Goal: Task Accomplishment & Management: Use online tool/utility

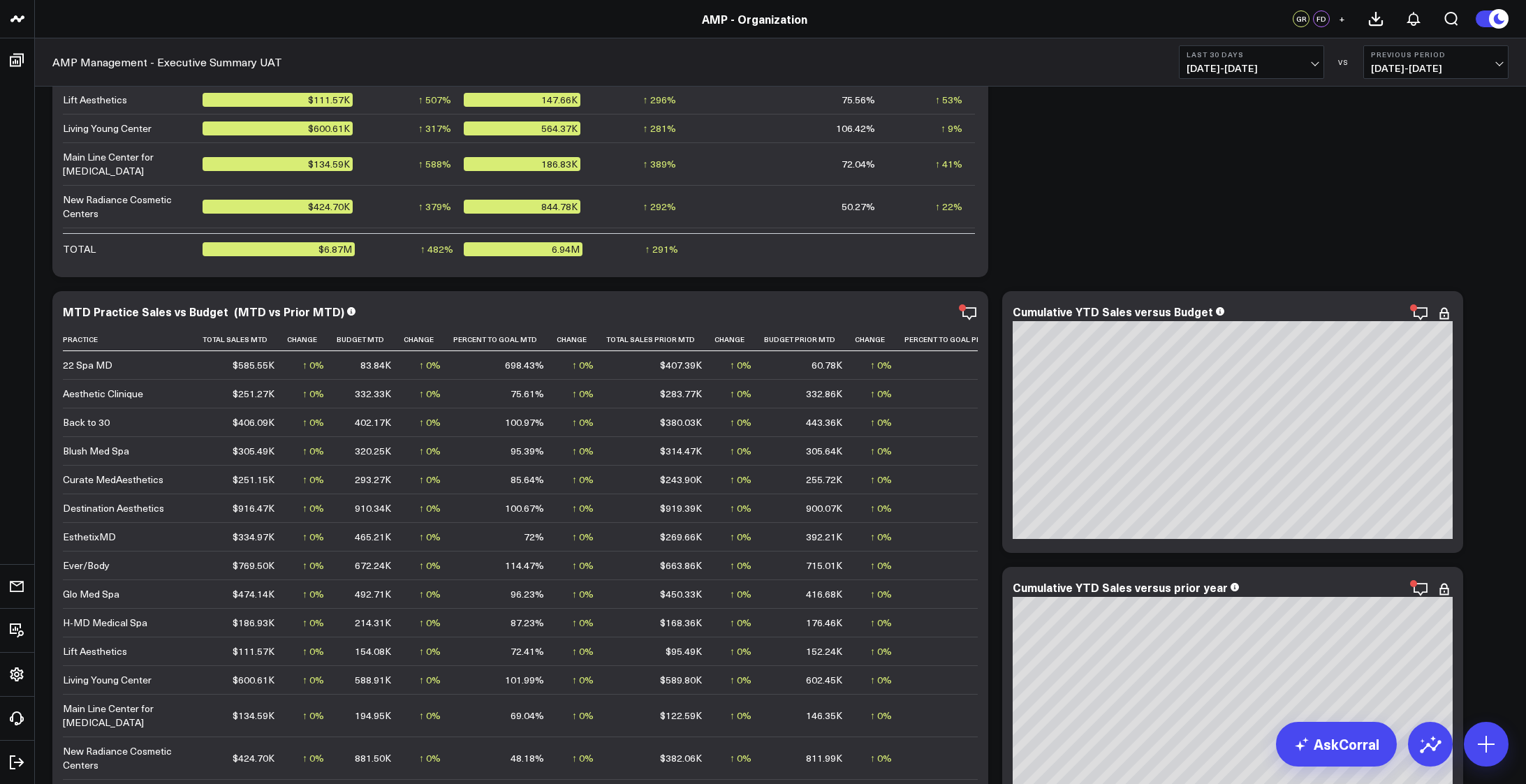
scroll to position [2001, 0]
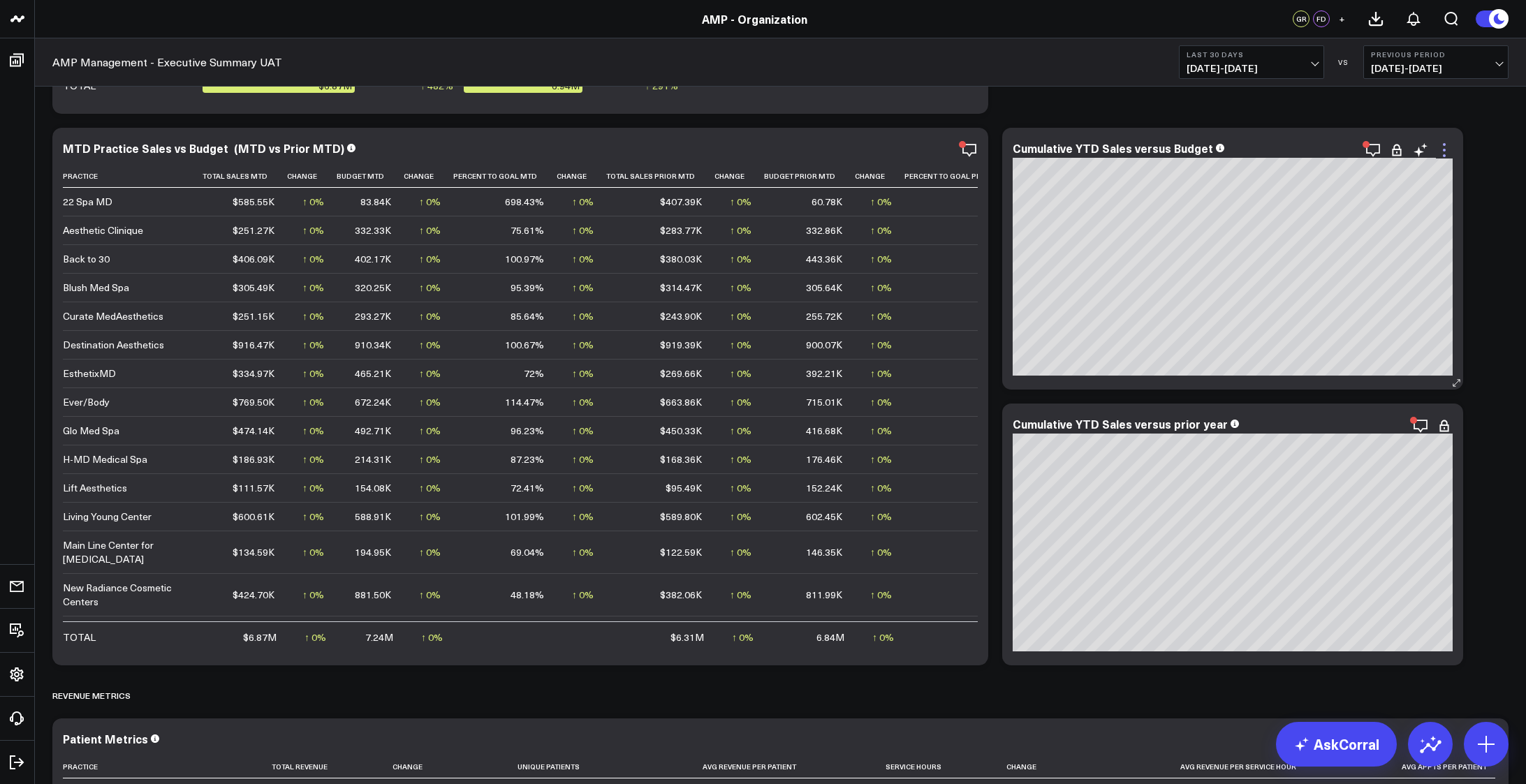
click at [1444, 152] on icon at bounding box center [1444, 150] width 3 height 3
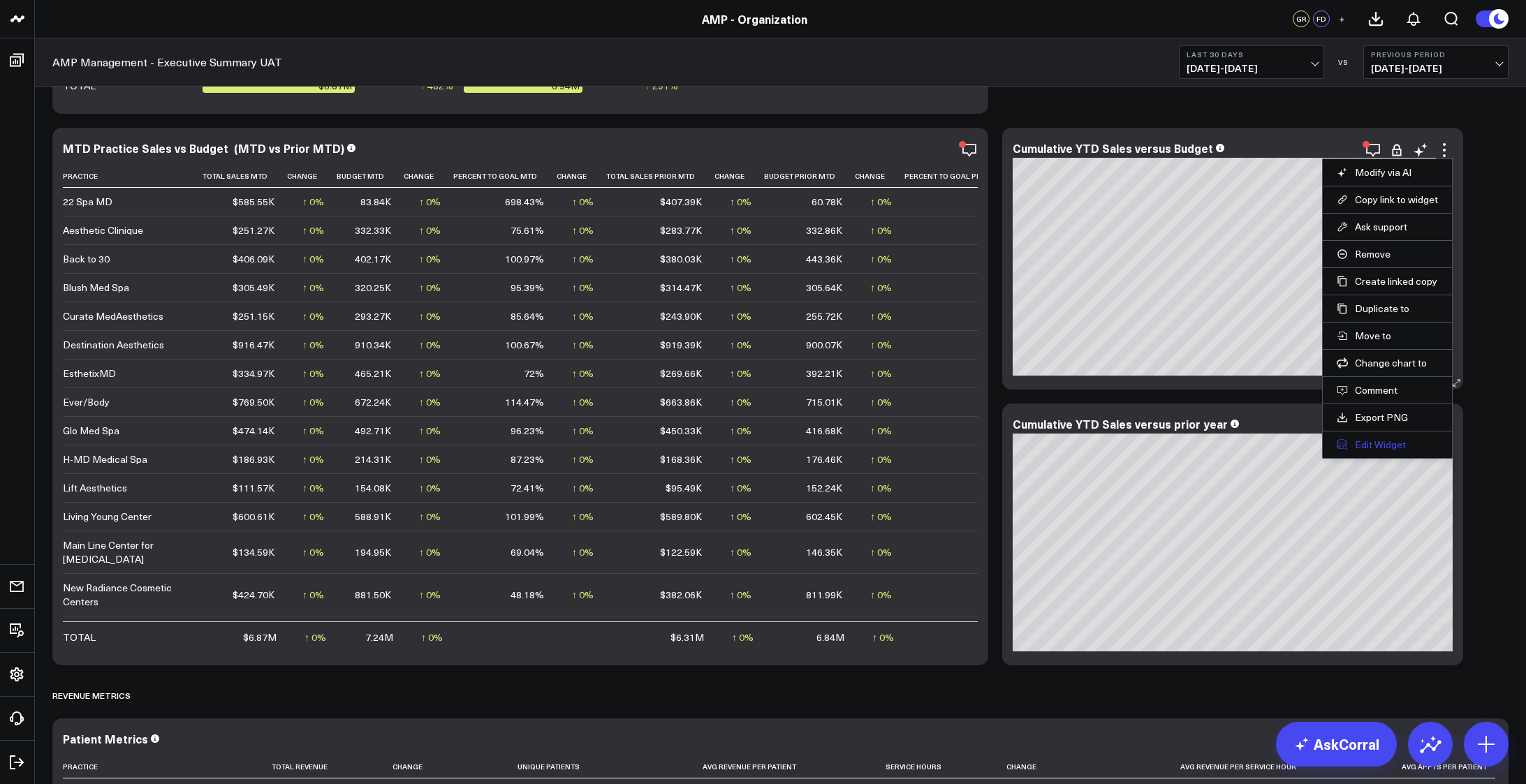
click at [1387, 438] on button "Edit Widget" at bounding box center [1388, 445] width 101 height 13
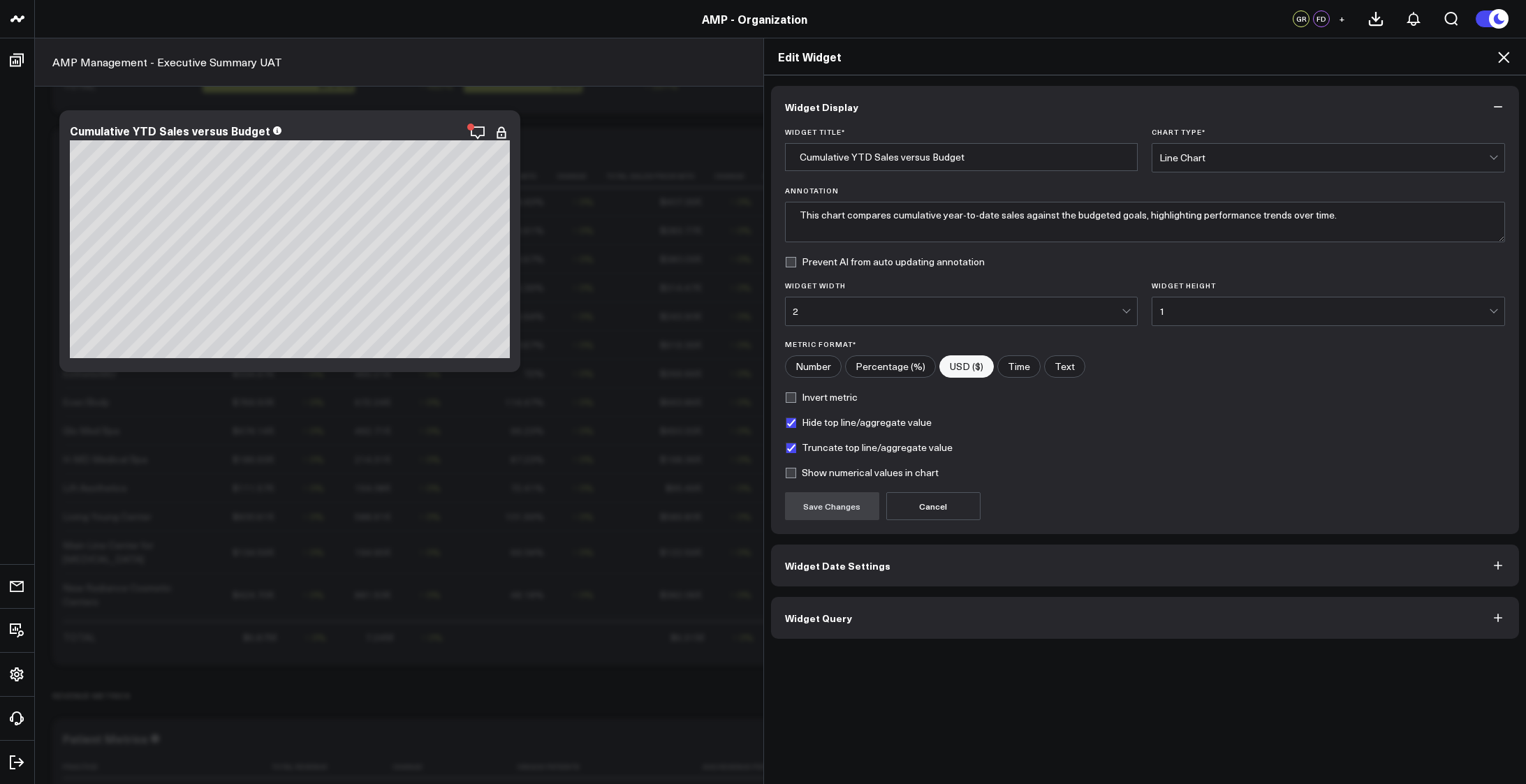
click at [910, 616] on button "Widget Query" at bounding box center [1145, 618] width 749 height 42
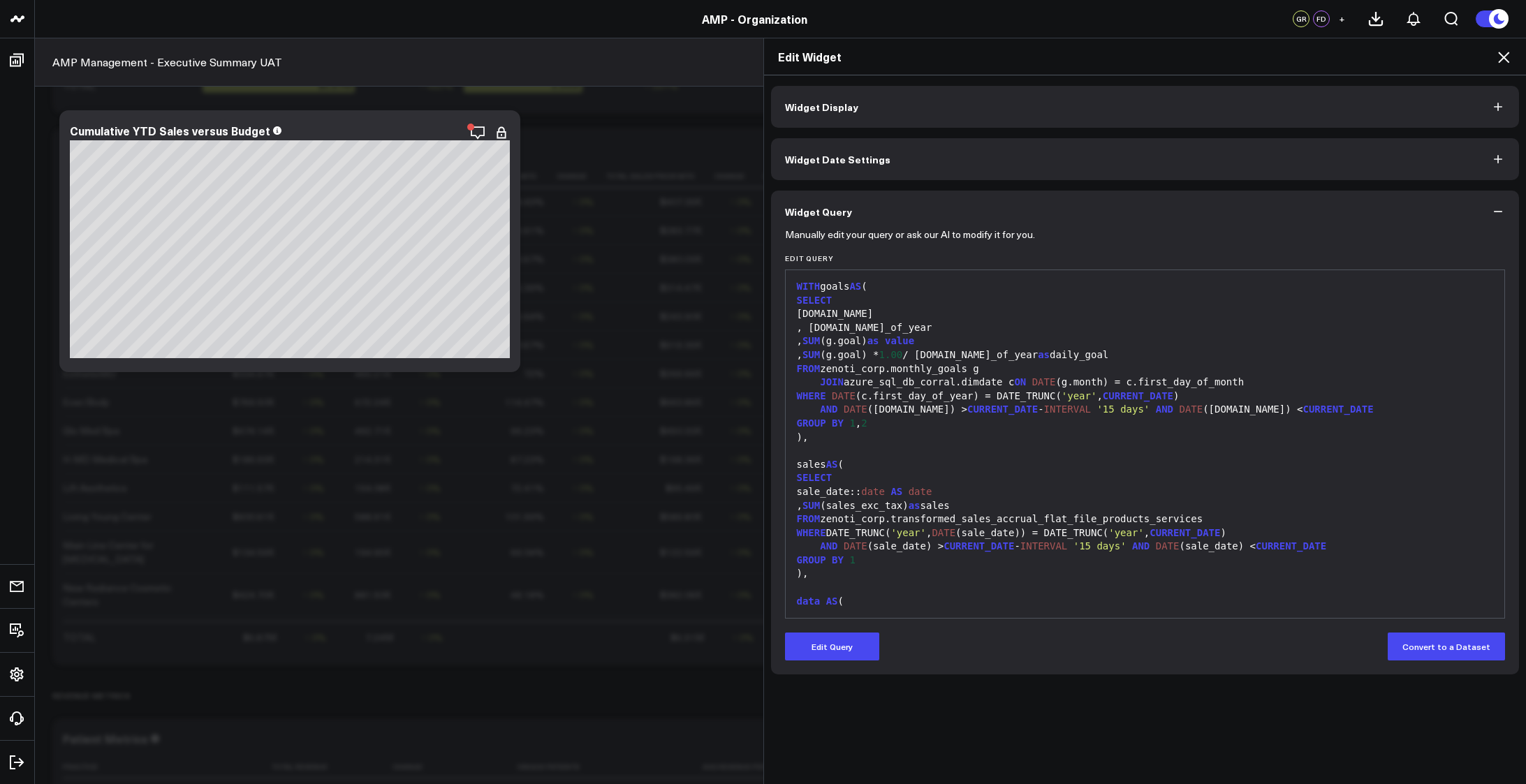
click at [1014, 335] on div ", SUM (g.goal) as value" at bounding box center [1145, 341] width 705 height 14
click at [940, 281] on div "WITH goals AS (" at bounding box center [1145, 287] width 705 height 14
click at [938, 314] on div "[DOMAIN_NAME]" at bounding box center [1145, 314] width 705 height 14
click at [811, 658] on button "Edit Query" at bounding box center [832, 646] width 94 height 28
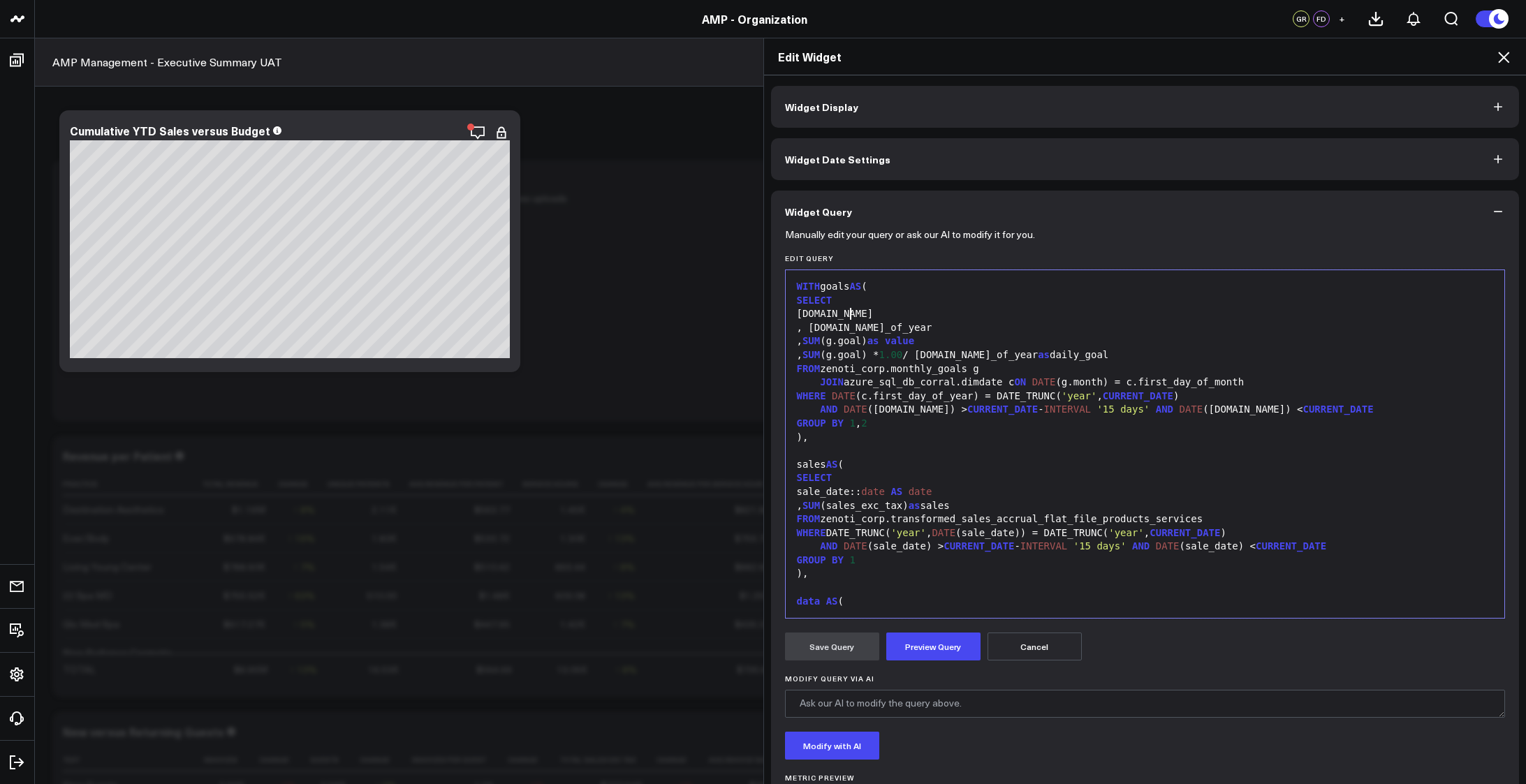
click at [956, 317] on div "[DOMAIN_NAME]" at bounding box center [1145, 314] width 705 height 14
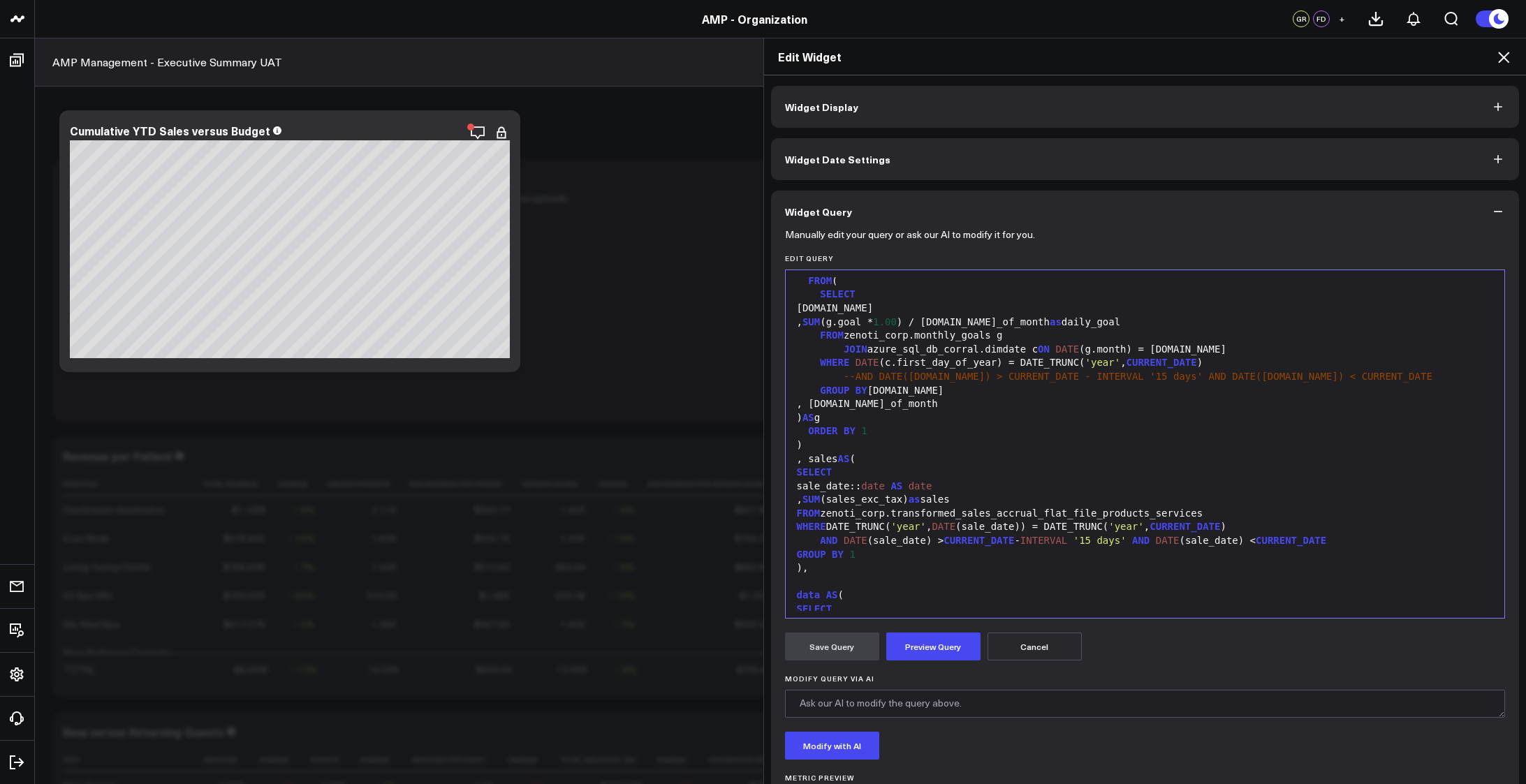
scroll to position [70, 0]
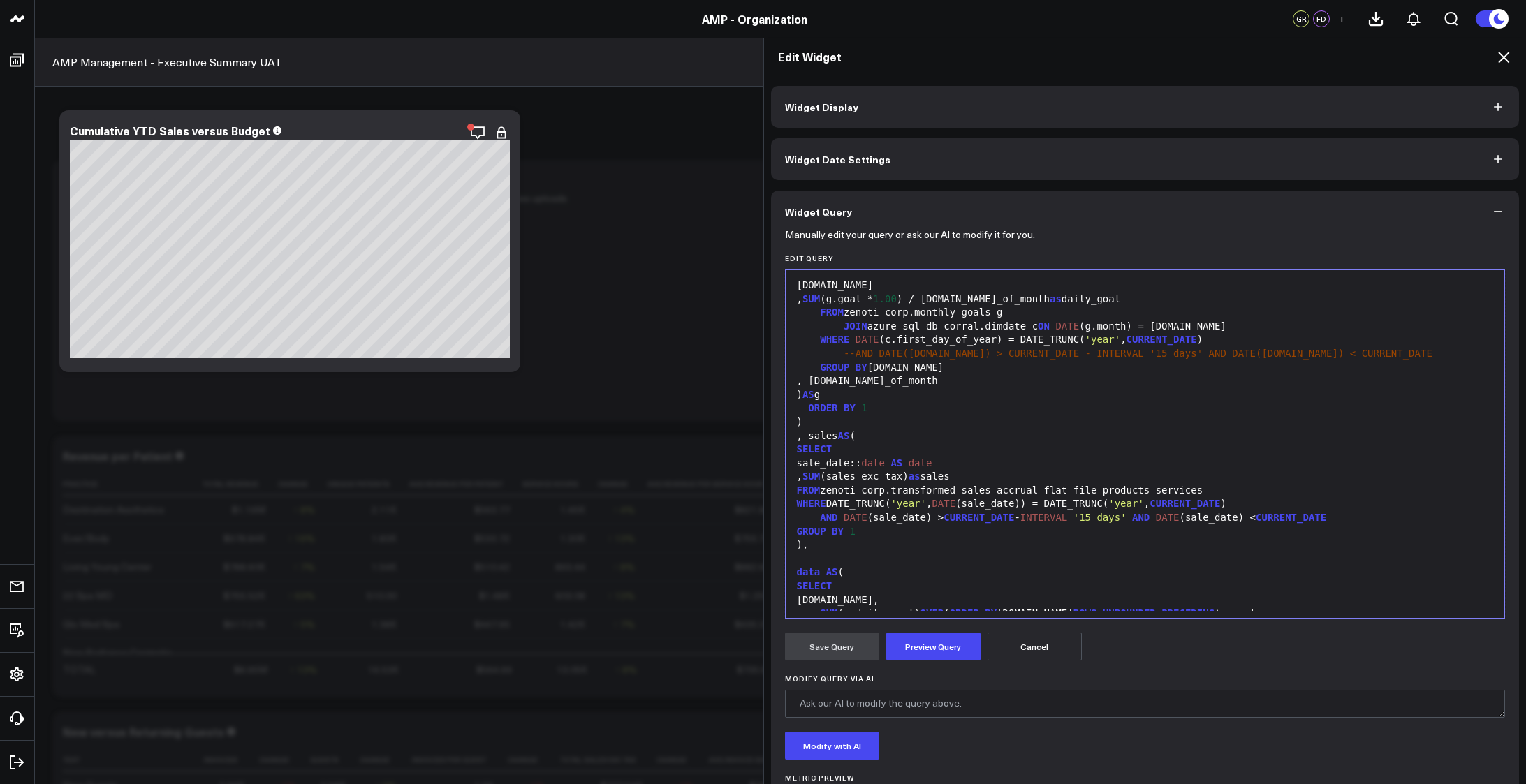
click at [949, 452] on div "SELECT" at bounding box center [1145, 450] width 705 height 14
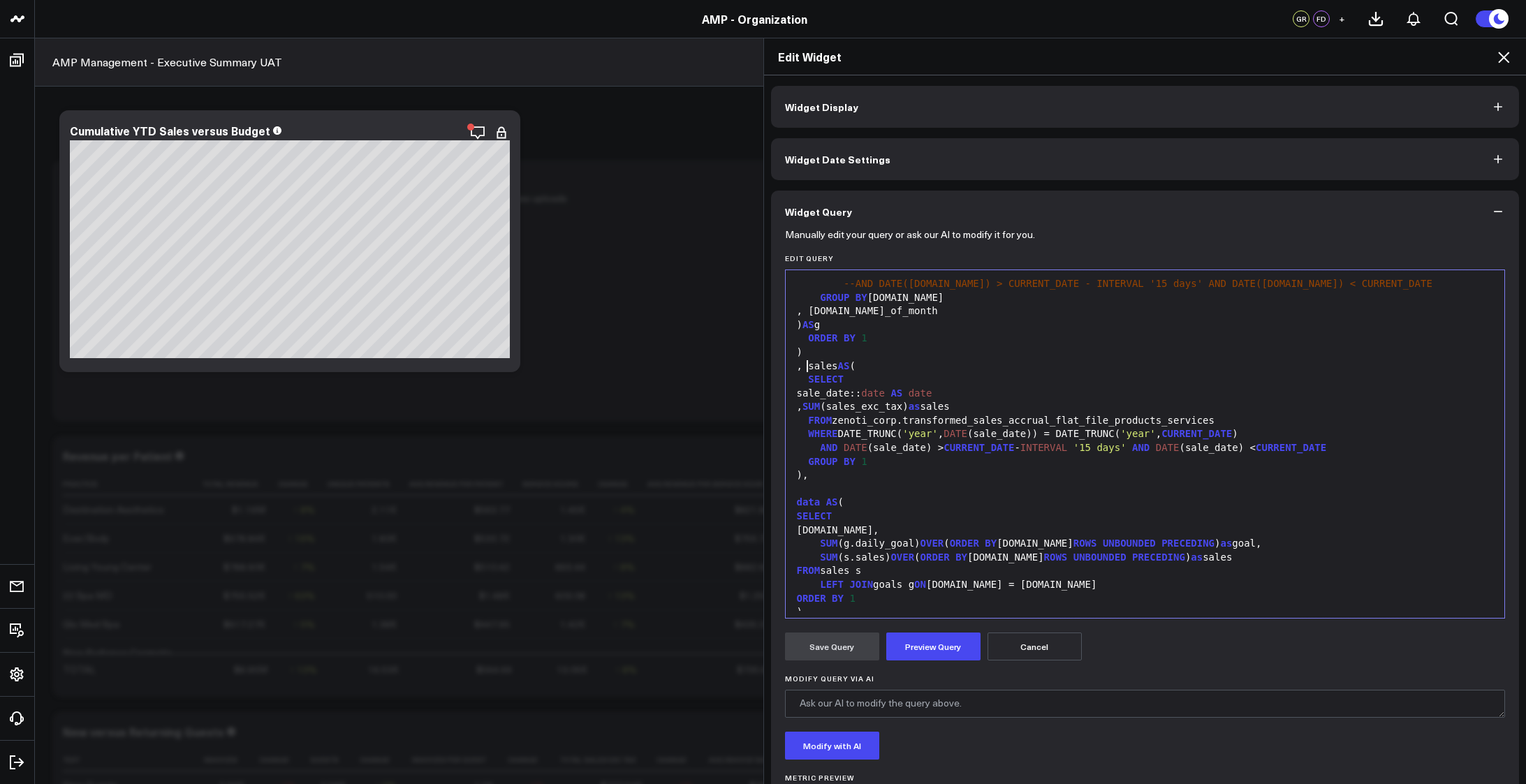
scroll to position [117, 0]
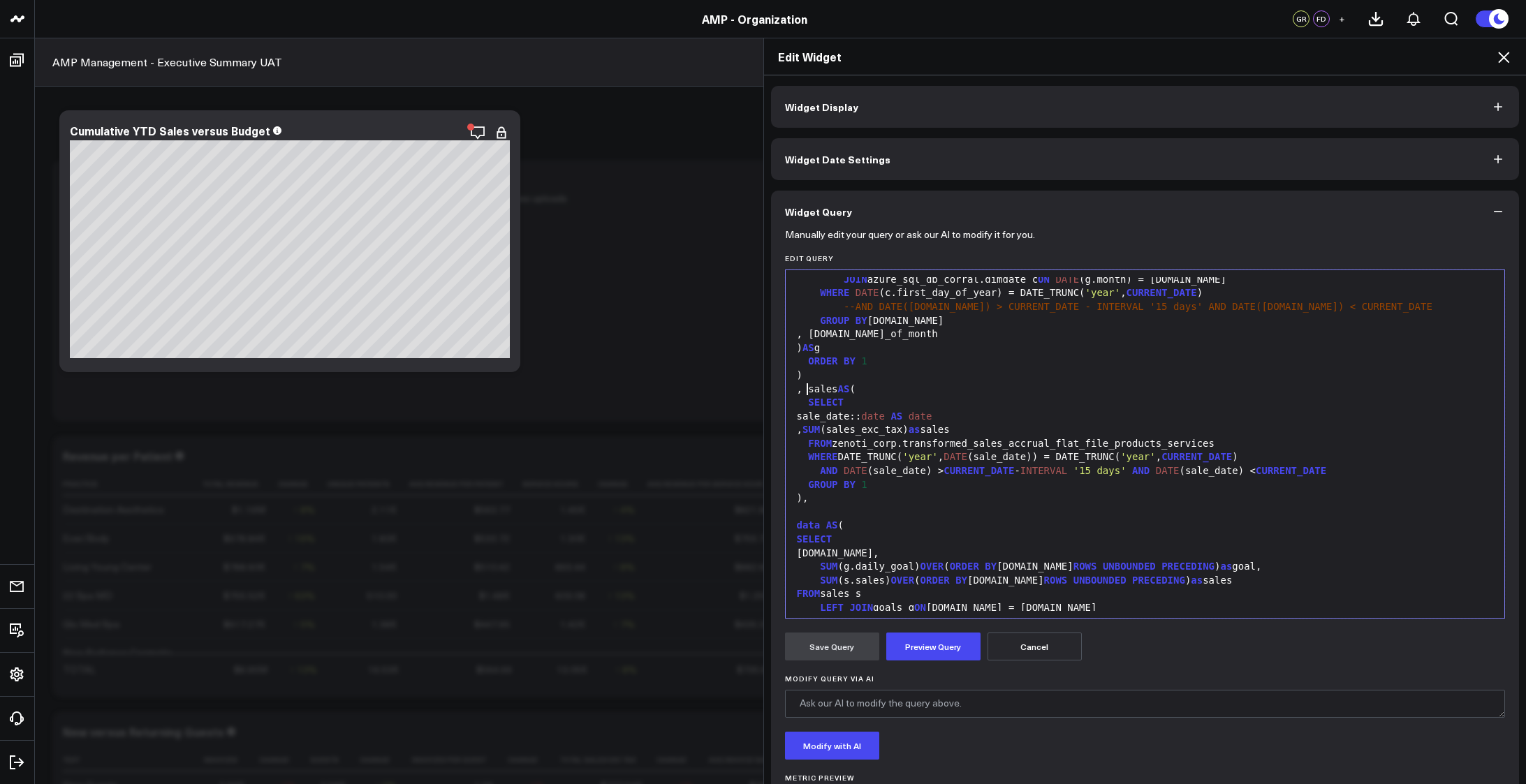
click at [1026, 426] on div ", SUM (sales_exc_tax) as sales" at bounding box center [1145, 430] width 705 height 14
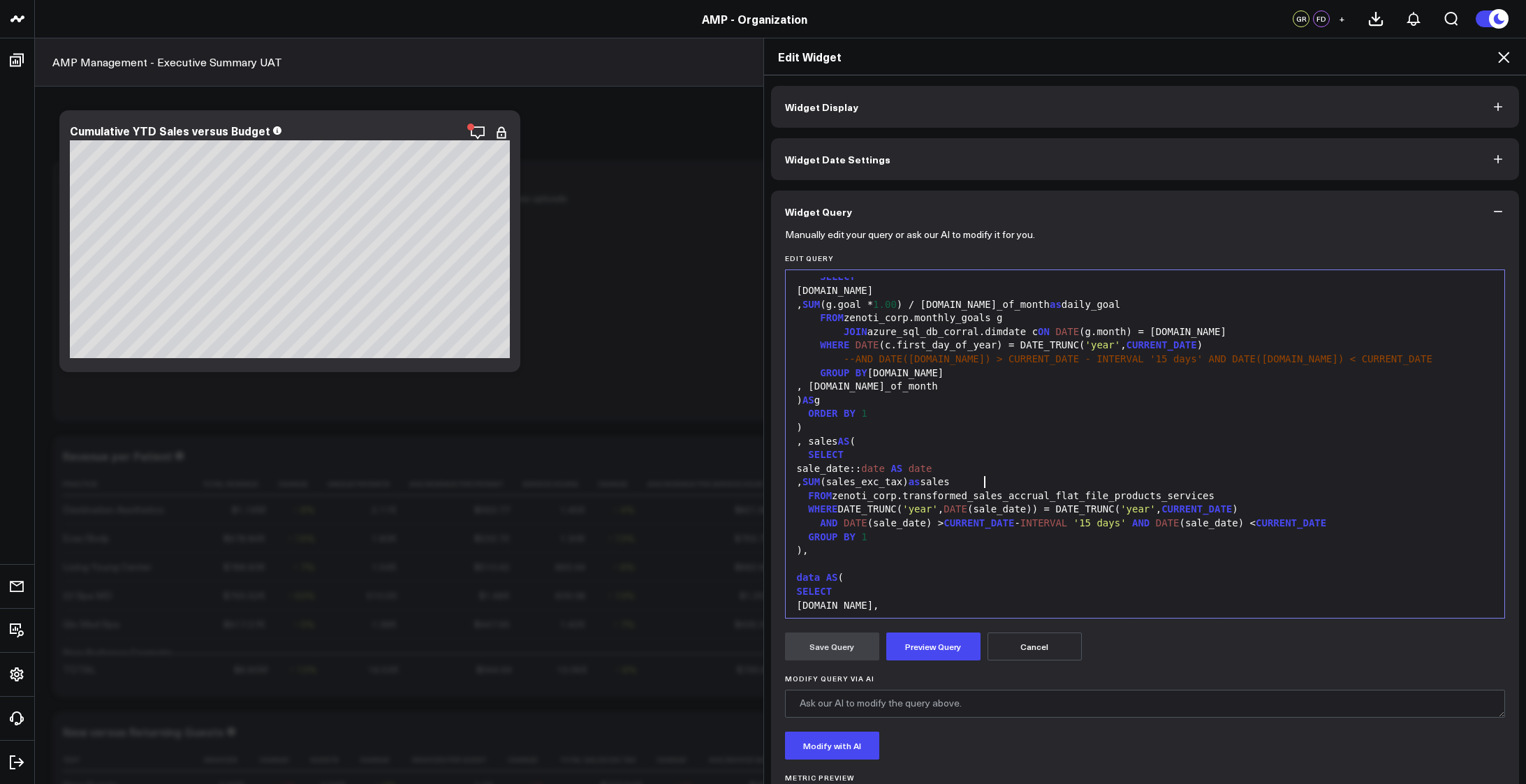
scroll to position [0, 0]
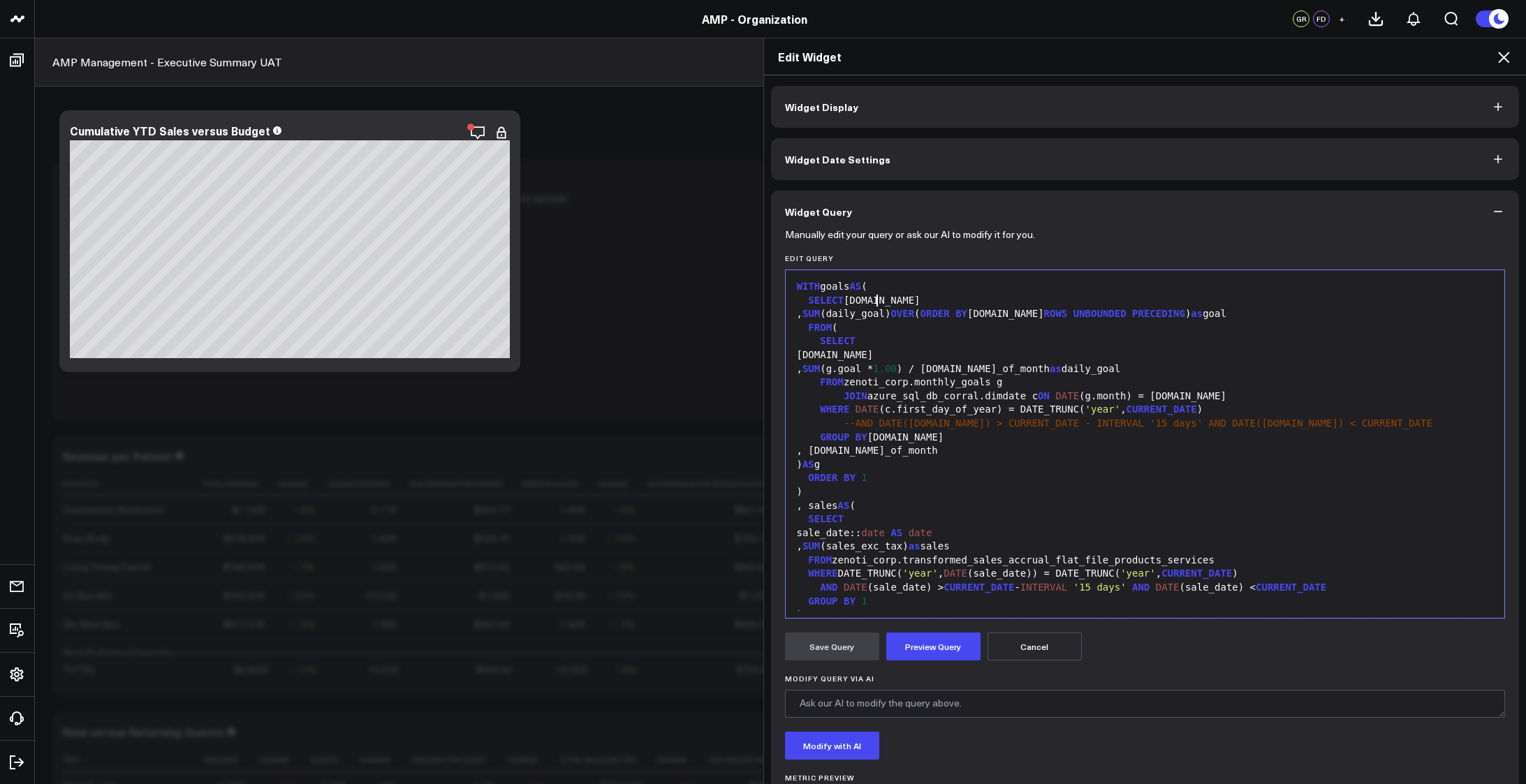
click at [951, 300] on div "SELECT g.date" at bounding box center [1145, 301] width 705 height 14
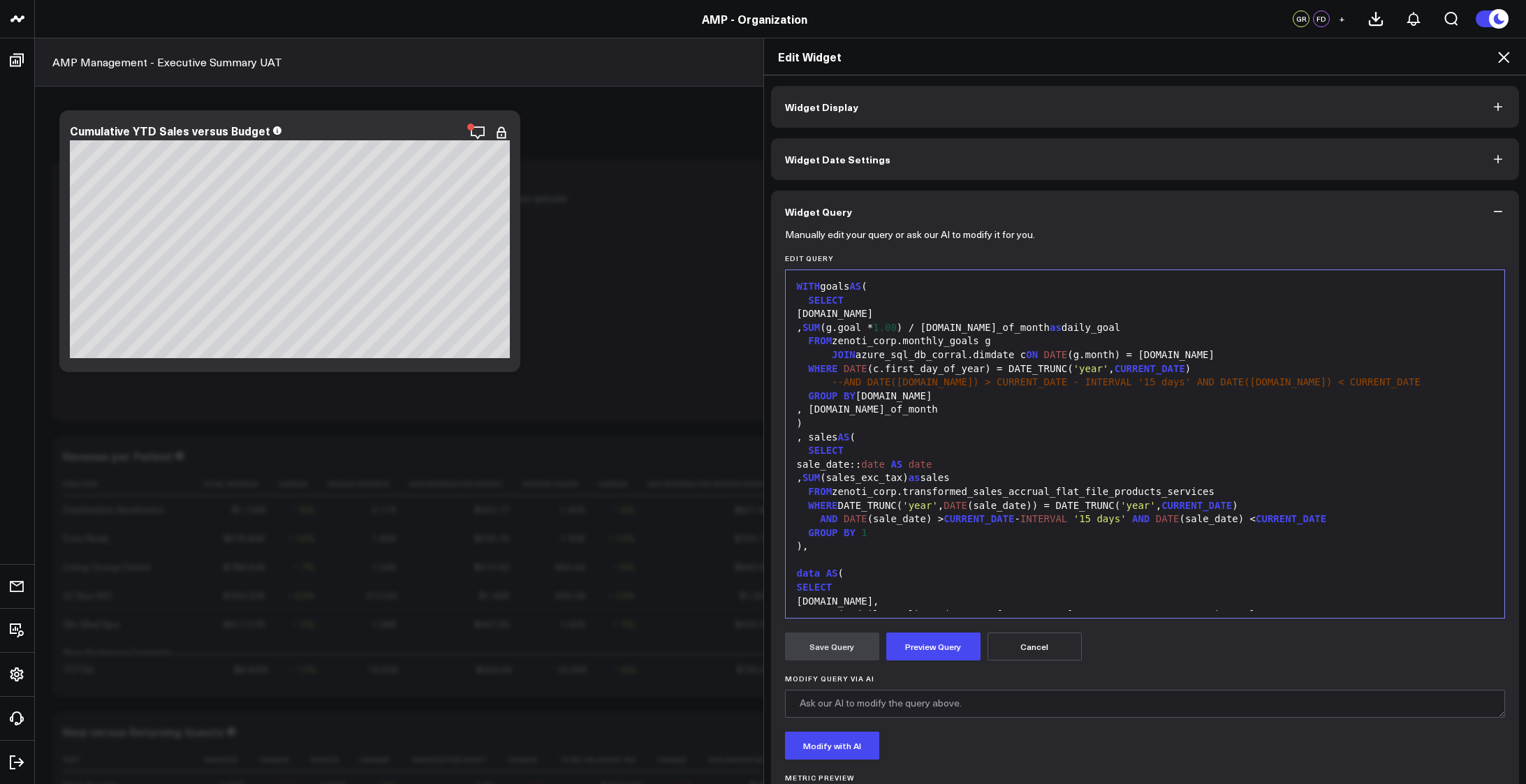
scroll to position [205, 0]
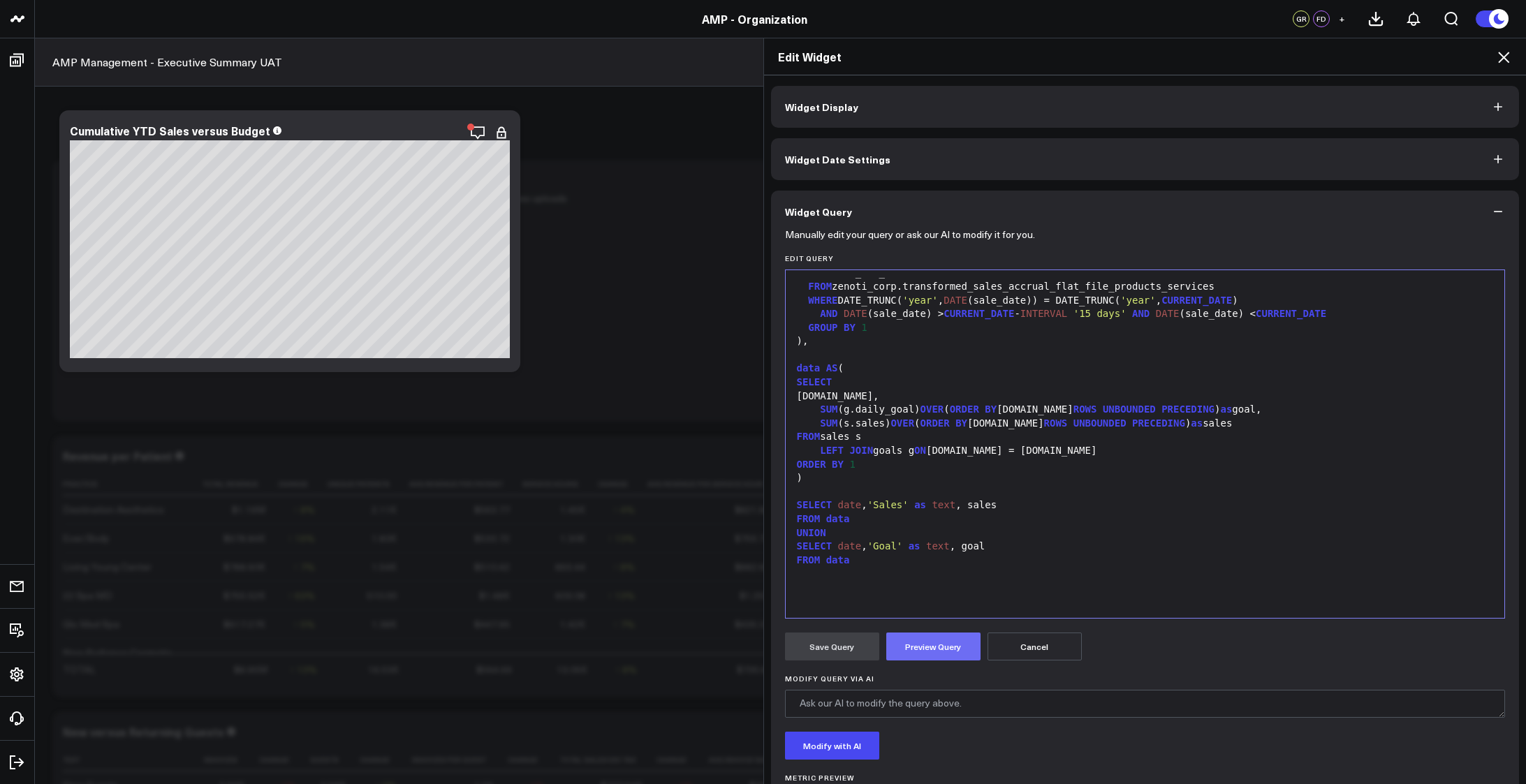
click at [922, 651] on button "Preview Query" at bounding box center [933, 646] width 94 height 28
click at [1272, 758] on div "Modify with AI" at bounding box center [1145, 745] width 720 height 28
click at [820, 646] on button "Save Query" at bounding box center [832, 646] width 94 height 28
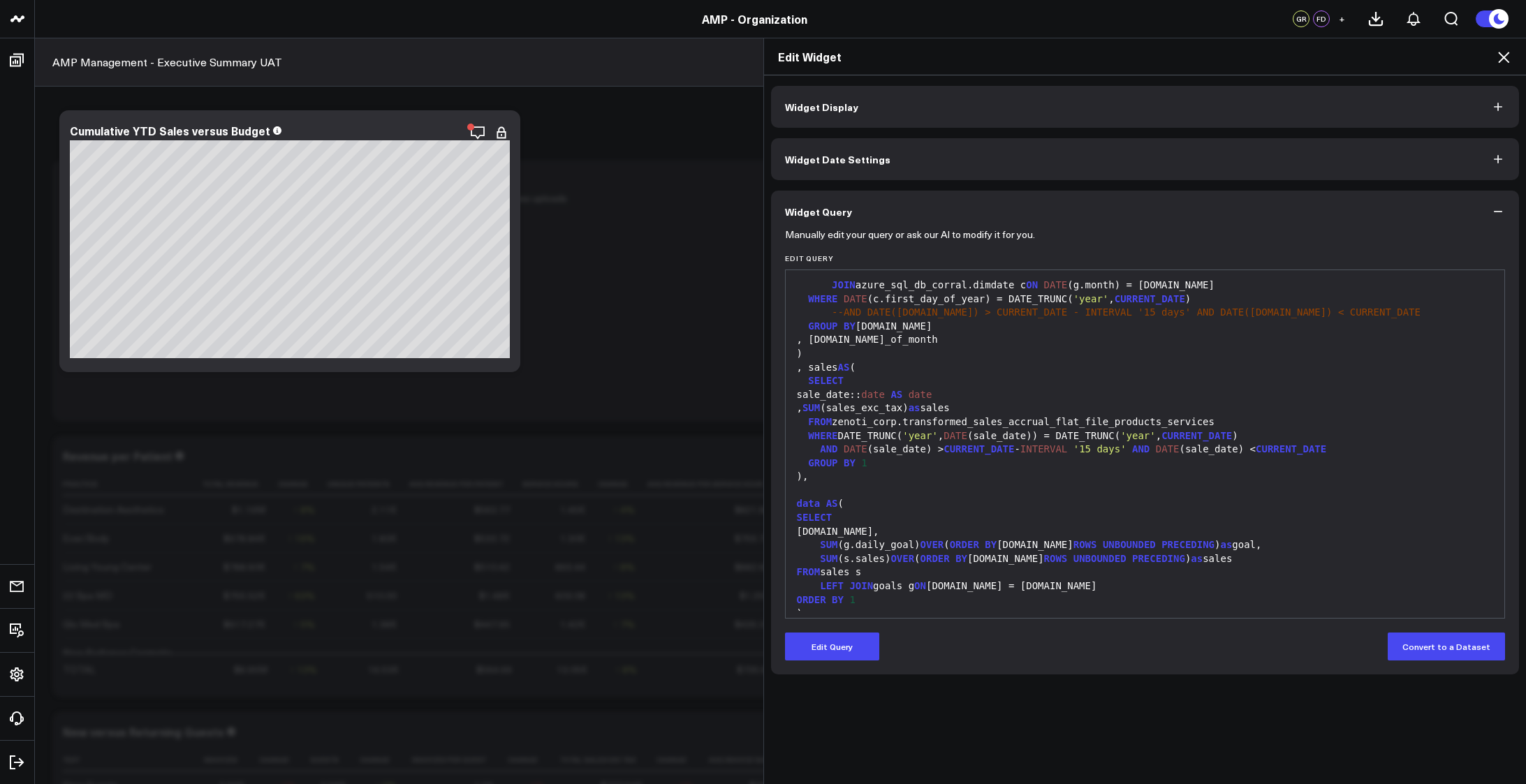
scroll to position [93, 0]
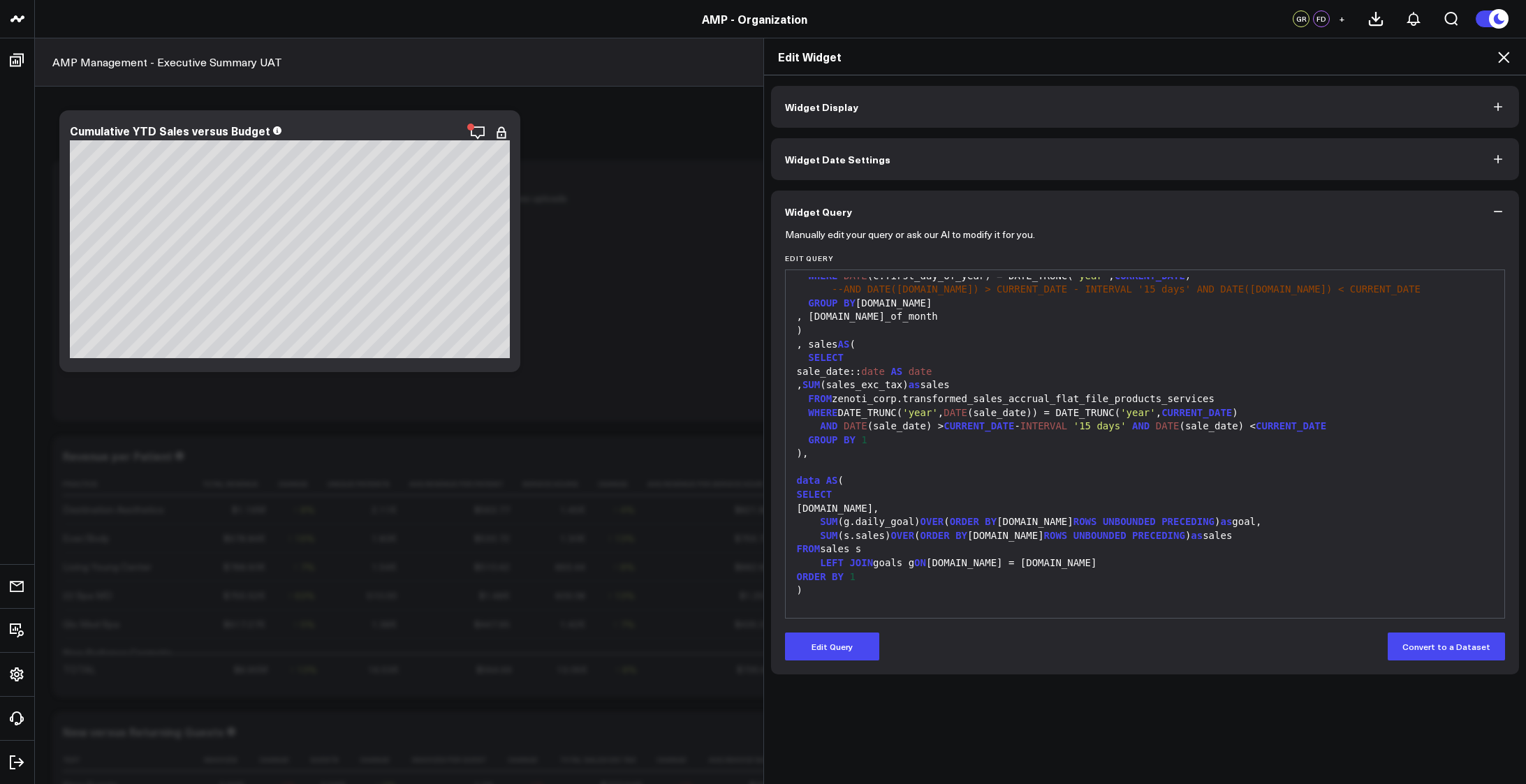
click at [826, 566] on span "LEFT" at bounding box center [832, 563] width 24 height 11
click at [989, 482] on div "data AS (" at bounding box center [1145, 481] width 705 height 14
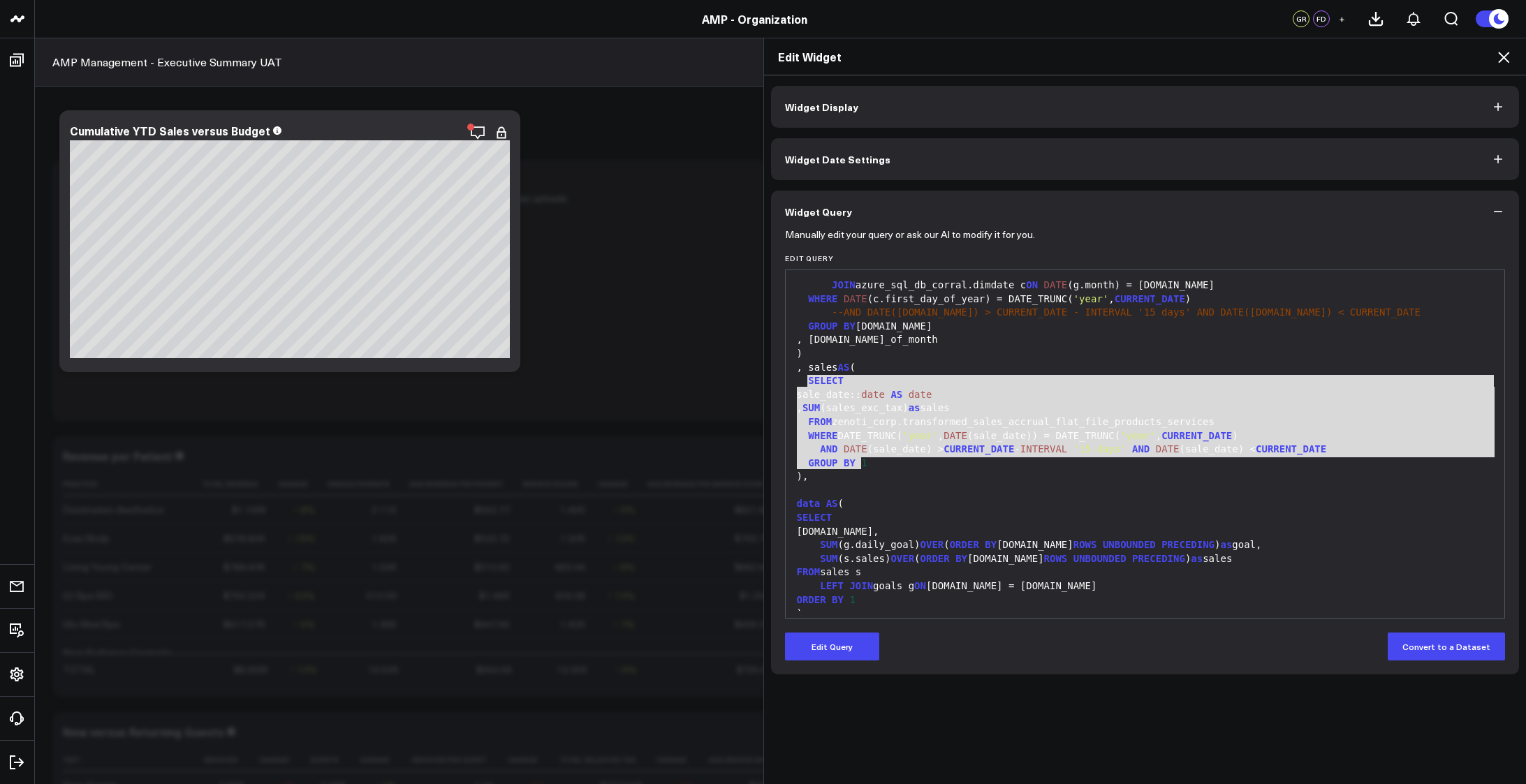
drag, startPoint x: 803, startPoint y: 380, endPoint x: 901, endPoint y: 464, distance: 129.1
click at [901, 464] on div "WITH goals AS ( SELECT c.date , SUM (g.goal * 1.00 ) / c.day_of_month as daily_…" at bounding box center [1145, 476] width 705 height 539
copy div "SELECT sale_date:: date AS date , SUM (sales_exc_tax) as sales FROM zenoti_corp…"
click at [808, 658] on button "Edit Query" at bounding box center [832, 646] width 94 height 28
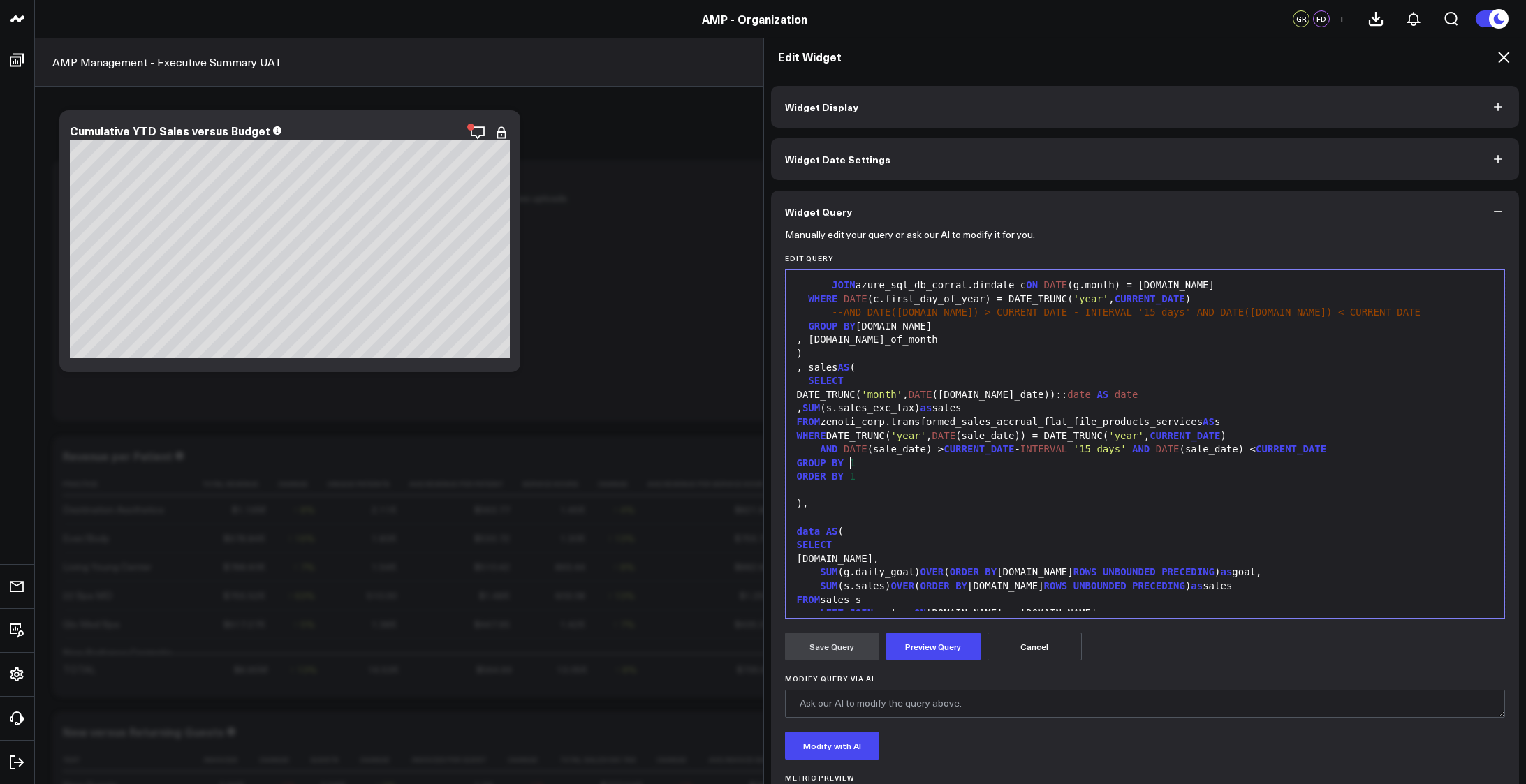
click at [905, 468] on div "GROUP BY 1" at bounding box center [1145, 464] width 705 height 14
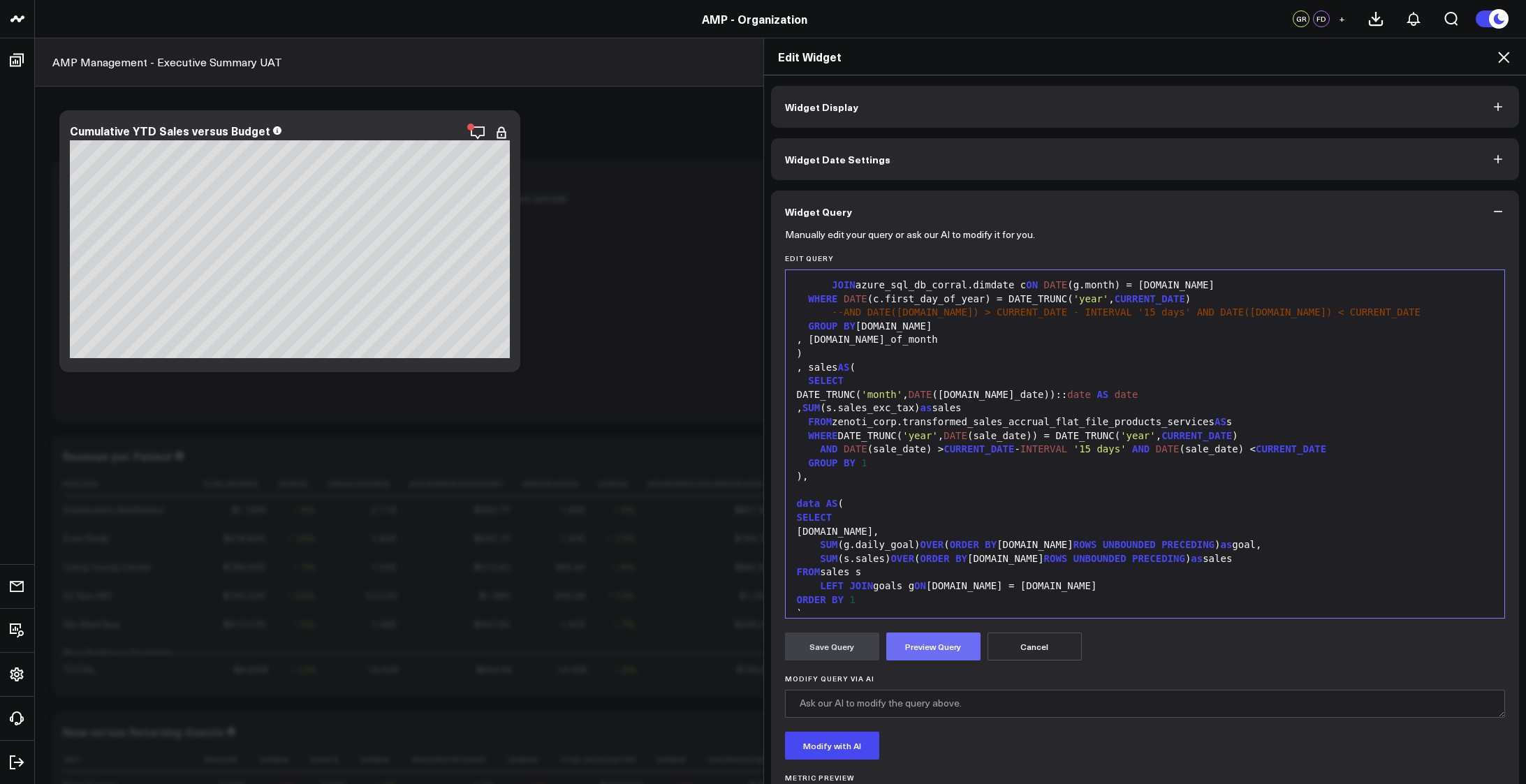
click at [938, 646] on button "Preview Query" at bounding box center [933, 646] width 94 height 28
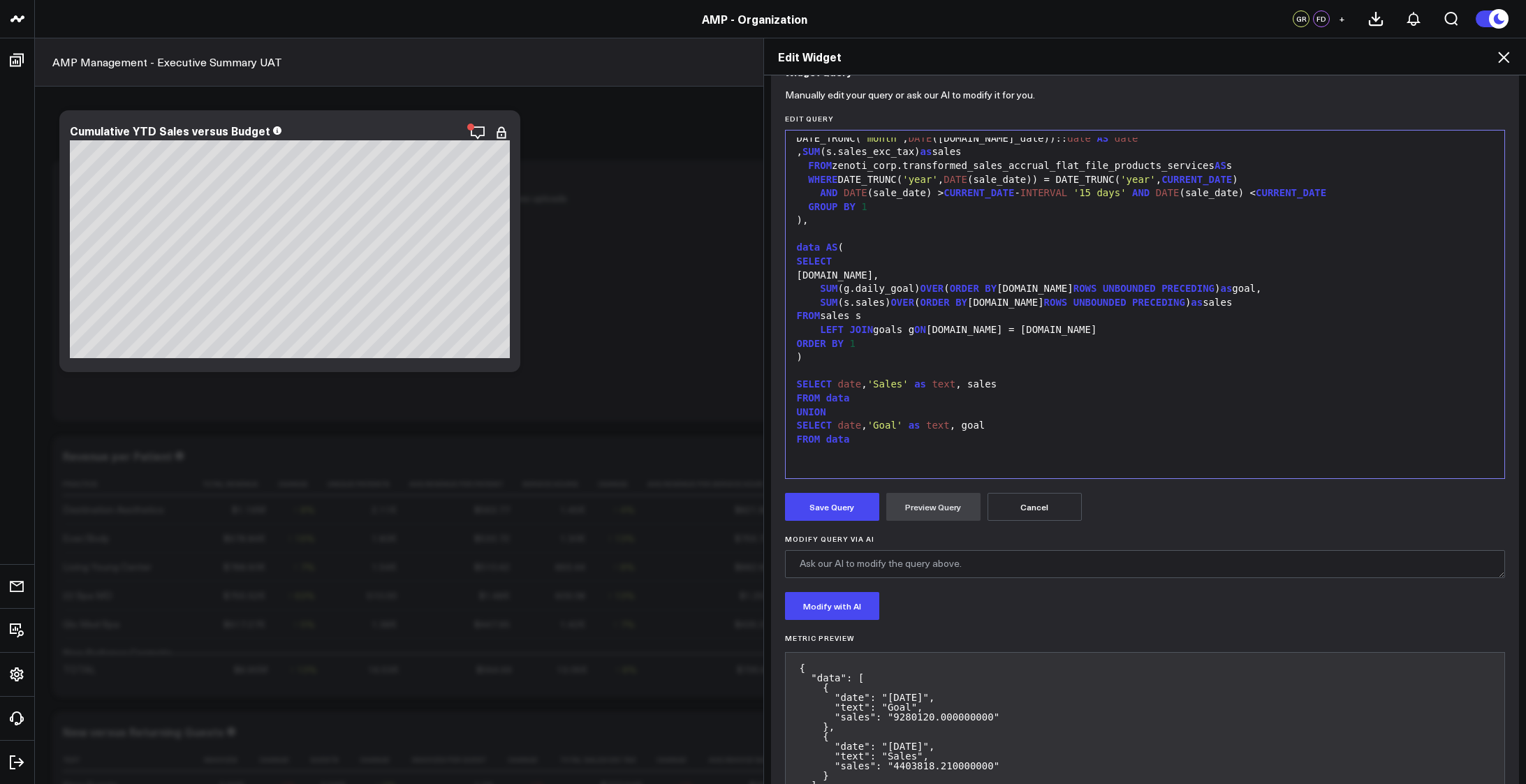
scroll to position [200, 0]
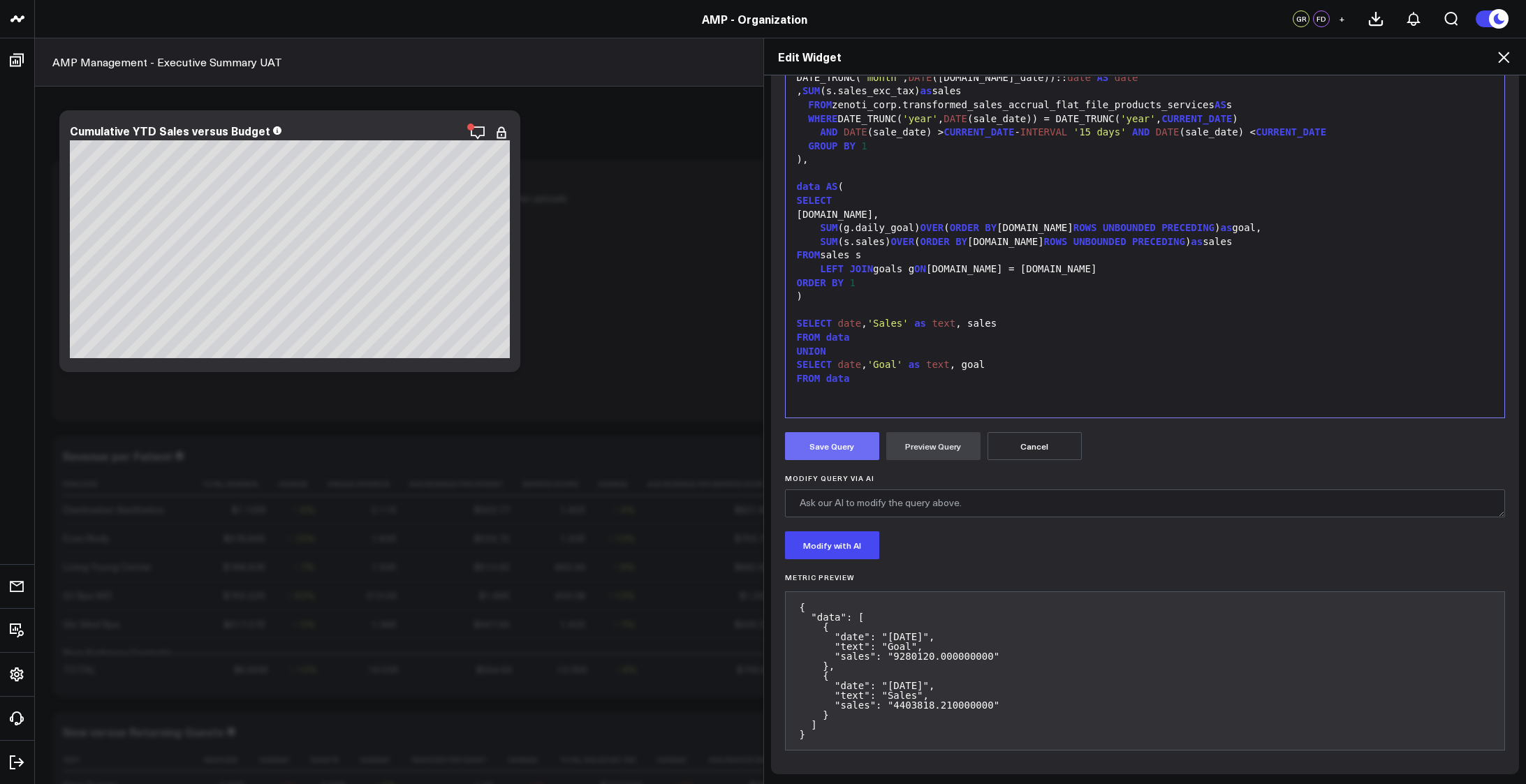
click at [818, 448] on button "Save Query" at bounding box center [832, 446] width 94 height 28
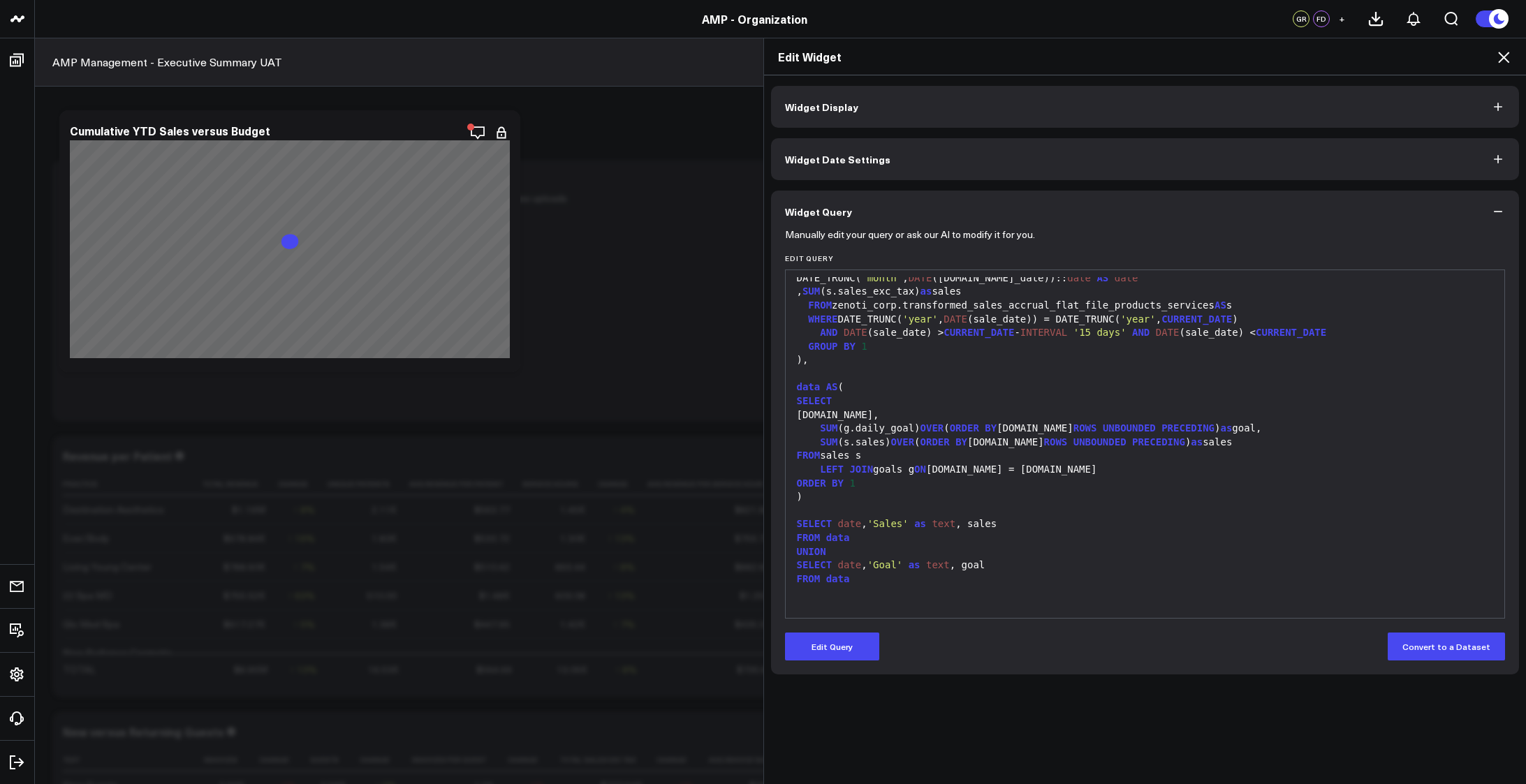
scroll to position [0, 0]
click at [919, 163] on button "Widget Date Settings" at bounding box center [1145, 159] width 749 height 42
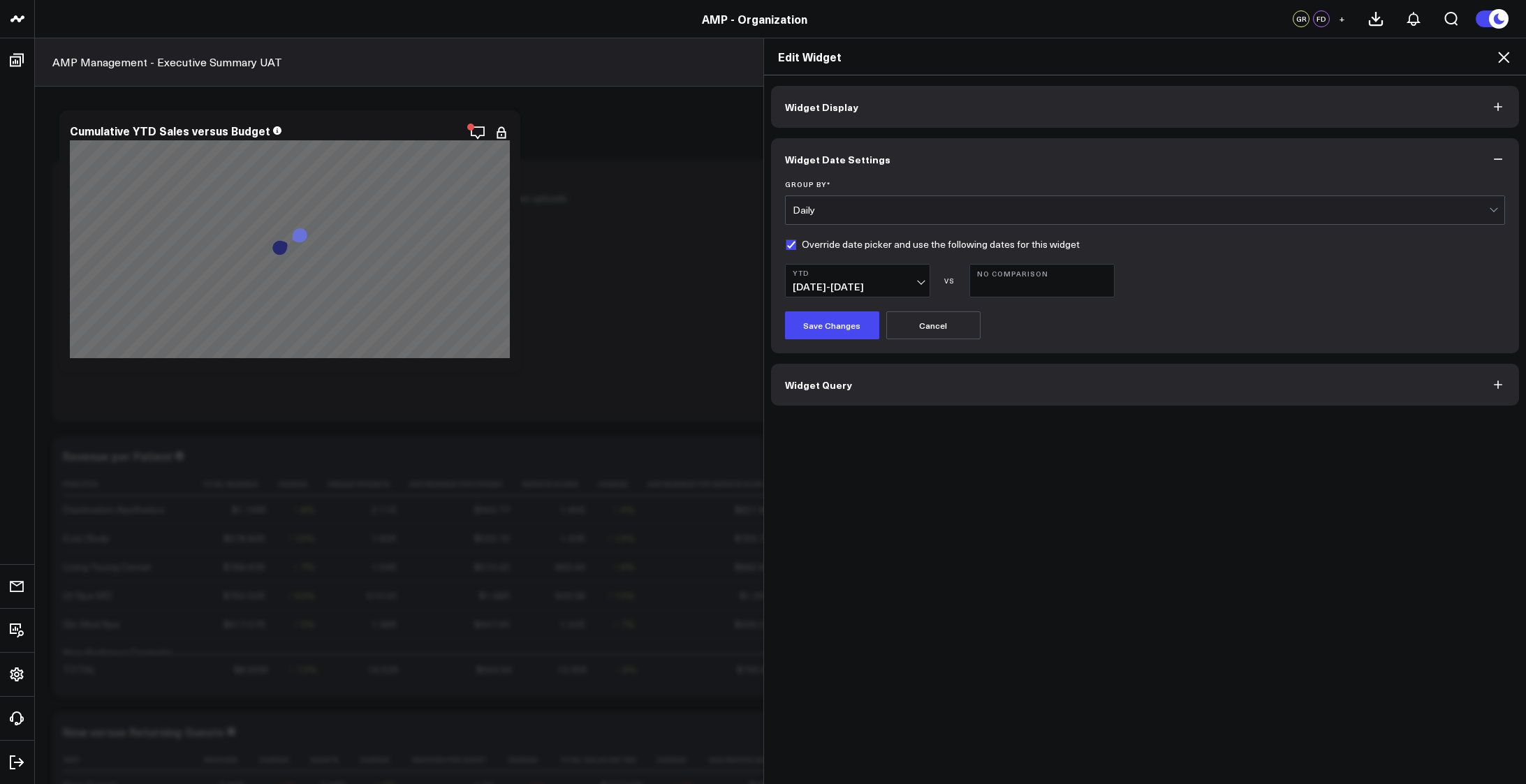
click at [938, 390] on button "Widget Query" at bounding box center [1145, 385] width 749 height 42
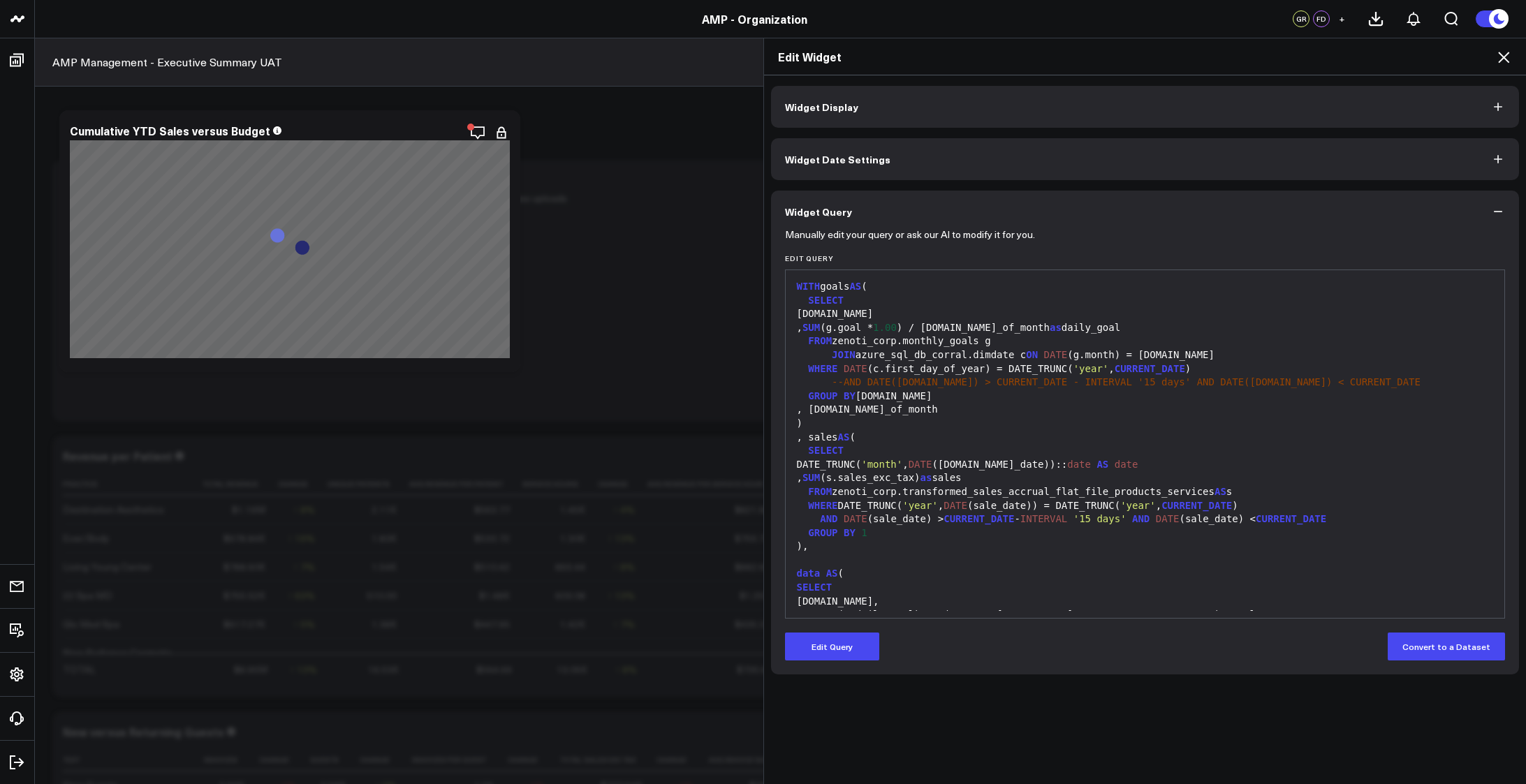
click at [994, 379] on span "--AND DATE(c.date) > CURRENT_DATE - INTERVAL '15 days' AND DATE(c.date) < CURRE…" at bounding box center [1126, 382] width 589 height 11
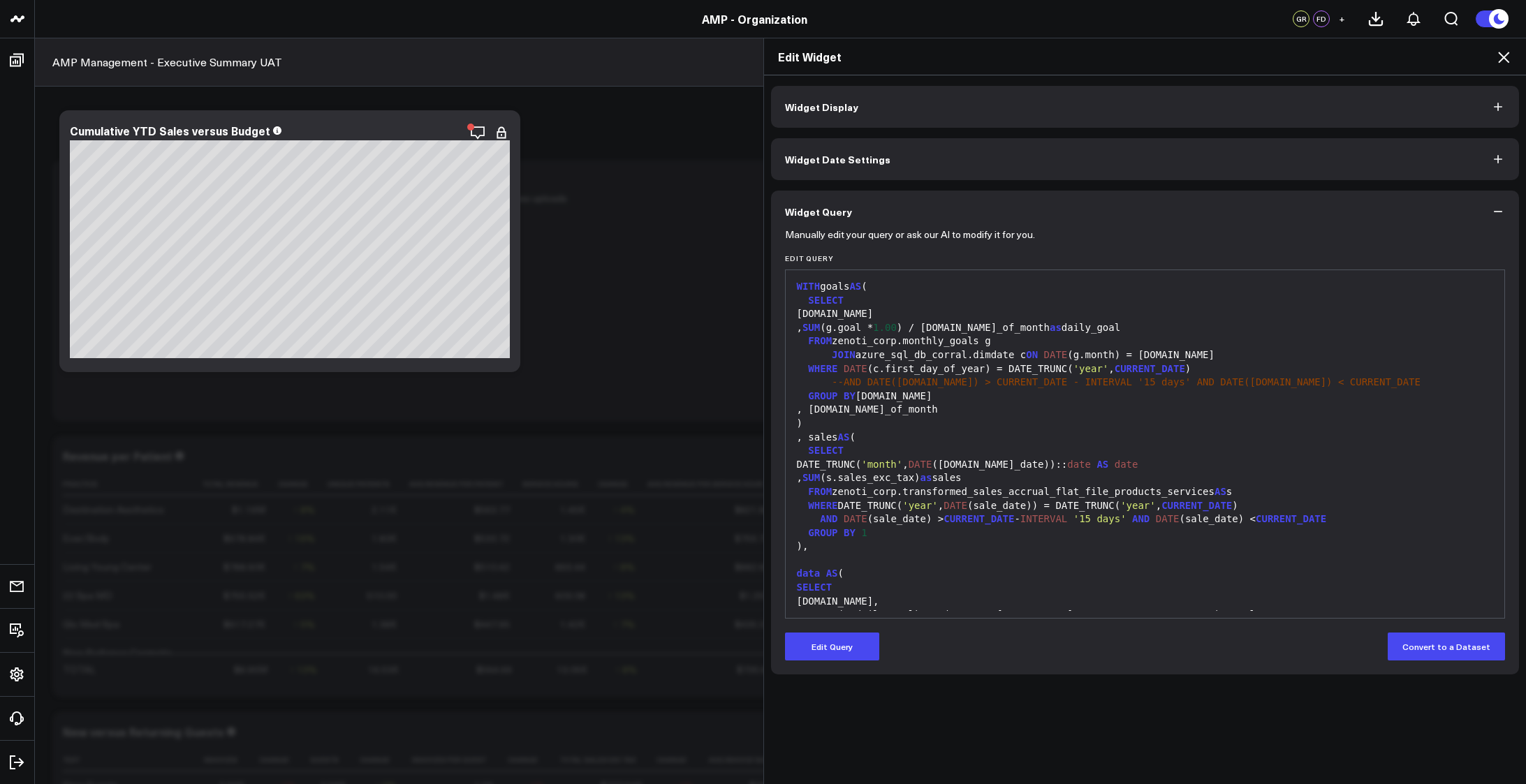
click at [931, 385] on span "--AND DATE(c.date) > CURRENT_DATE - INTERVAL '15 days' AND DATE(c.date) < CURRE…" at bounding box center [1126, 382] width 589 height 11
click at [817, 655] on button "Edit Query" at bounding box center [832, 646] width 94 height 28
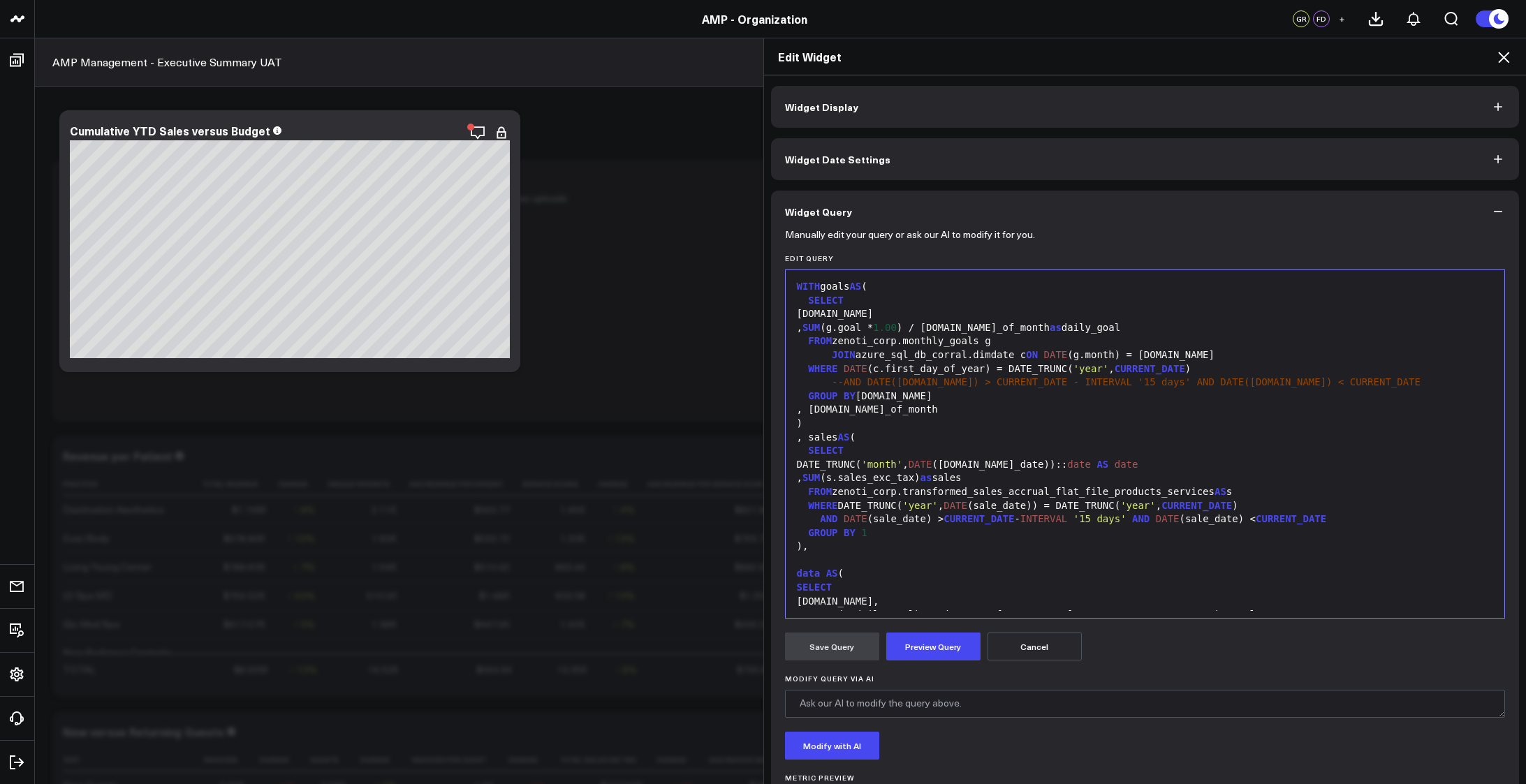
click at [940, 380] on span "--AND DATE(c.date) > CURRENT_DATE - INTERVAL '15 days' AND DATE(c.date) < CURRE…" at bounding box center [1126, 382] width 589 height 11
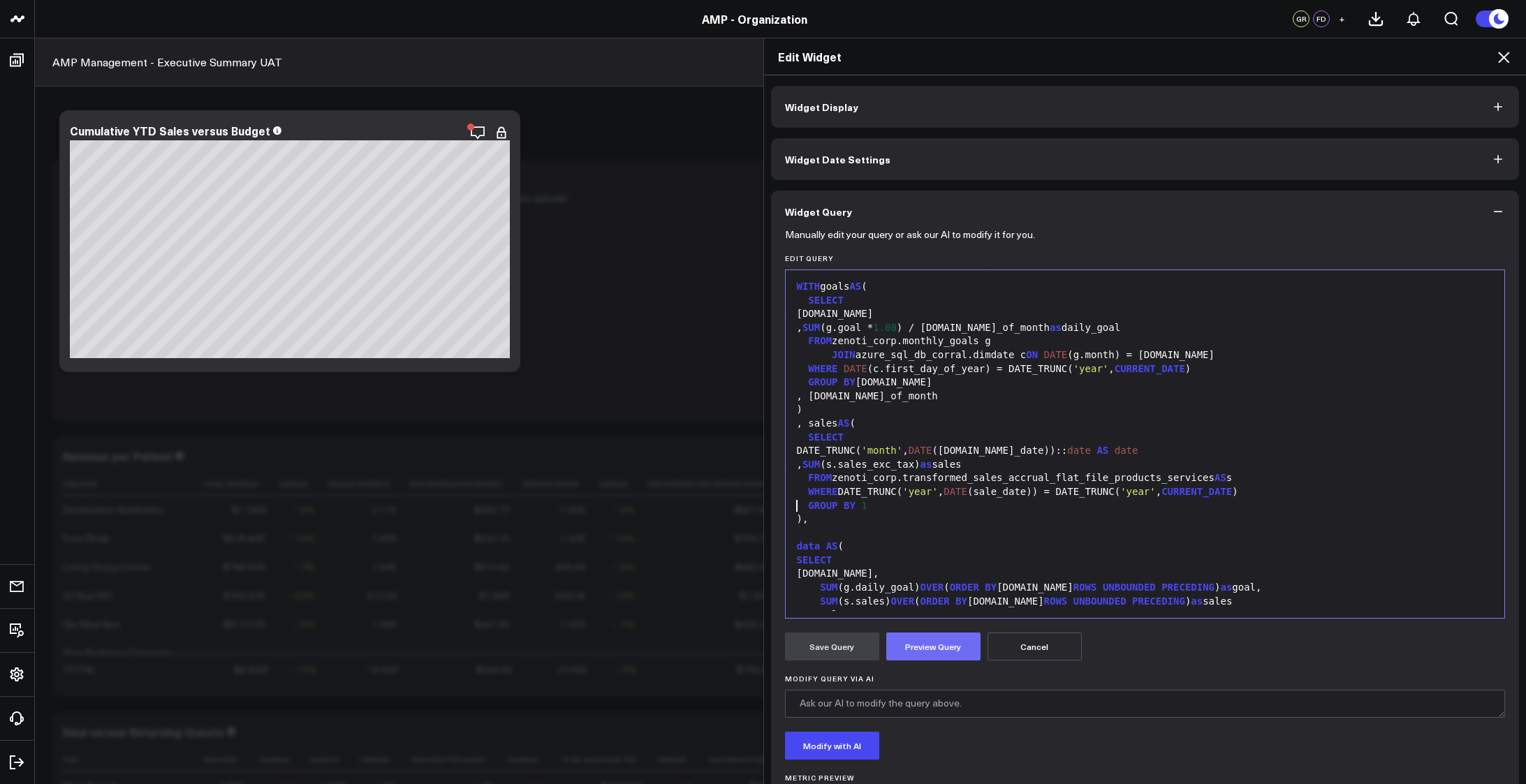
click at [938, 643] on button "Preview Query" at bounding box center [933, 646] width 94 height 28
click at [823, 645] on button "Save Query" at bounding box center [832, 646] width 94 height 28
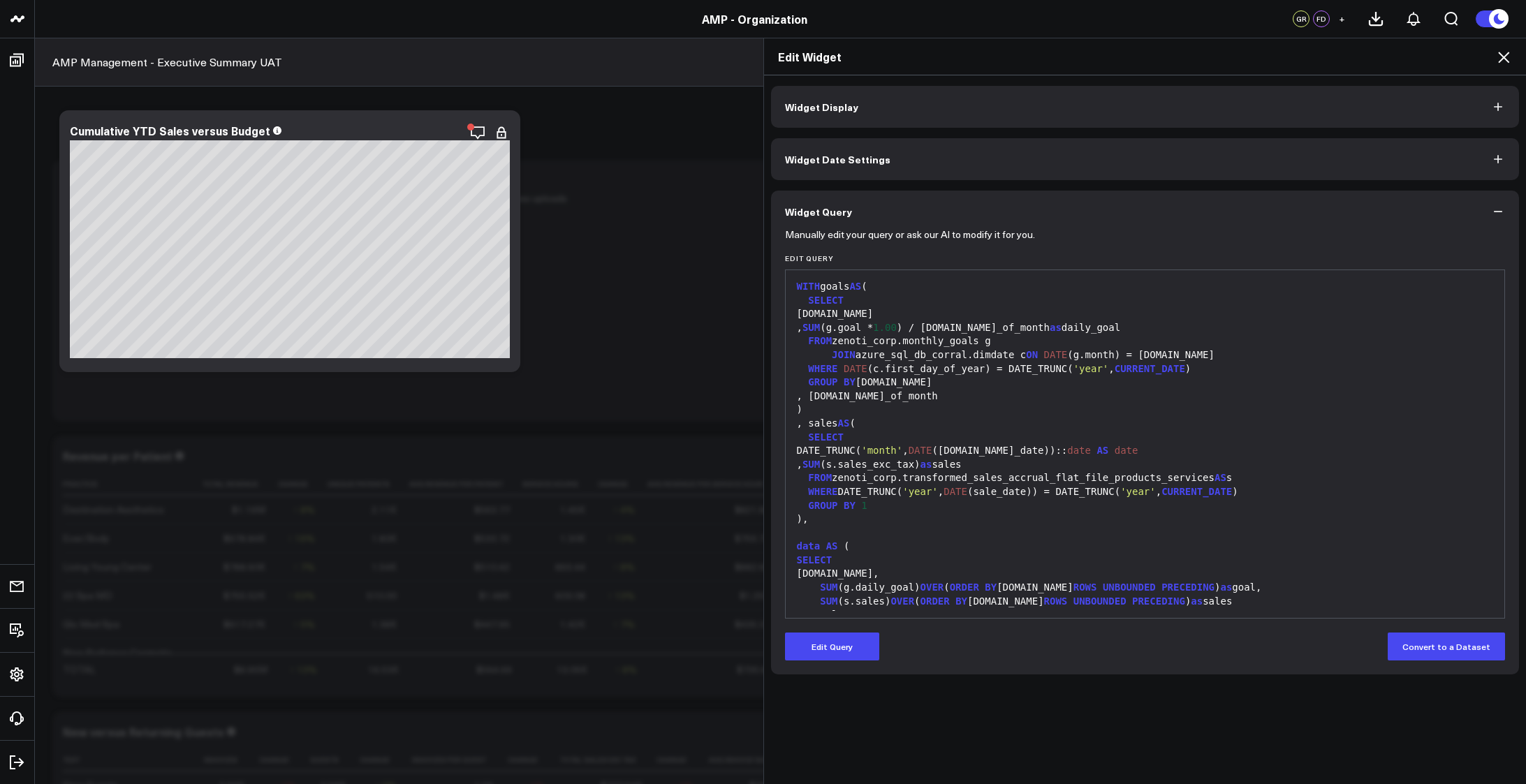
click at [940, 540] on div "data AS (" at bounding box center [1145, 547] width 705 height 14
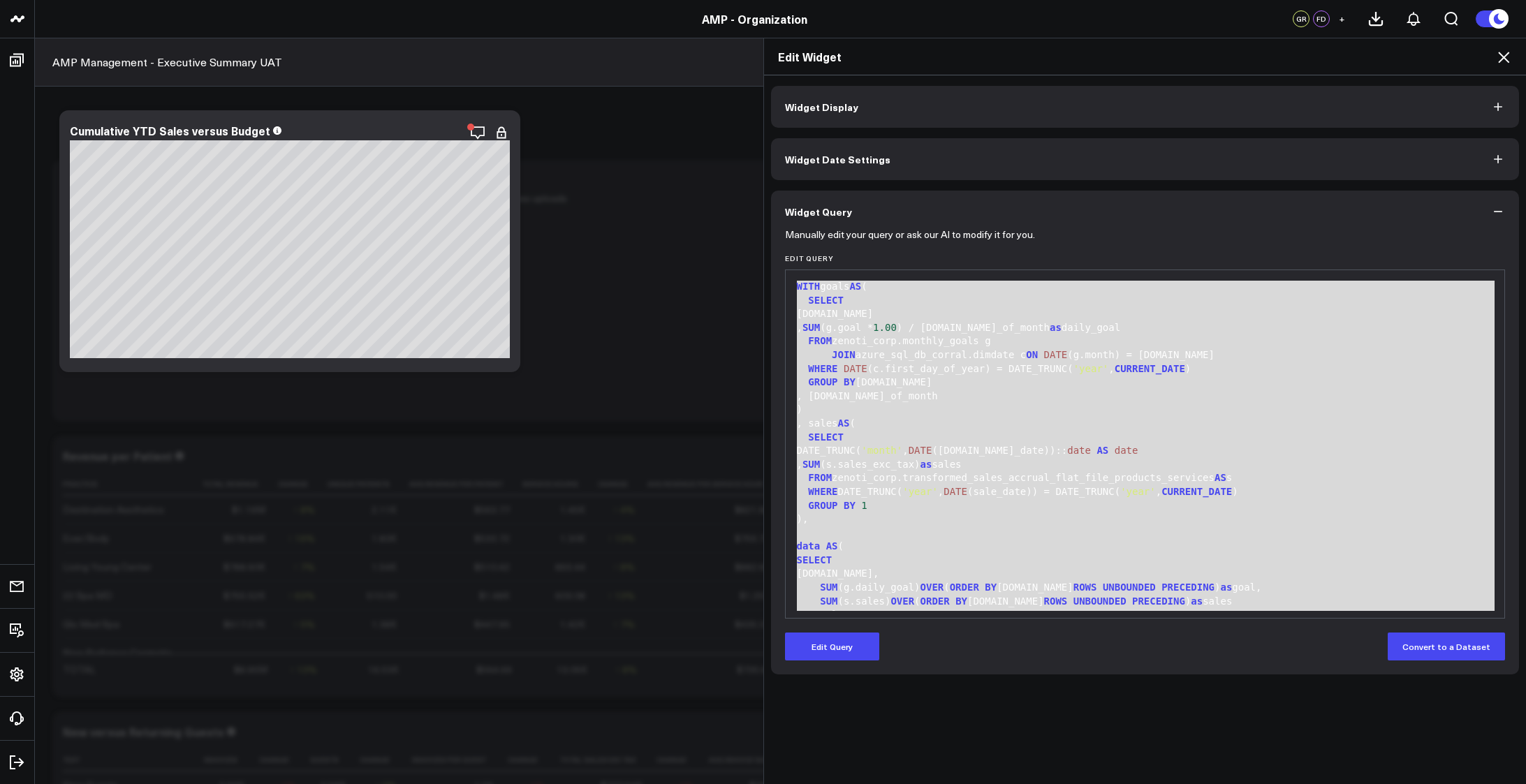
scroll to position [178, 0]
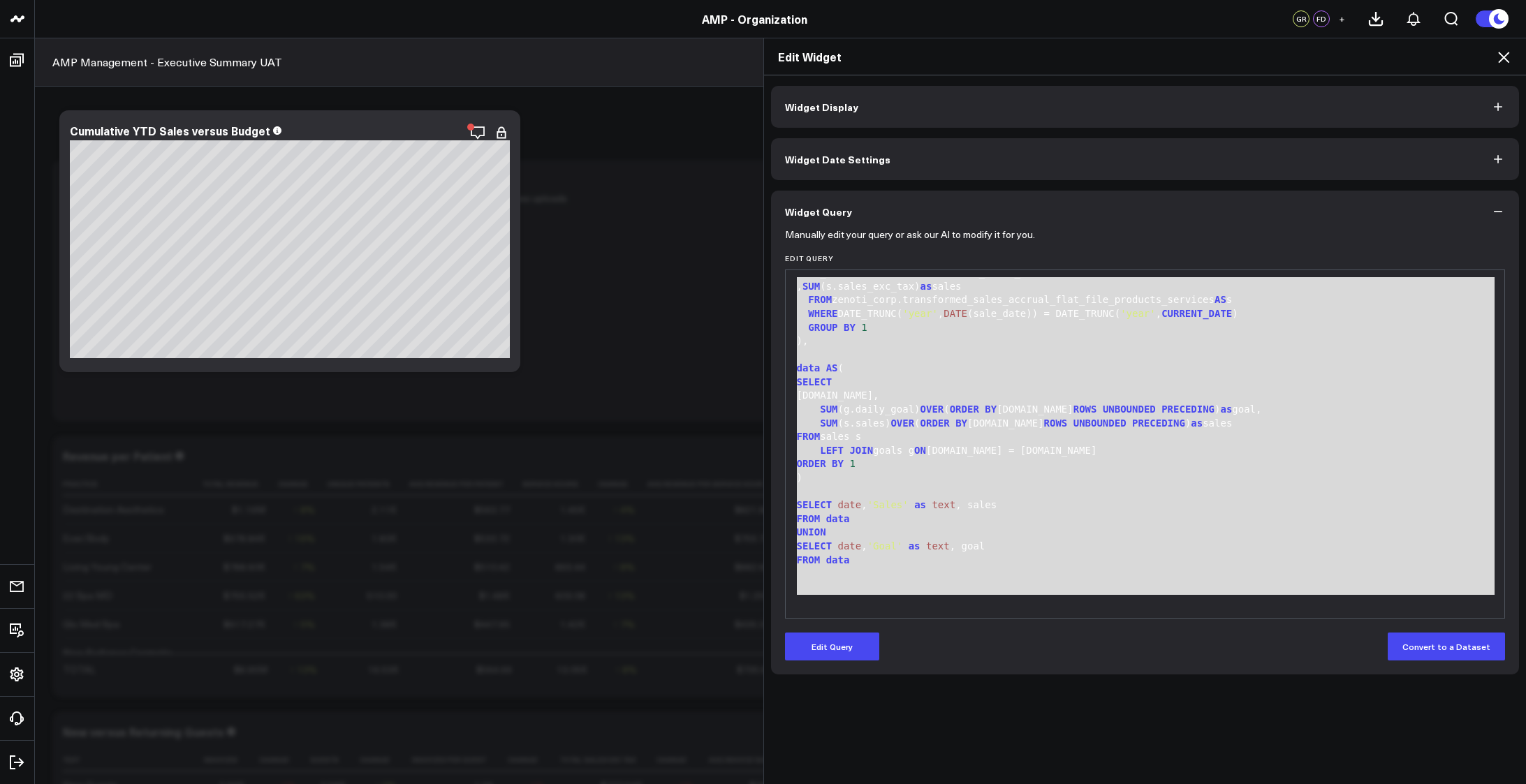
drag, startPoint x: 793, startPoint y: 286, endPoint x: 891, endPoint y: 676, distance: 402.1
click at [891, 676] on div "Widget Display Widget Date Settings Widget Query Manually edit your query or as…" at bounding box center [1145, 429] width 763 height 709
copy div "WITH goals AS ( SELECT c.date , SUM (g.goal * 1.00 ) / c.day_of_month as daily_…"
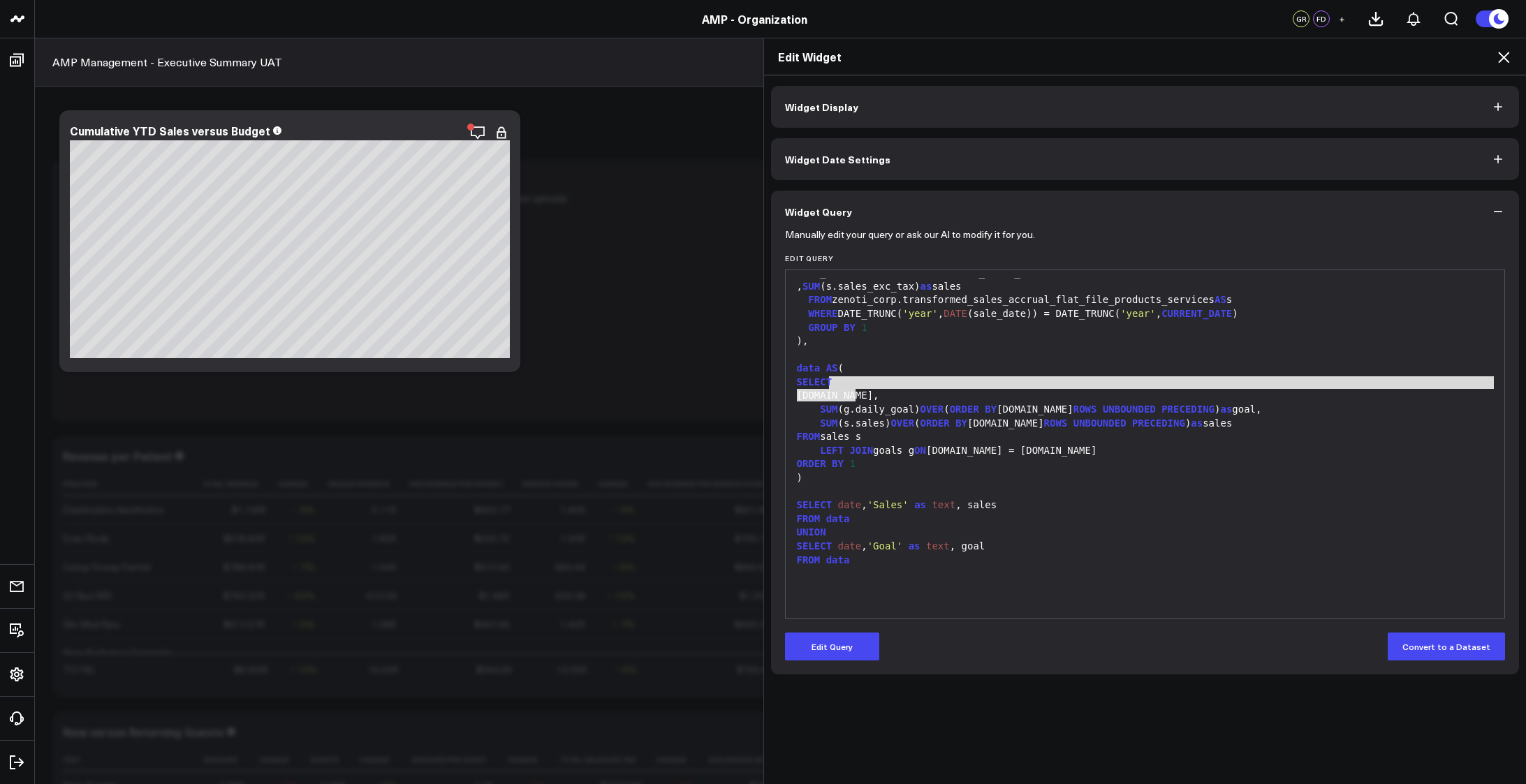
click at [933, 518] on div "FROM data" at bounding box center [1145, 519] width 705 height 14
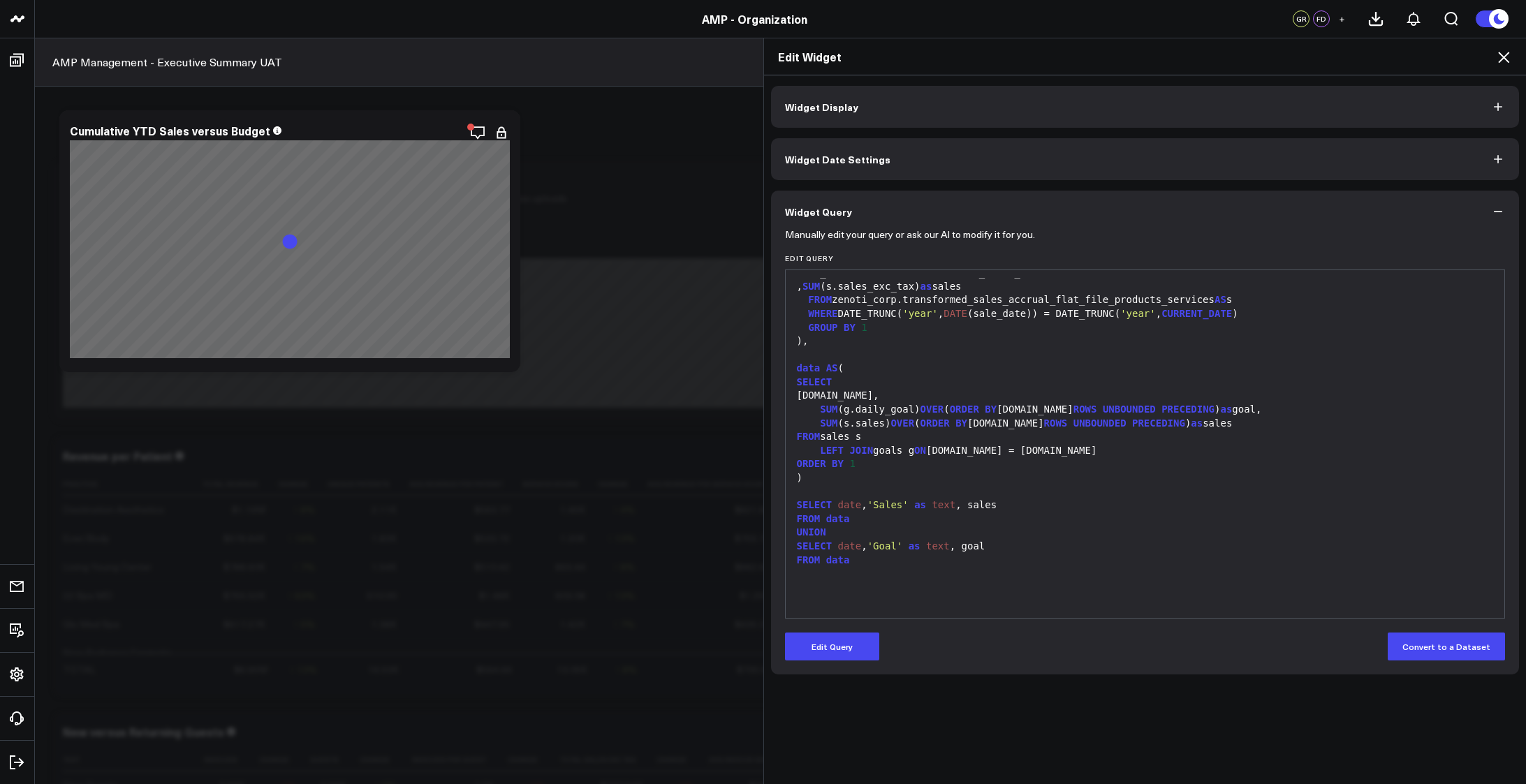
click at [988, 468] on div "ORDER BY 1" at bounding box center [1145, 464] width 705 height 14
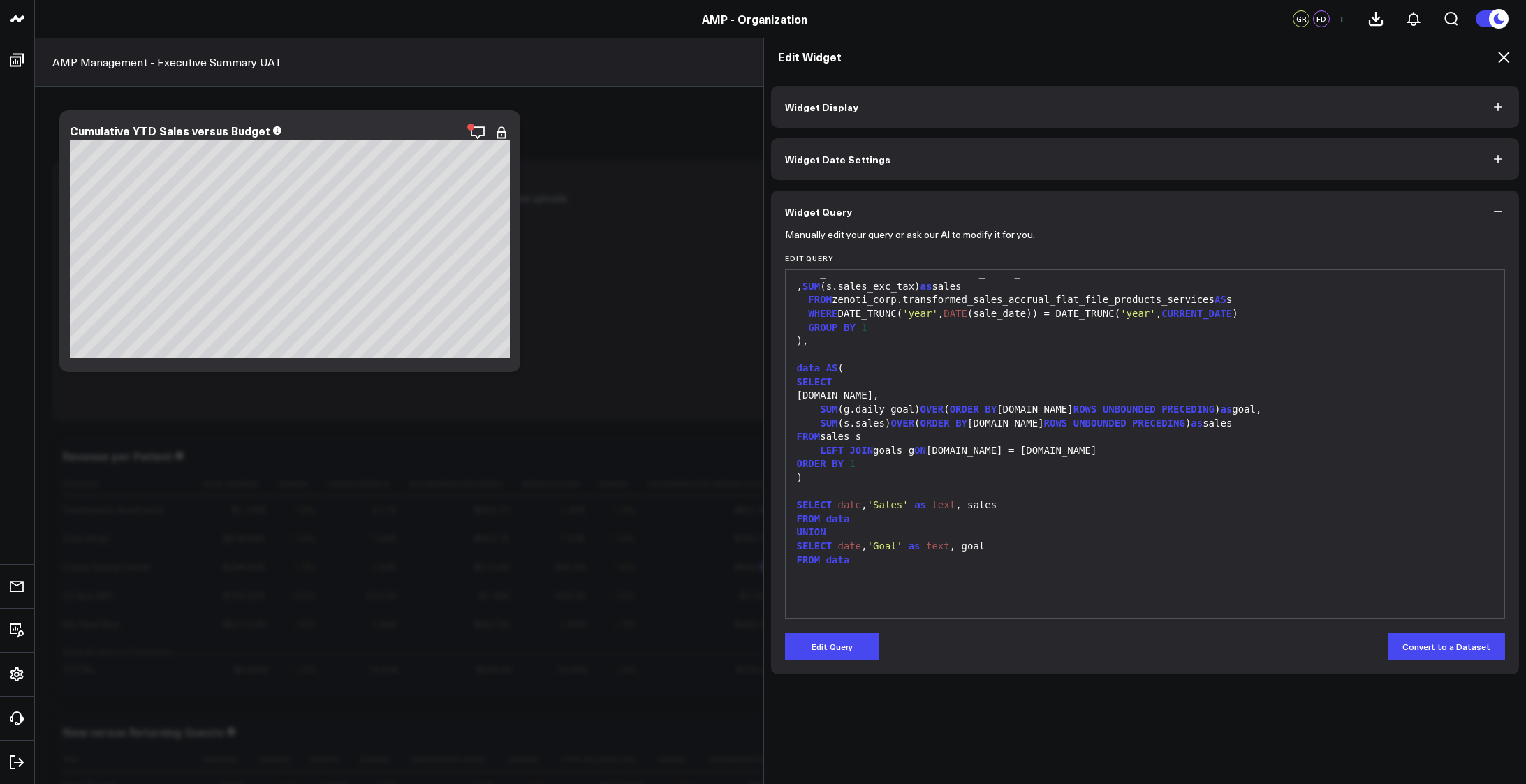
click at [887, 482] on div ")" at bounding box center [1145, 478] width 705 height 14
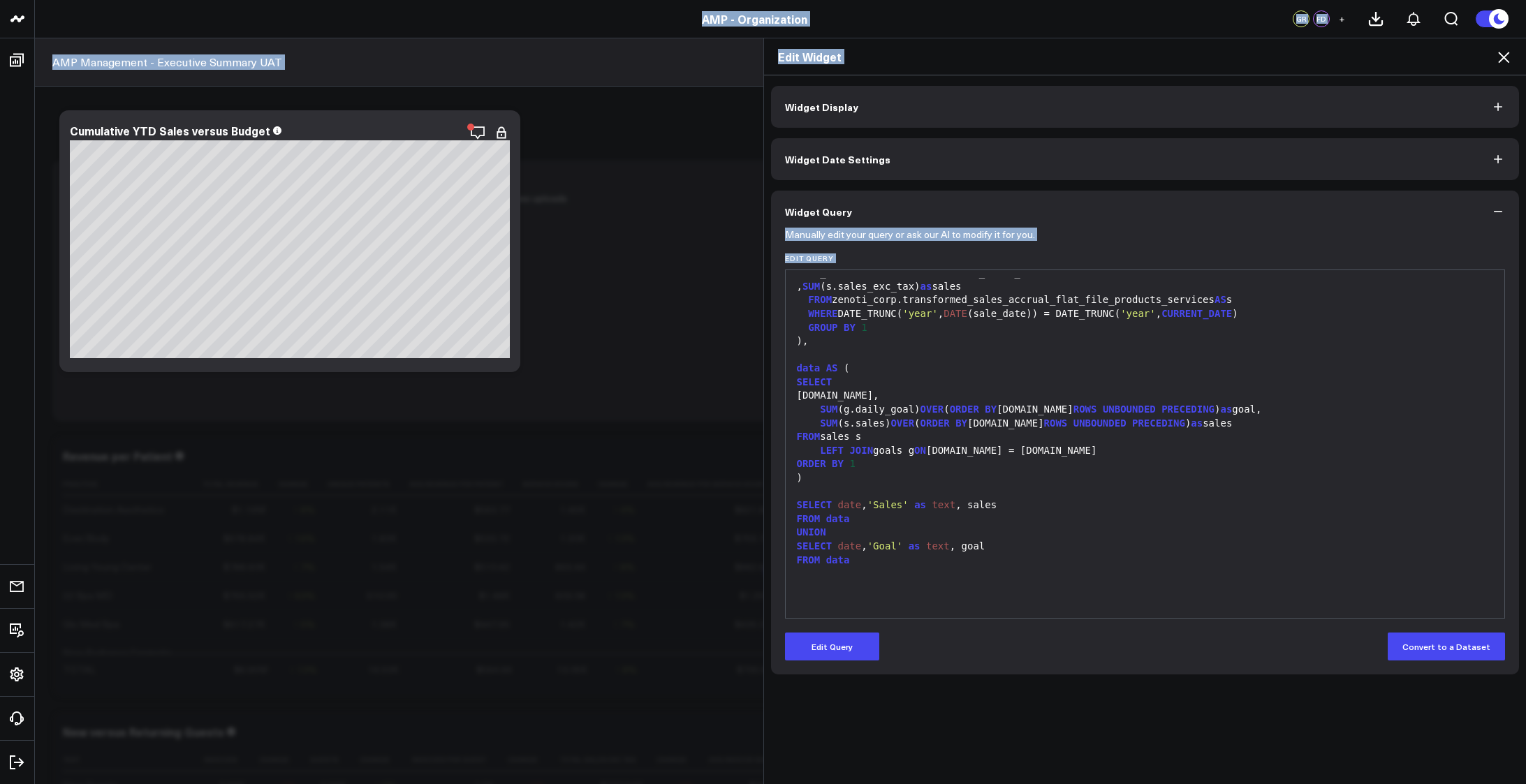
click at [834, 631] on form "Manually edit your query or ask our AI to modify it for you. Edit Query Selecti…" at bounding box center [1145, 446] width 720 height 428
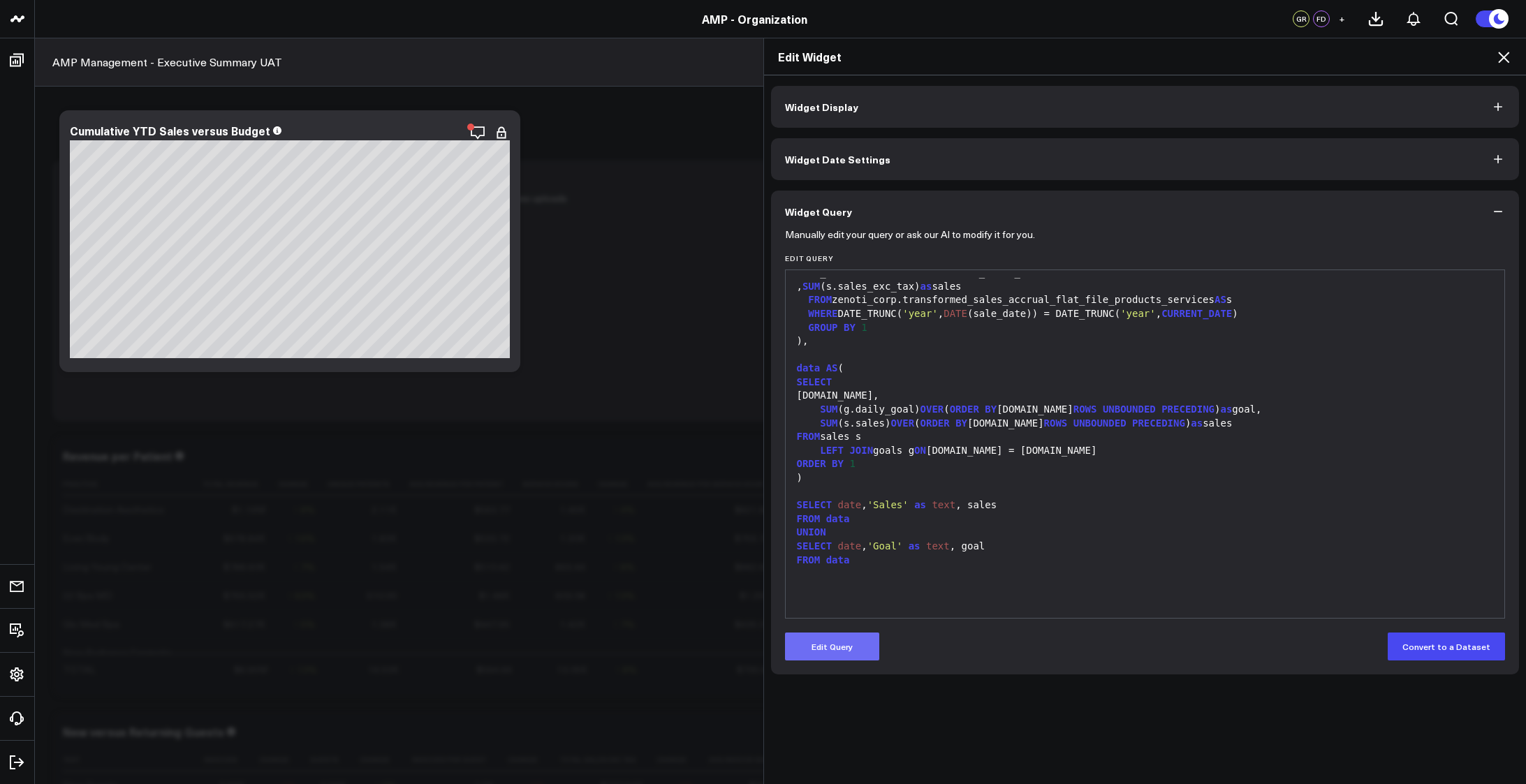
click at [831, 639] on button "Edit Query" at bounding box center [832, 646] width 94 height 28
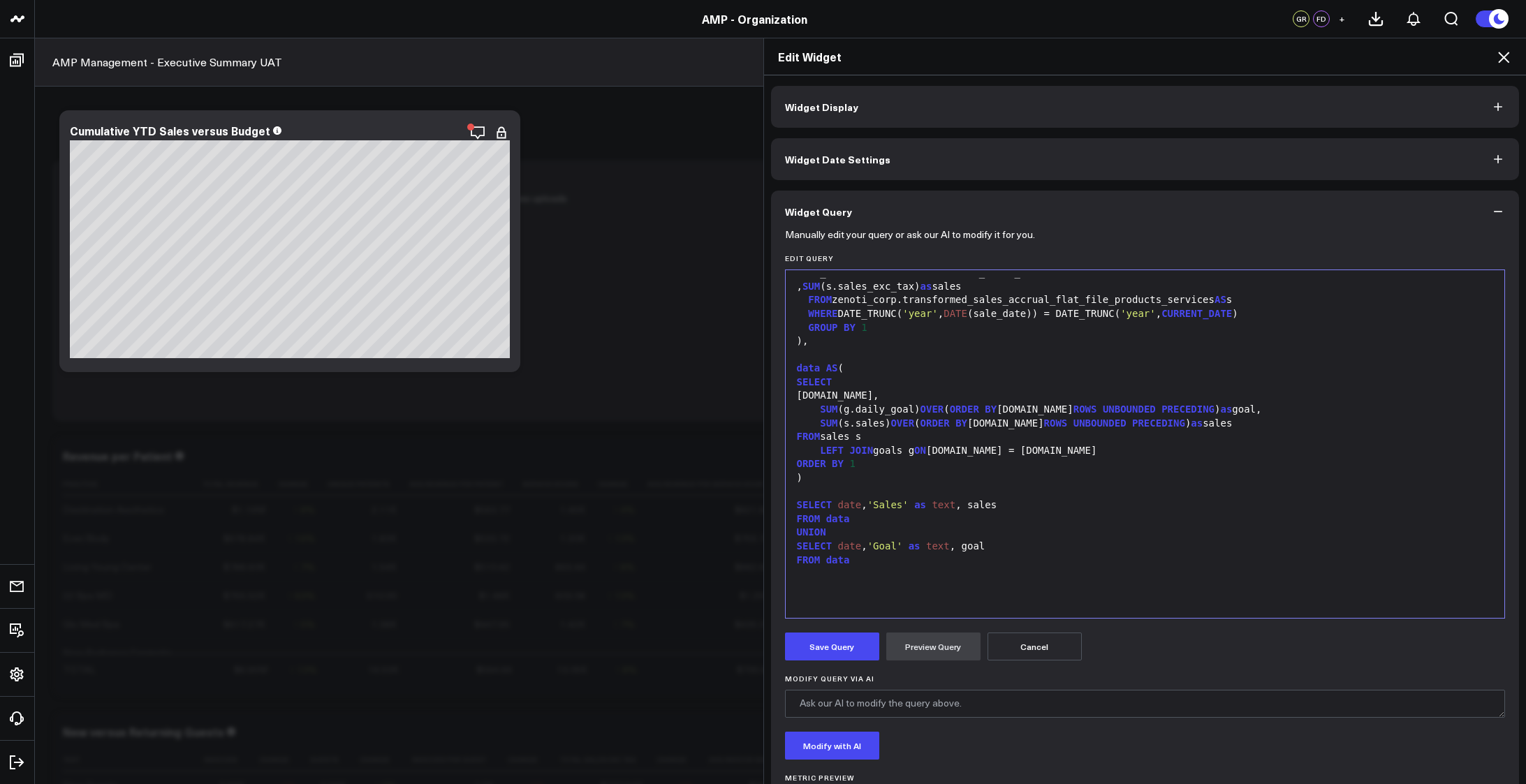
click at [906, 476] on div ")" at bounding box center [1145, 478] width 705 height 14
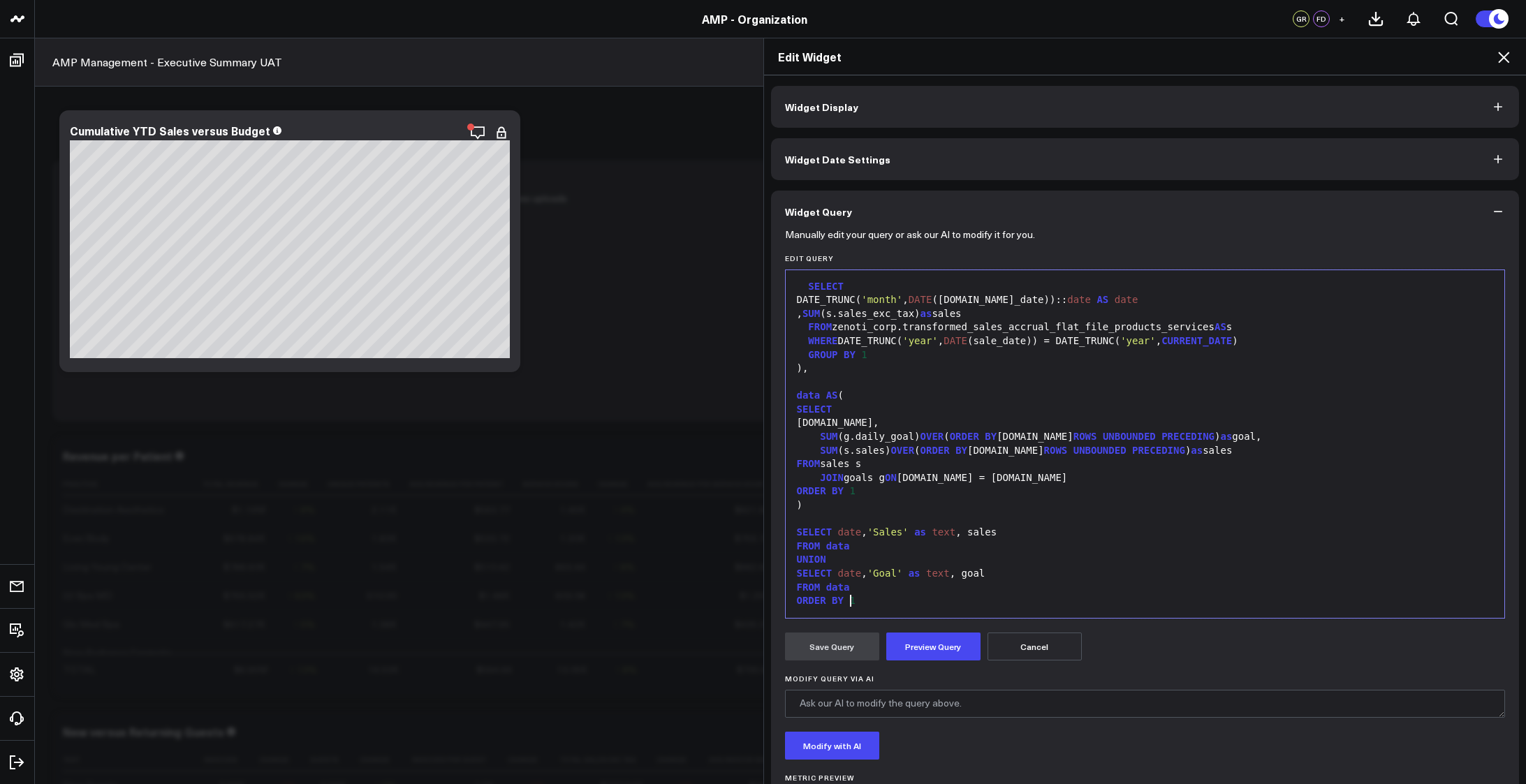
scroll to position [151, 0]
click at [910, 653] on button "Preview Query" at bounding box center [933, 646] width 94 height 28
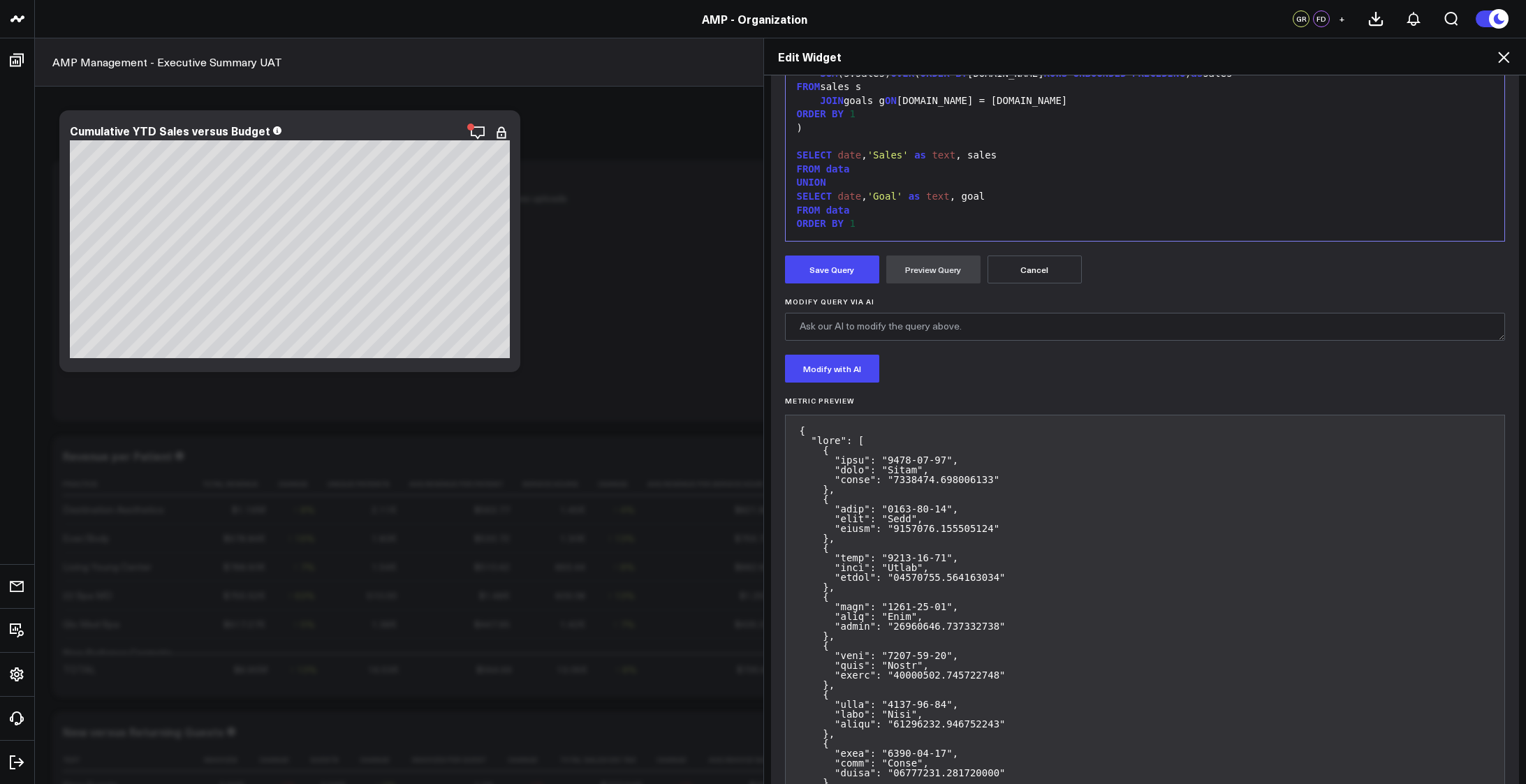
scroll to position [145, 0]
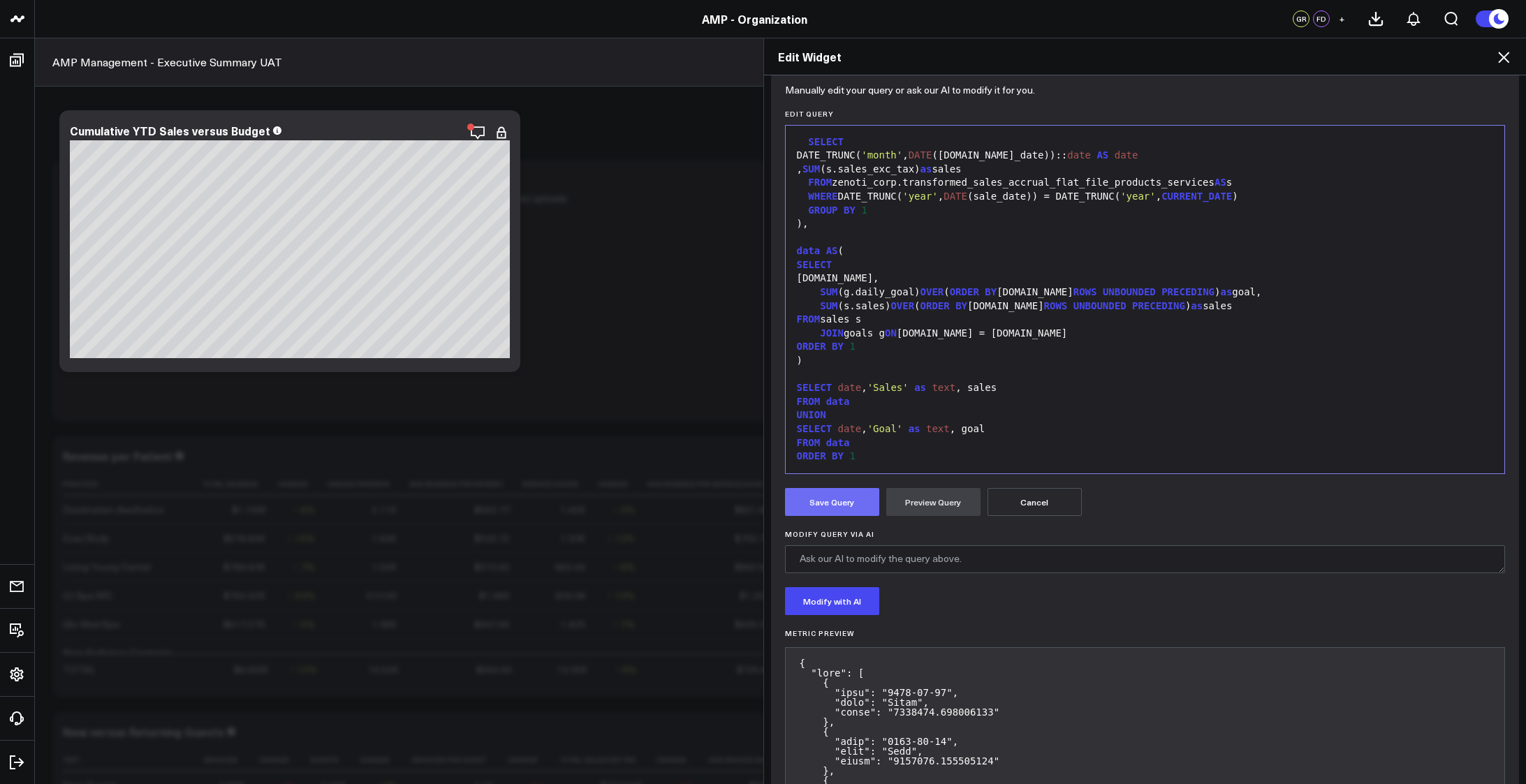
click at [818, 502] on button "Save Query" at bounding box center [832, 502] width 94 height 28
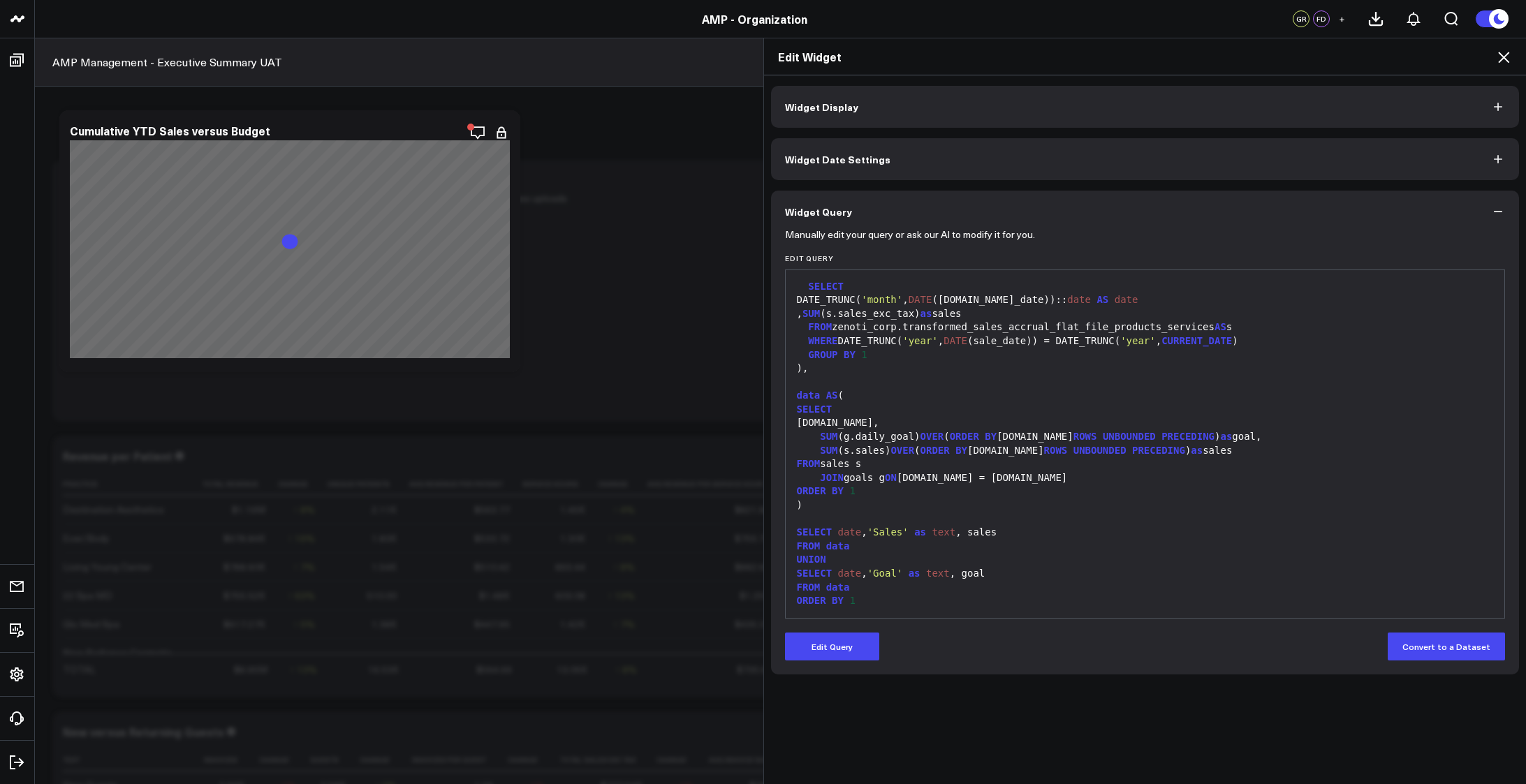
scroll to position [0, 0]
click at [872, 112] on button "Widget Display" at bounding box center [1145, 107] width 749 height 42
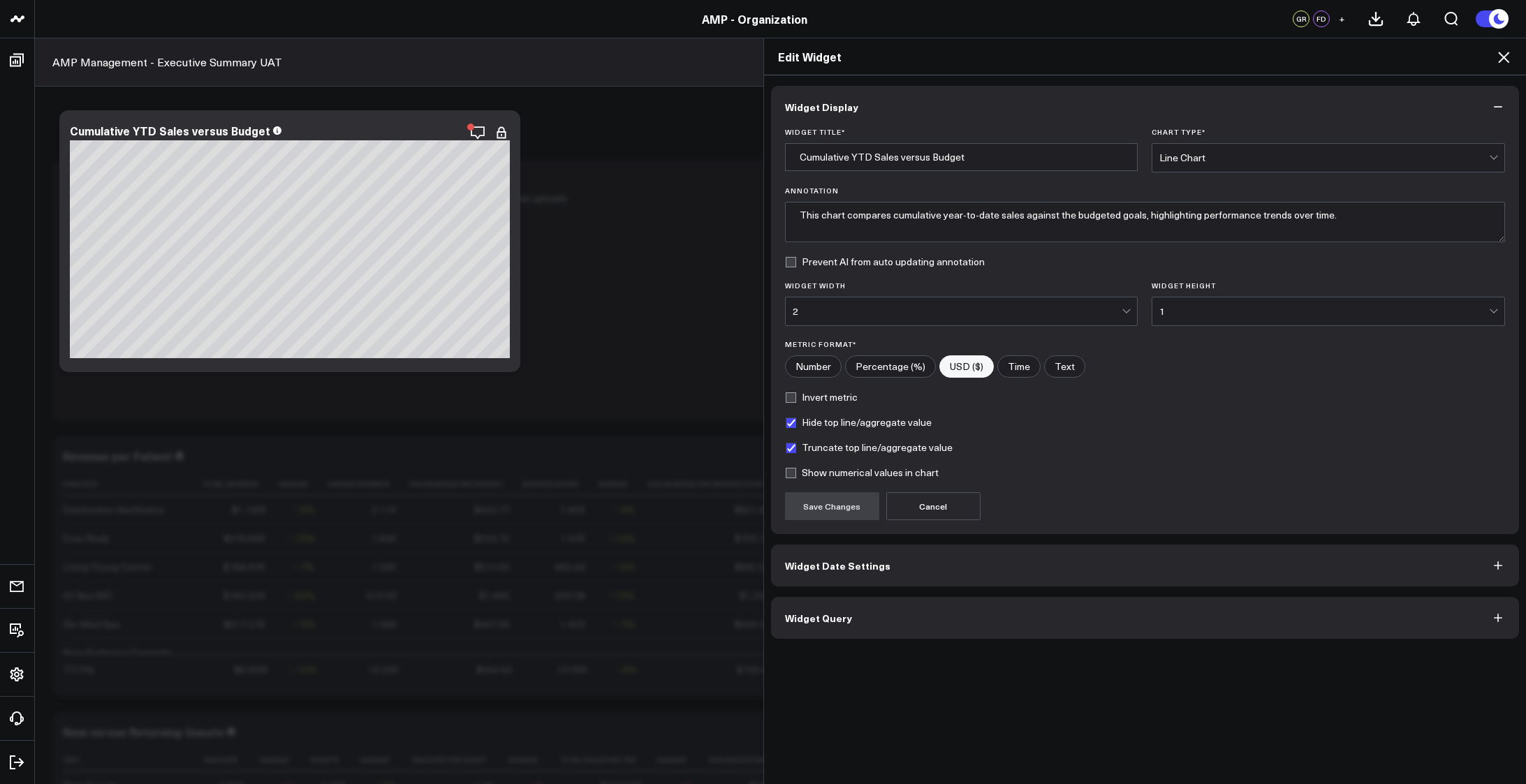
click at [942, 573] on button "Widget Date Settings" at bounding box center [1145, 566] width 749 height 42
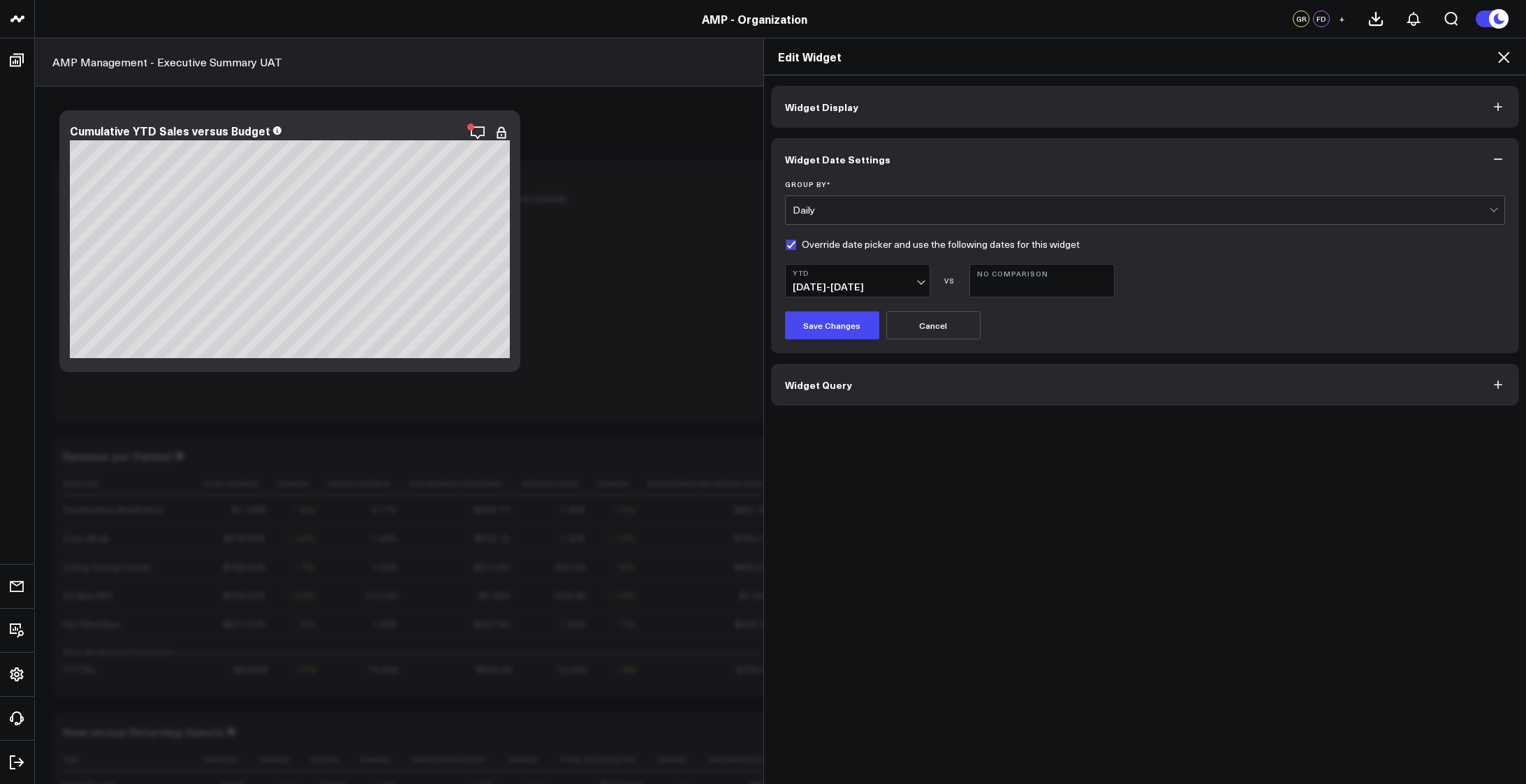
click at [924, 377] on button "Widget Query" at bounding box center [1145, 385] width 749 height 42
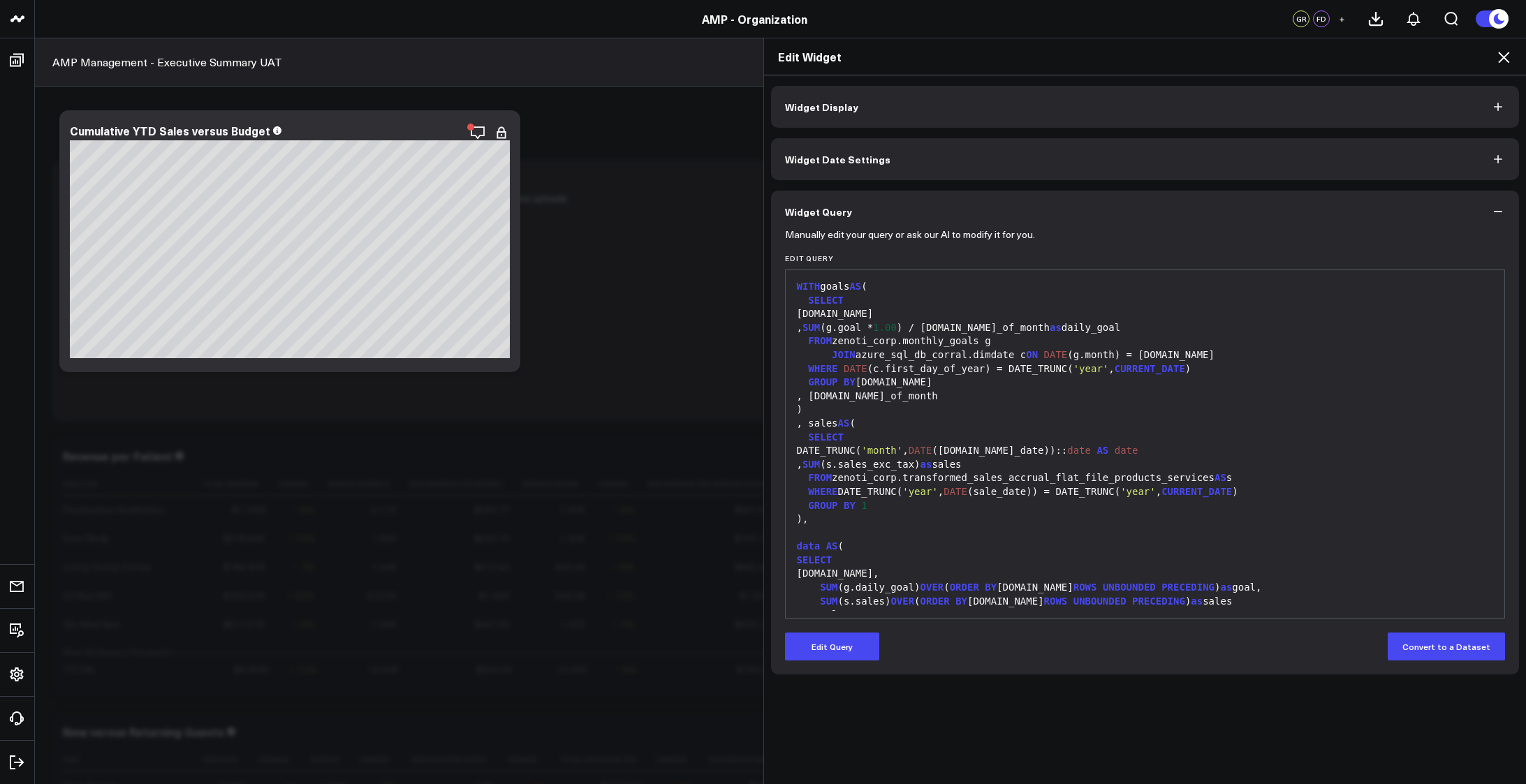
click at [1496, 207] on icon "button" at bounding box center [1498, 211] width 14 height 14
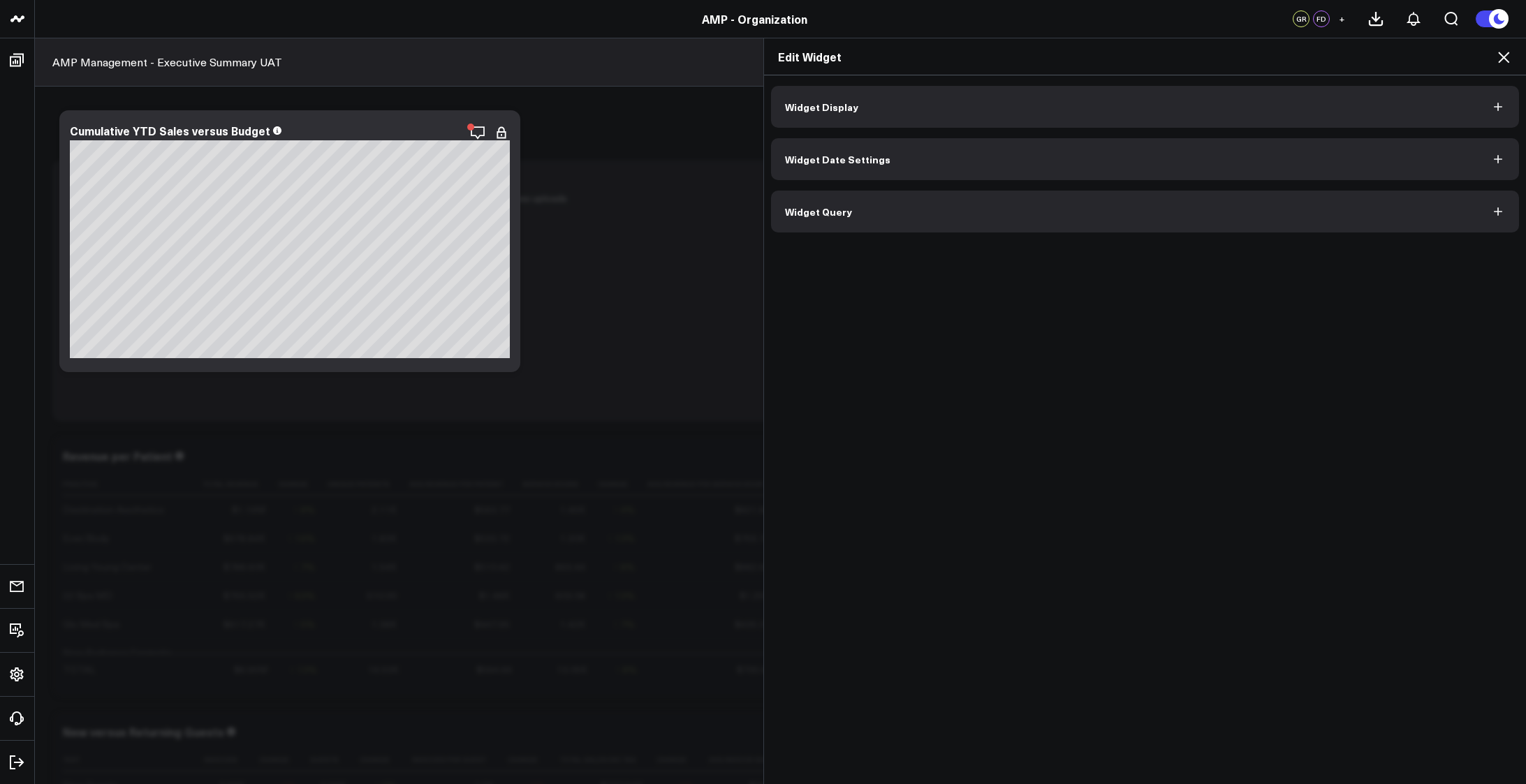
click at [1498, 207] on icon "button" at bounding box center [1498, 211] width 14 height 14
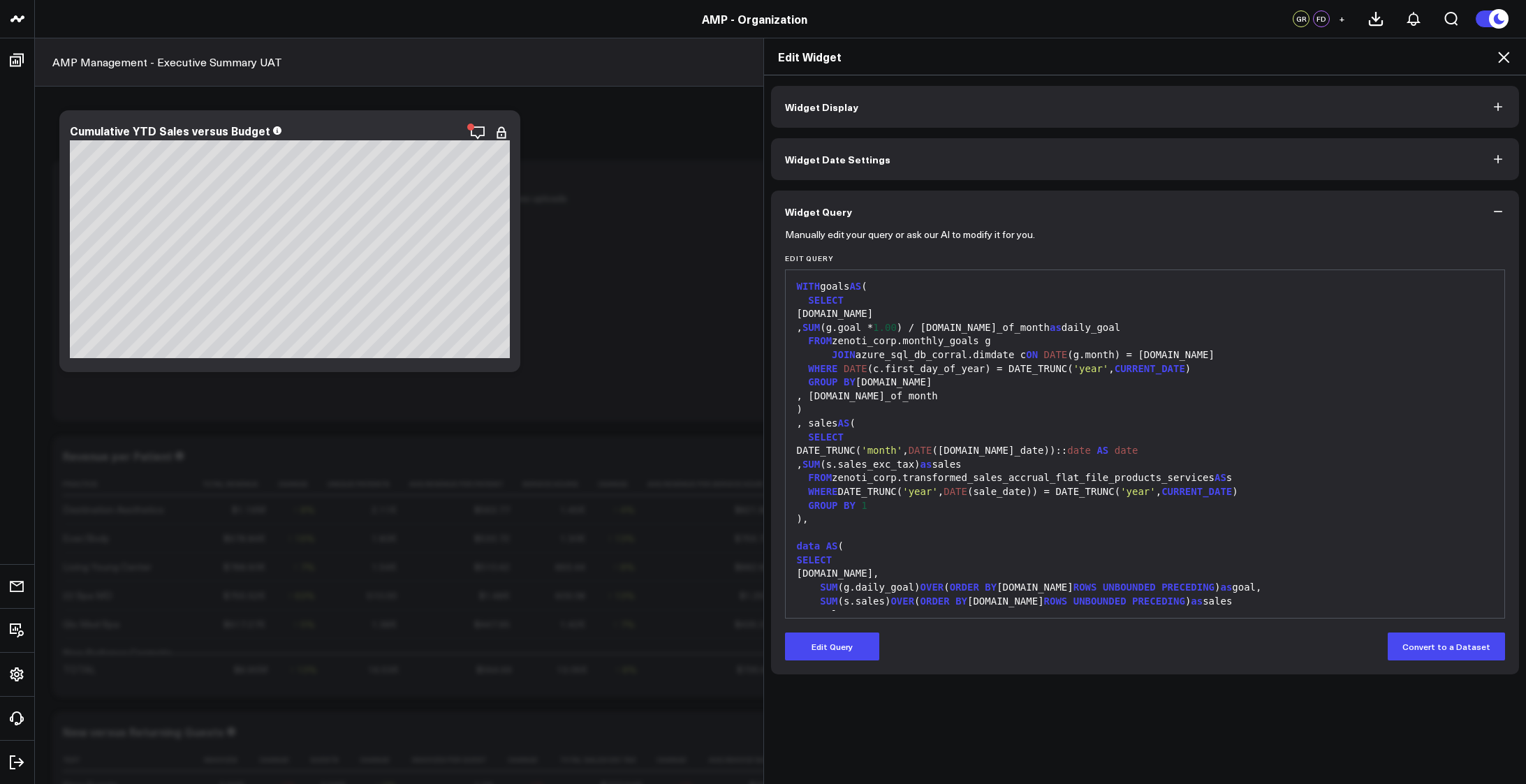
click at [964, 360] on div "JOIN azure_sql_db_corral.dimdate c ON DATE (g.month) = c.date" at bounding box center [1145, 355] width 705 height 14
click at [961, 304] on div "SELECT" at bounding box center [1145, 301] width 705 height 14
click at [841, 635] on button "Edit Query" at bounding box center [832, 646] width 94 height 28
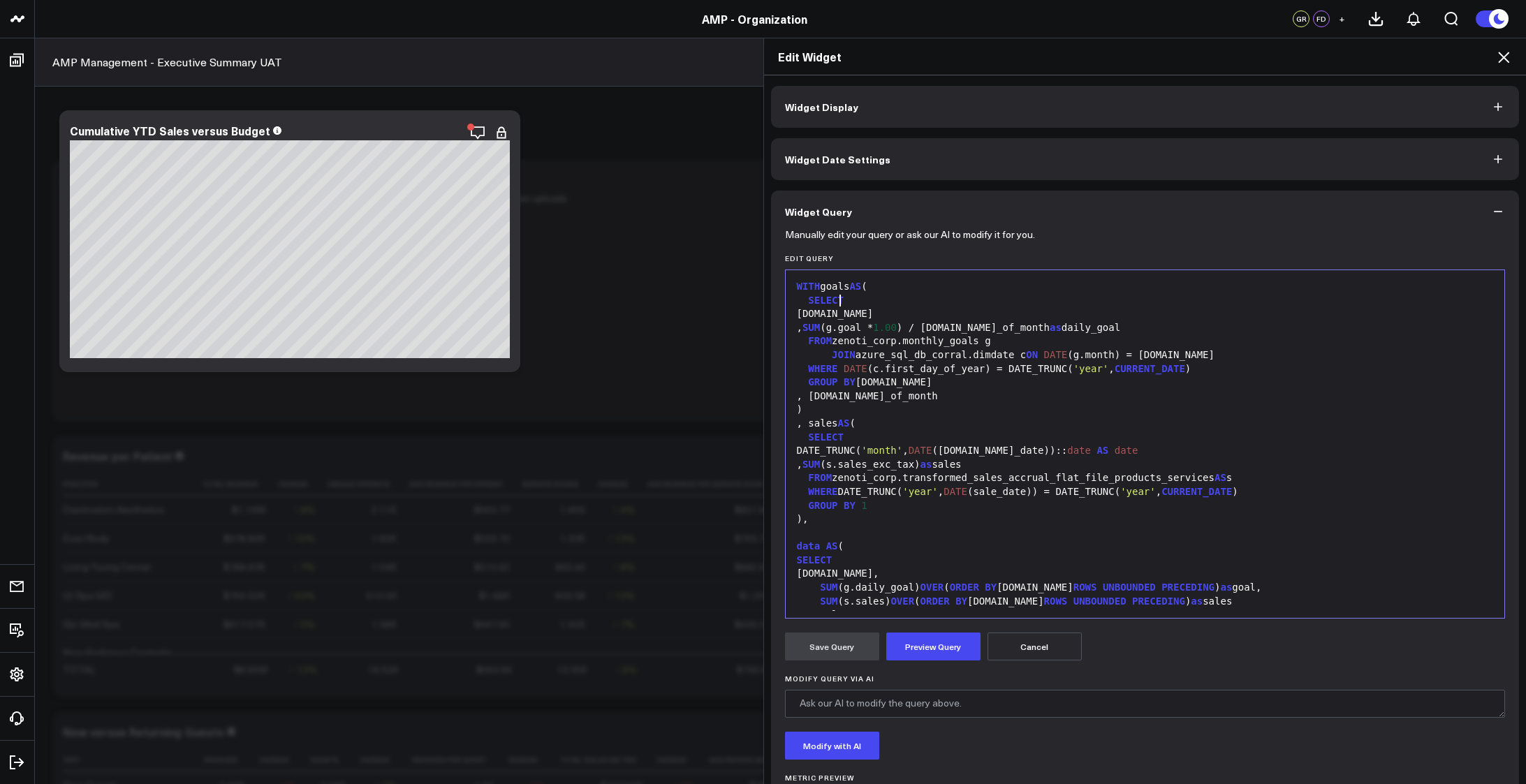
click at [916, 297] on div "SELECT" at bounding box center [1145, 301] width 705 height 14
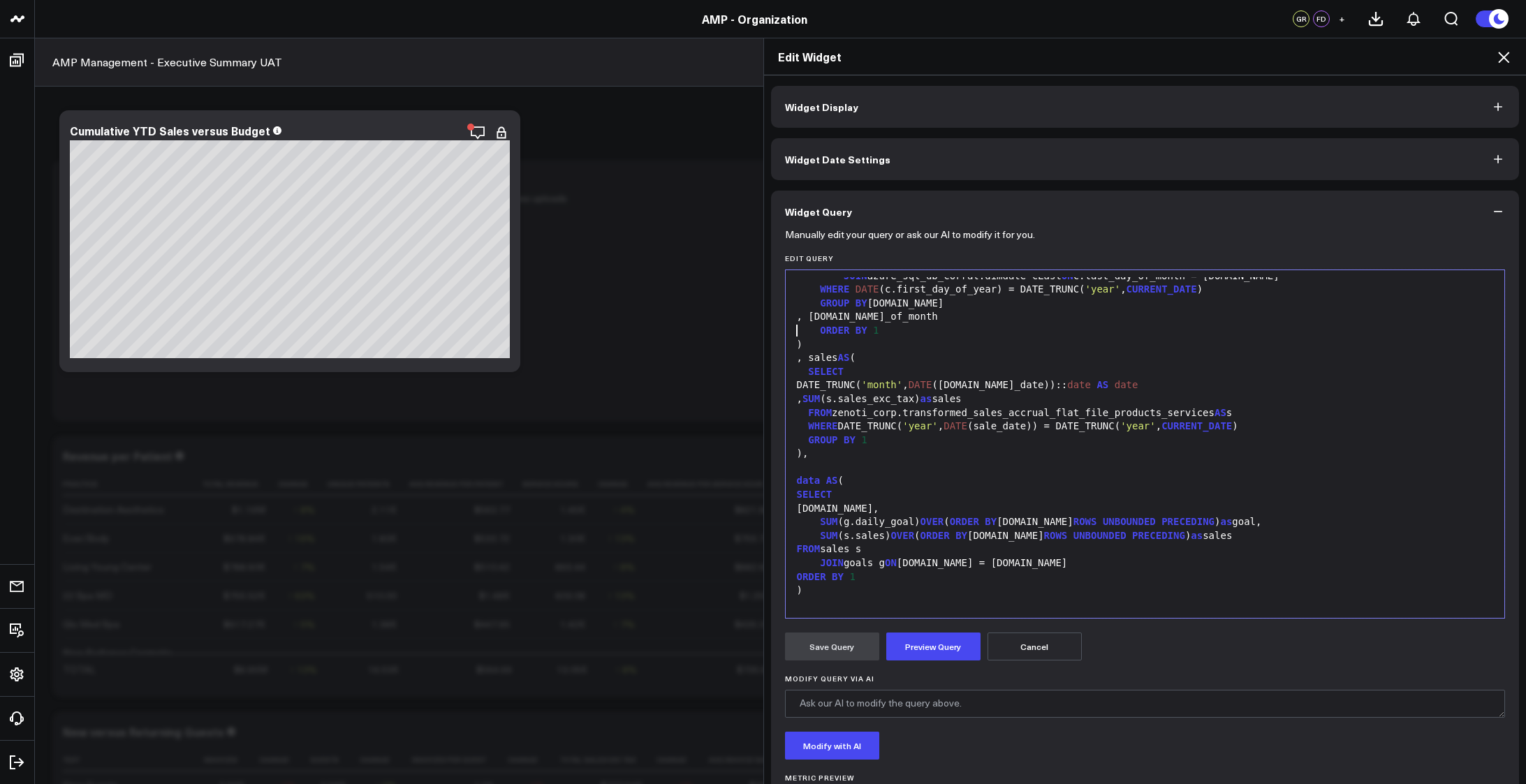
scroll to position [117, 0]
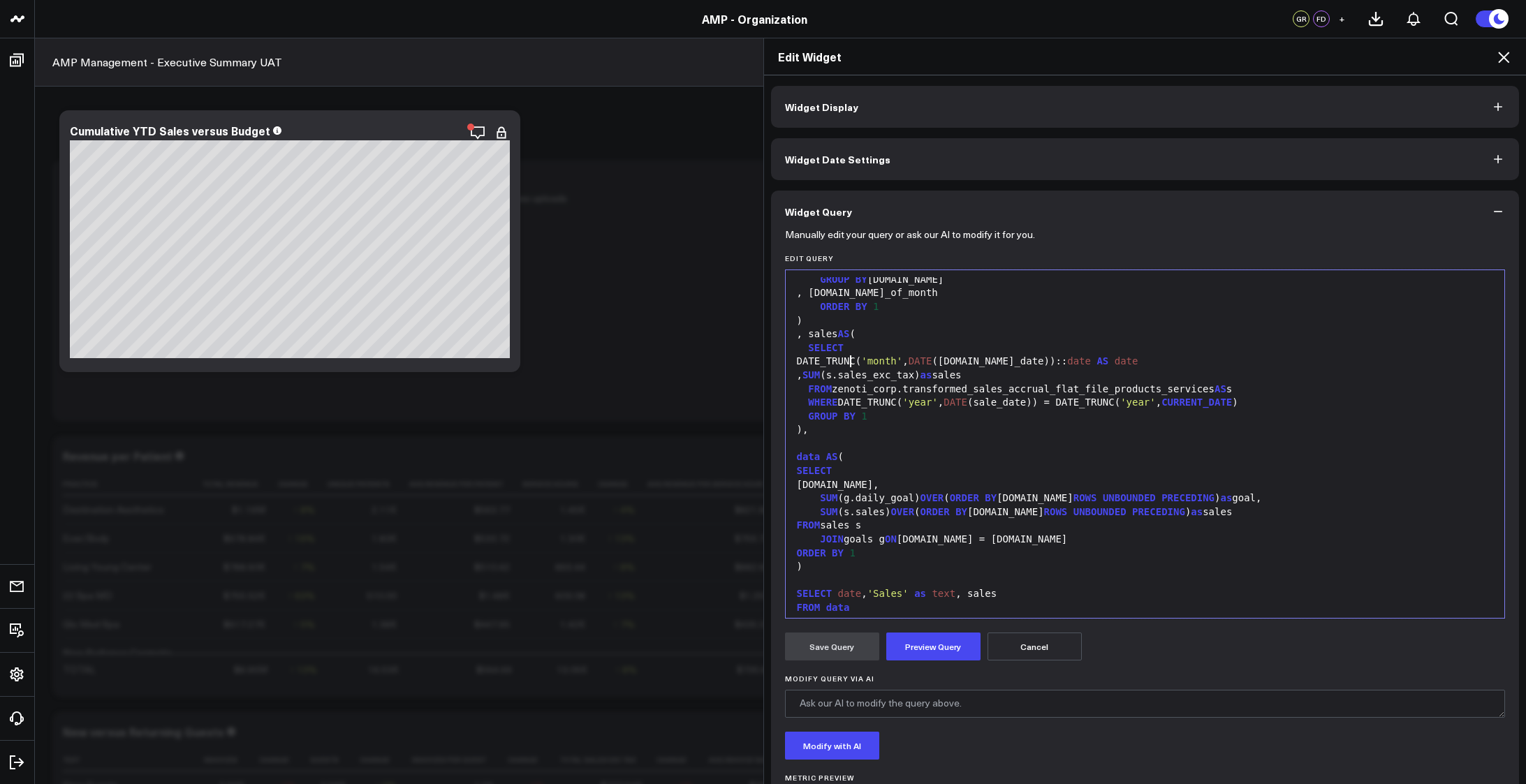
click at [844, 362] on div "DATE_TRUNC( 'month' , DATE (s.sale_date)):: date AS date" at bounding box center [1145, 362] width 705 height 14
click at [942, 658] on button "Preview Query" at bounding box center [933, 646] width 94 height 28
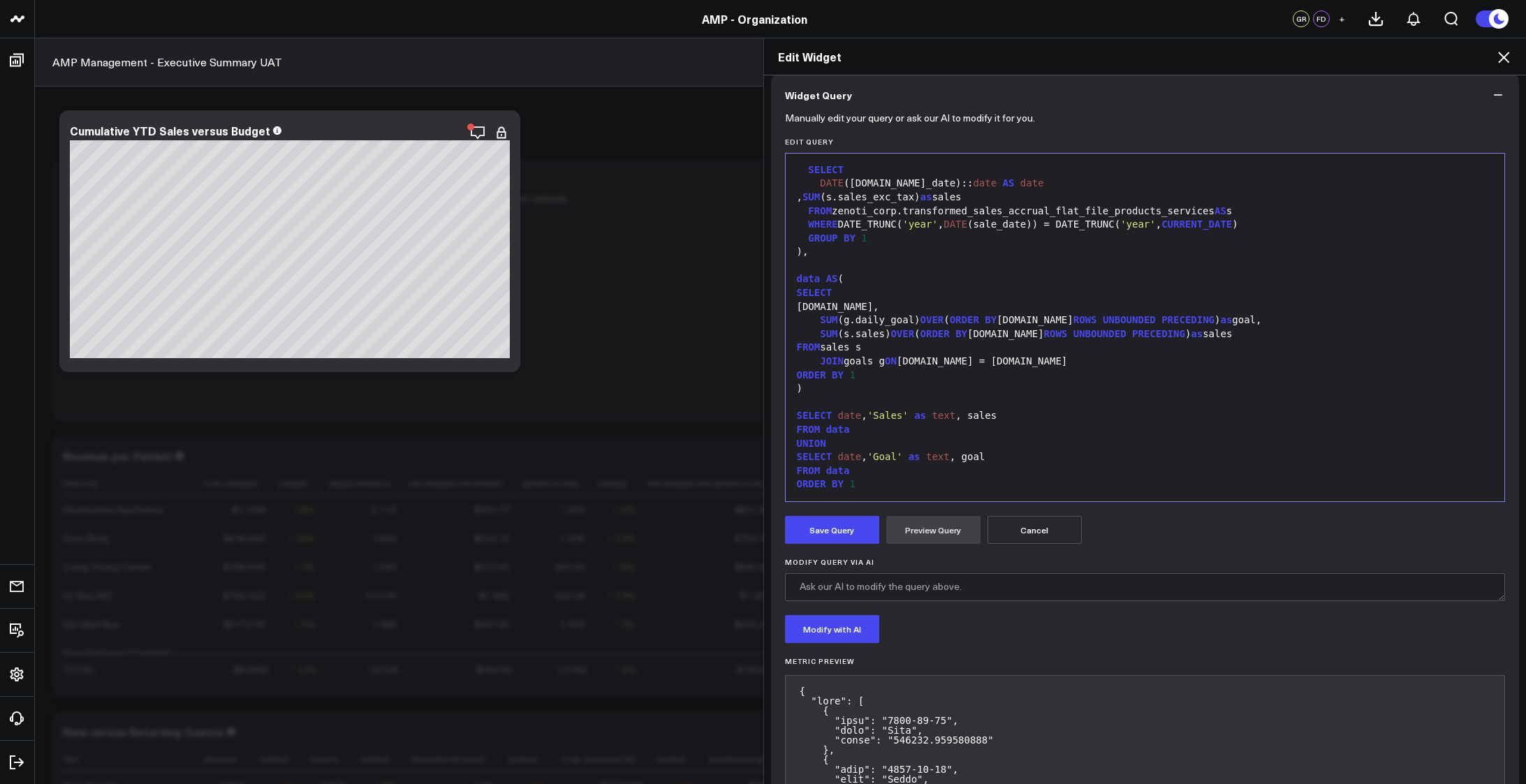
scroll to position [0, 0]
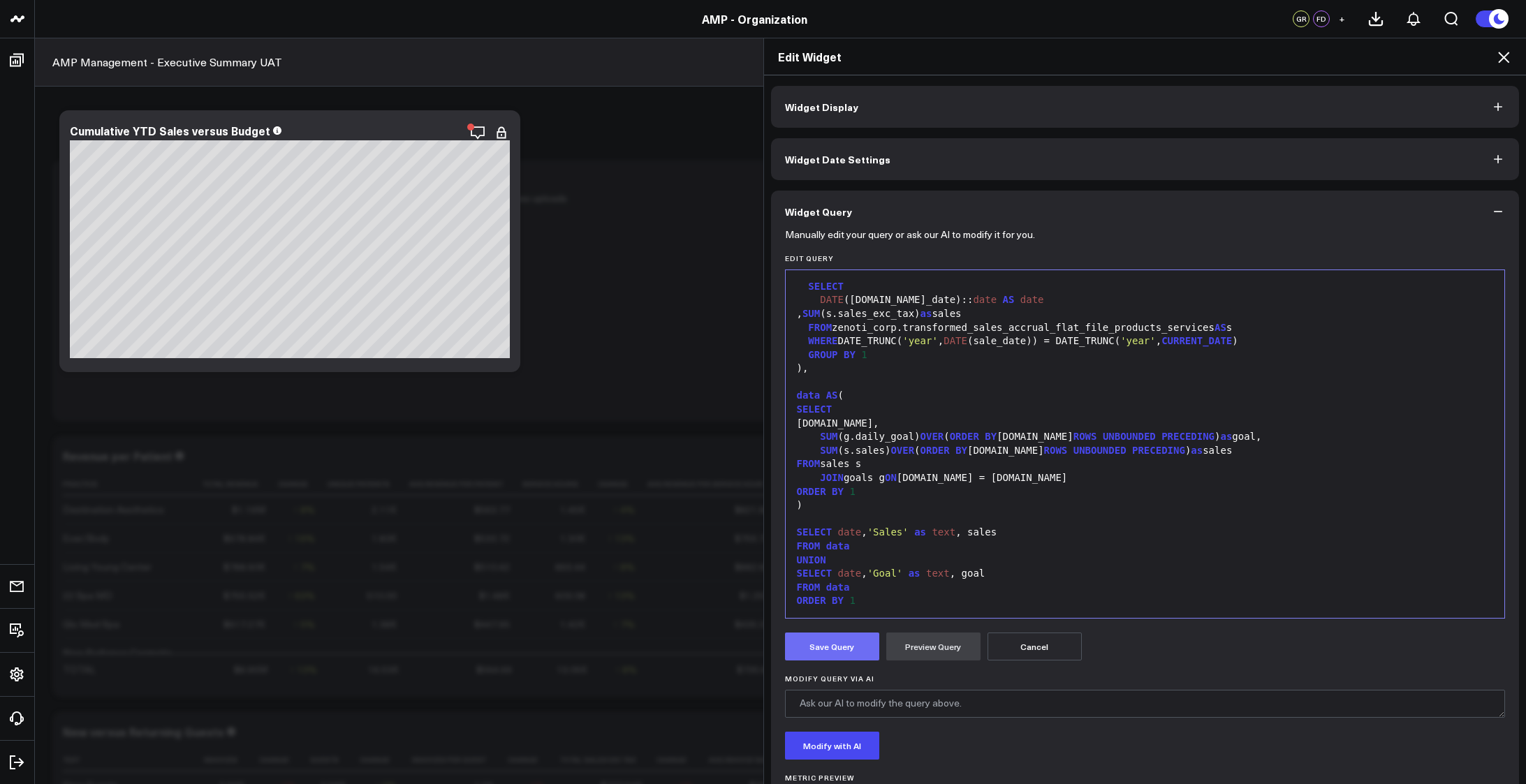
click at [822, 654] on button "Save Query" at bounding box center [832, 646] width 94 height 28
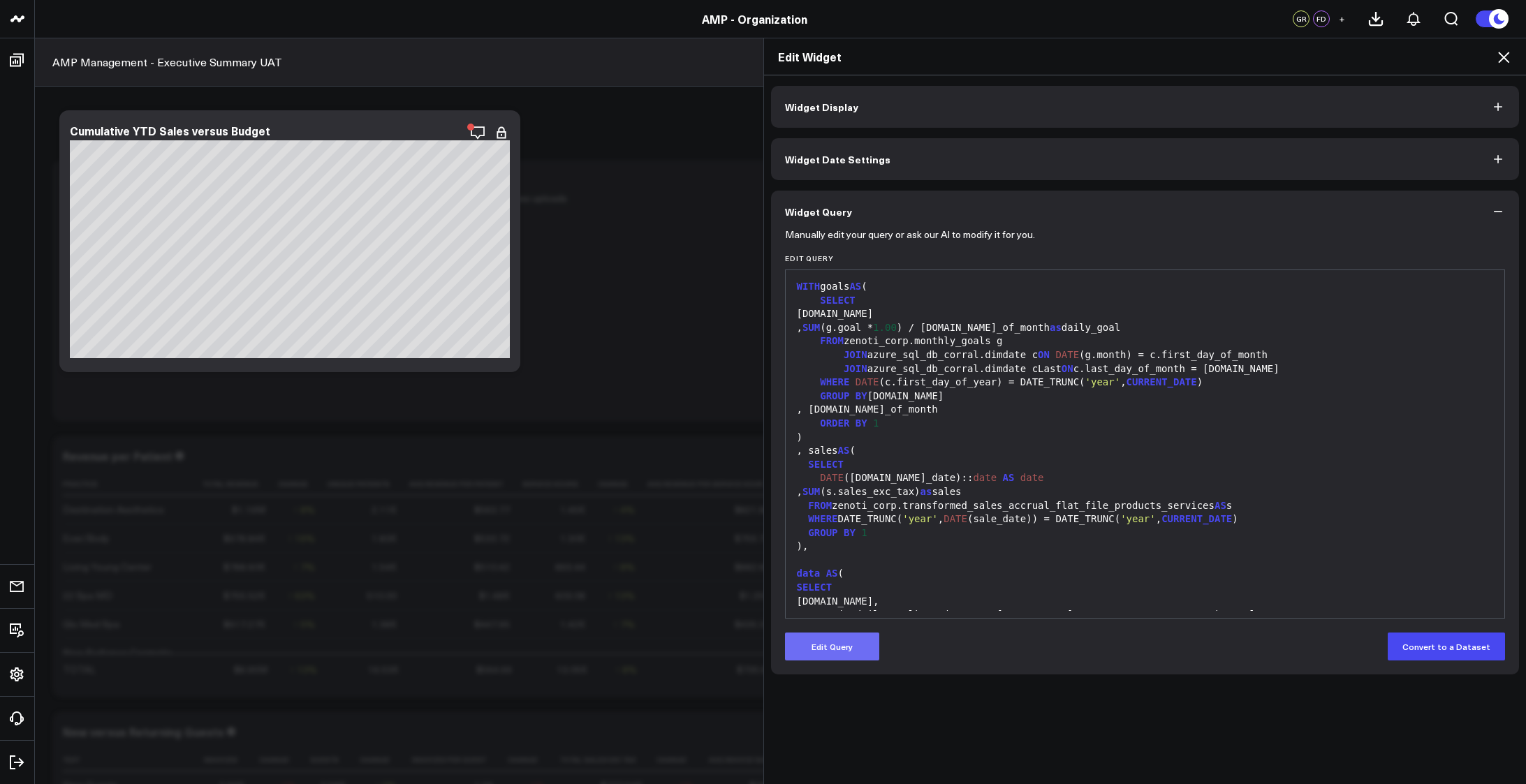
click at [1021, 368] on div "JOIN azure_sql_db_corral.dimdate cLast ON c.last_day_of_month = cLast.date" at bounding box center [1145, 370] width 705 height 14
click at [839, 639] on button "Edit Query" at bounding box center [832, 646] width 94 height 28
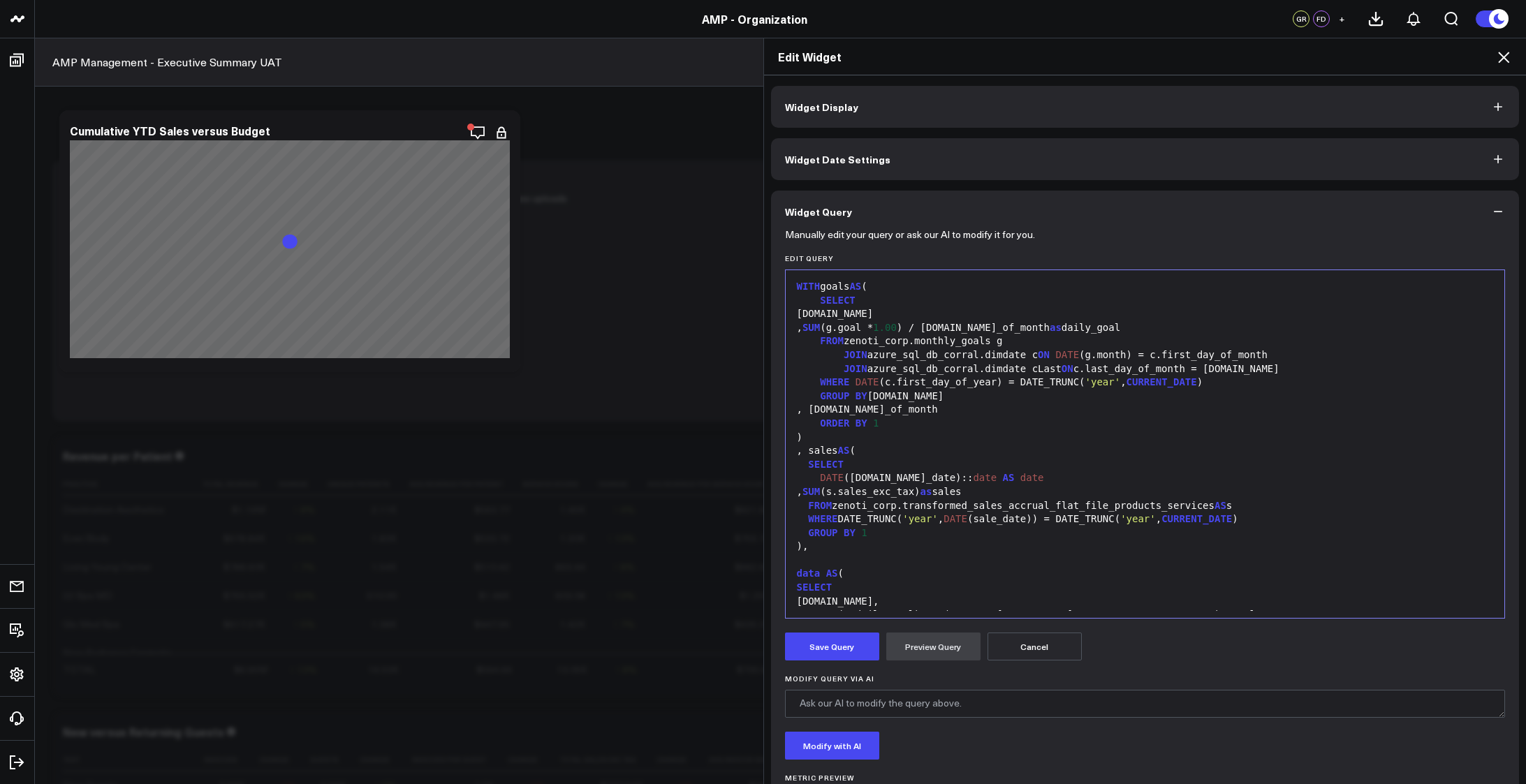
click at [988, 471] on div "SELECT" at bounding box center [1145, 465] width 705 height 14
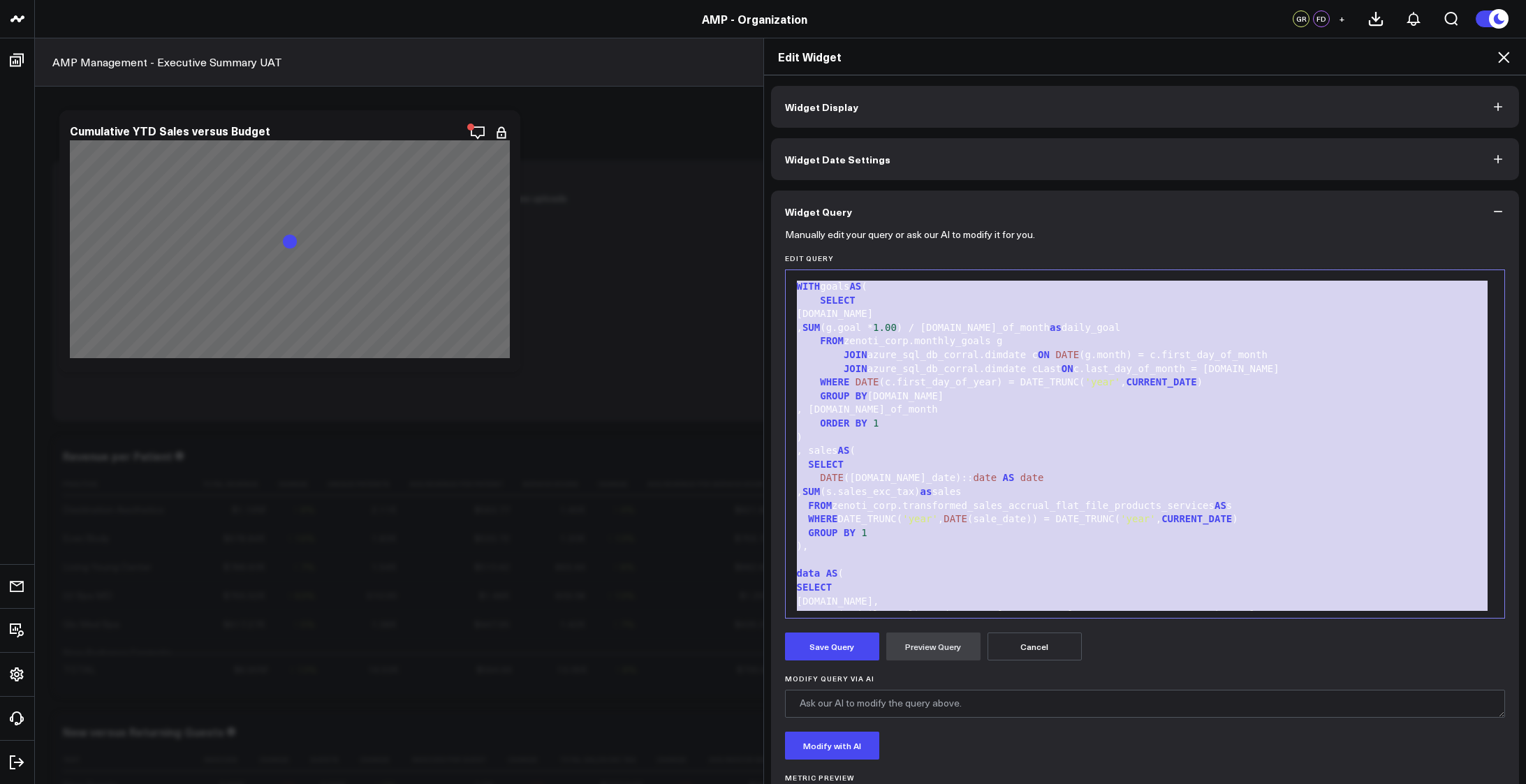
copy div "WITH goals AS ( SELECT c.date , SUM (g.goal * 1.00 ) / cLast.day_of_month as da…"
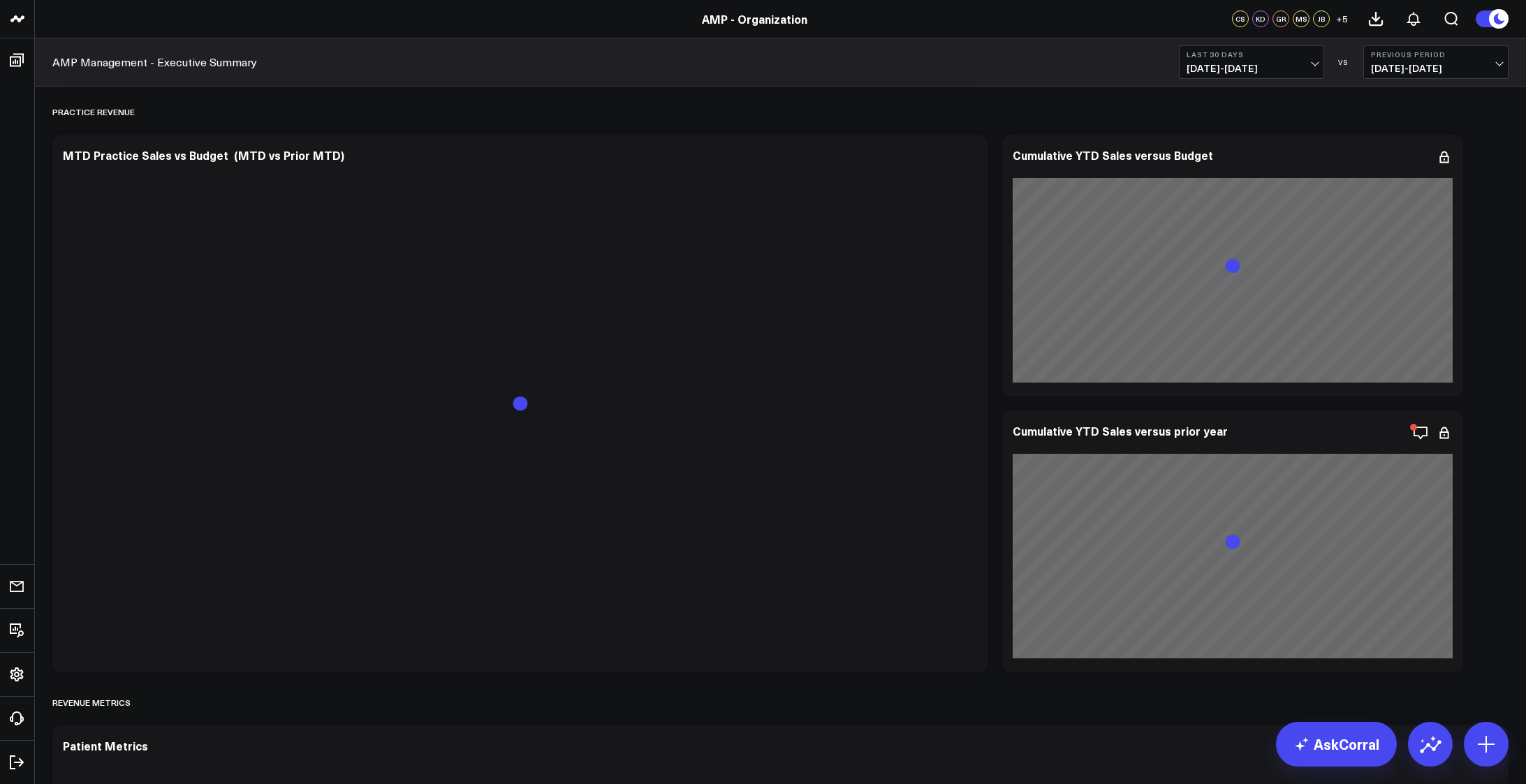
scroll to position [1396, 0]
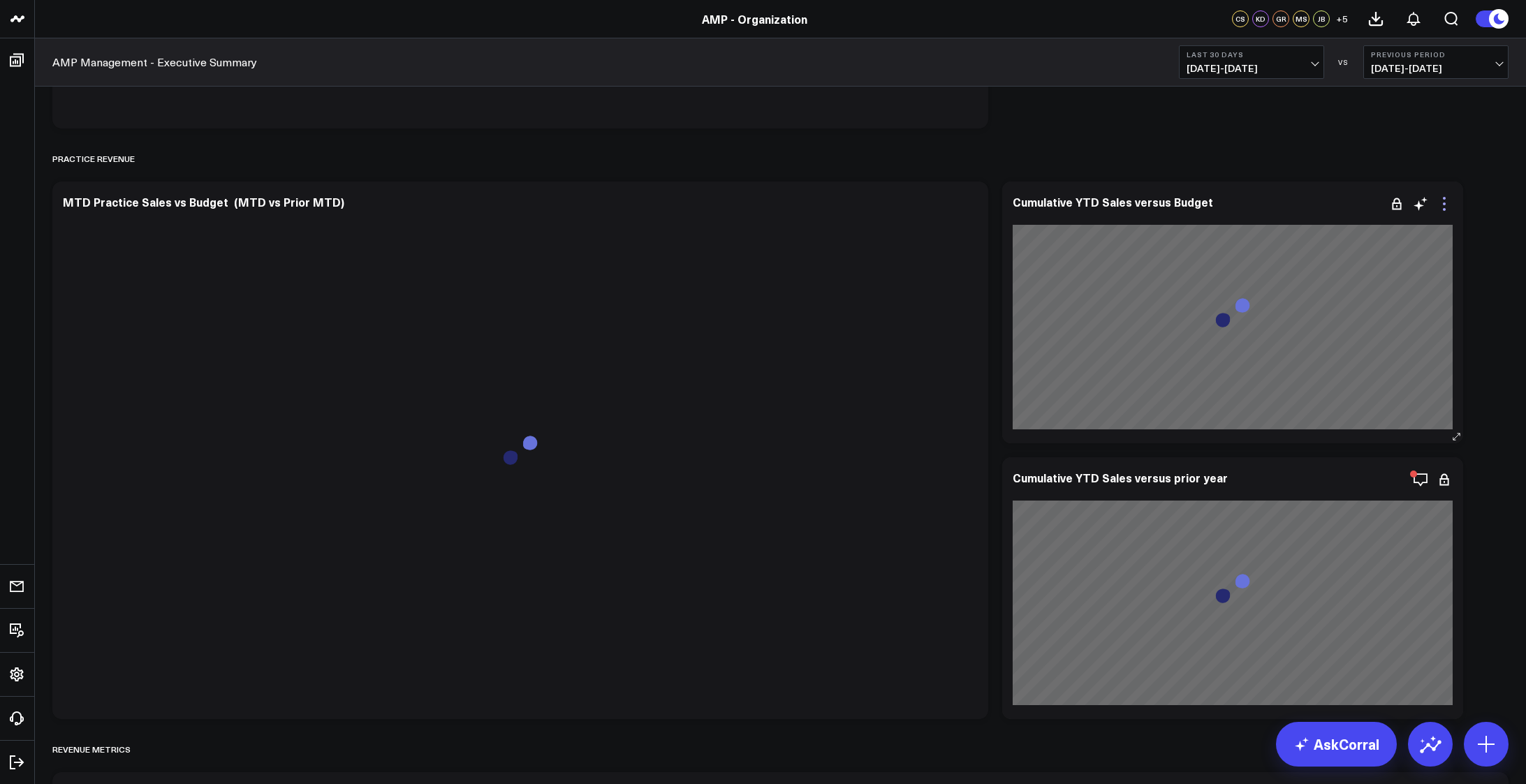
click at [1443, 199] on icon at bounding box center [1444, 204] width 17 height 17
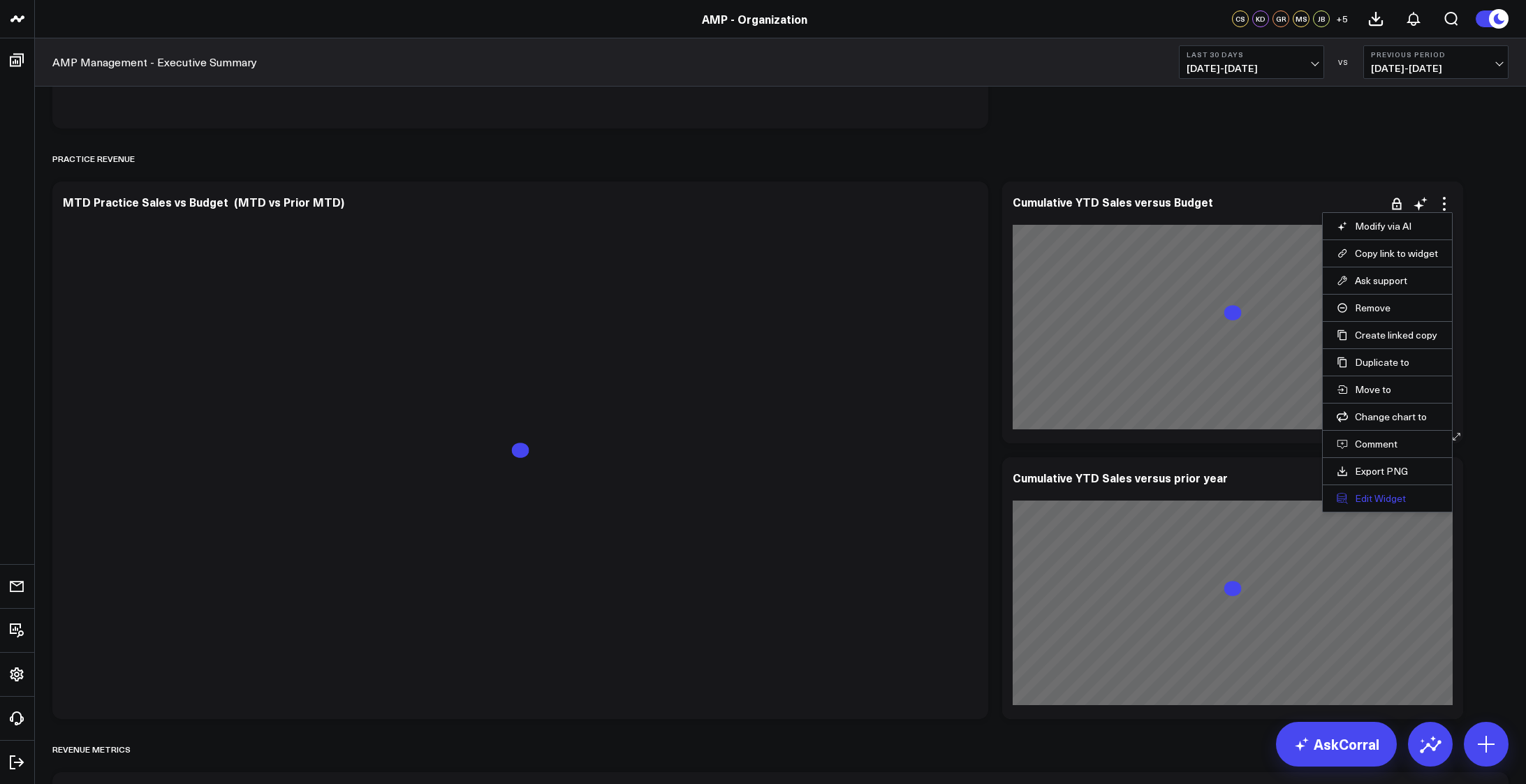
click at [1375, 495] on button "Edit Widget" at bounding box center [1388, 498] width 101 height 13
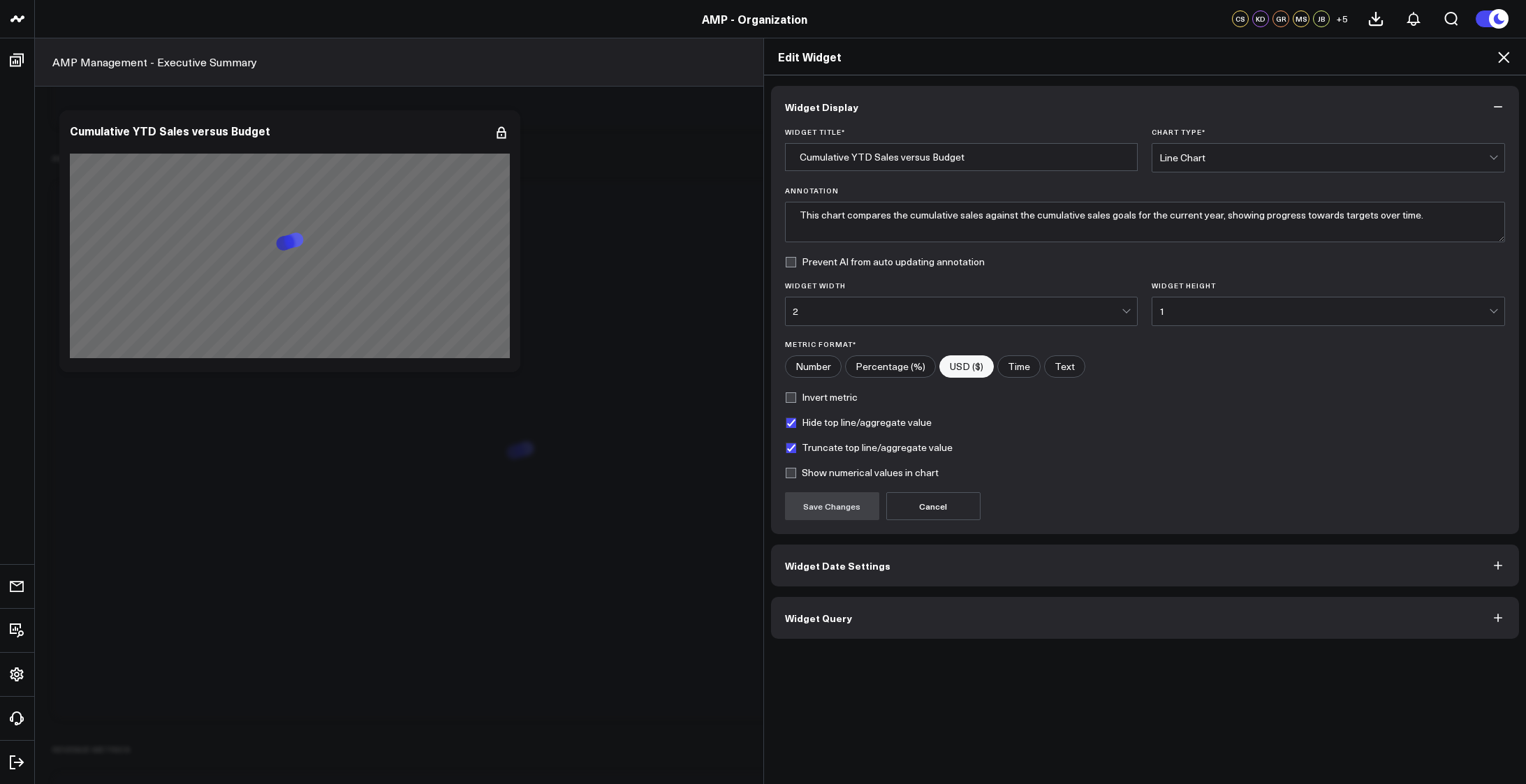
click at [982, 563] on button "Widget Date Settings" at bounding box center [1145, 566] width 749 height 42
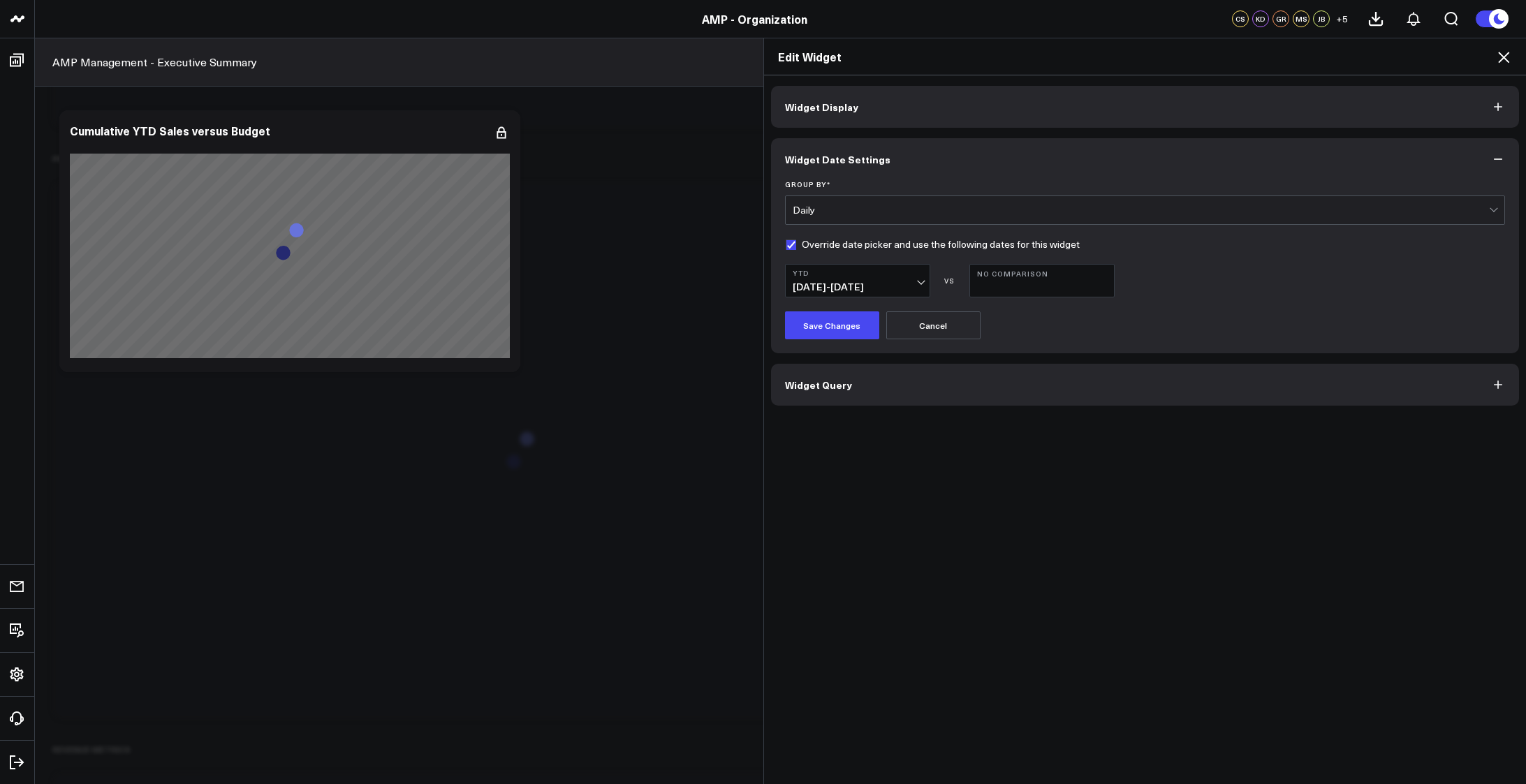
click at [971, 385] on button "Widget Query" at bounding box center [1145, 385] width 749 height 42
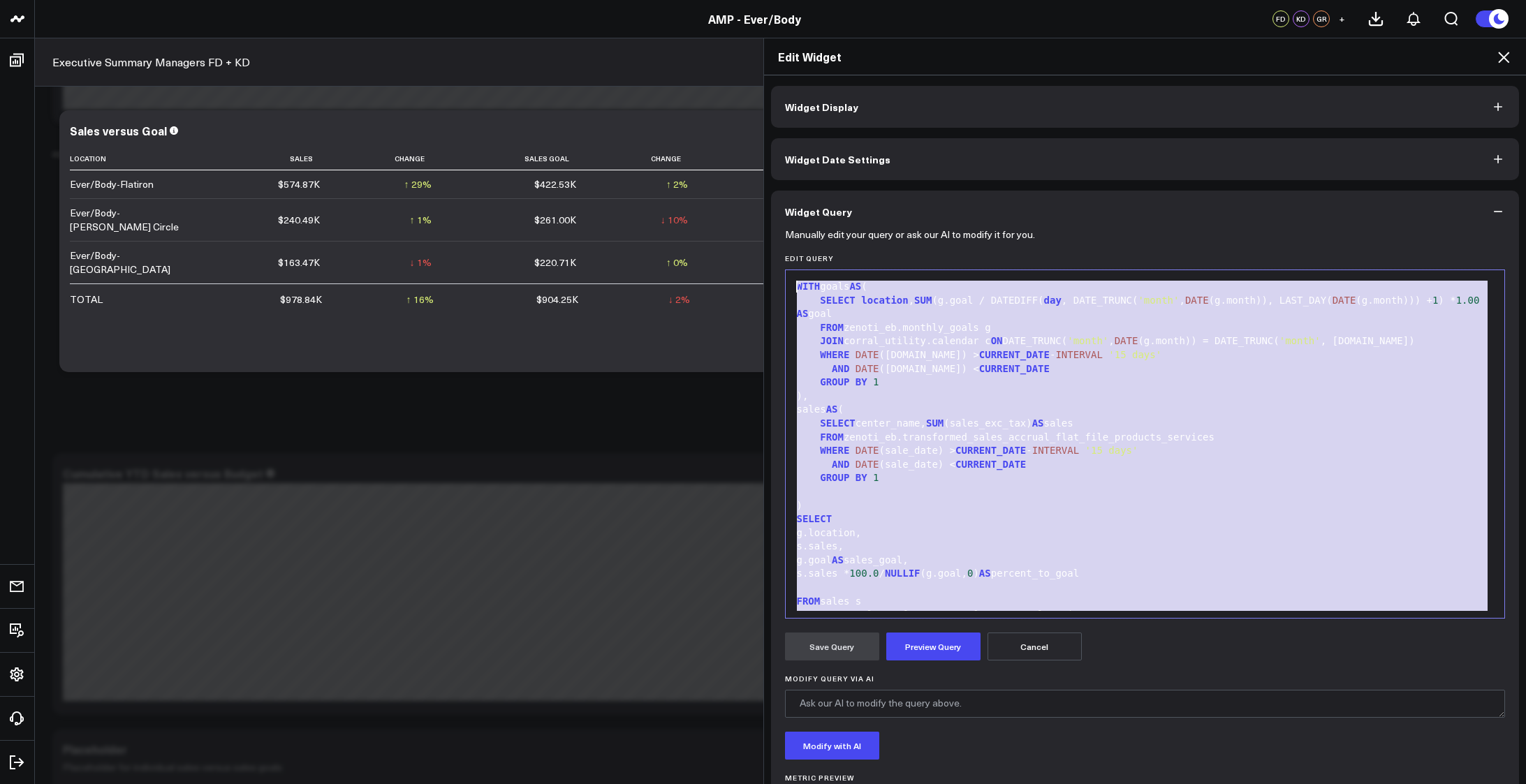
scroll to position [1163, 0]
click at [1099, 376] on div "GROUP BY 1" at bounding box center [1145, 383] width 705 height 14
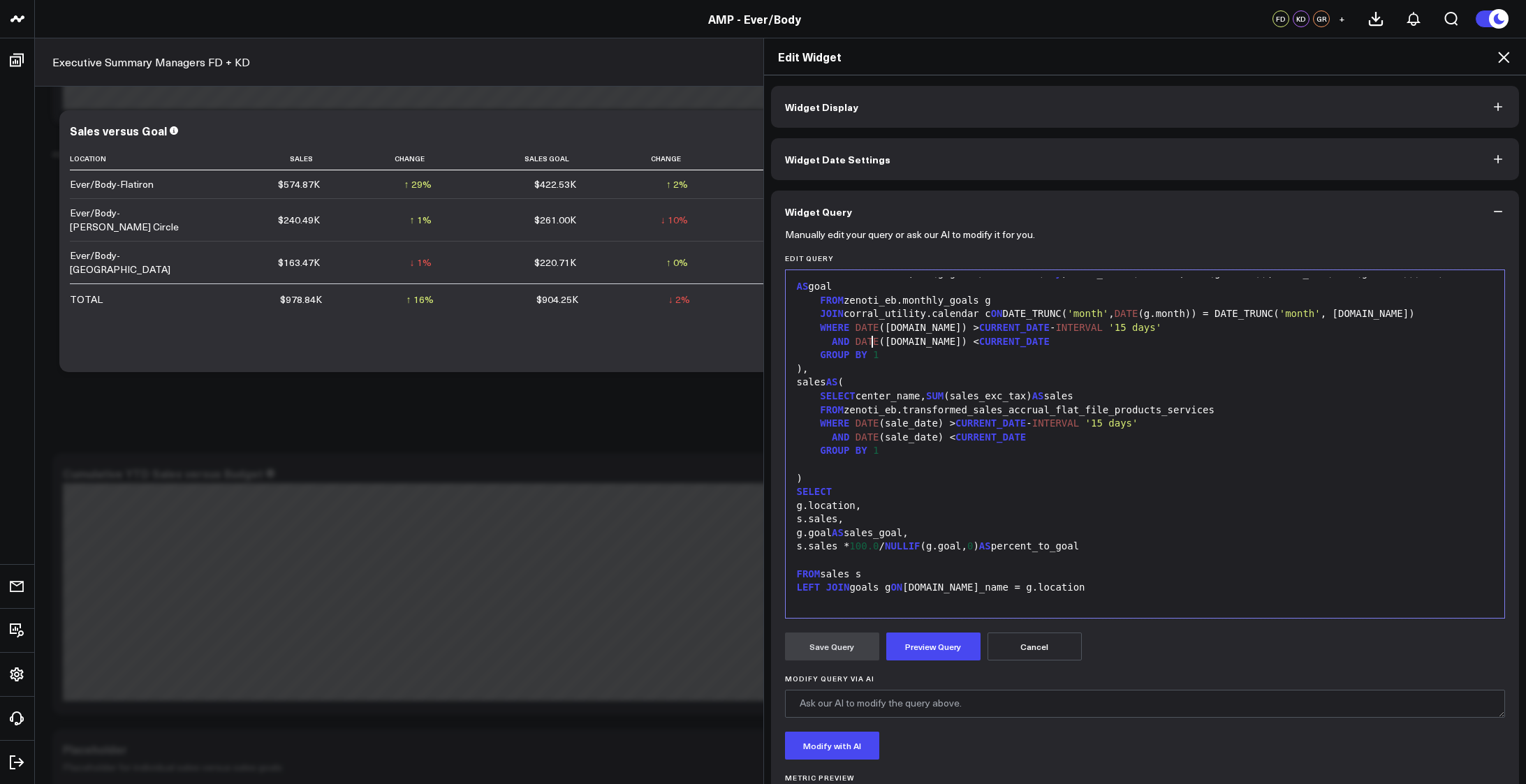
scroll to position [0, 0]
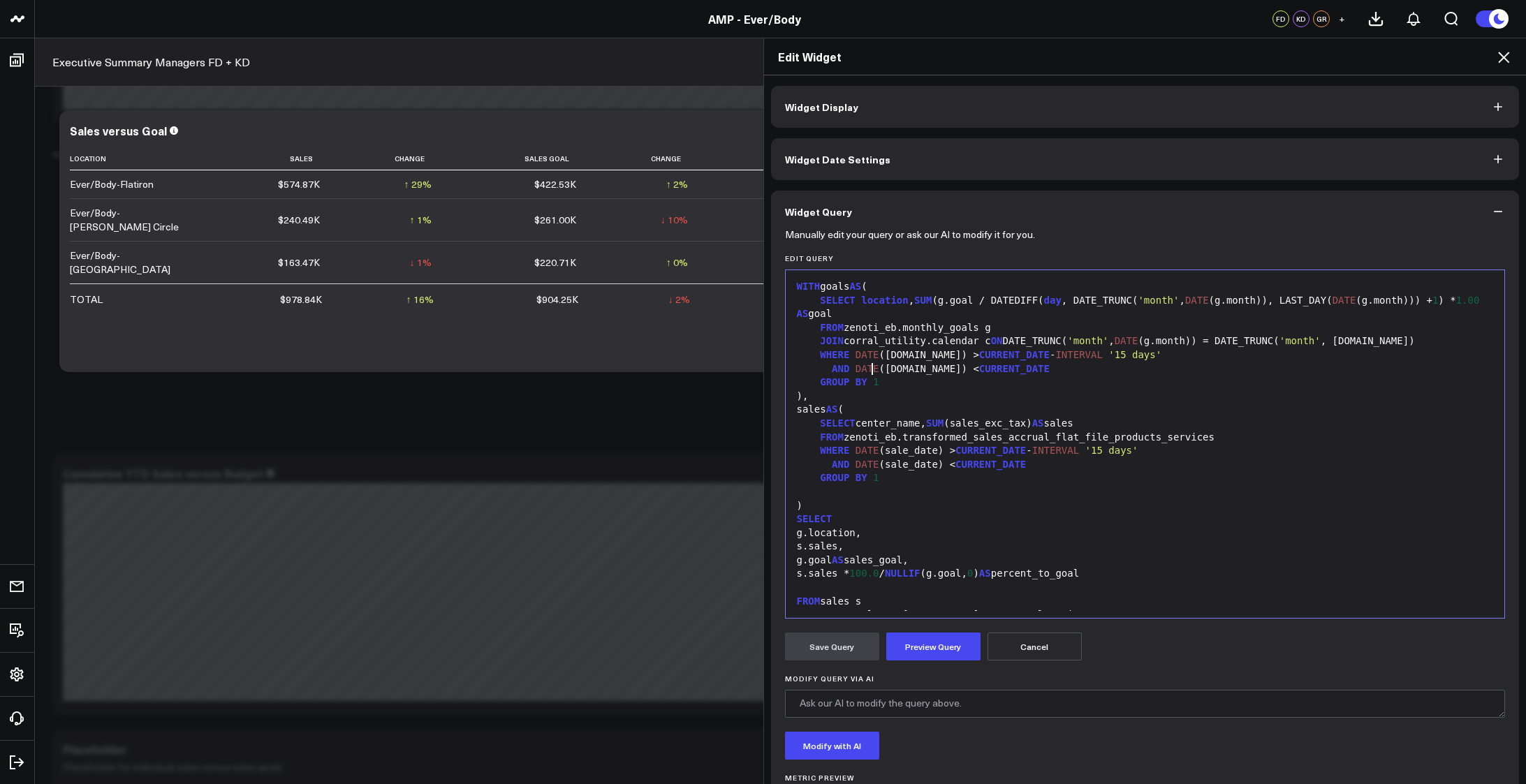
click at [1503, 58] on icon at bounding box center [1504, 58] width 11 height 11
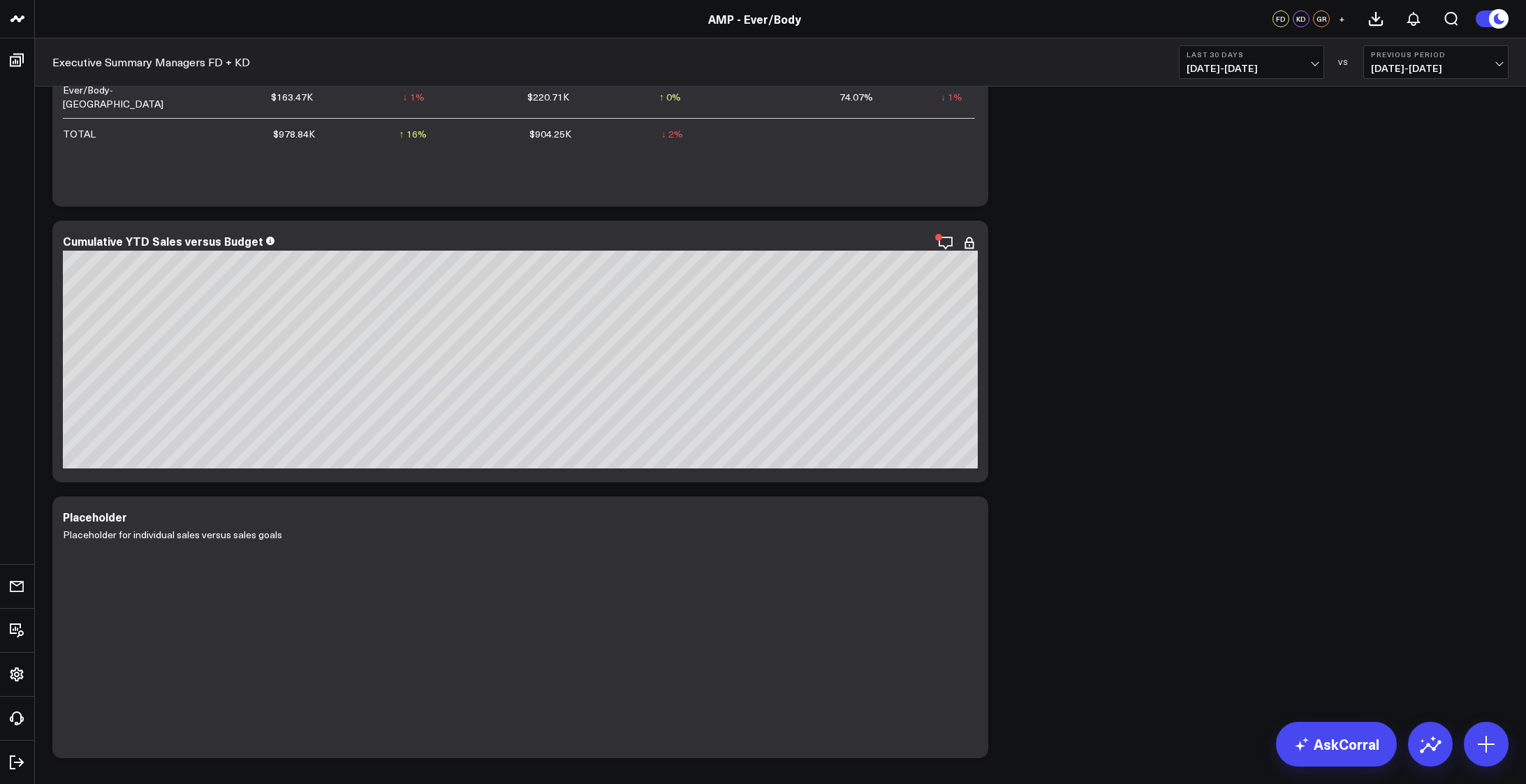
scroll to position [1419, 0]
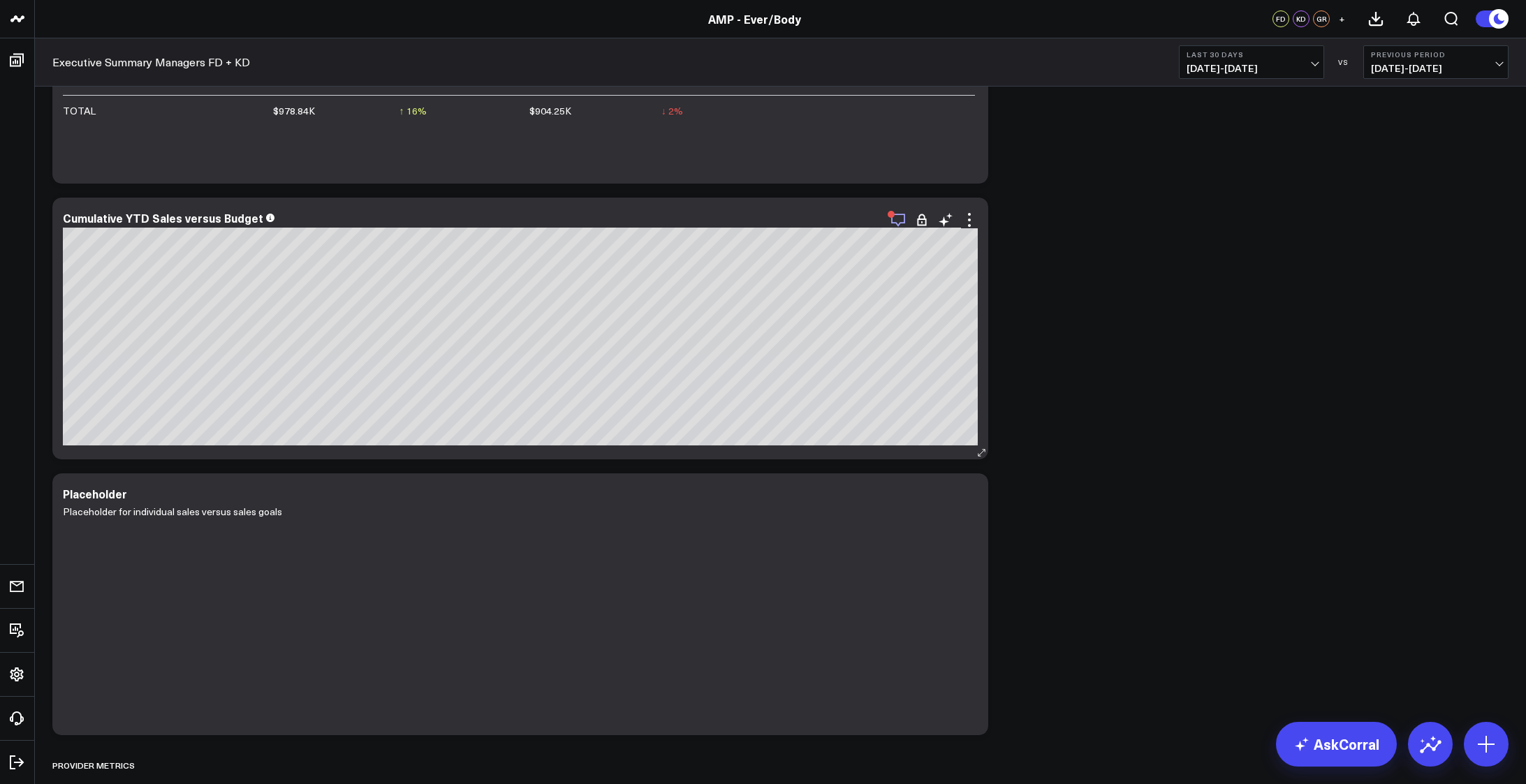
click at [900, 226] on icon "button" at bounding box center [898, 220] width 17 height 17
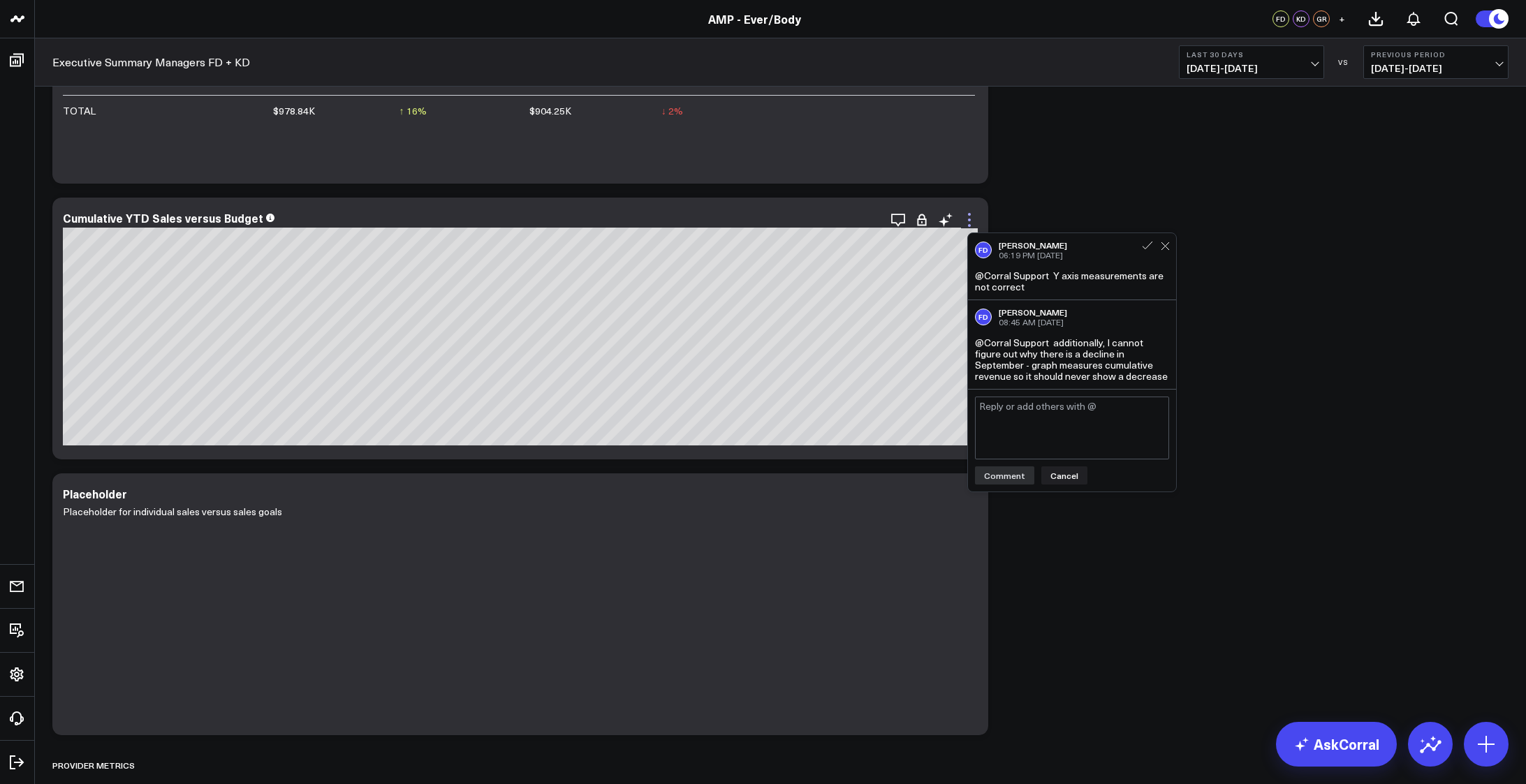
click at [971, 221] on icon at bounding box center [969, 220] width 17 height 17
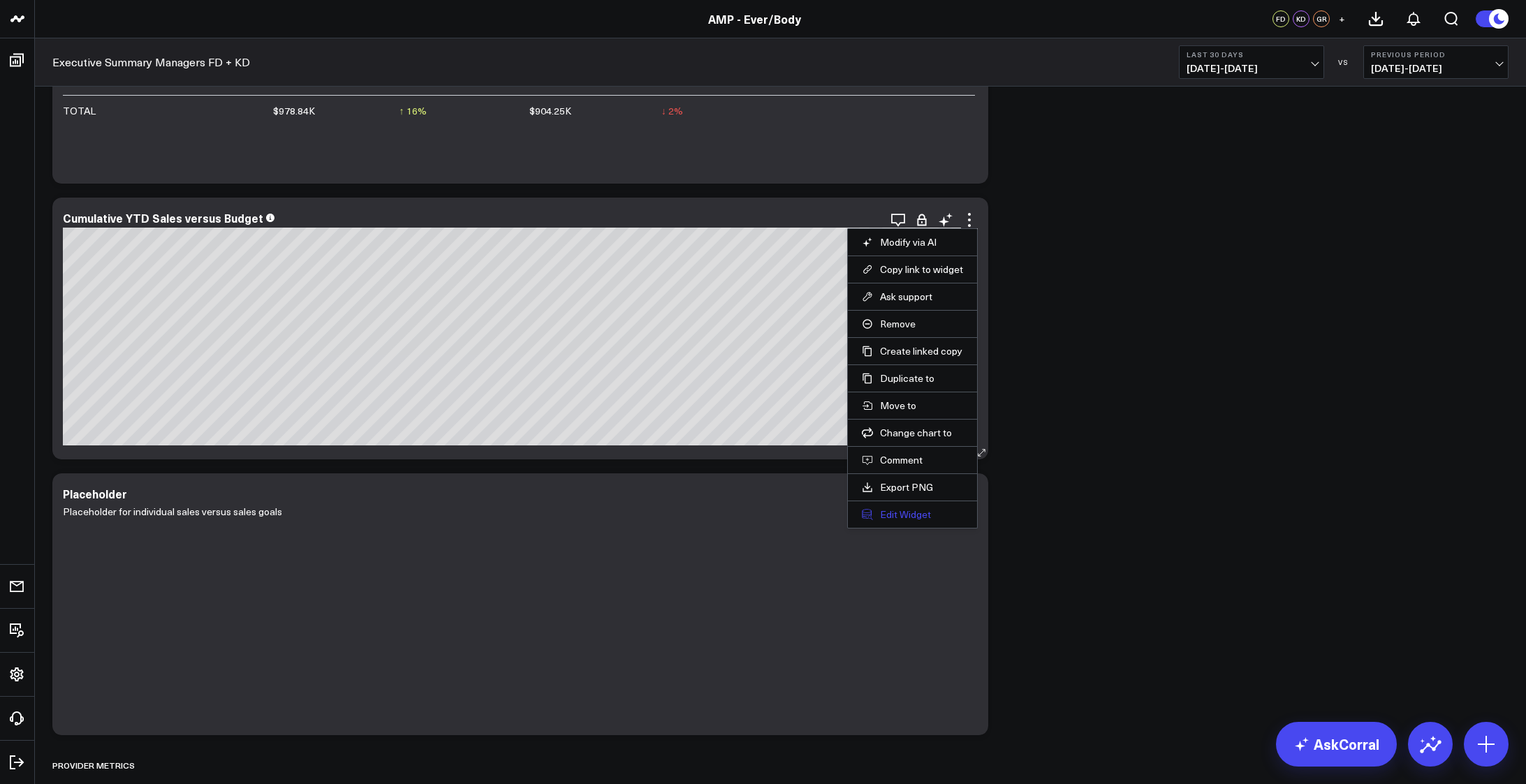
click at [912, 514] on button "Edit Widget" at bounding box center [912, 514] width 101 height 13
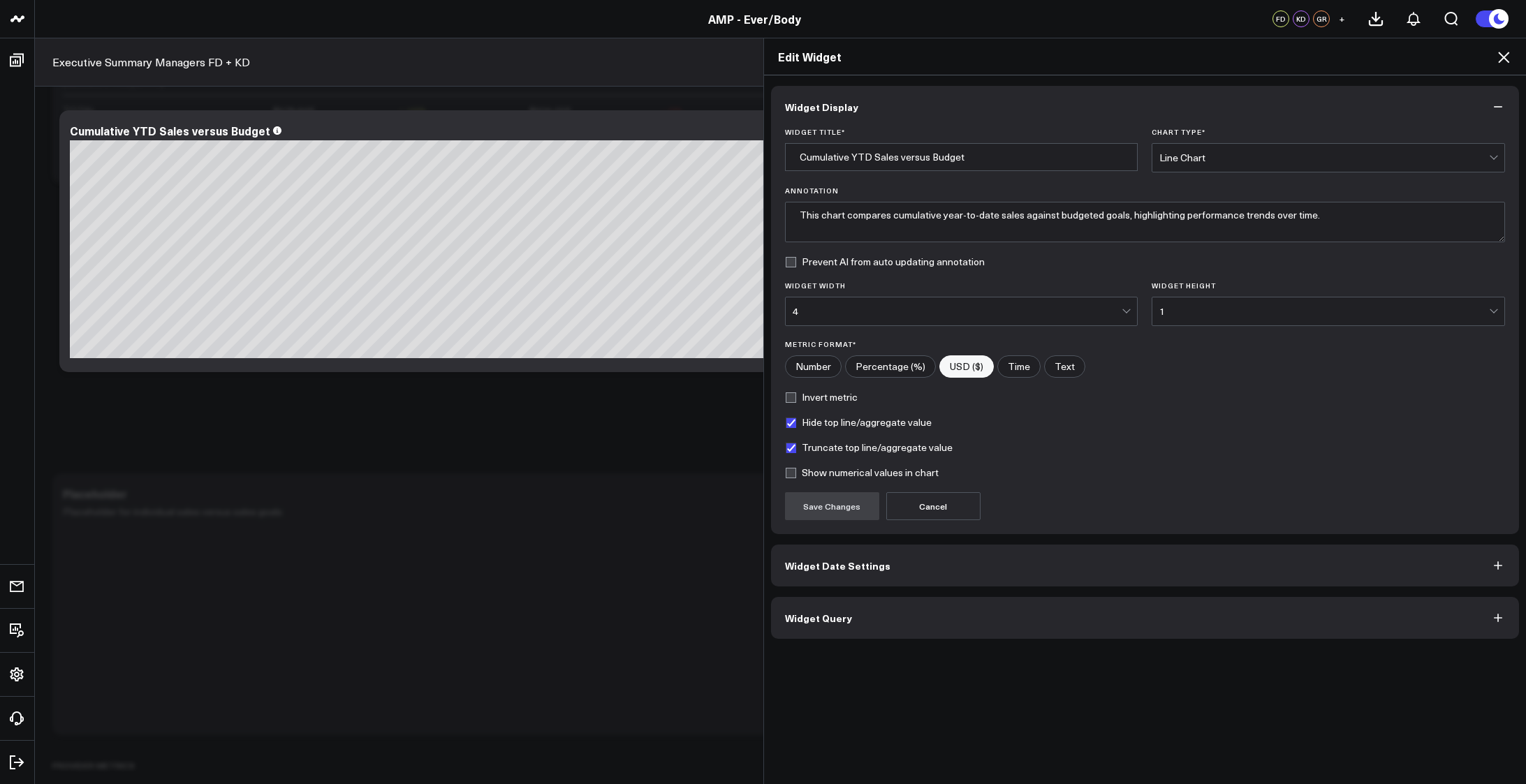
click at [1009, 607] on button "Widget Query" at bounding box center [1145, 618] width 749 height 42
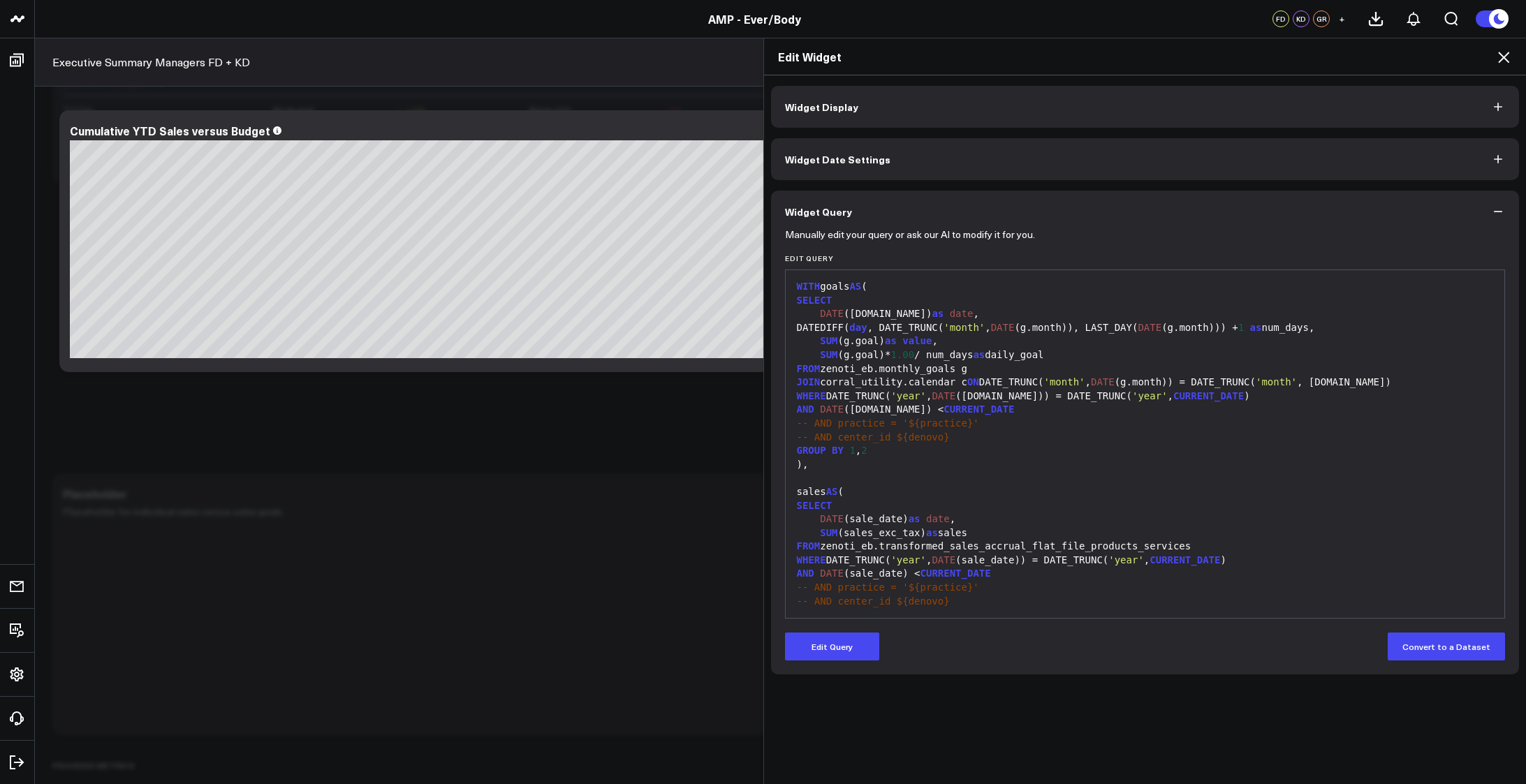
click at [1057, 409] on div "AND DATE (c.date) < CURRENT_DATE" at bounding box center [1145, 410] width 705 height 14
click at [847, 647] on button "Edit Query" at bounding box center [832, 646] width 94 height 28
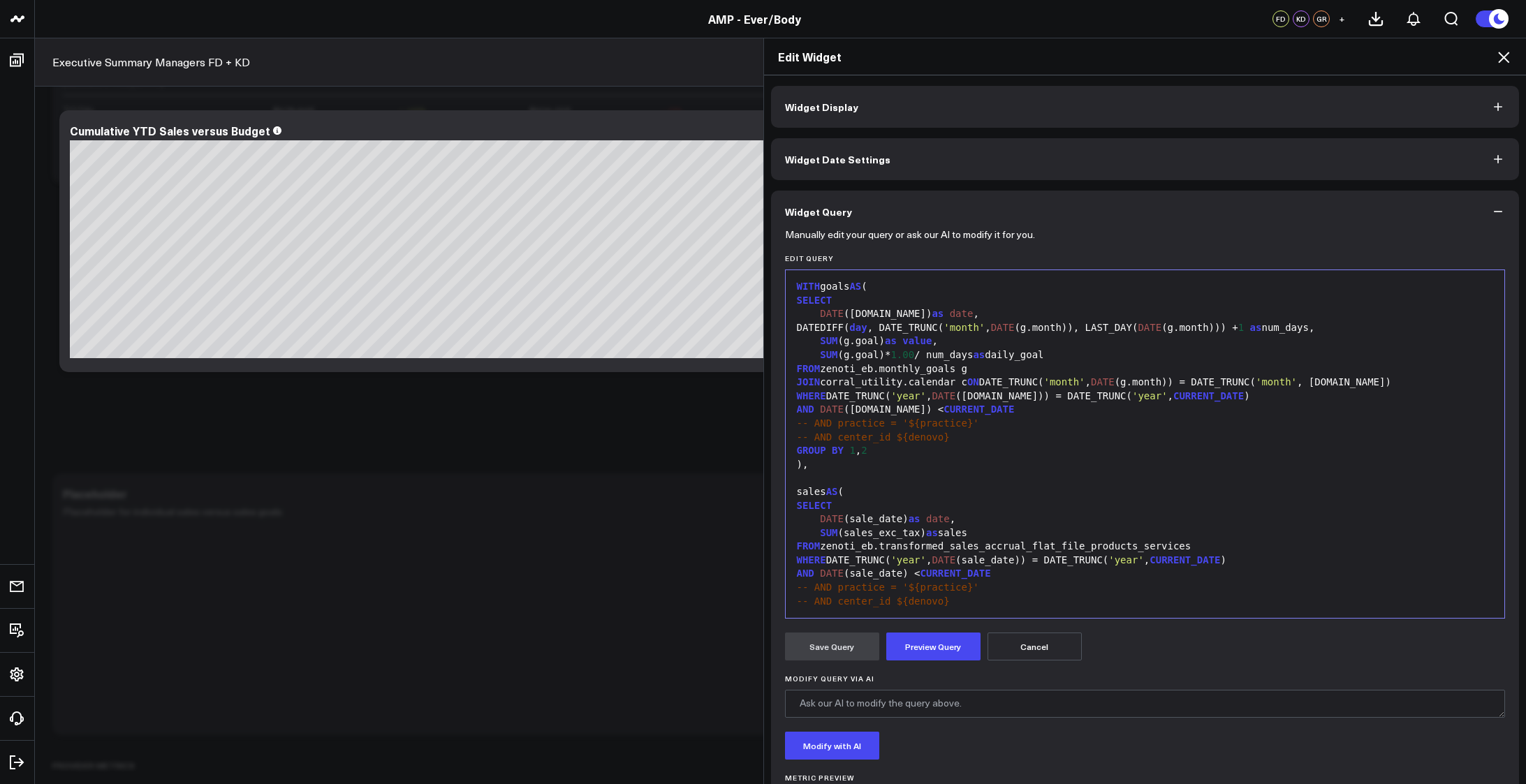
click at [1021, 514] on div "DATE (sale_date) as date ," at bounding box center [1145, 519] width 705 height 14
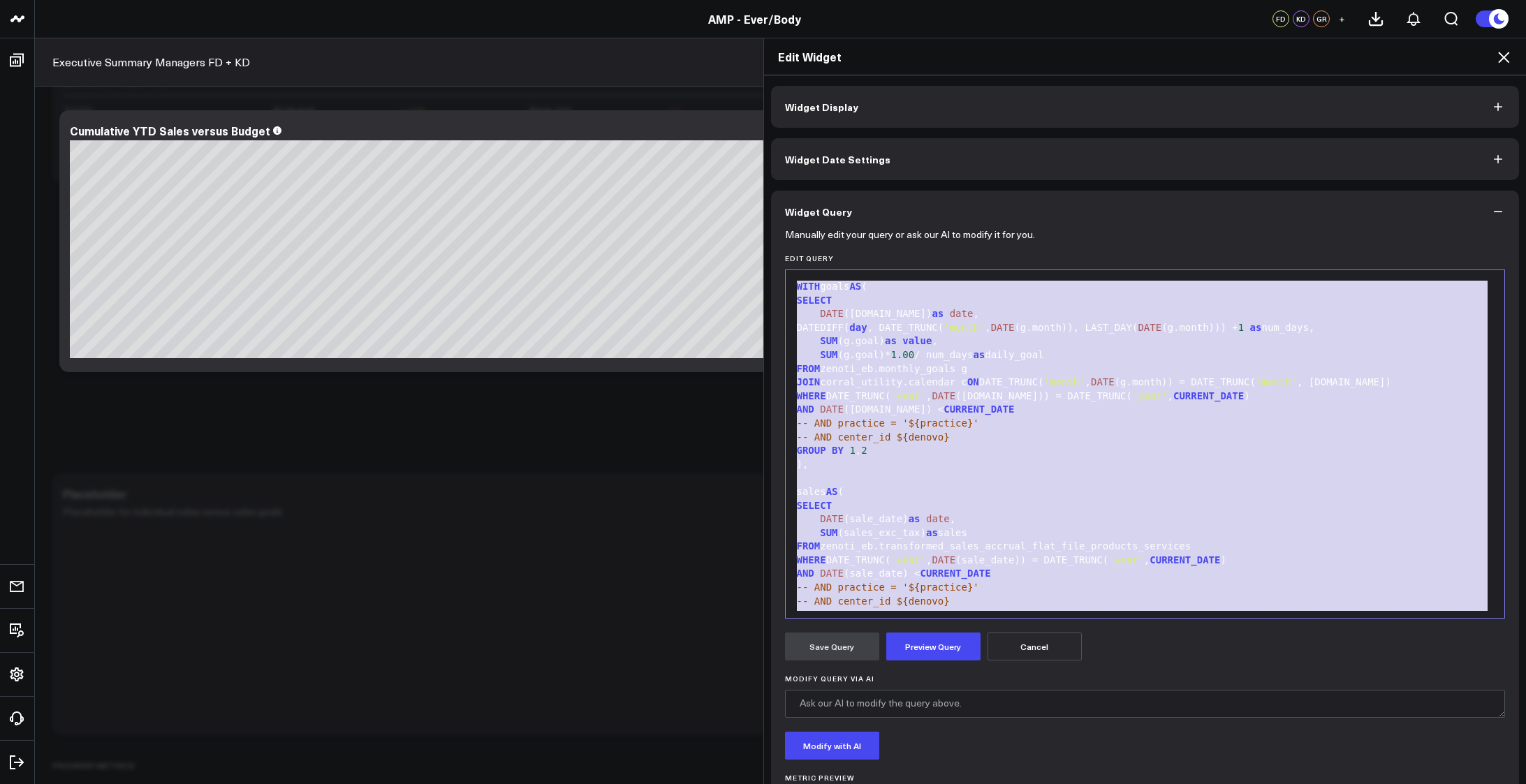
scroll to position [177, 0]
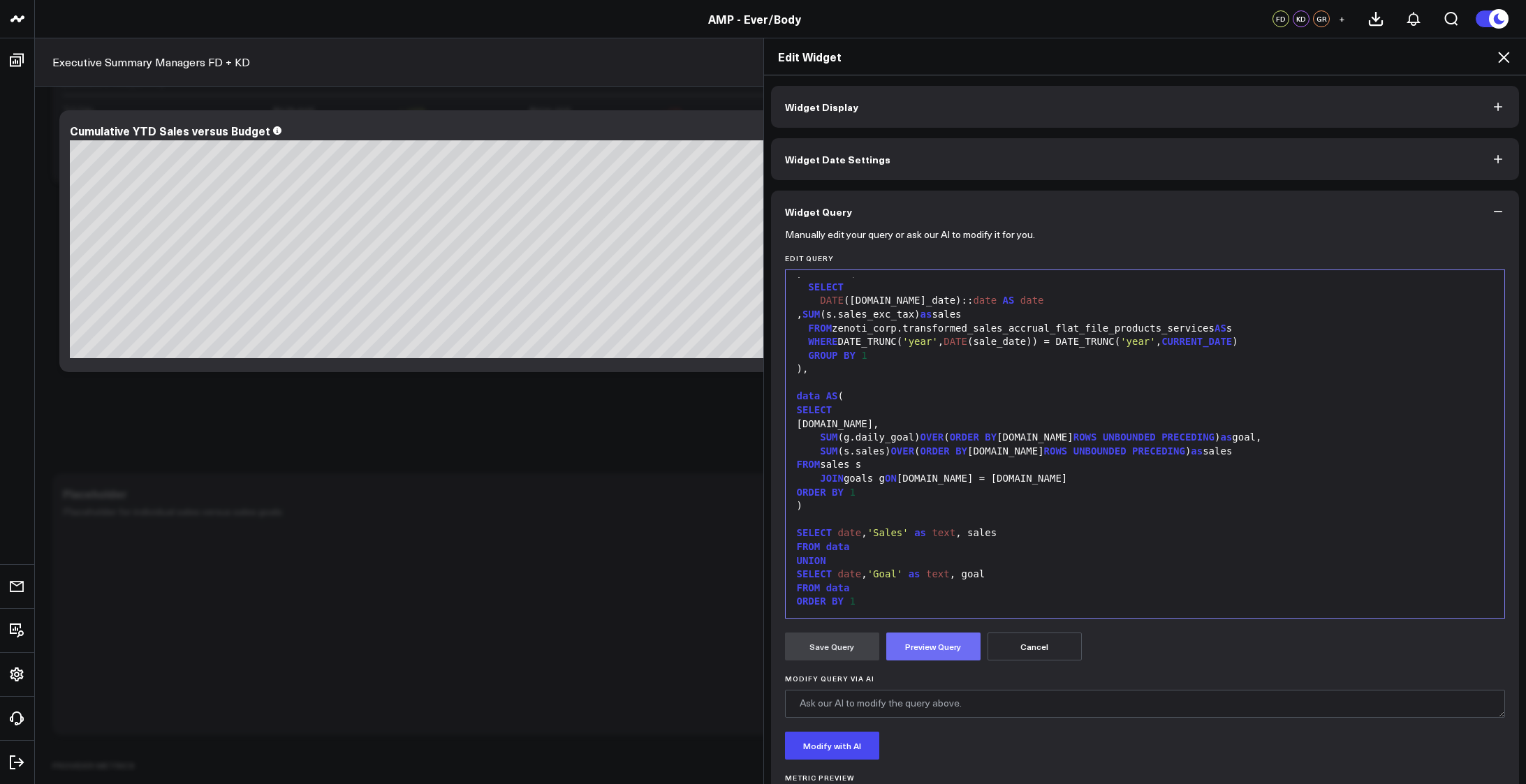
click at [914, 650] on button "Preview Query" at bounding box center [933, 646] width 94 height 28
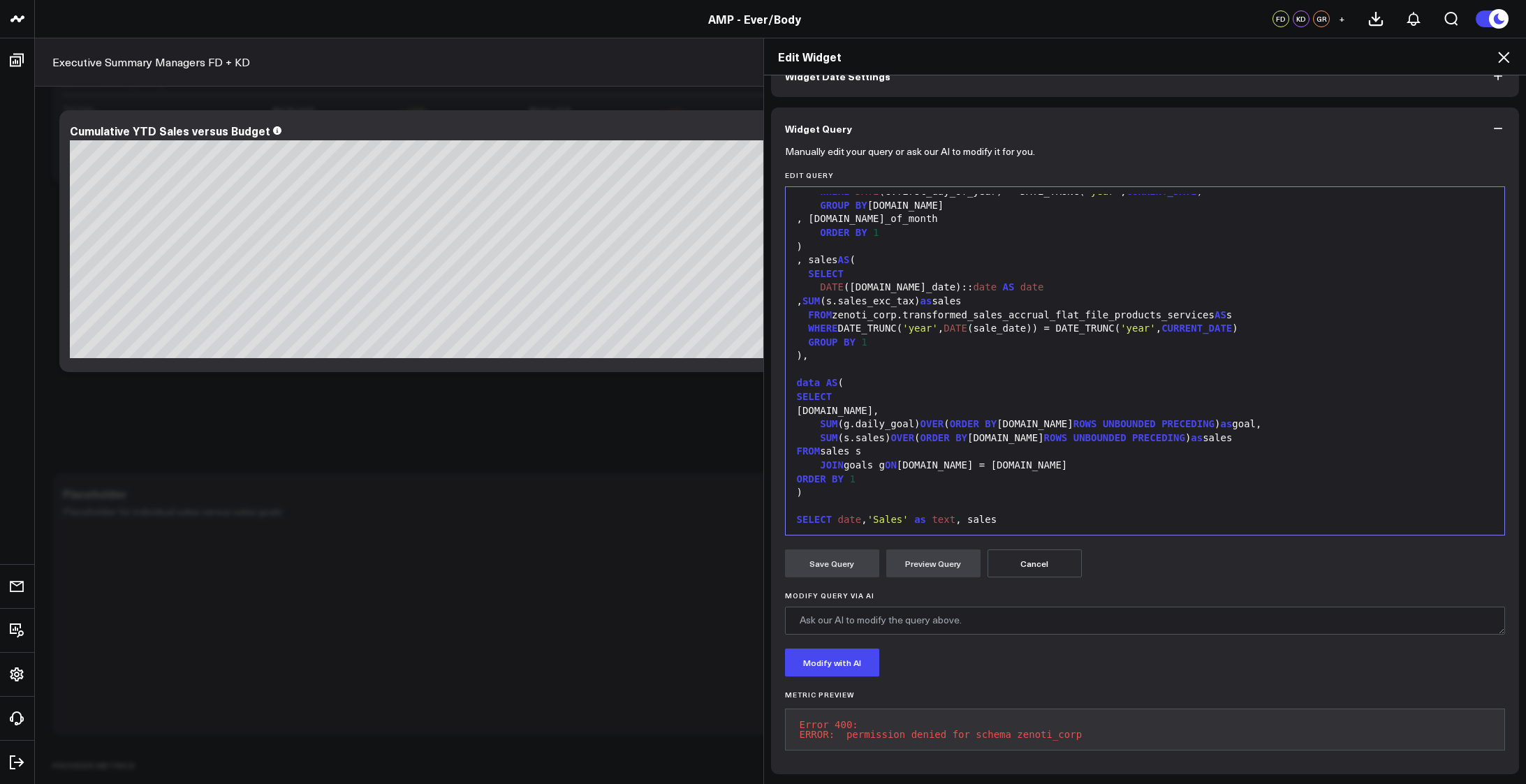
scroll to position [0, 0]
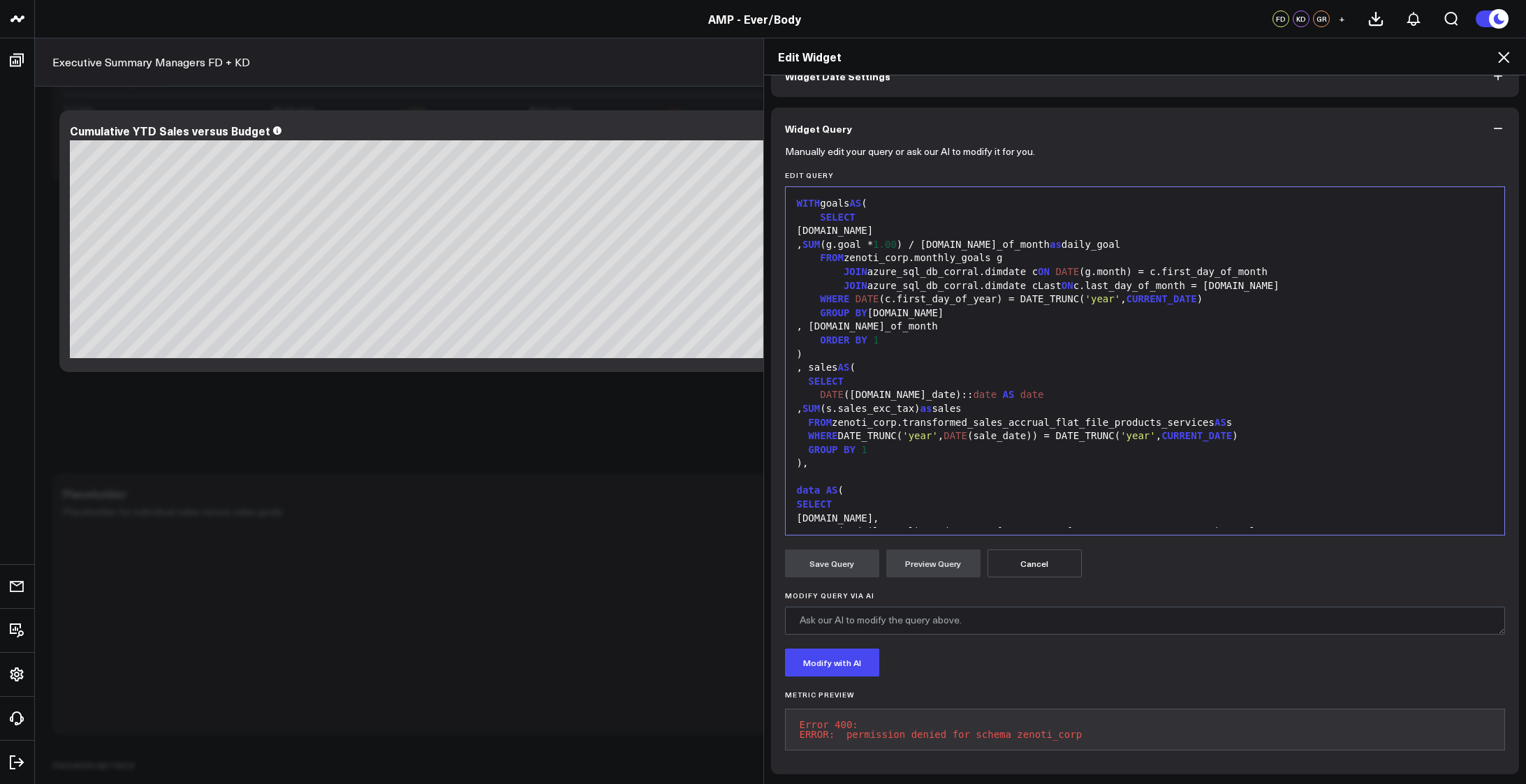
click at [1280, 443] on div "GROUP BY 1" at bounding box center [1145, 450] width 705 height 14
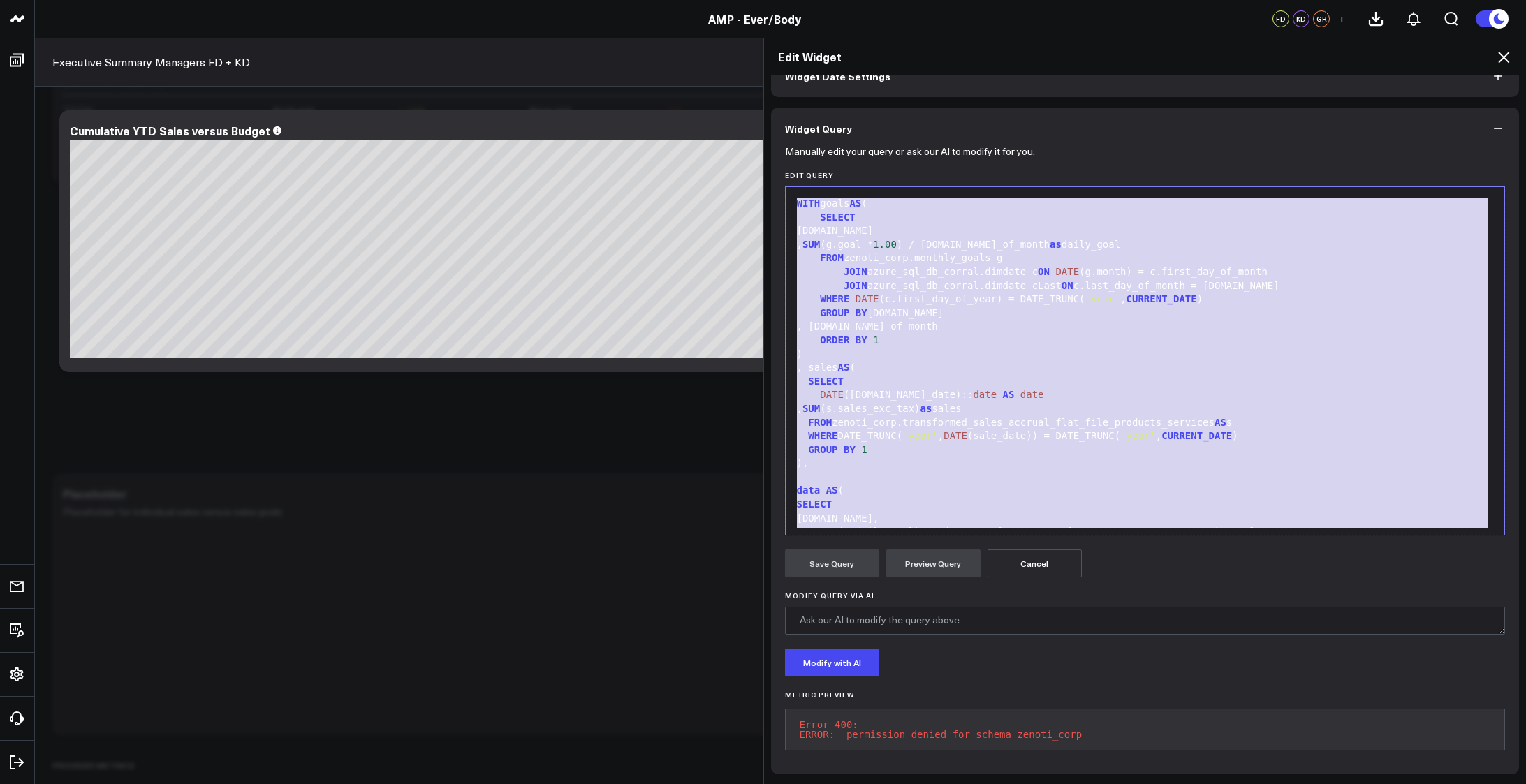
copy div "WITH goals AS ( SELECT c.date , SUM (g.goal * 1.00 ) / cLast.day_of_month as da…"
click at [1146, 444] on div "GROUP BY 1" at bounding box center [1145, 450] width 705 height 14
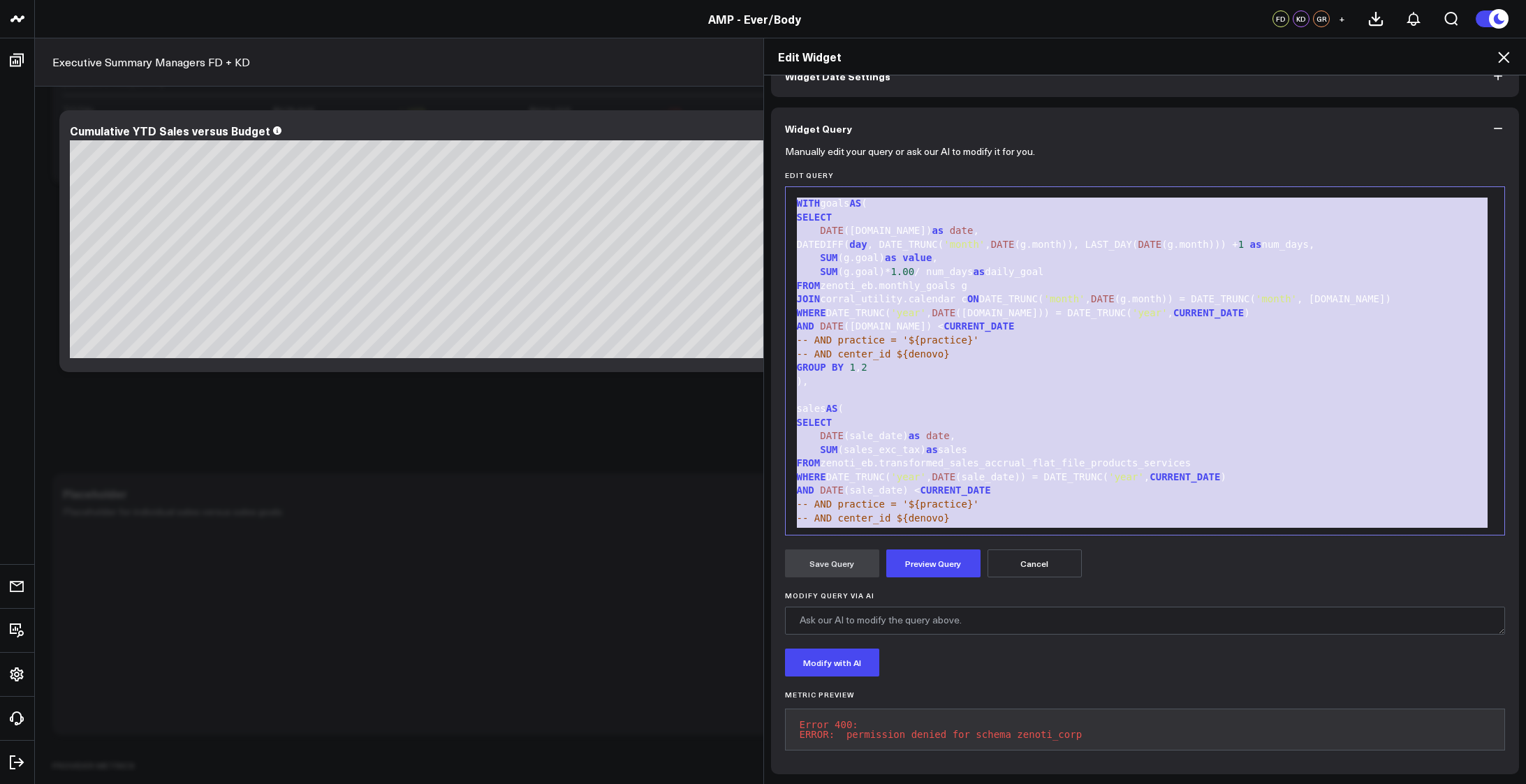
scroll to position [246, 0]
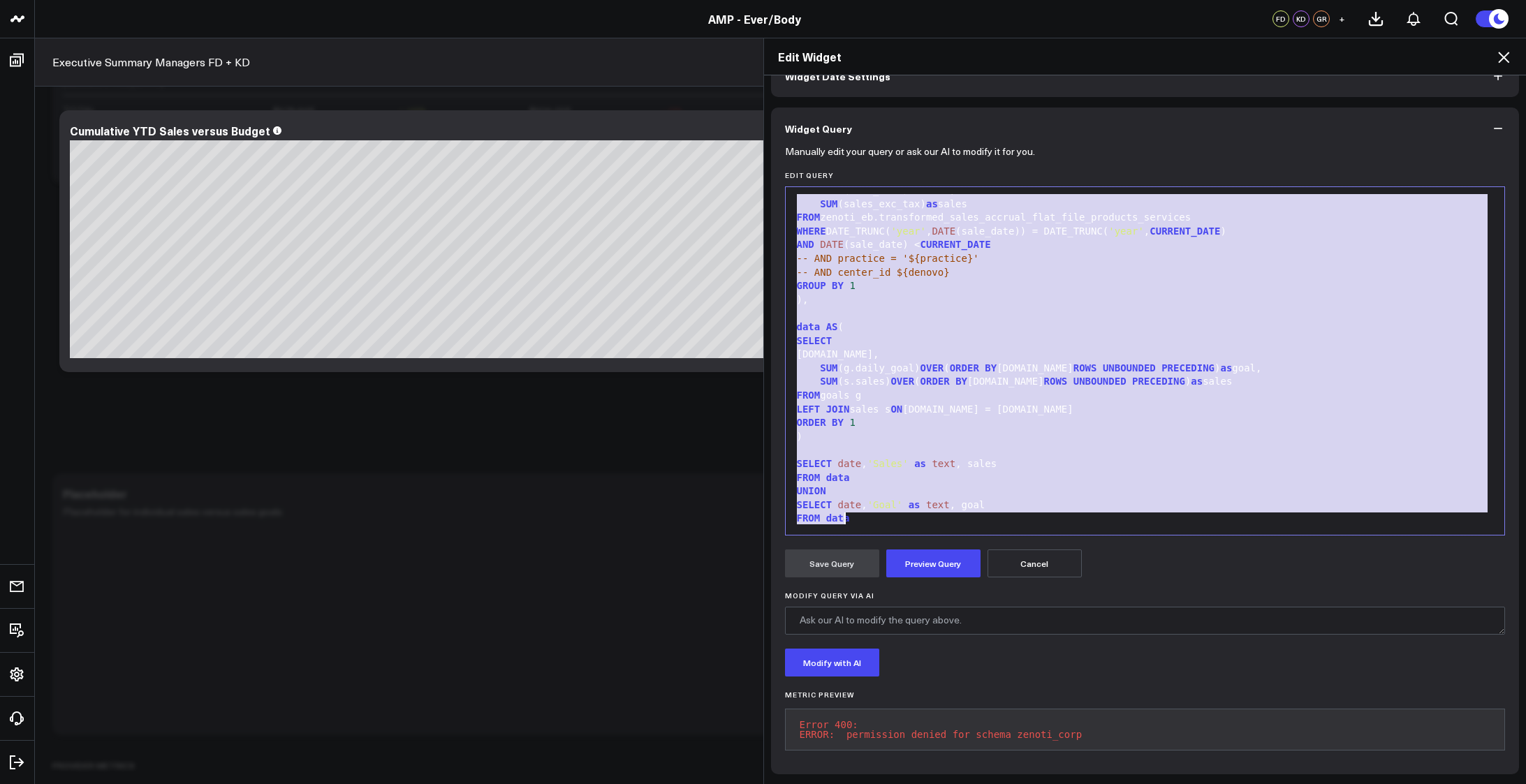
click at [1081, 443] on div at bounding box center [1145, 450] width 705 height 14
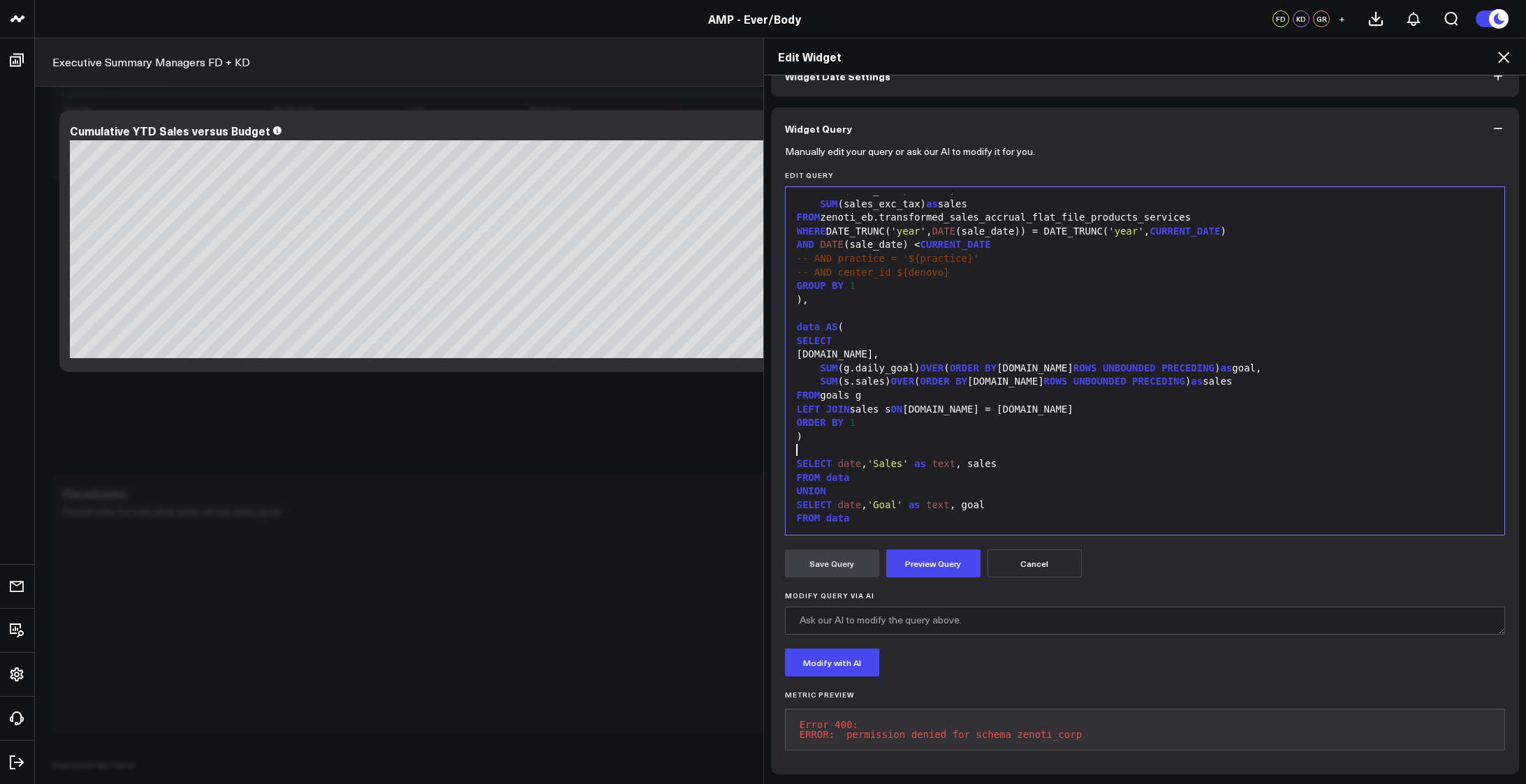
click at [1066, 430] on div ")" at bounding box center [1145, 437] width 705 height 14
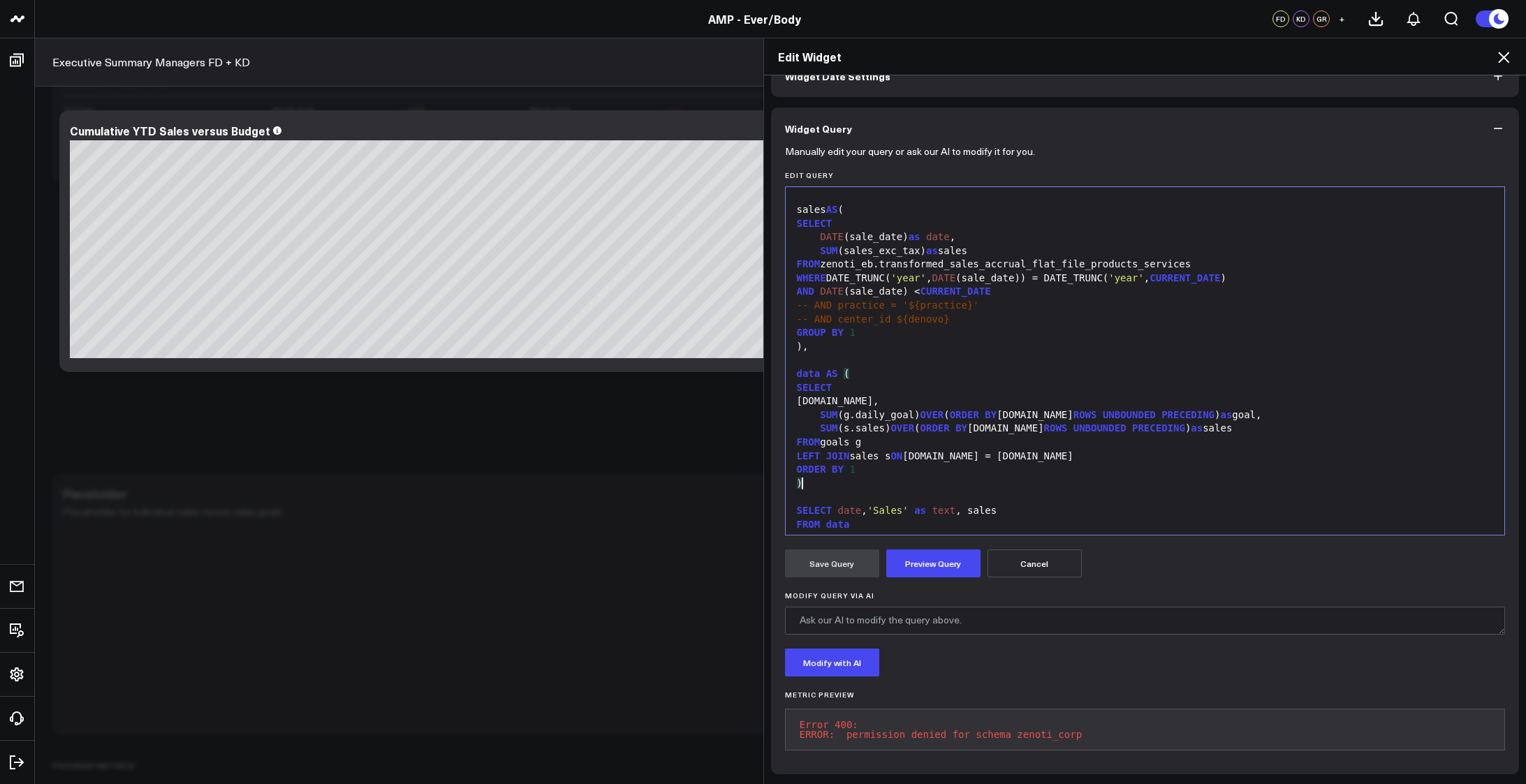
scroll to position [176, 0]
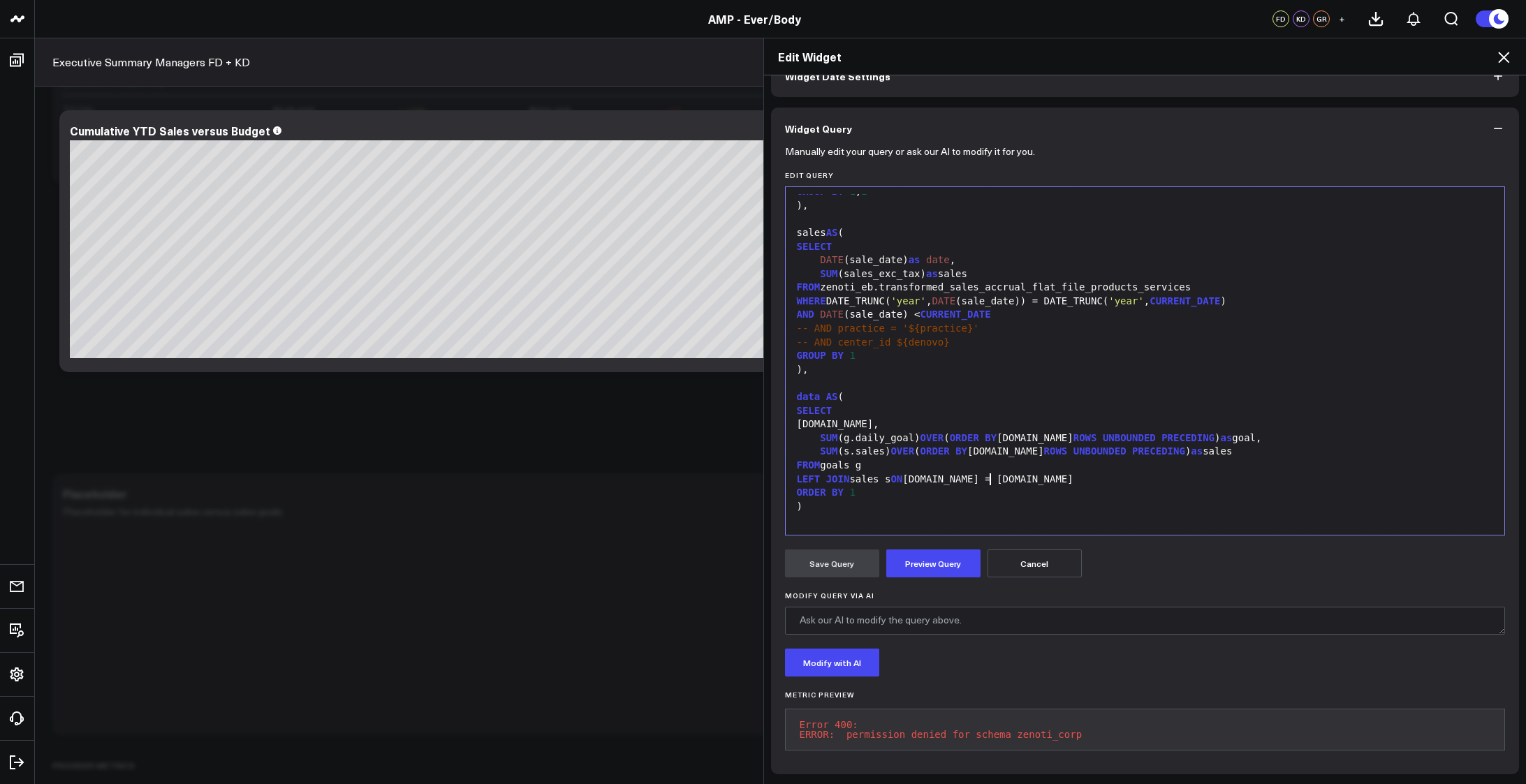
click at [1068, 473] on div "LEFT JOIN sales s ON g.date = s.date" at bounding box center [1145, 480] width 705 height 14
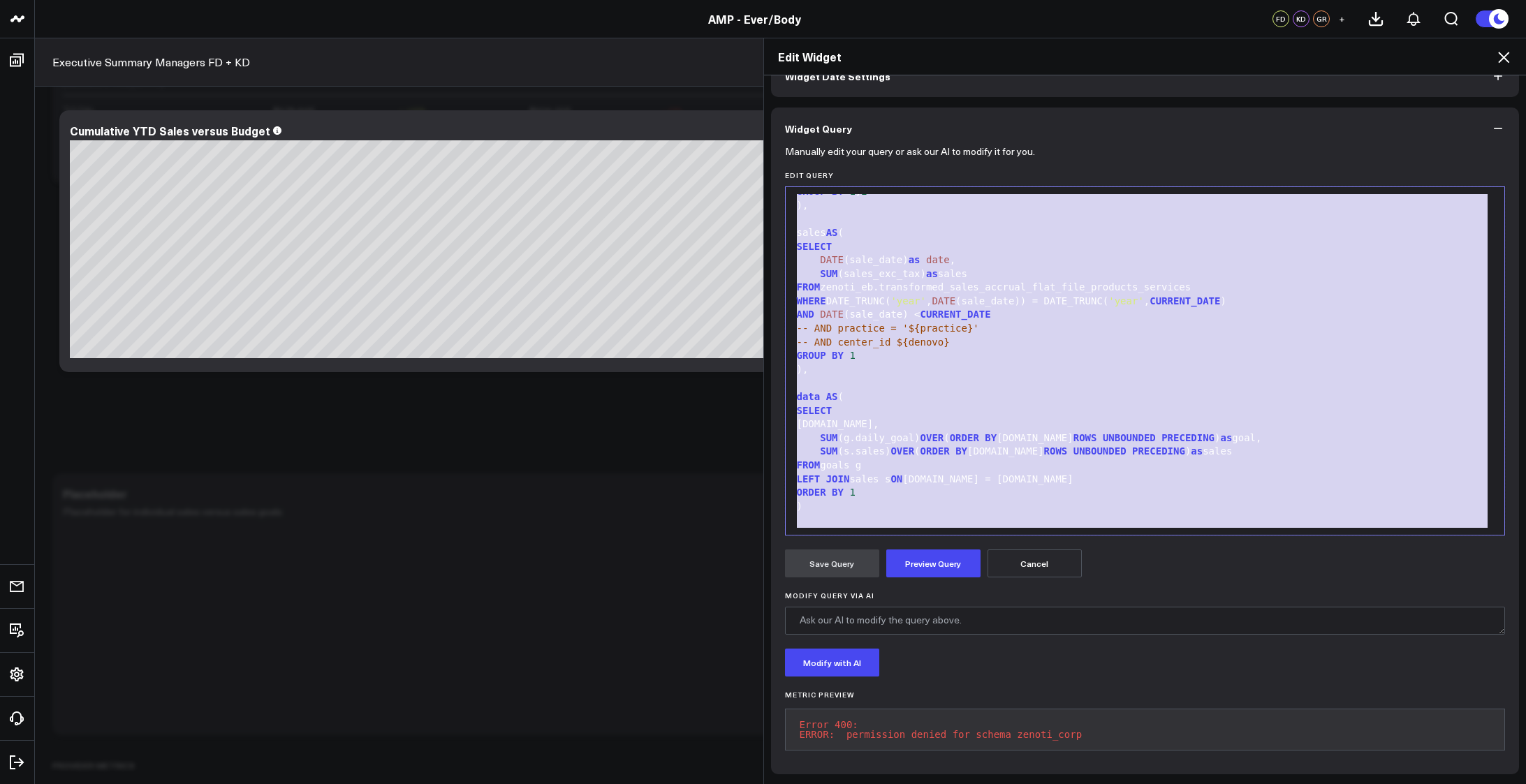
click at [1055, 417] on div "g.date," at bounding box center [1145, 424] width 705 height 14
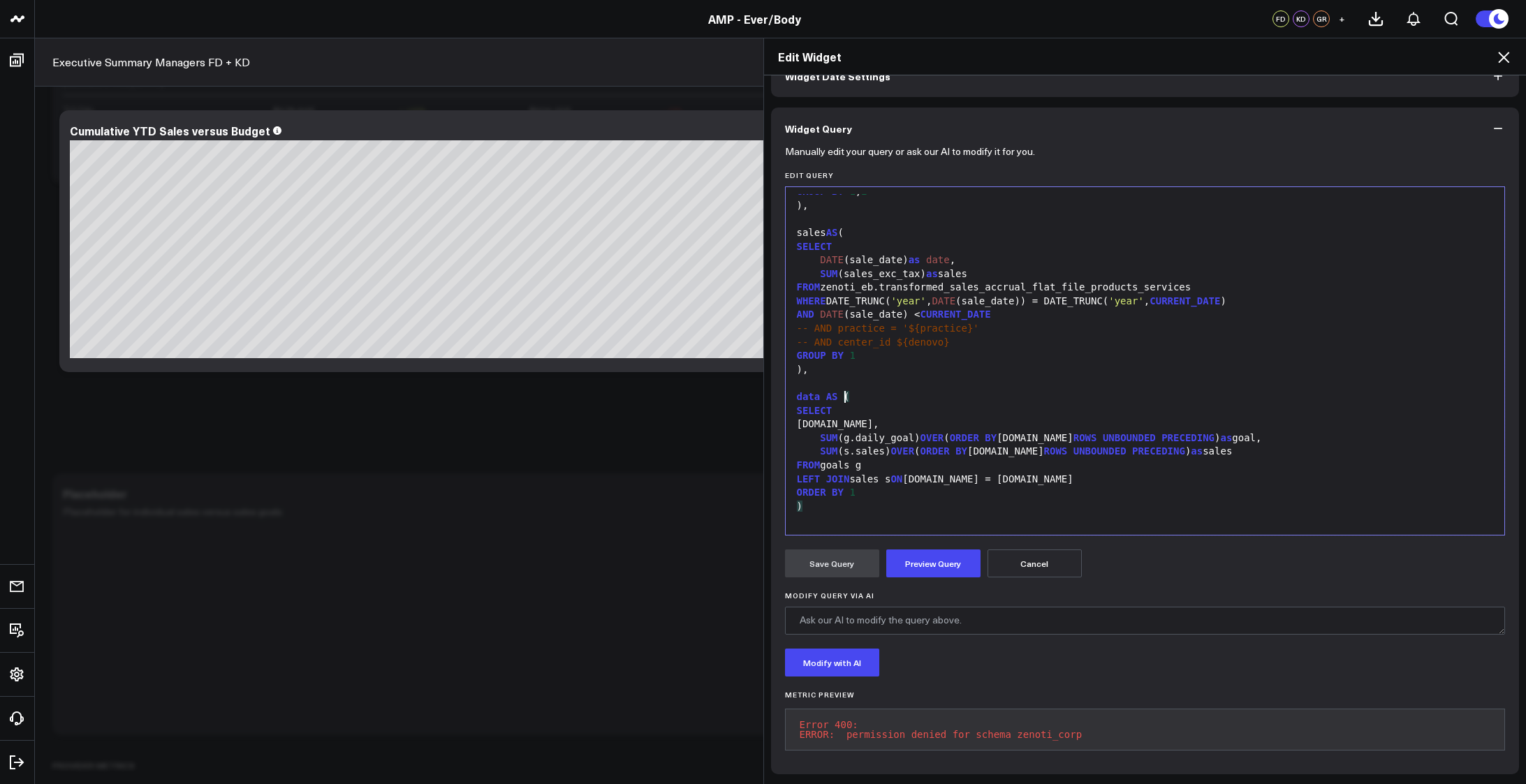
click at [1049, 390] on div "data AS (" at bounding box center [1145, 397] width 705 height 14
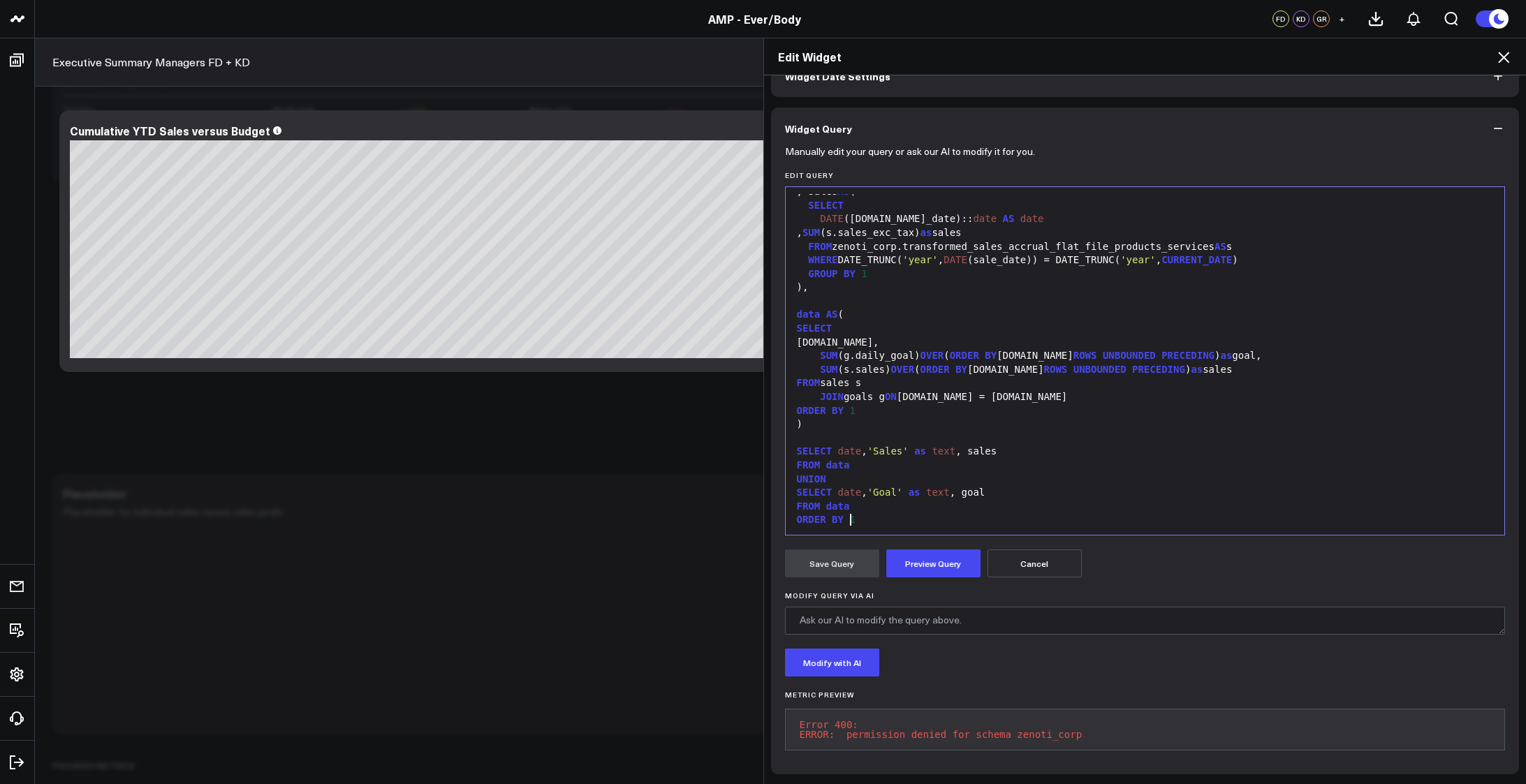
scroll to position [0, 0]
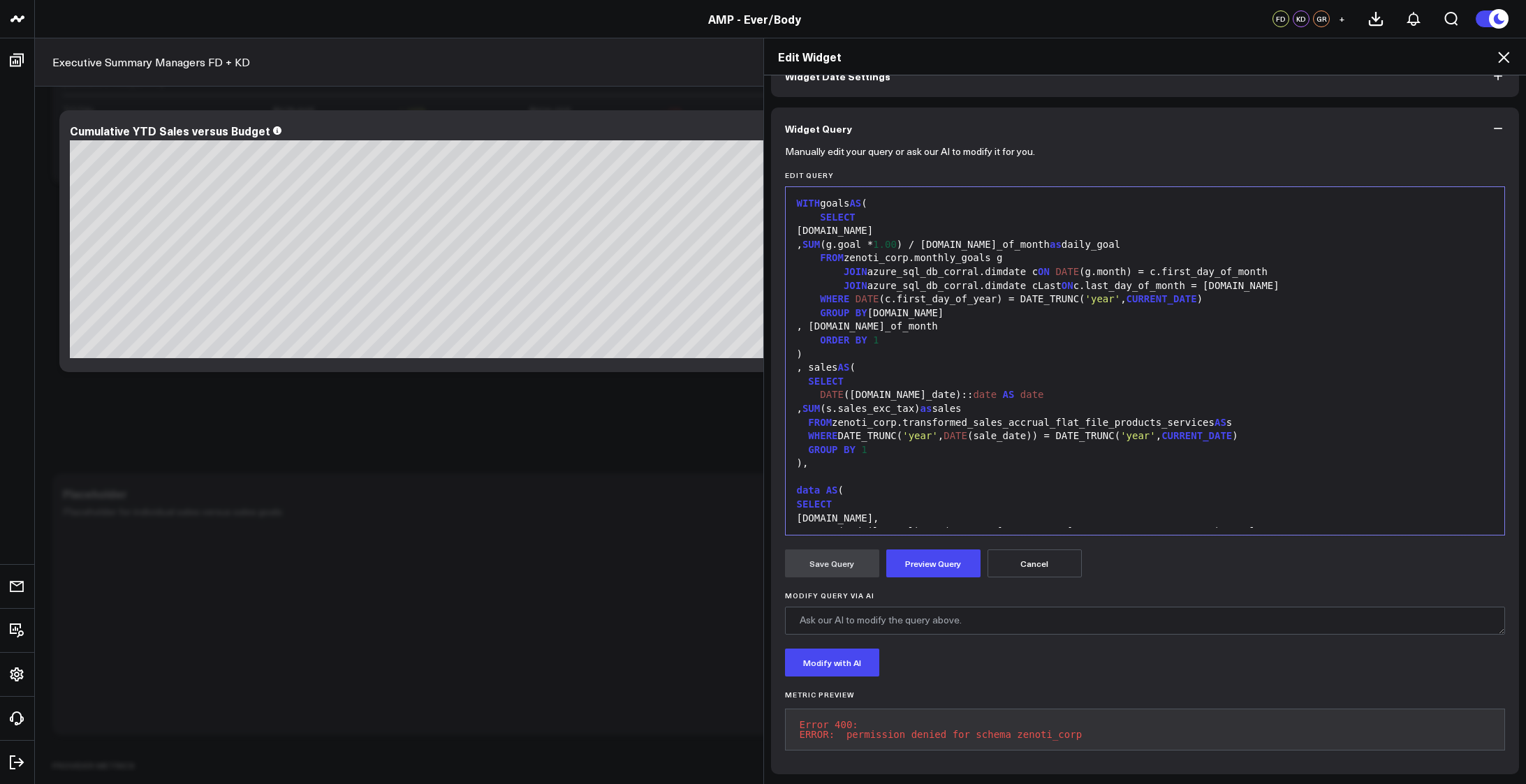
click at [869, 251] on div "FROM zenoti_corp.monthly_goals g" at bounding box center [1145, 259] width 705 height 14
copy div "zenoti_eb"
click at [918, 551] on button "Preview Query" at bounding box center [933, 563] width 94 height 28
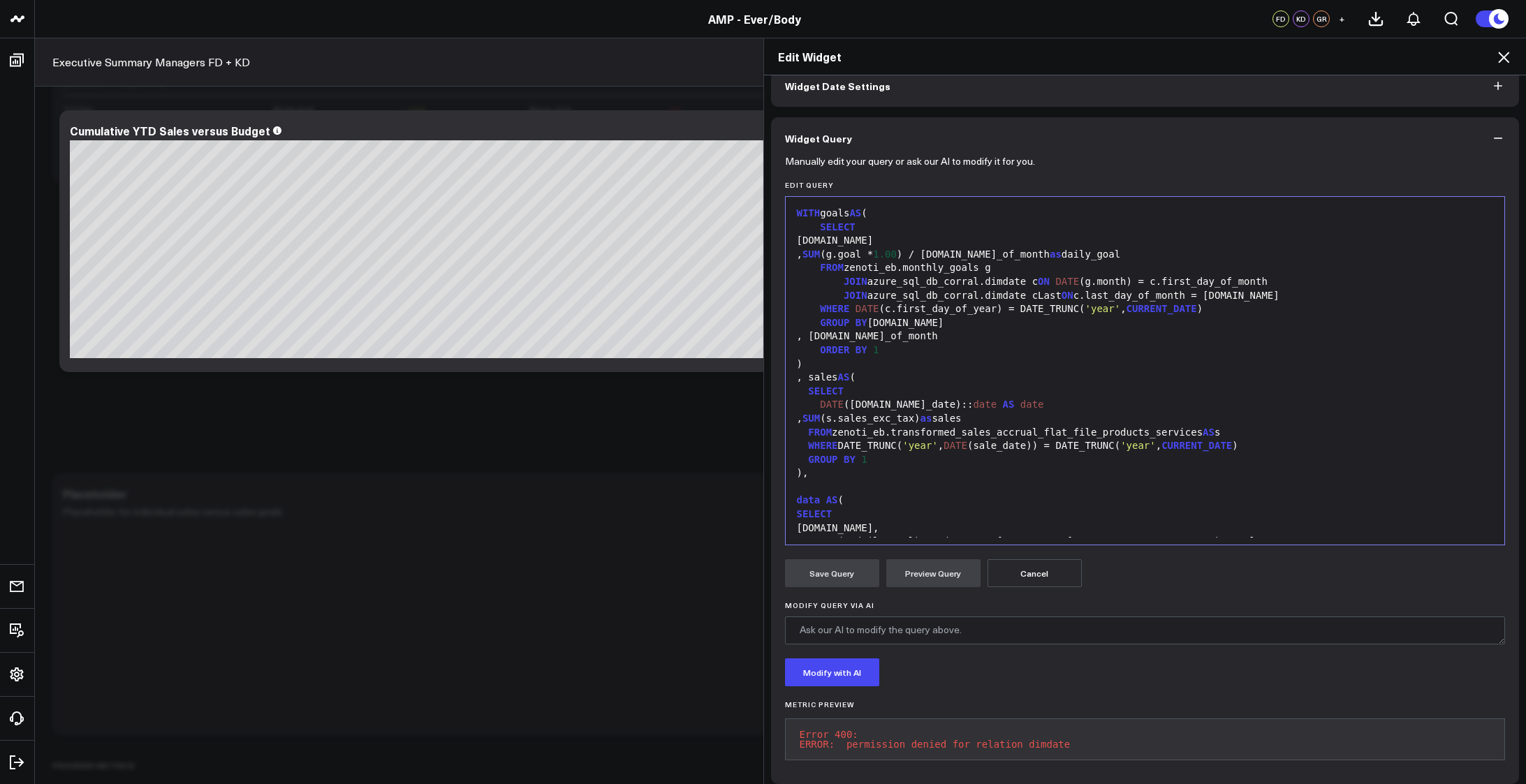
scroll to position [93, 0]
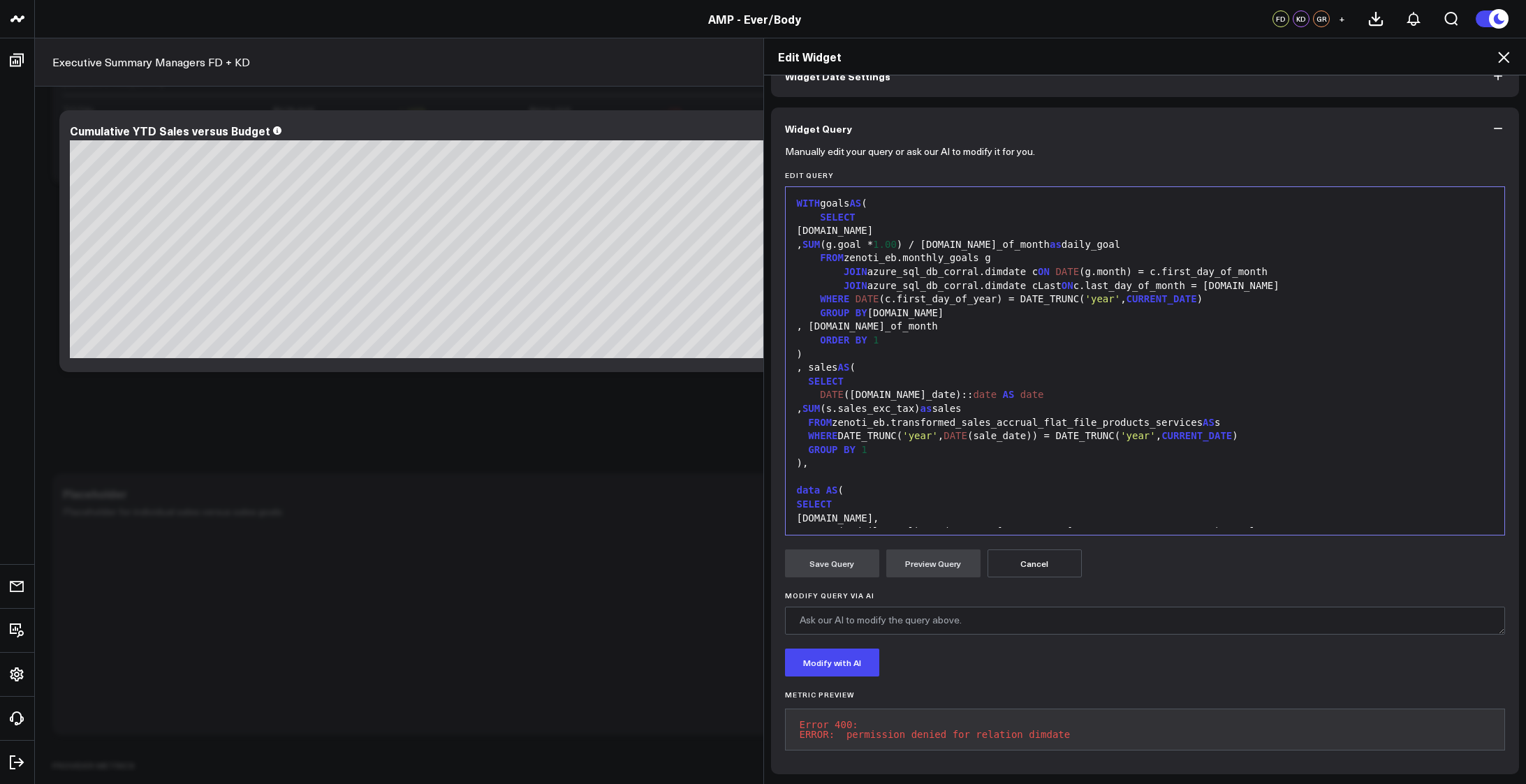
click at [1266, 670] on form "Manually edit your query or ask our AI to modify it for you. Edit Query 99 1 2 …" at bounding box center [1145, 455] width 720 height 610
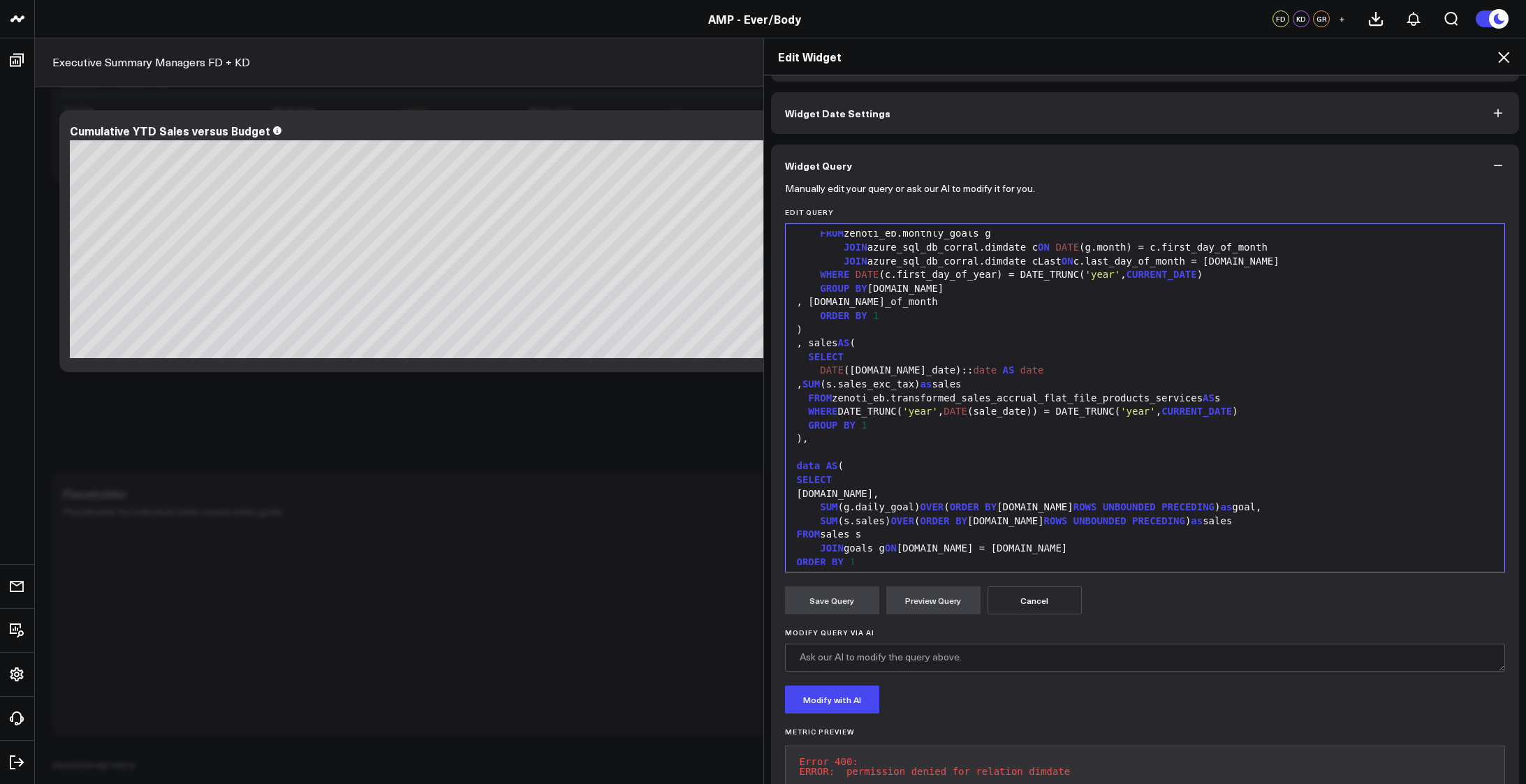
scroll to position [0, 0]
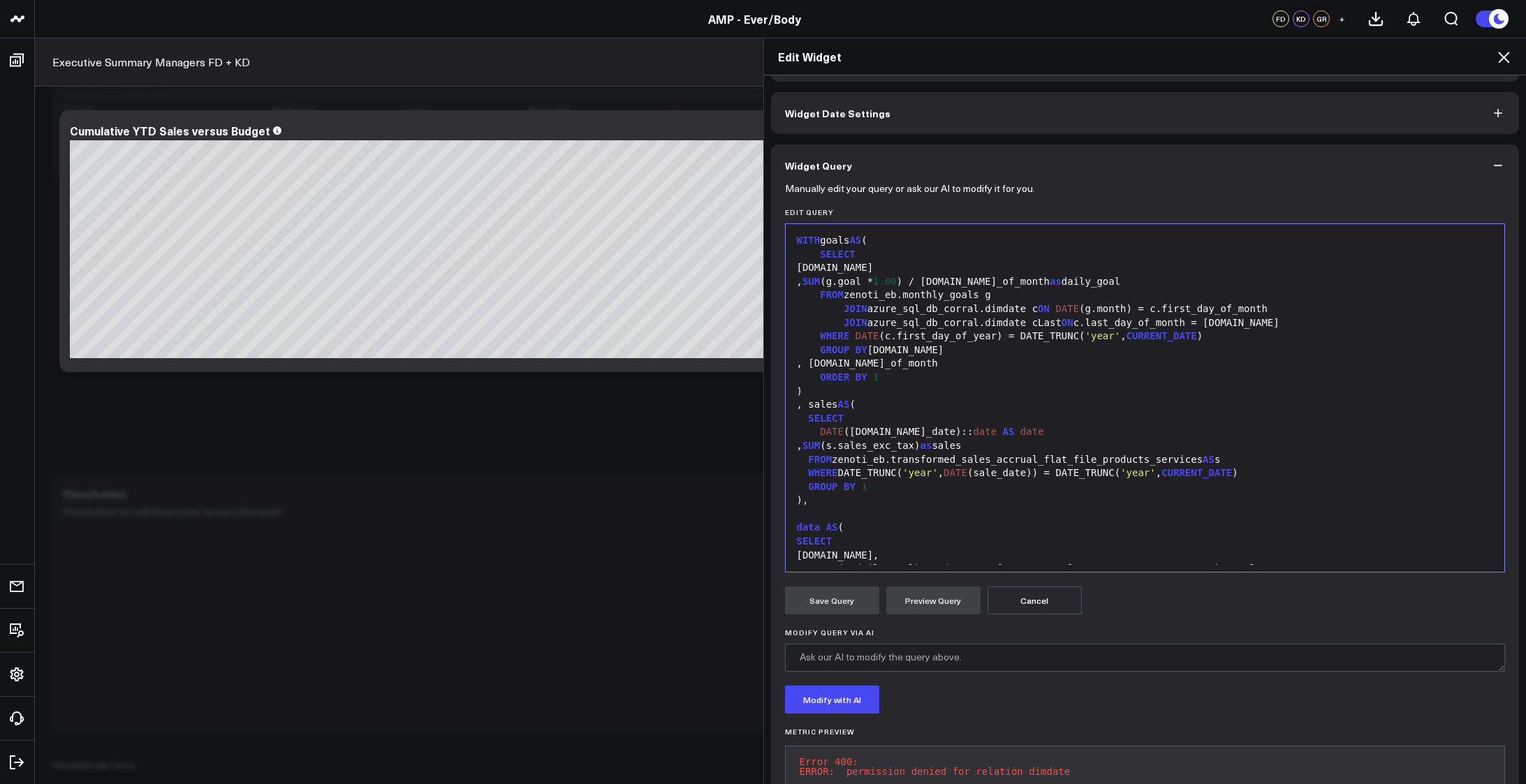
click at [1241, 738] on div "Metric Preview Error 400: ERROR: permission denied for relation dimdate" at bounding box center [1145, 762] width 720 height 70
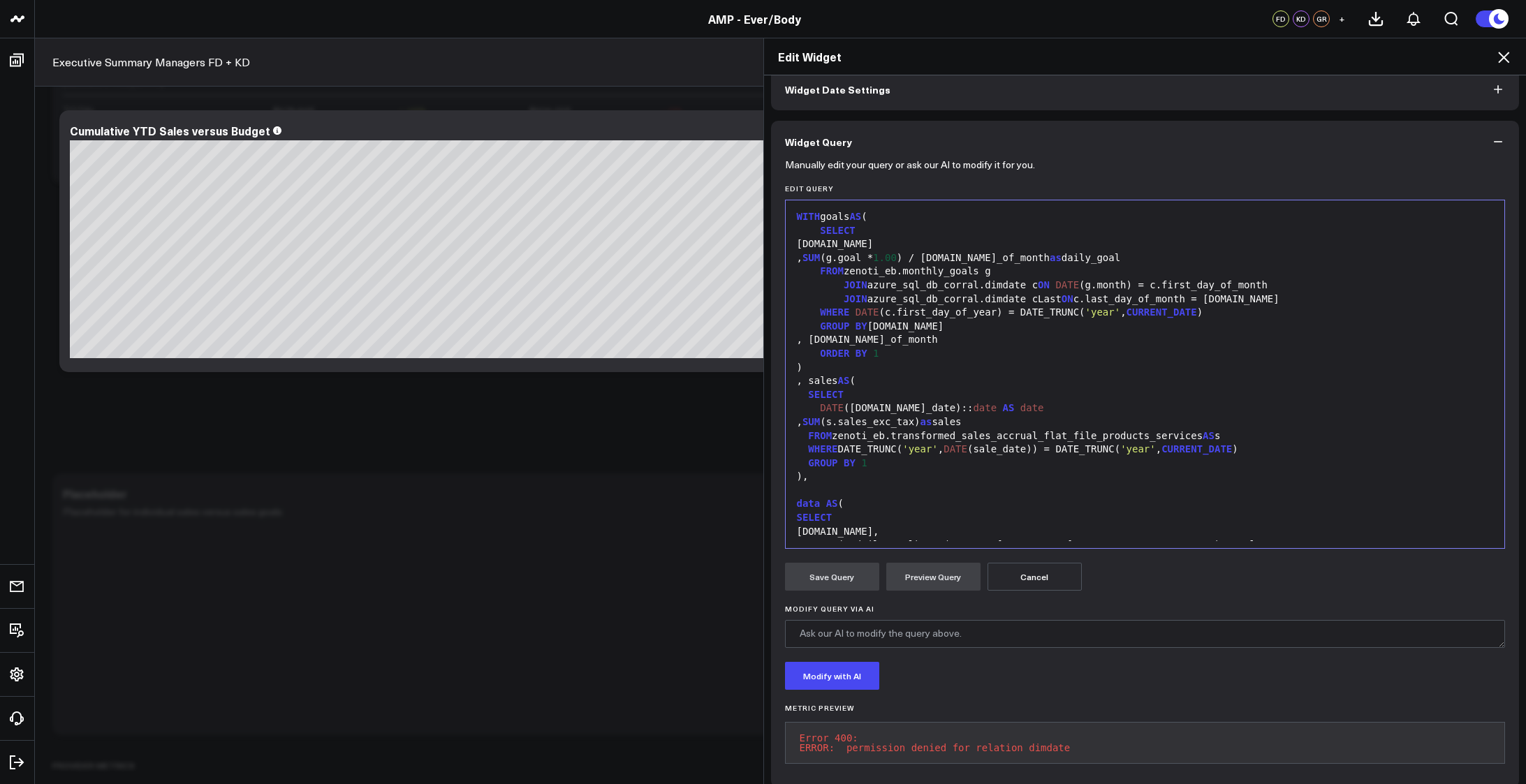
scroll to position [46, 0]
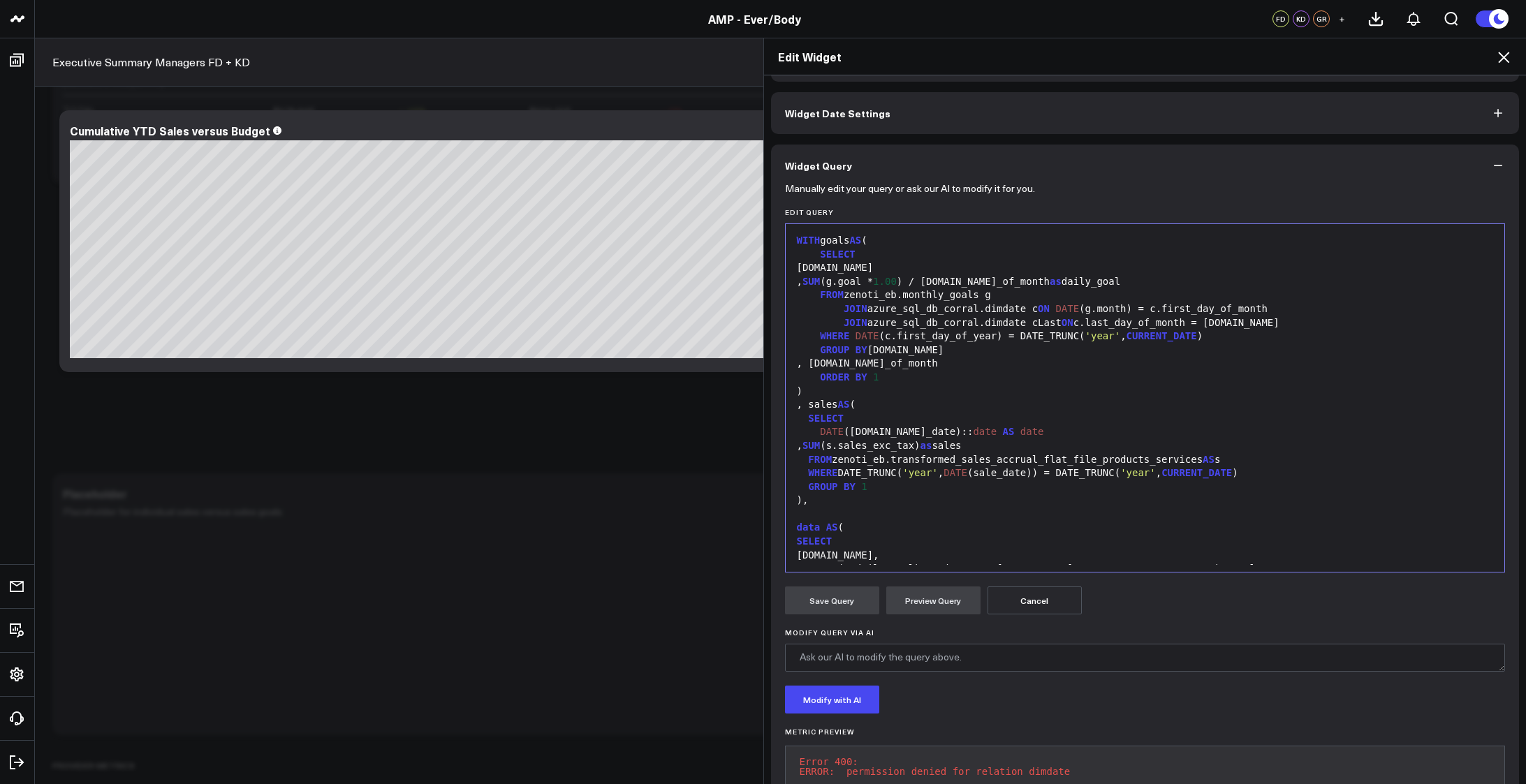
click at [981, 457] on div "FROM zenoti_eb.transformed_sales_accrual_flat_file_products_services AS s" at bounding box center [1145, 460] width 705 height 14
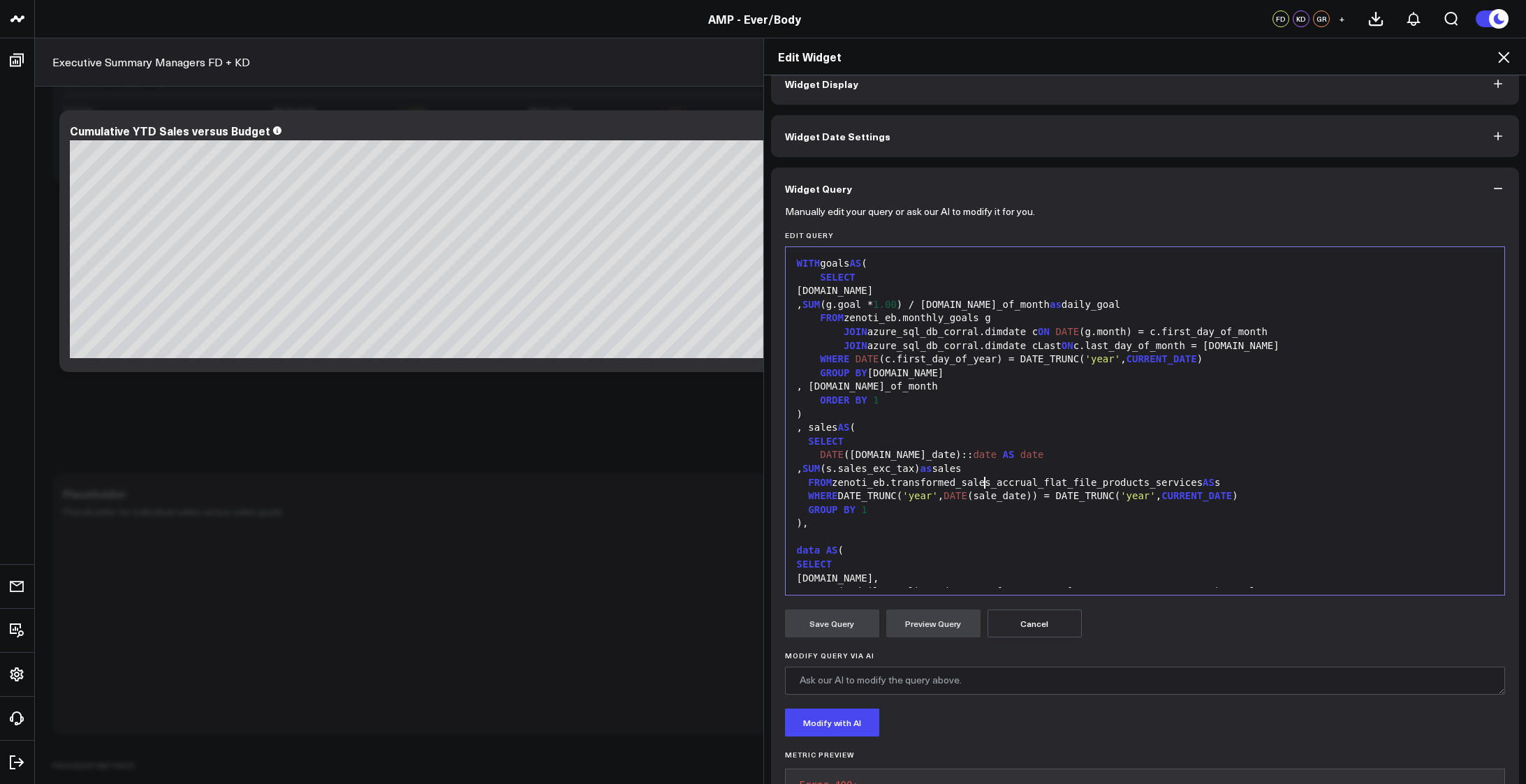
scroll to position [0, 0]
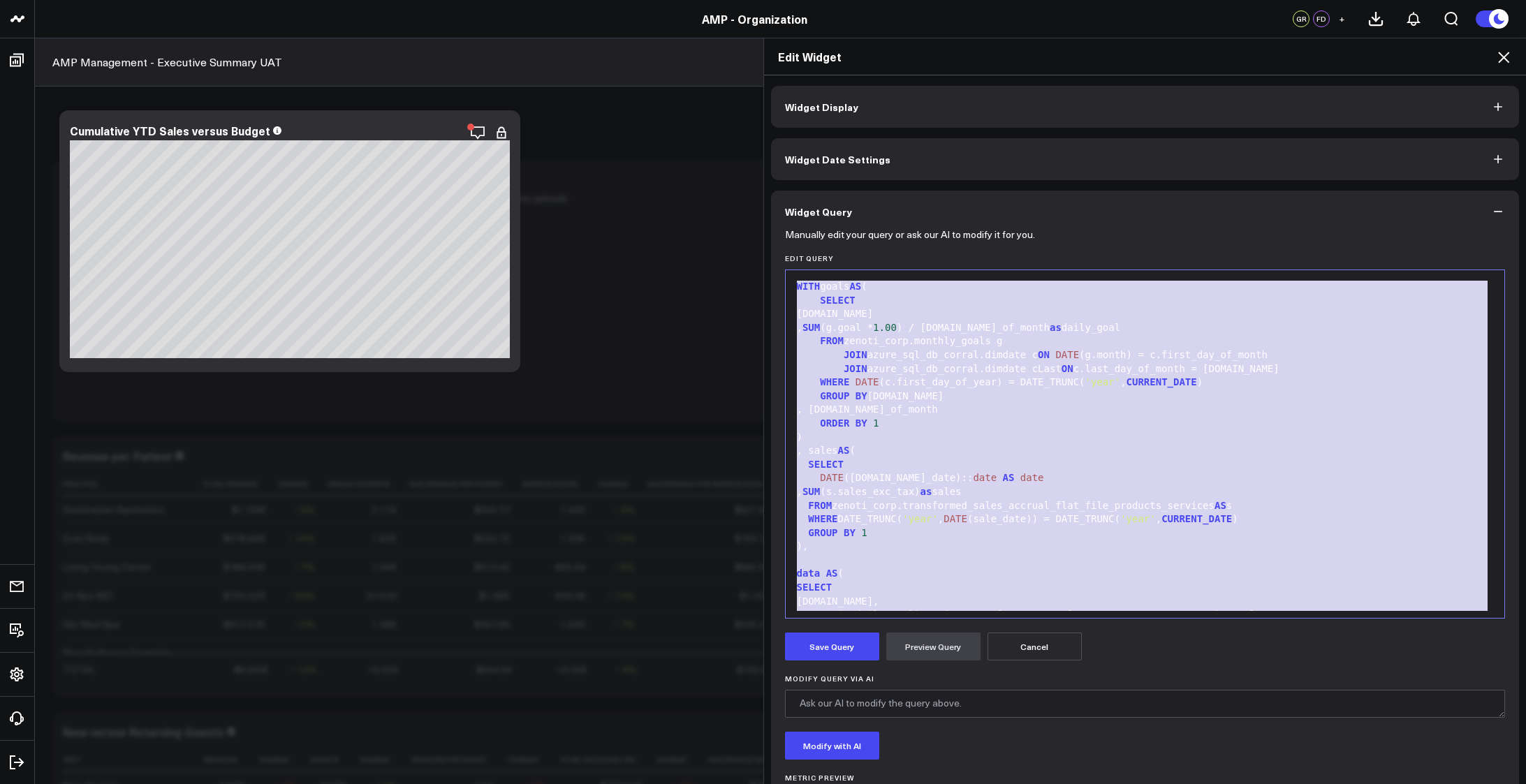
click at [1014, 405] on div ", [DOMAIN_NAME]_of_month" at bounding box center [1145, 410] width 705 height 14
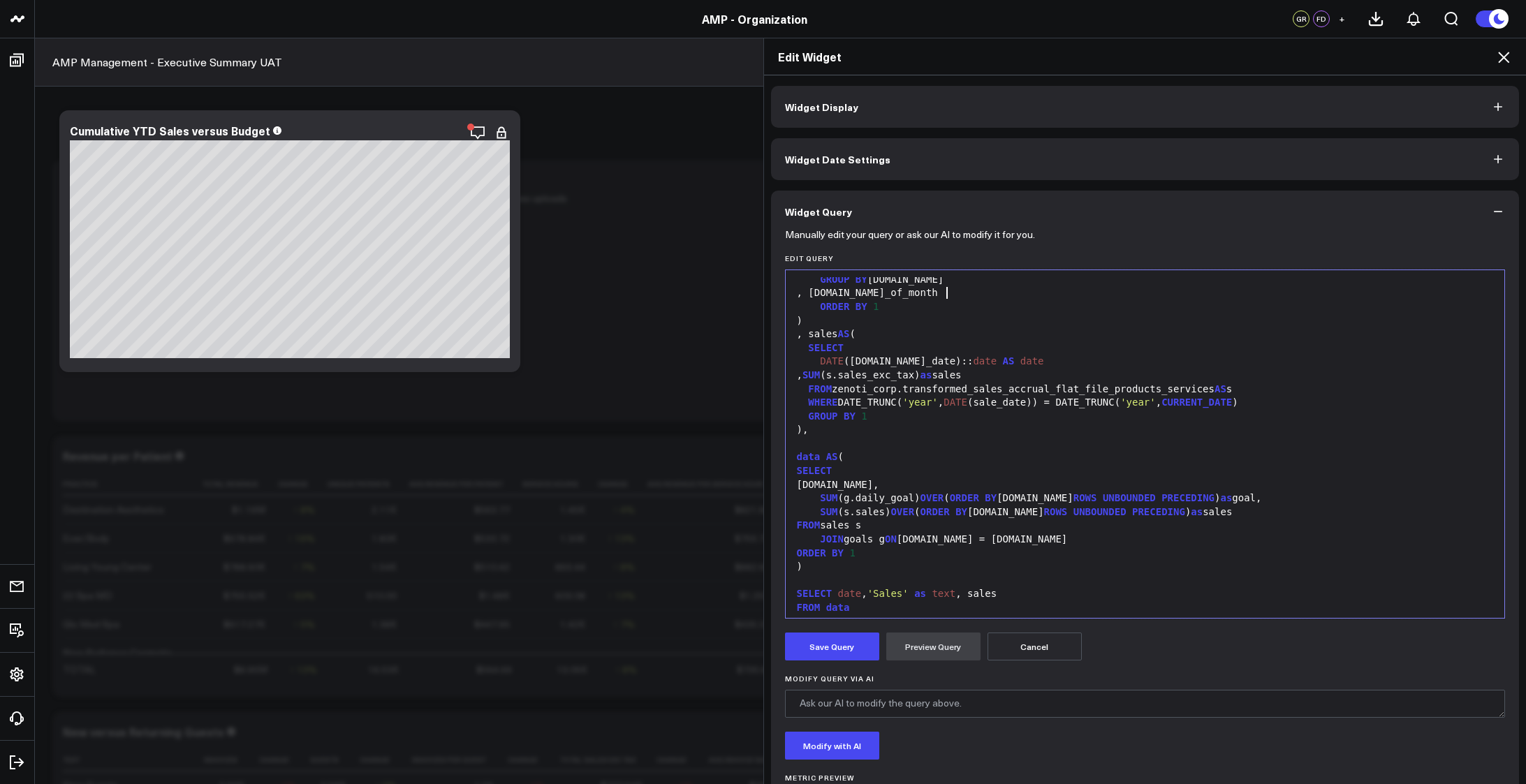
scroll to position [178, 0]
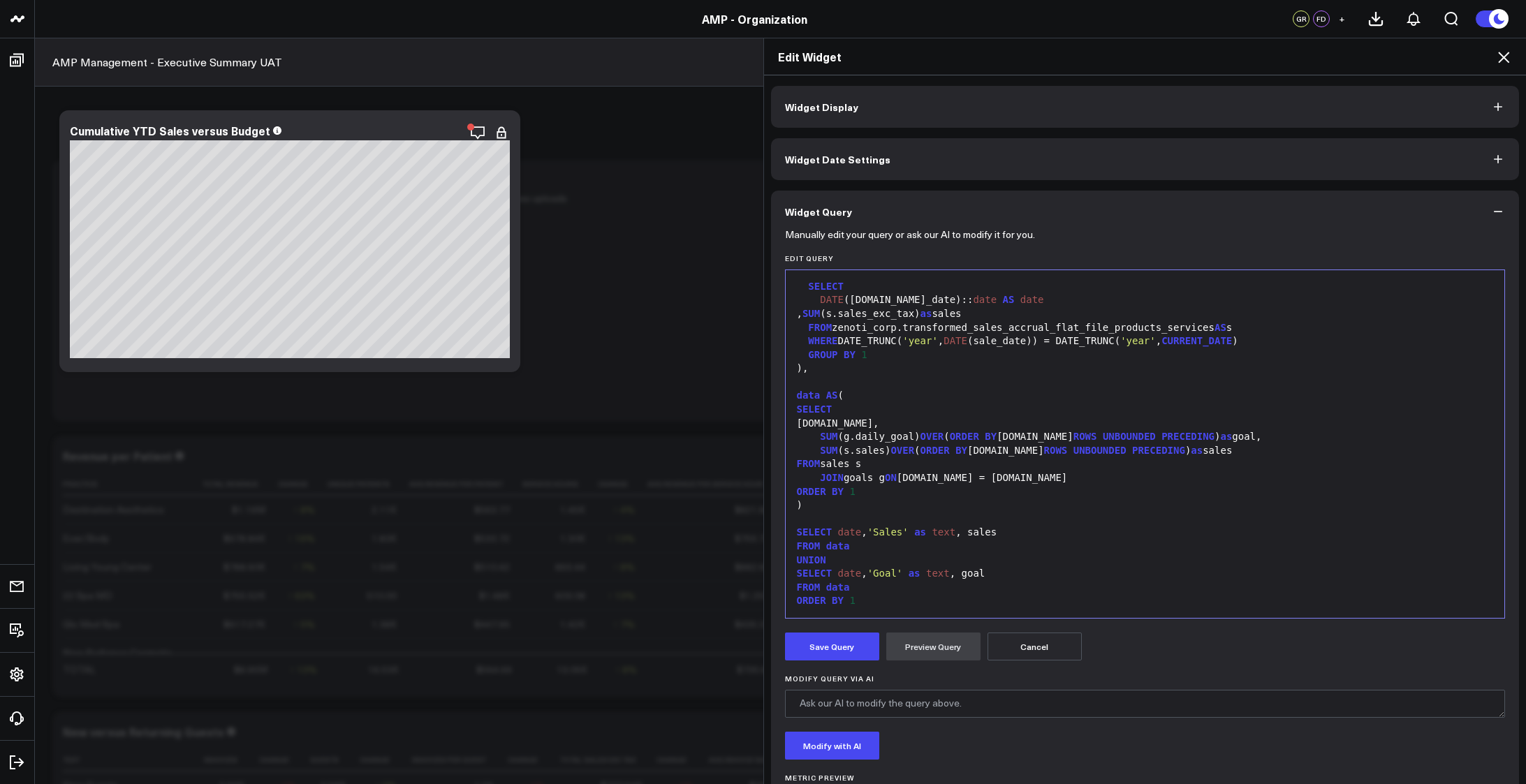
click at [1036, 646] on button "Cancel" at bounding box center [1035, 646] width 94 height 28
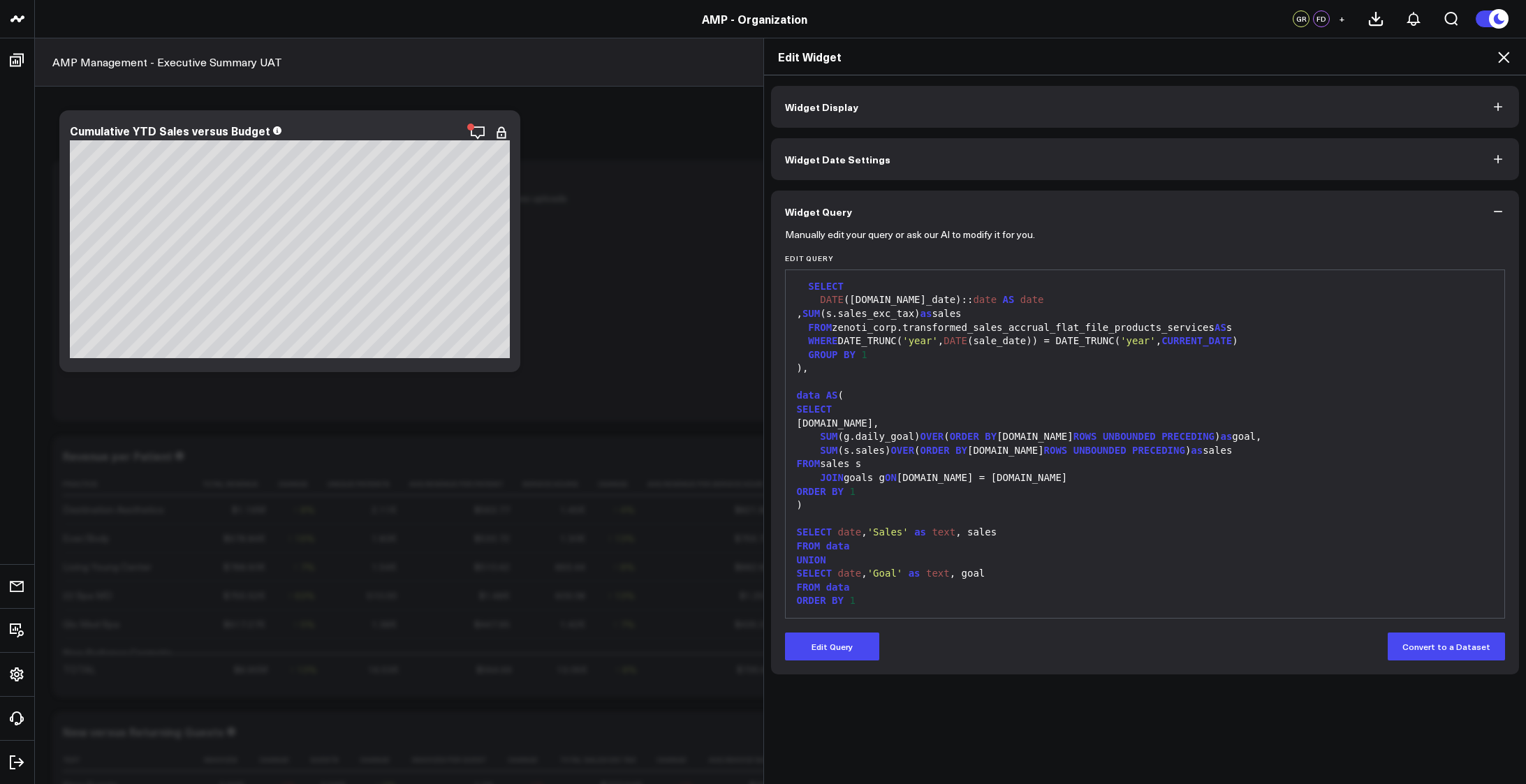
scroll to position [0, 0]
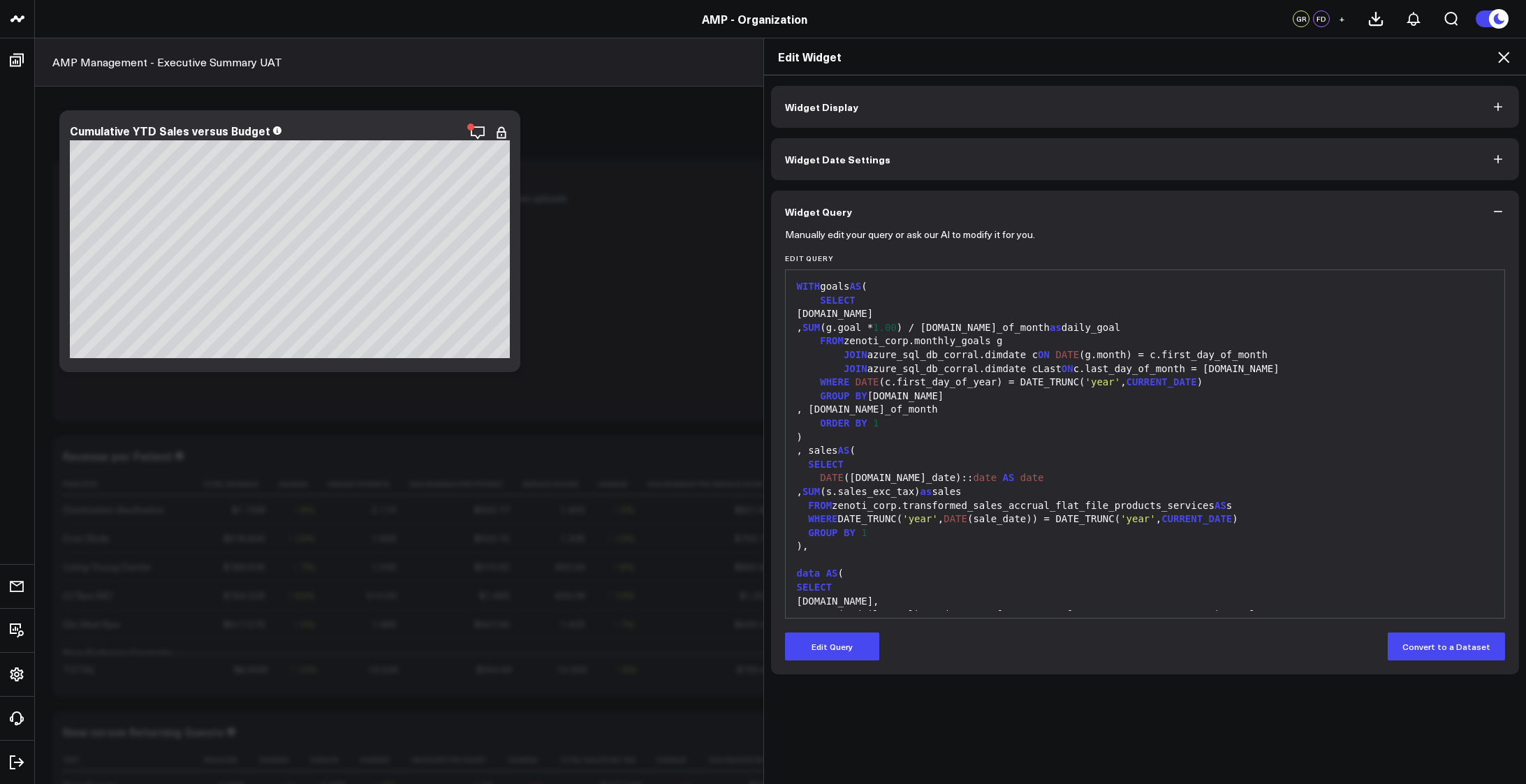
click at [1502, 54] on icon at bounding box center [1504, 58] width 17 height 17
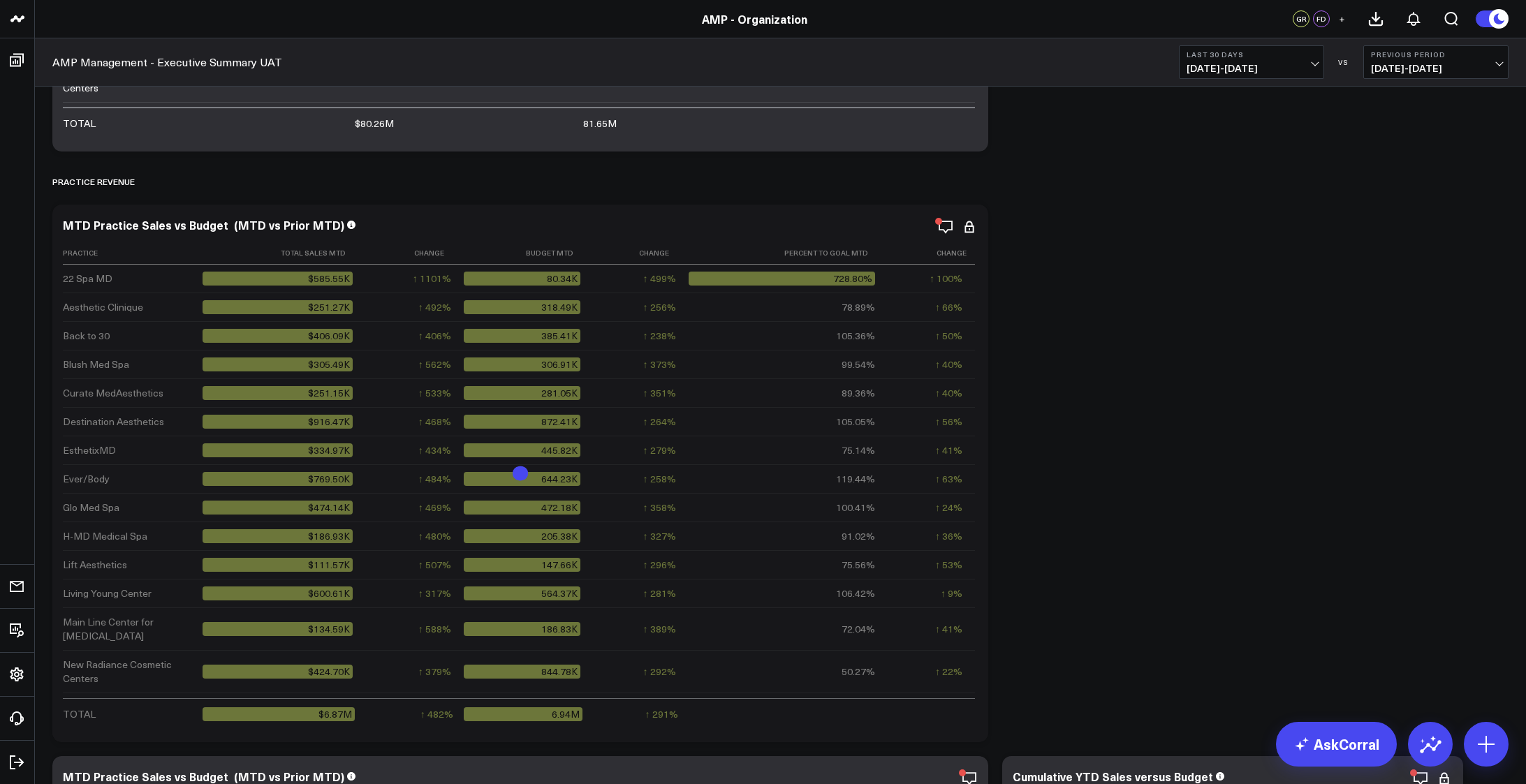
scroll to position [2024, 0]
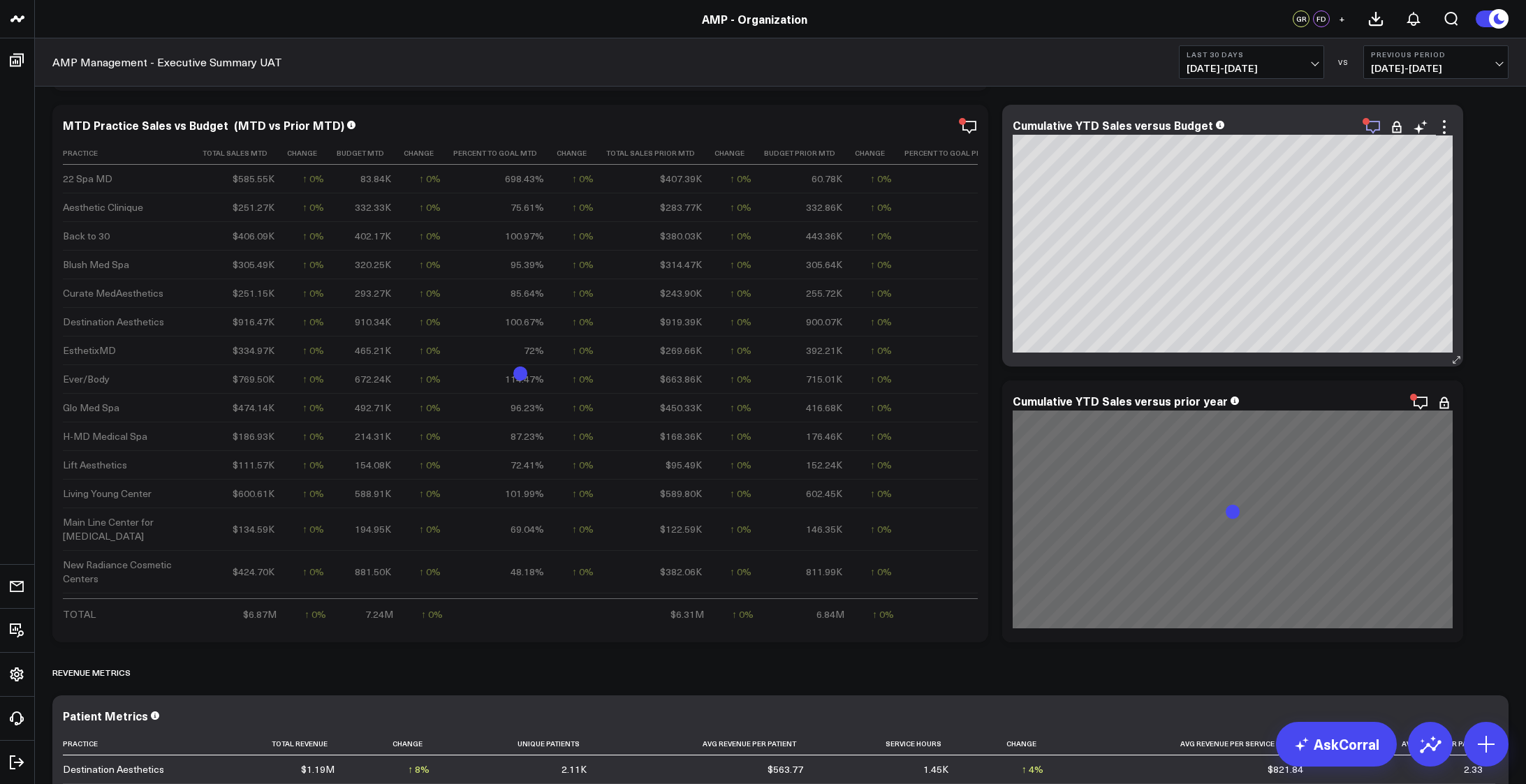
click at [1372, 131] on icon "button" at bounding box center [1373, 127] width 14 height 13
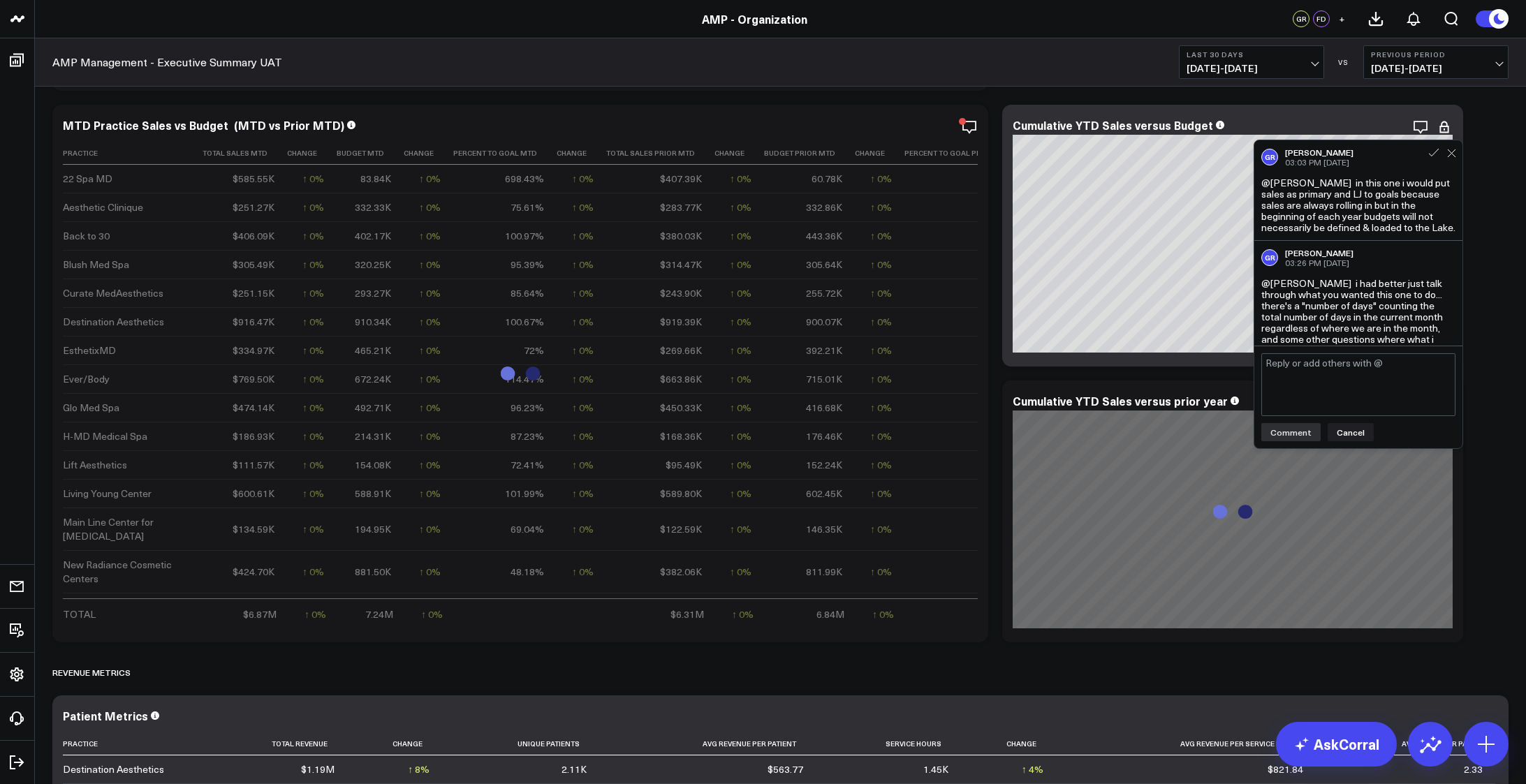
click at [1338, 394] on textarea at bounding box center [1358, 384] width 194 height 63
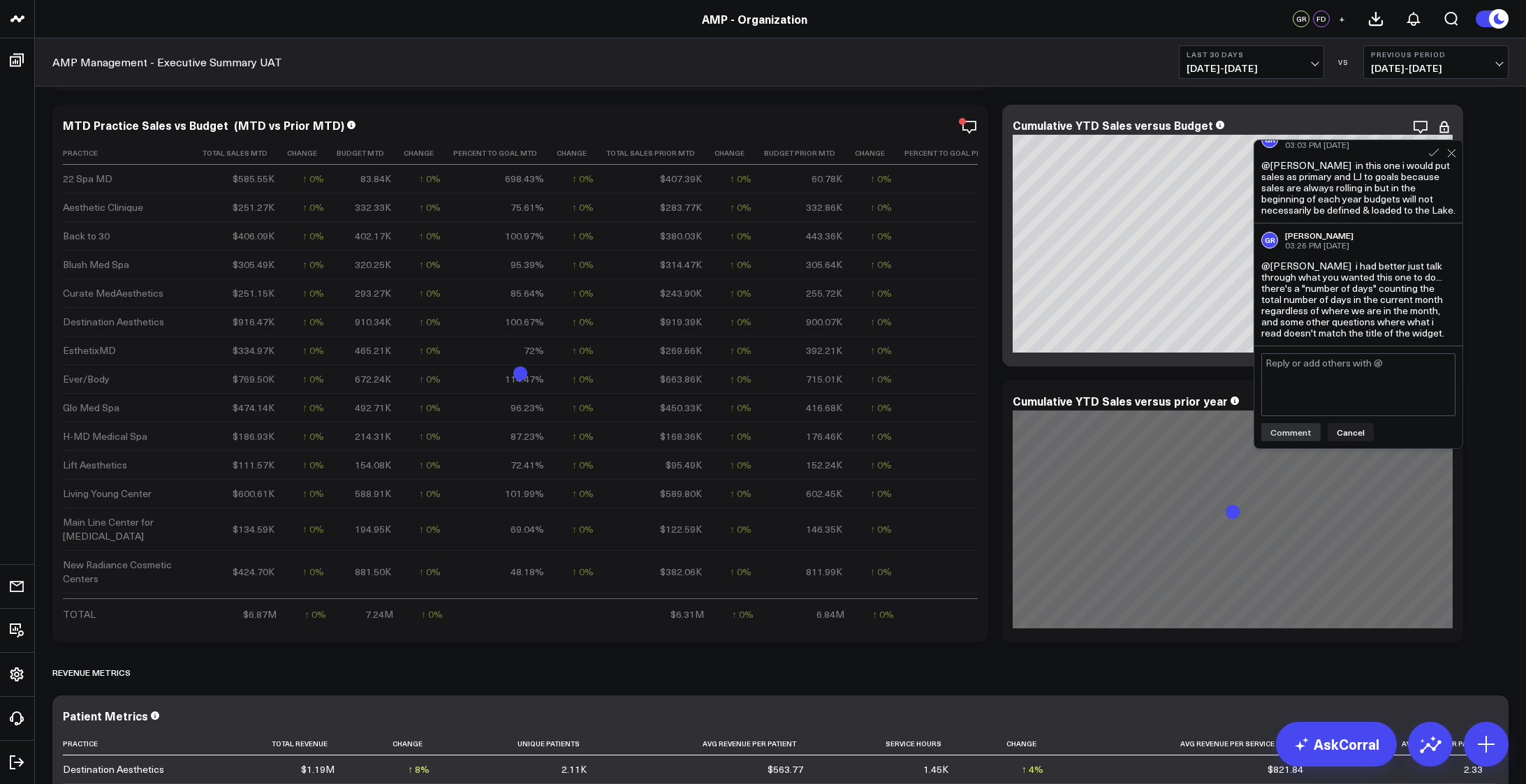
click at [1333, 397] on textarea at bounding box center [1358, 384] width 194 height 63
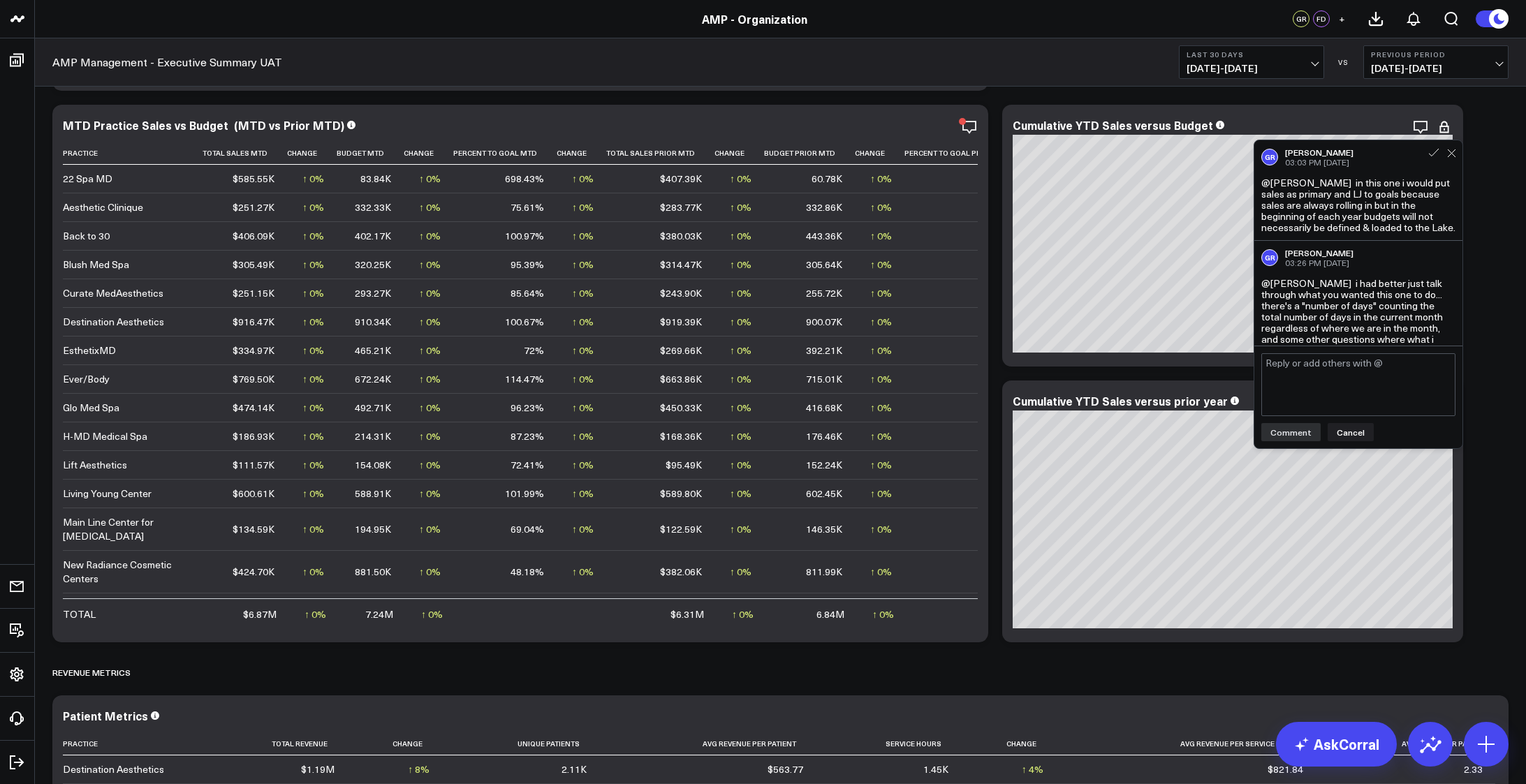
click at [1338, 388] on textarea at bounding box center [1358, 384] width 194 height 63
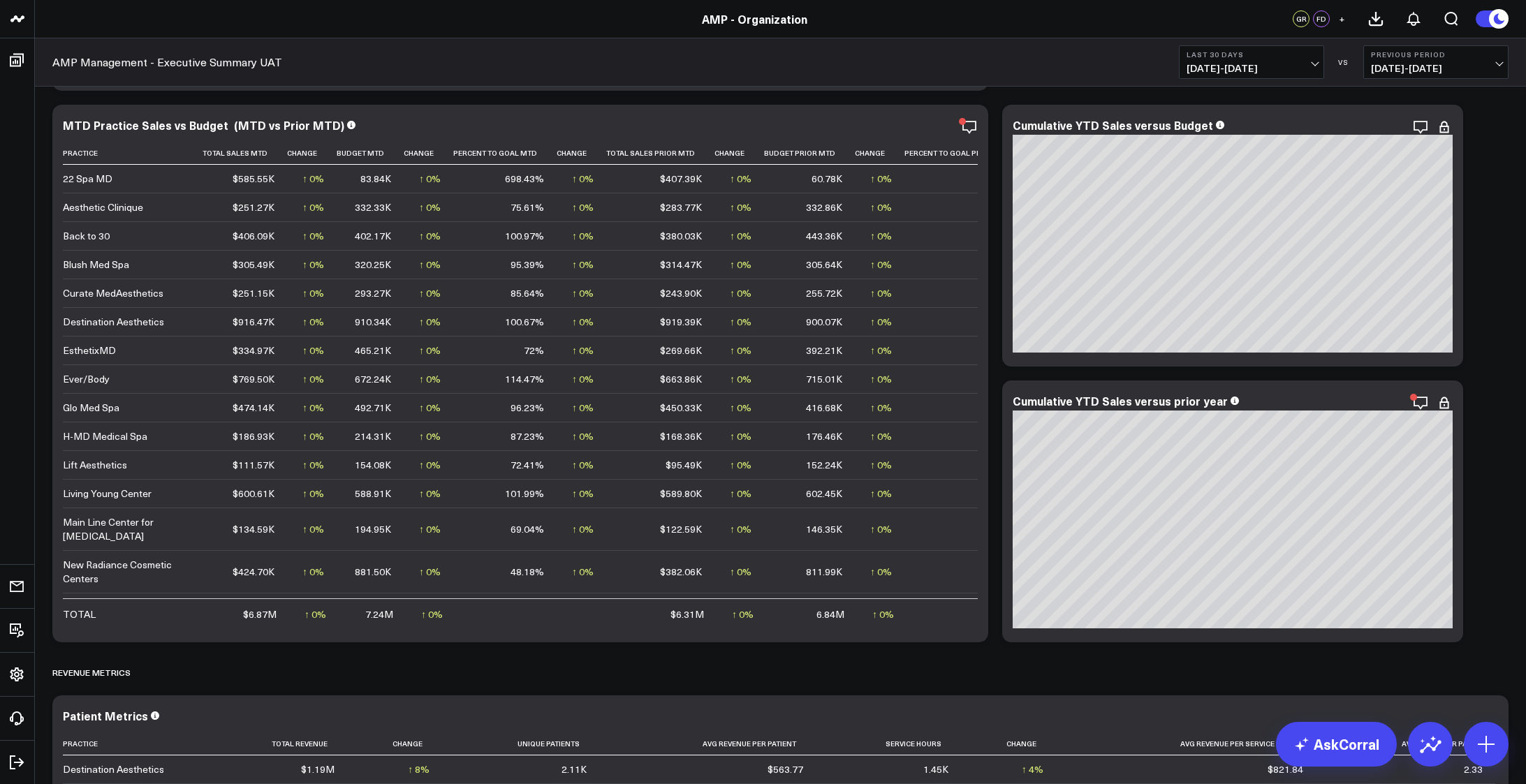
click at [1443, 126] on icon at bounding box center [1444, 127] width 17 height 17
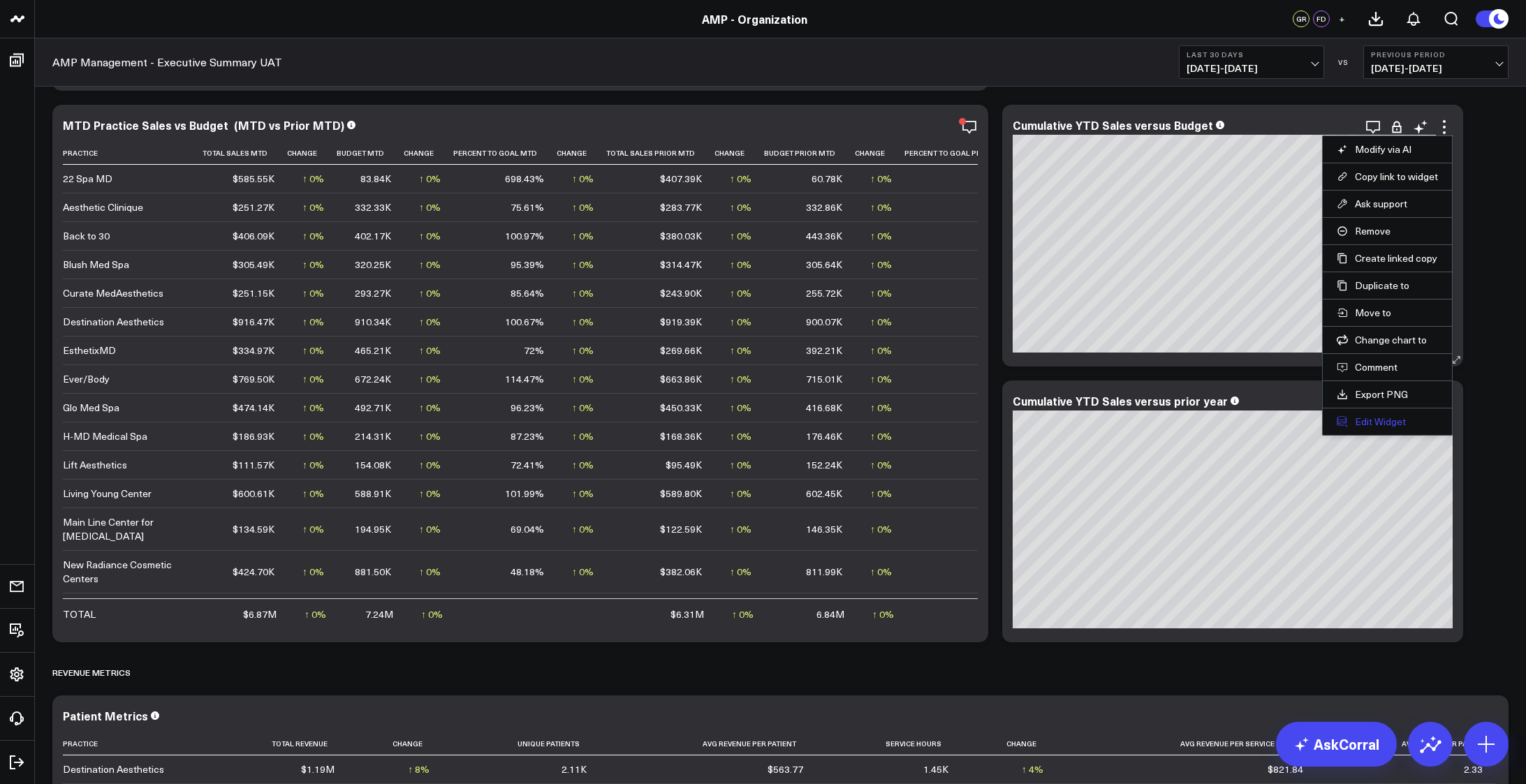
click at [1373, 423] on button "Edit Widget" at bounding box center [1388, 422] width 101 height 13
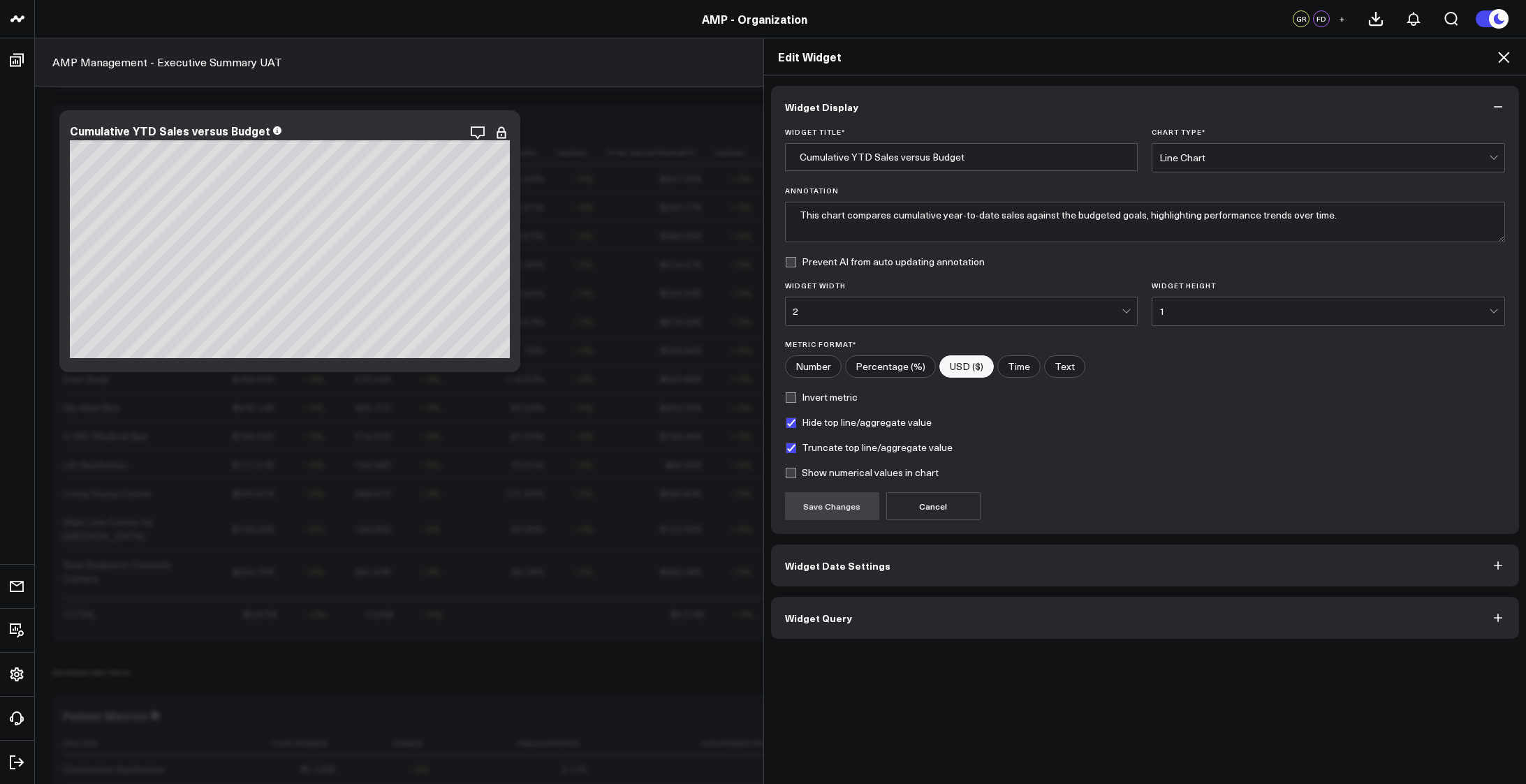
click at [873, 615] on button "Widget Query" at bounding box center [1145, 618] width 749 height 42
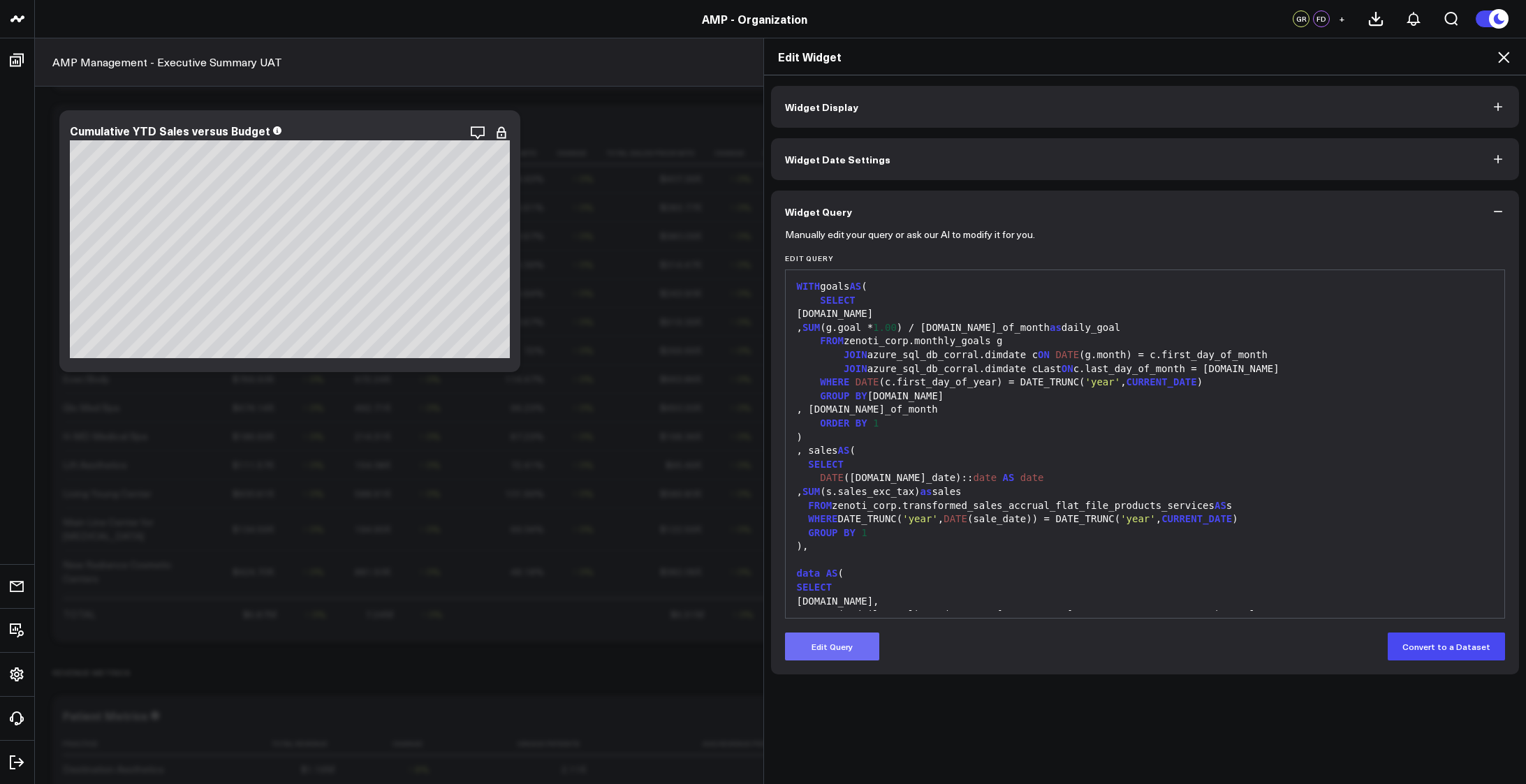
click at [836, 645] on button "Edit Query" at bounding box center [832, 646] width 94 height 28
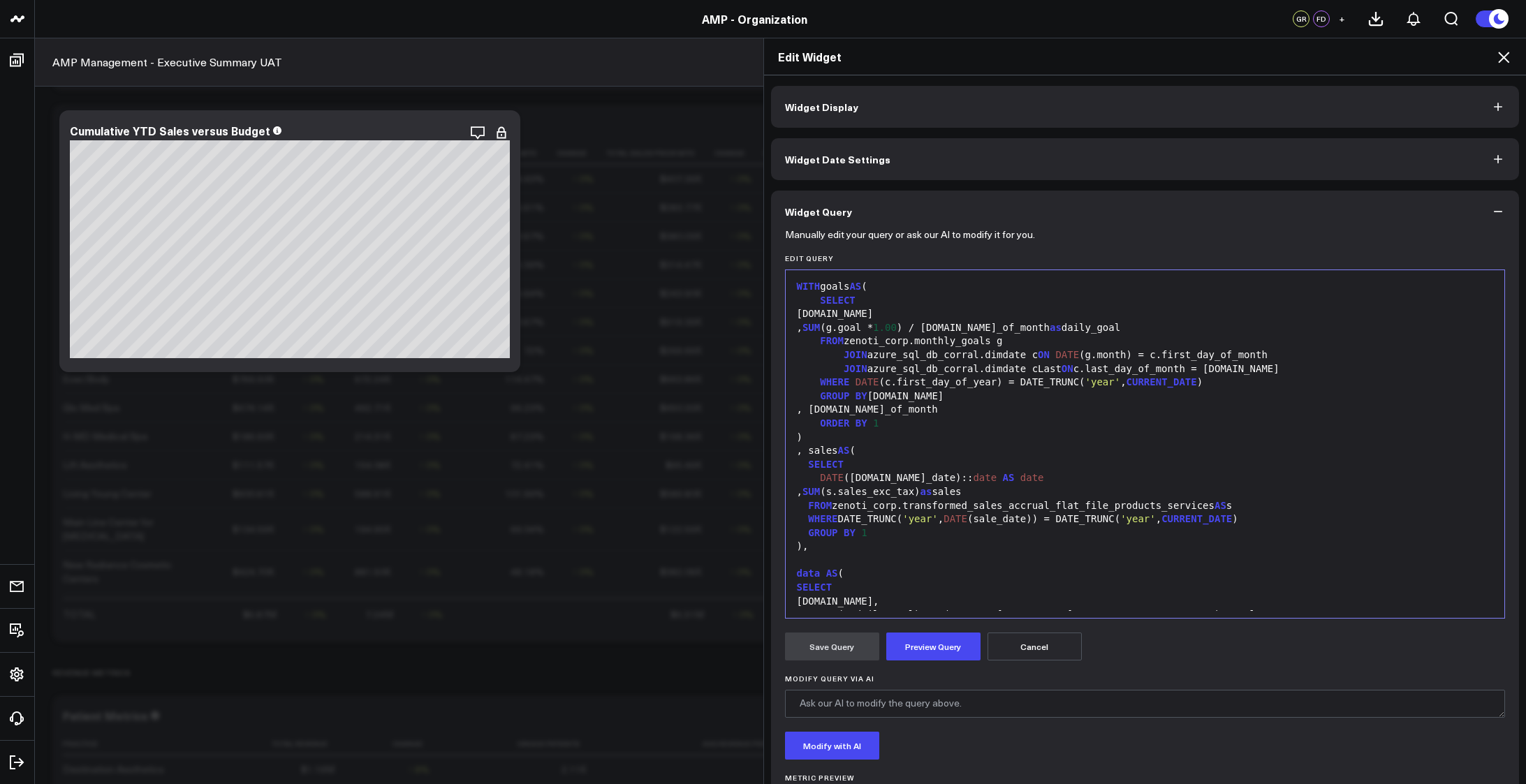
click at [990, 525] on div "WHERE DATE_TRUNC( 'year' , DATE (sale_date)) = DATE_TRUNC( 'year' , CURRENT_DAT…" at bounding box center [1145, 519] width 705 height 14
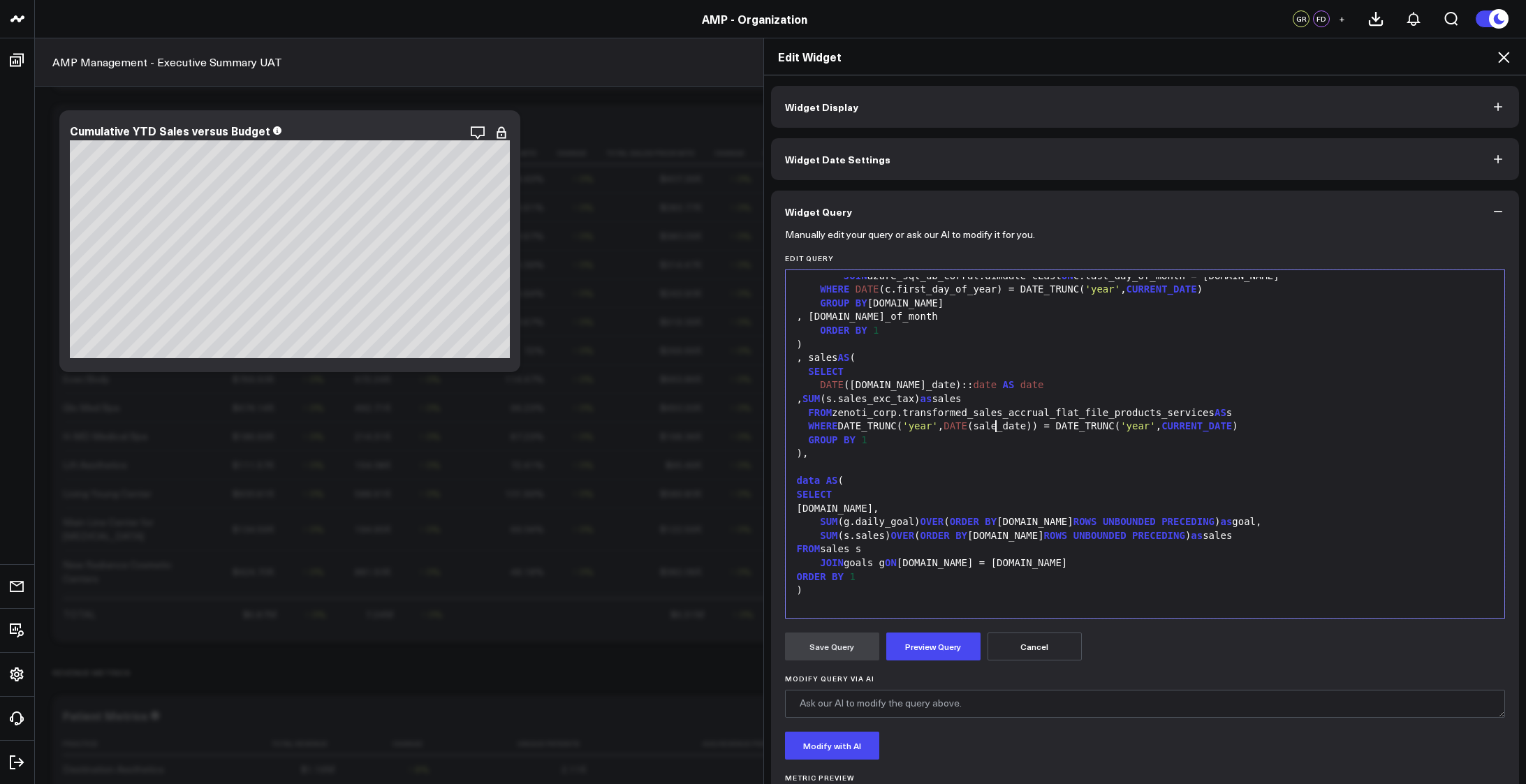
scroll to position [178, 0]
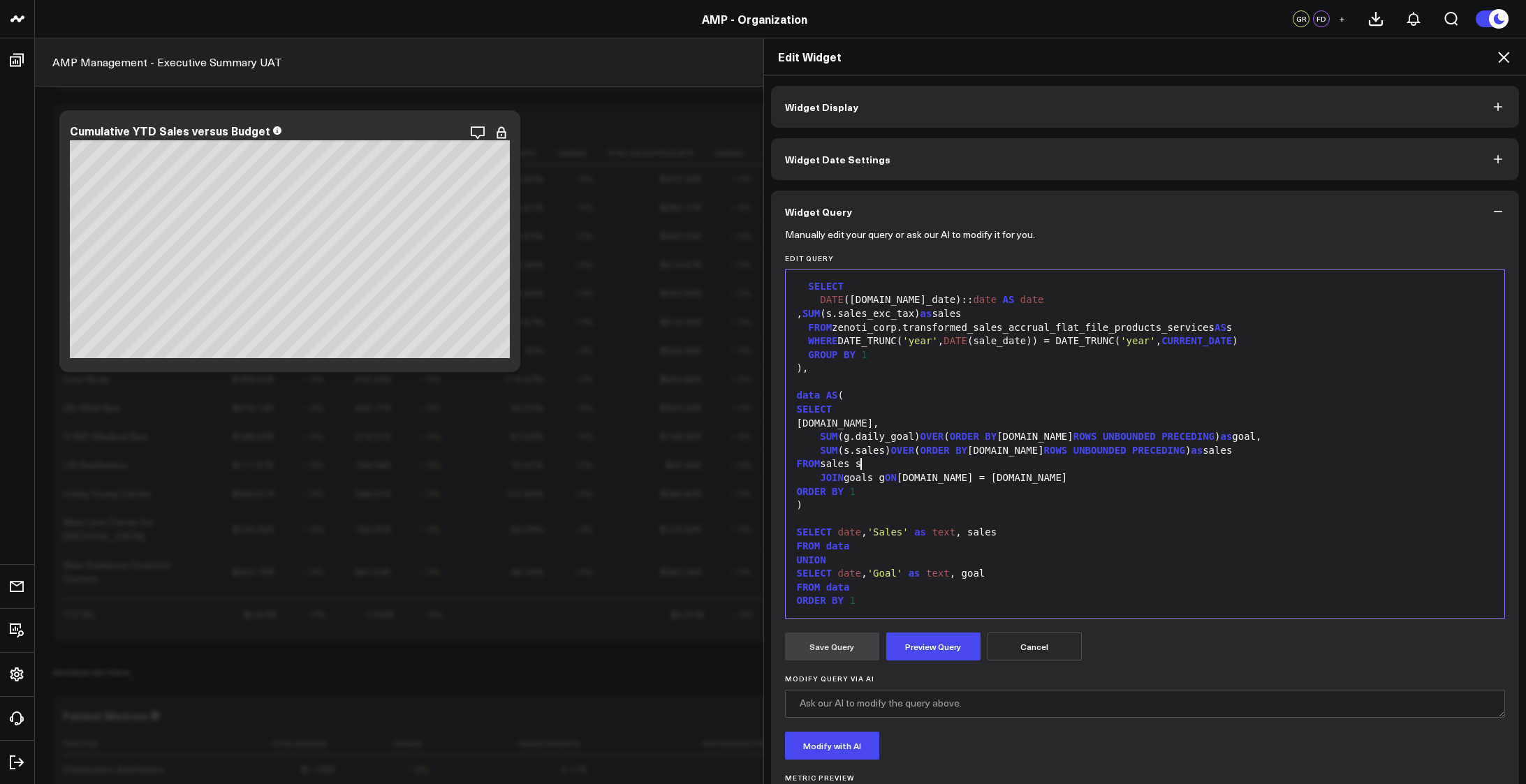
click at [928, 459] on div "FROM sales s" at bounding box center [1145, 464] width 705 height 14
click at [820, 447] on span "SUM" at bounding box center [828, 450] width 18 height 11
click at [929, 640] on button "Preview Query" at bounding box center [933, 646] width 94 height 28
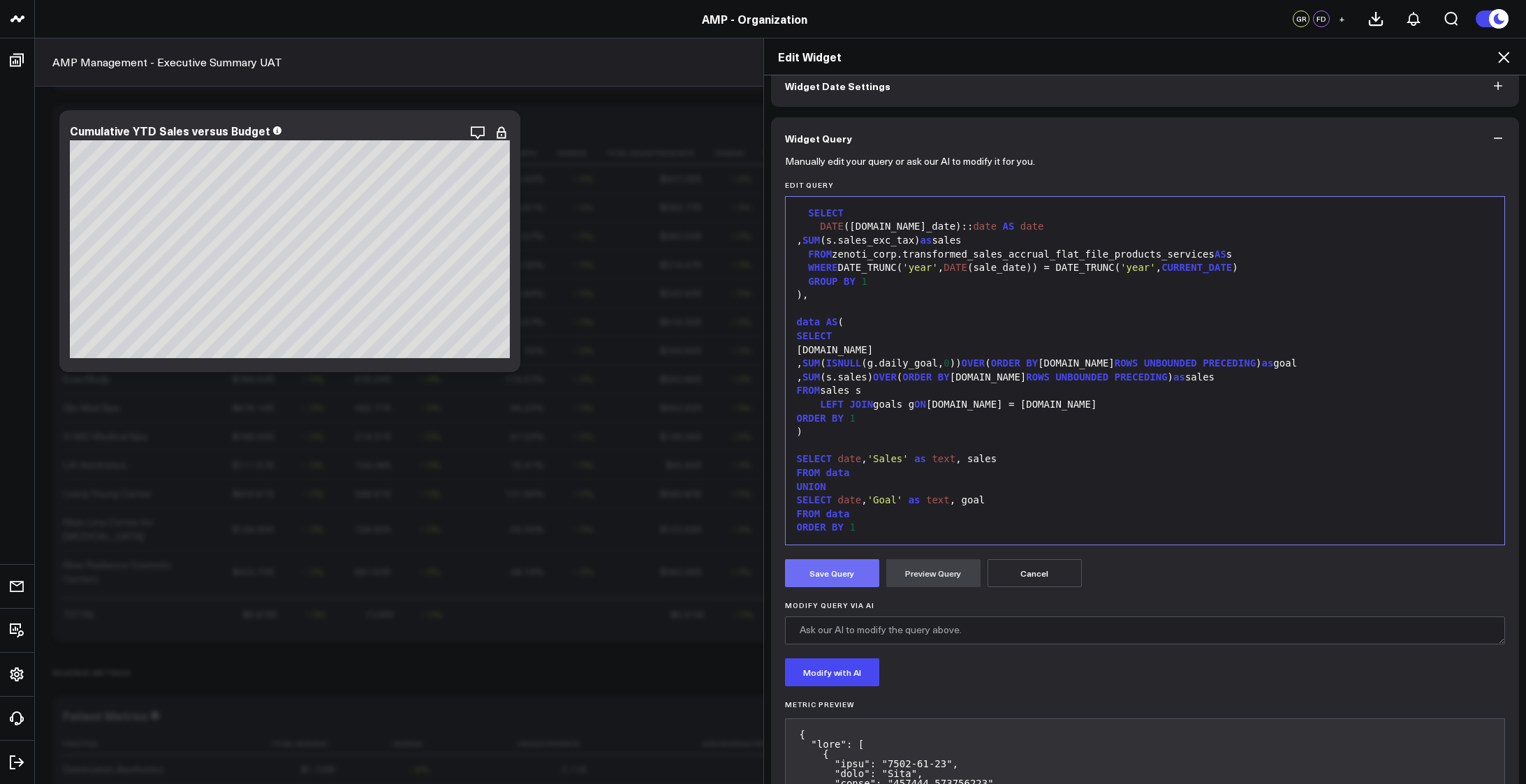
click at [801, 586] on button "Save Query" at bounding box center [832, 573] width 94 height 28
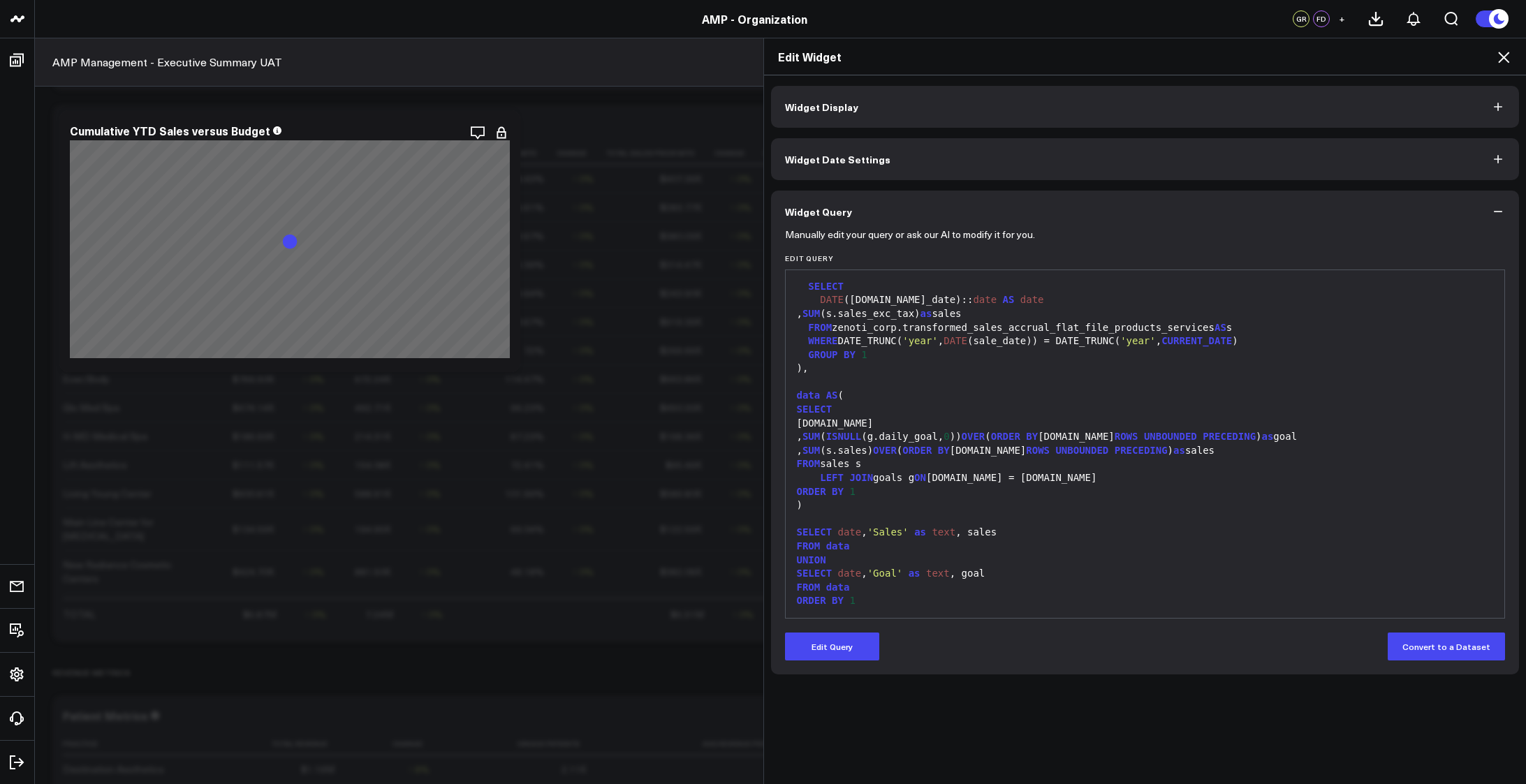
scroll to position [0, 0]
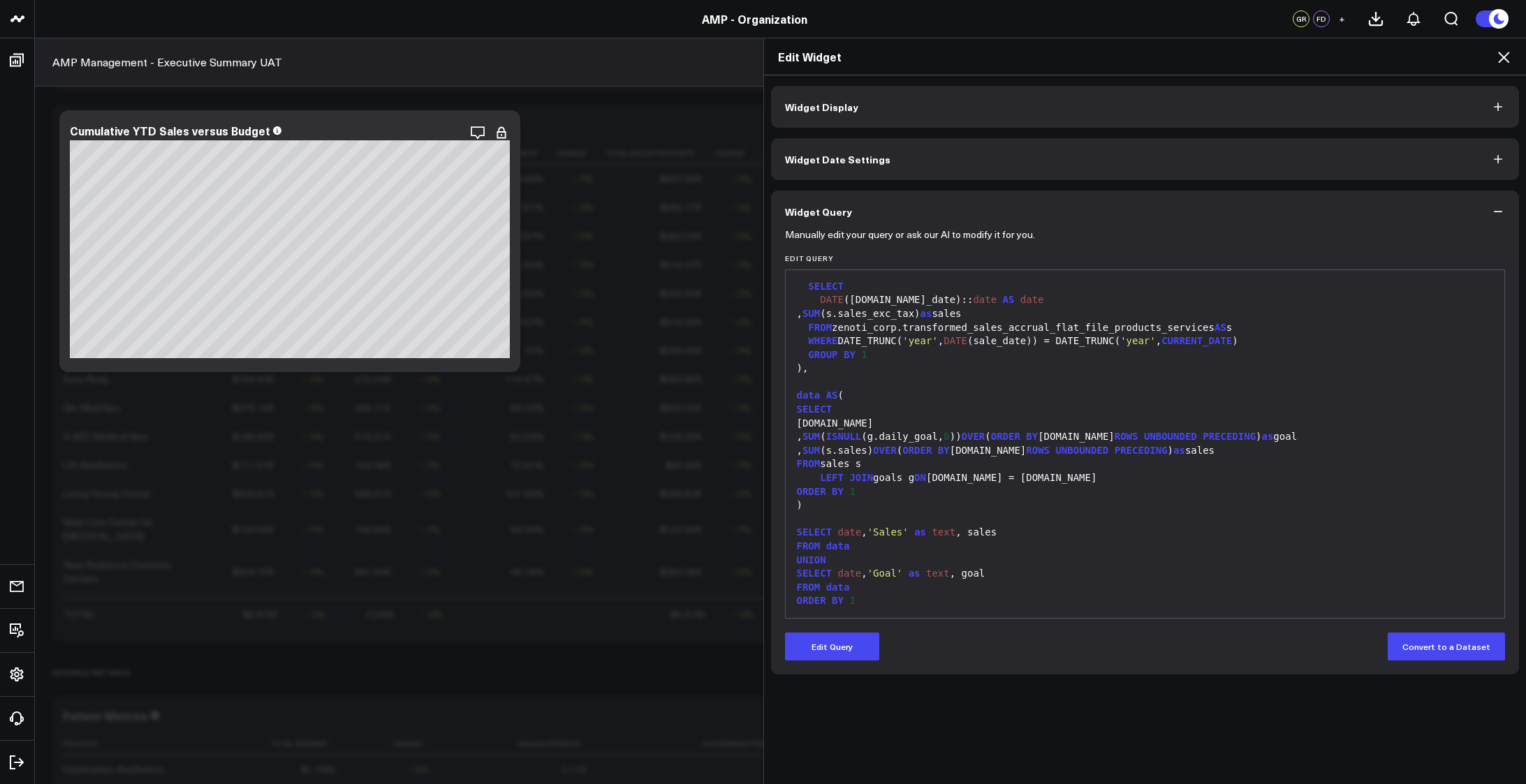
click at [1137, 732] on div "Widget Display Widget Date Settings Widget Query Manually edit your query or as…" at bounding box center [1145, 429] width 763 height 709
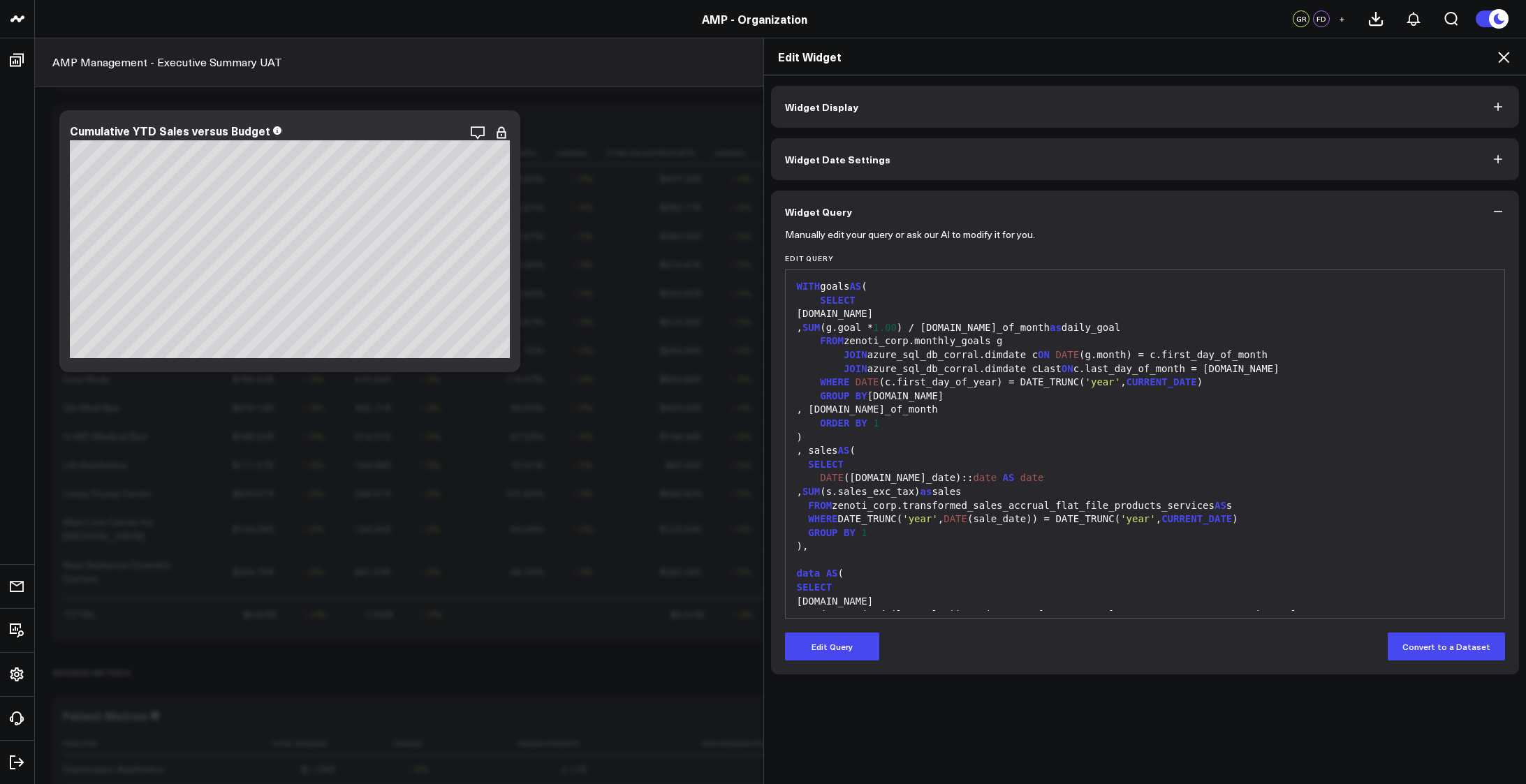
scroll to position [178, 0]
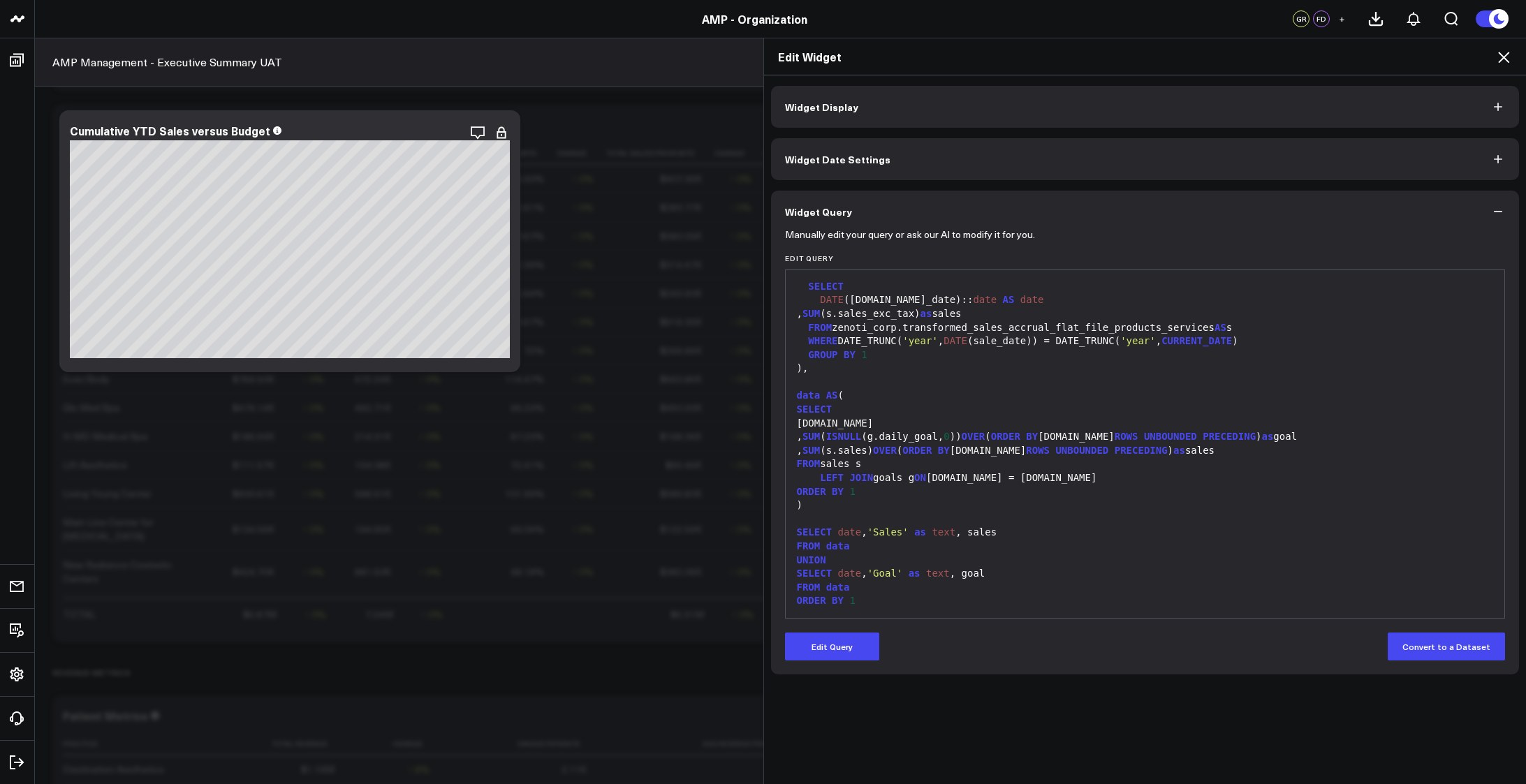
click at [1508, 60] on icon at bounding box center [1504, 58] width 17 height 17
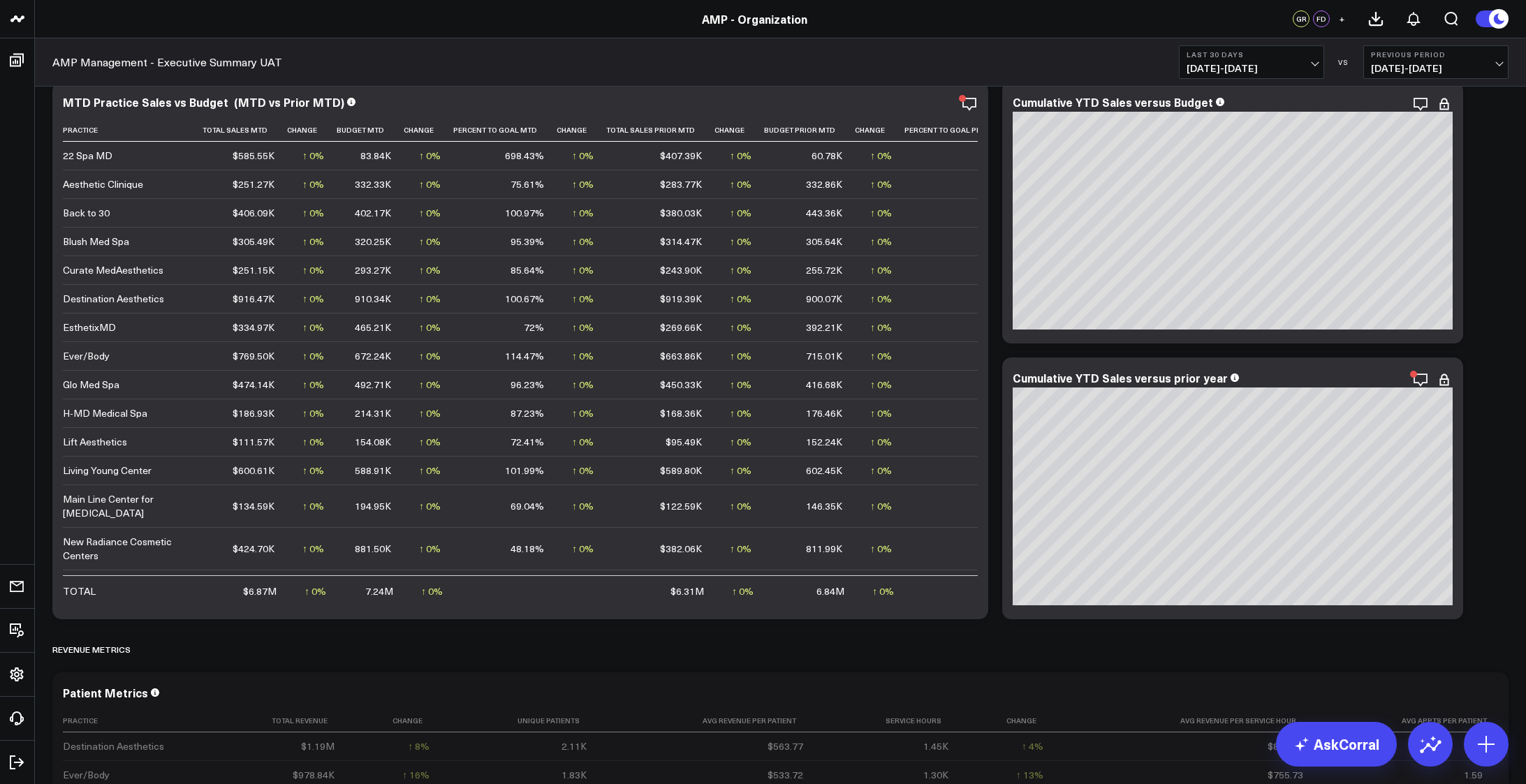
scroll to position [2024, 0]
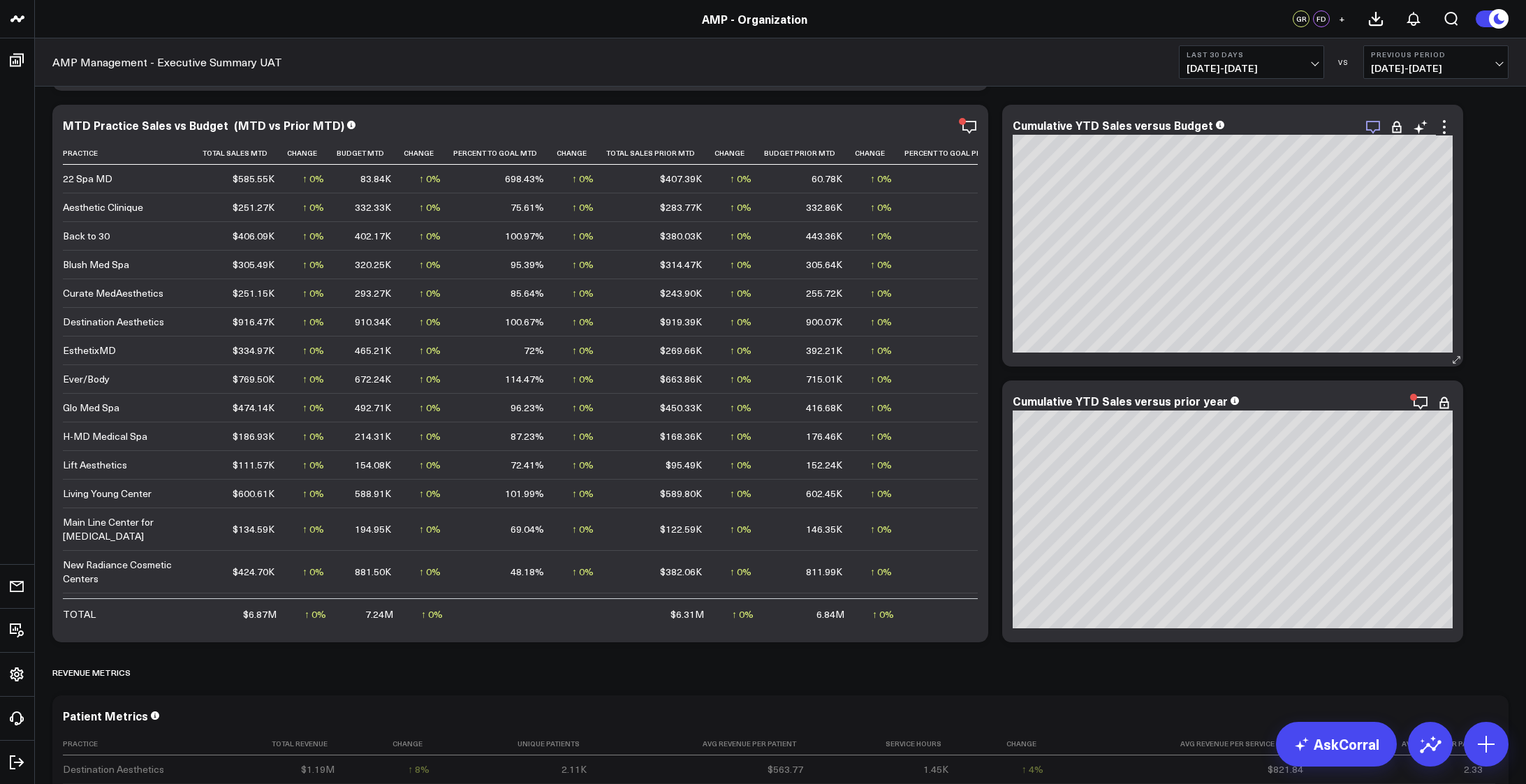
click at [1371, 130] on icon "button" at bounding box center [1373, 127] width 14 height 13
click at [1442, 403] on icon at bounding box center [1444, 403] width 17 height 17
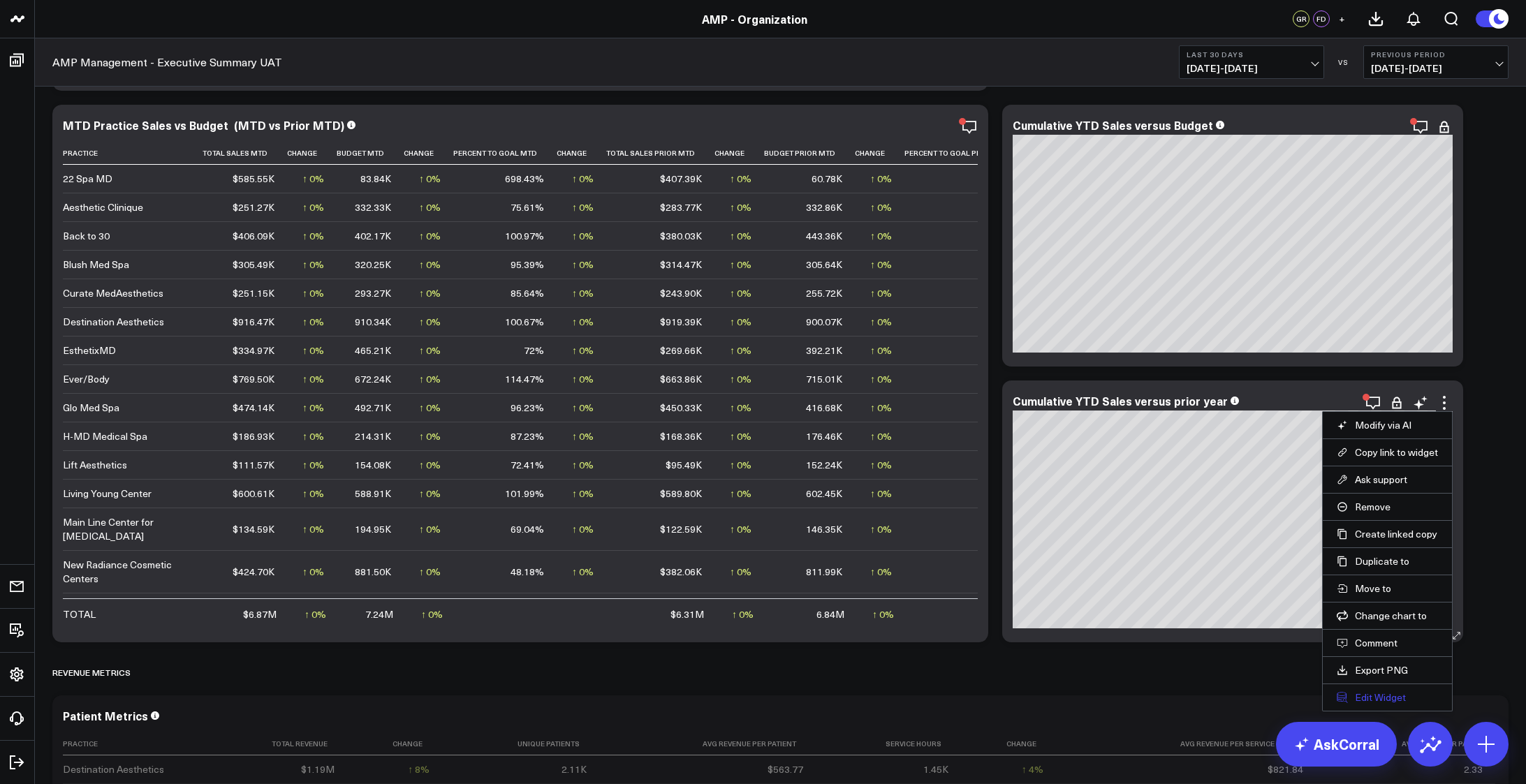
click at [1372, 693] on button "Edit Widget" at bounding box center [1388, 698] width 101 height 13
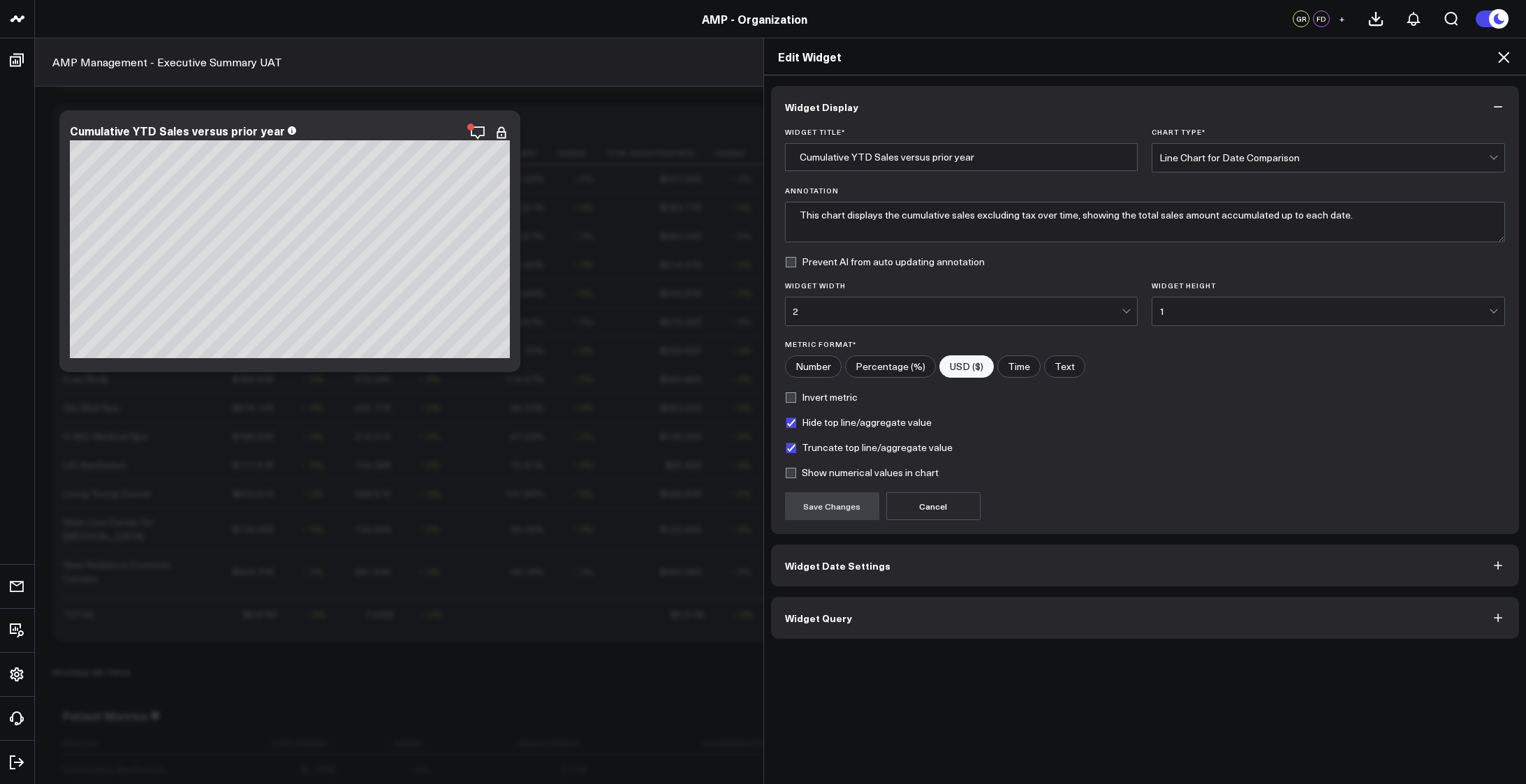
click at [895, 613] on button "Widget Query" at bounding box center [1145, 618] width 749 height 42
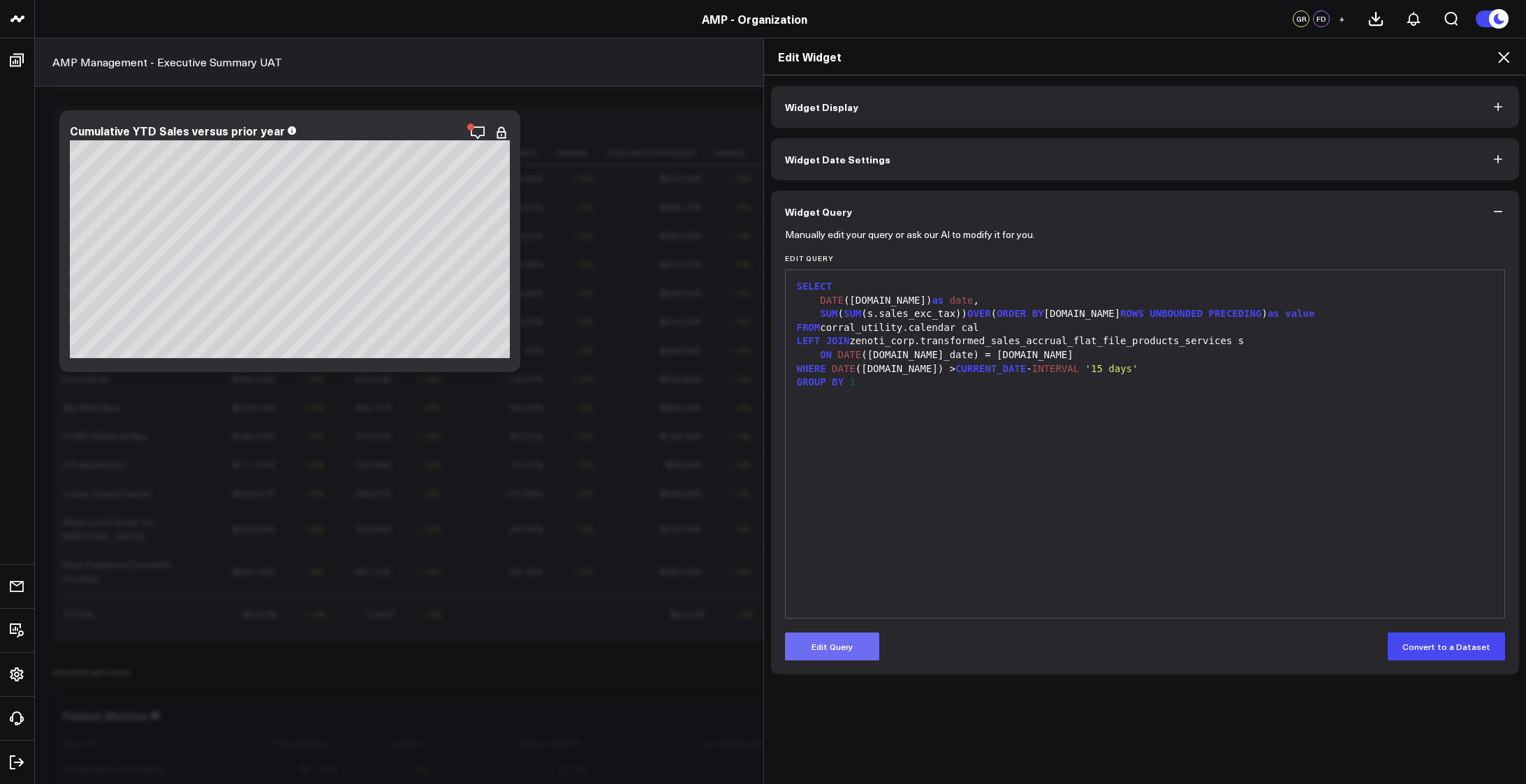
click at [816, 643] on button "Edit Query" at bounding box center [832, 646] width 94 height 28
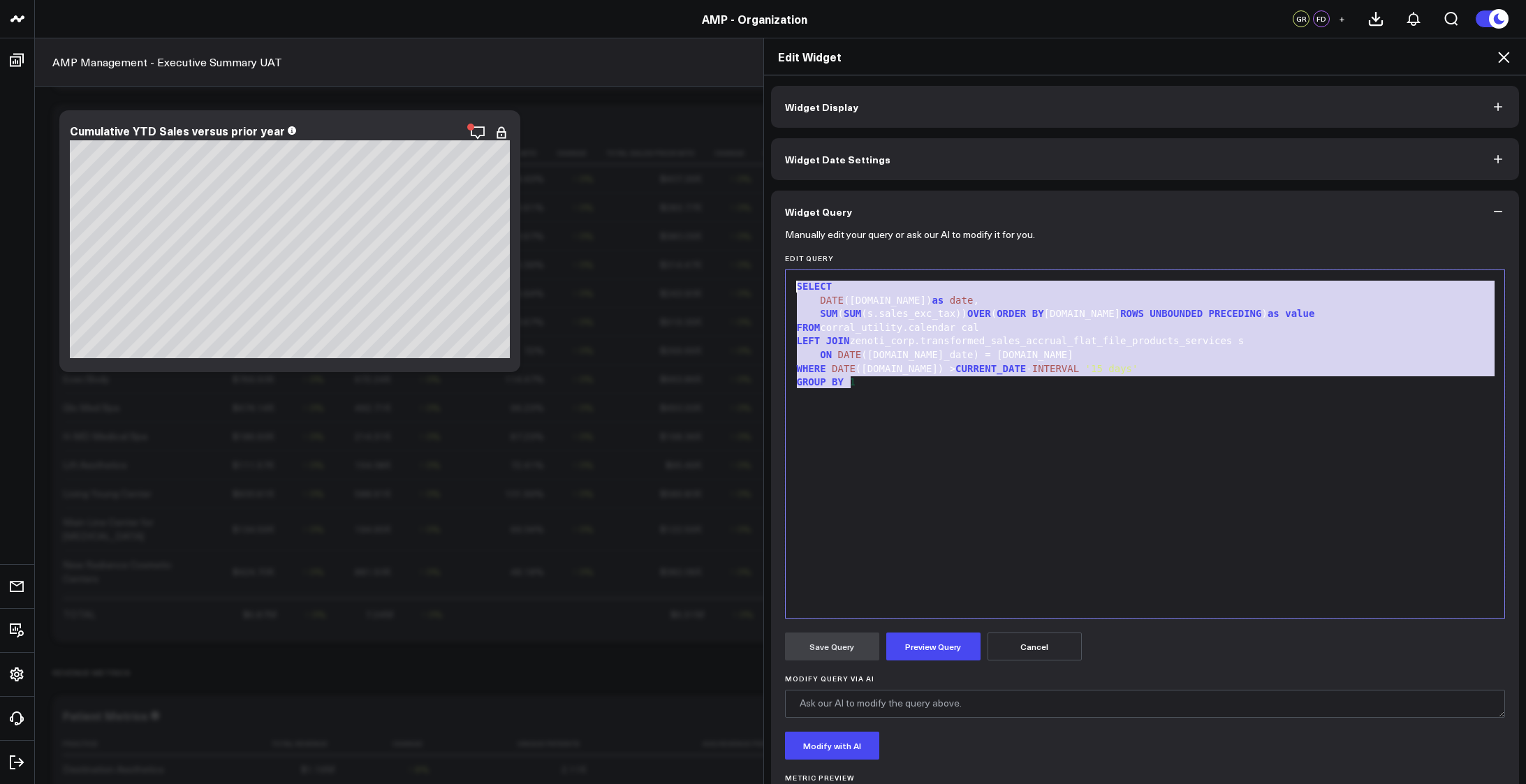
drag, startPoint x: 967, startPoint y: 426, endPoint x: 751, endPoint y: 270, distance: 266.4
click at [751, 270] on div "Edit Widget Widget Display Widget Date Settings Widget Query Manually edit your…" at bounding box center [763, 411] width 1526 height 746
copy div "SELECT DATE ([DOMAIN_NAME]) as date , SUM ( SUM (s.sales_exc_tax)) OVER ( ORDER…"
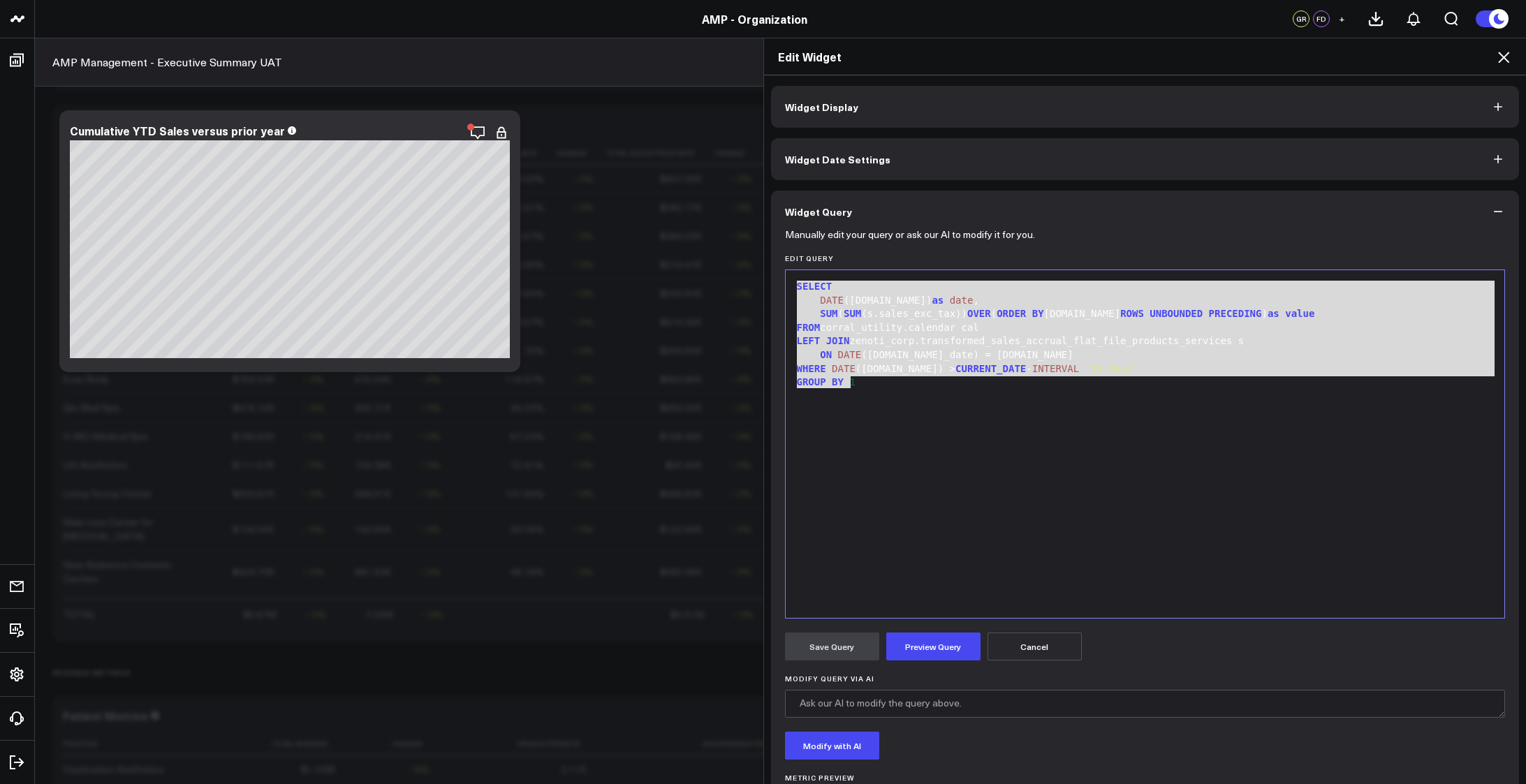
click at [1108, 756] on div "Modify with AI" at bounding box center [1145, 745] width 720 height 28
click at [1130, 552] on div "SELECT DATE ([DOMAIN_NAME]) as date , SUM ( SUM (s.sales_exc_tax)) OVER ( ORDER…" at bounding box center [1145, 443] width 705 height 334
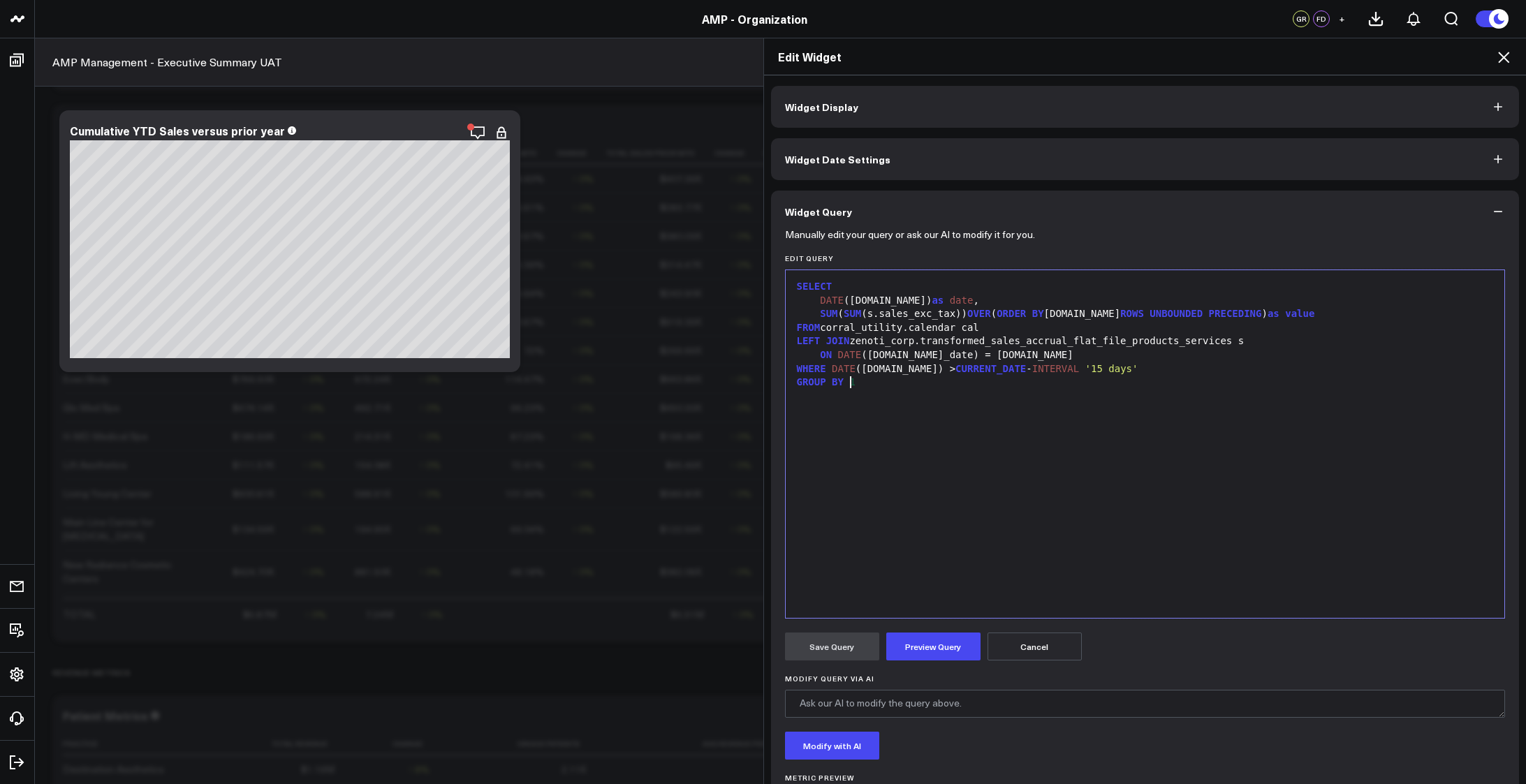
click at [1036, 170] on button "Widget Date Settings" at bounding box center [1145, 159] width 749 height 42
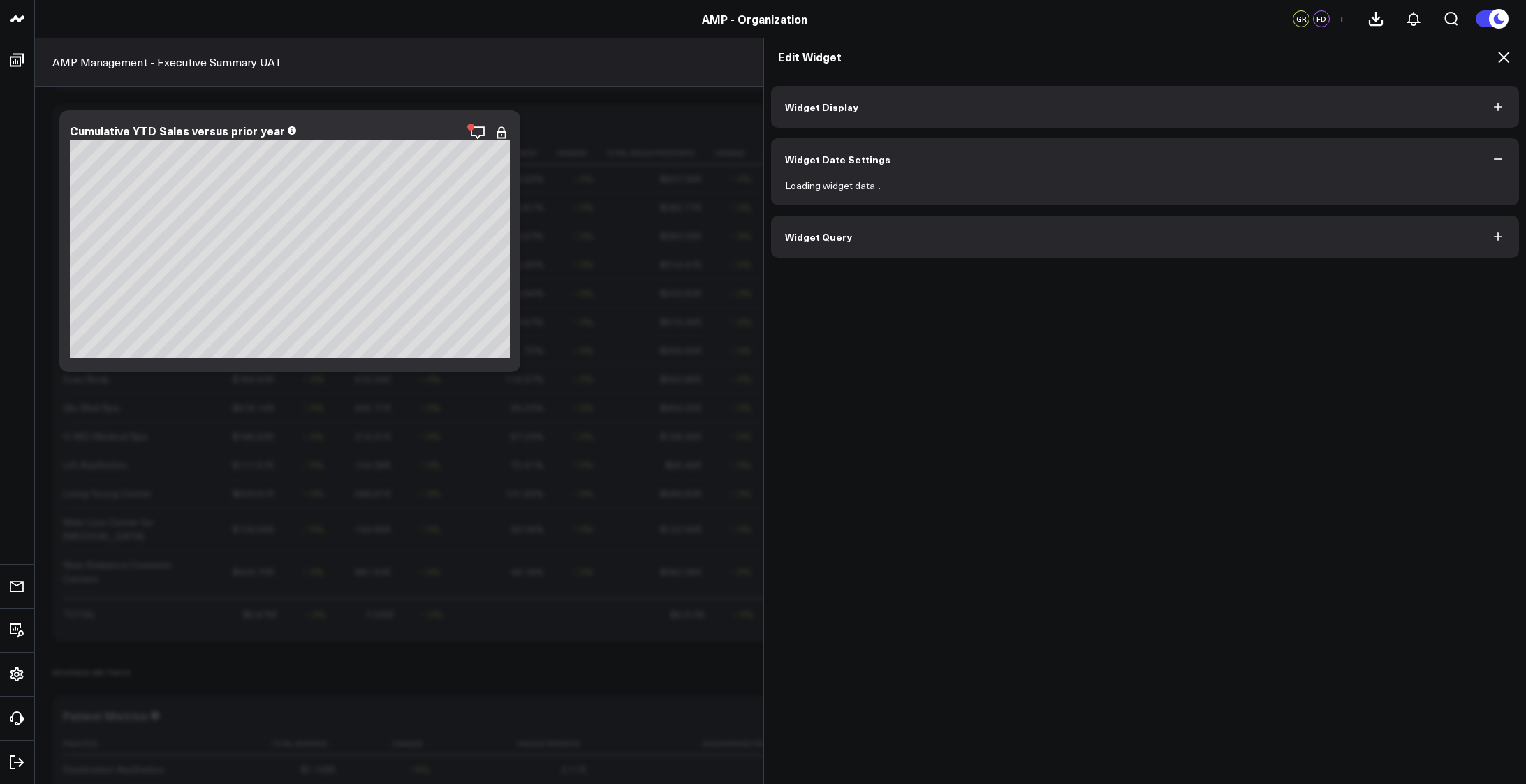
click at [896, 154] on button "Widget Date Settings" at bounding box center [1145, 159] width 749 height 42
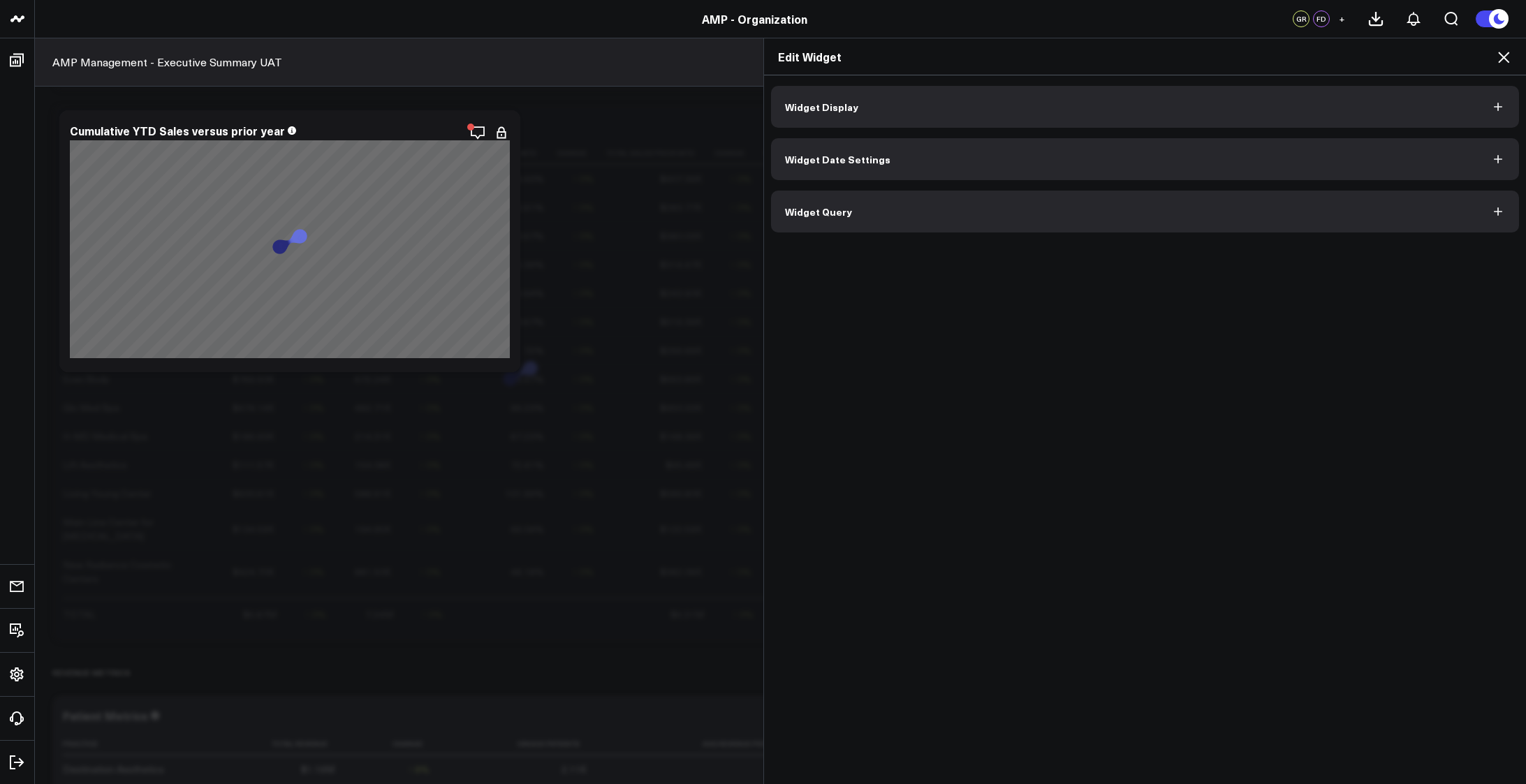
click at [864, 158] on span "Widget Date Settings" at bounding box center [838, 159] width 105 height 11
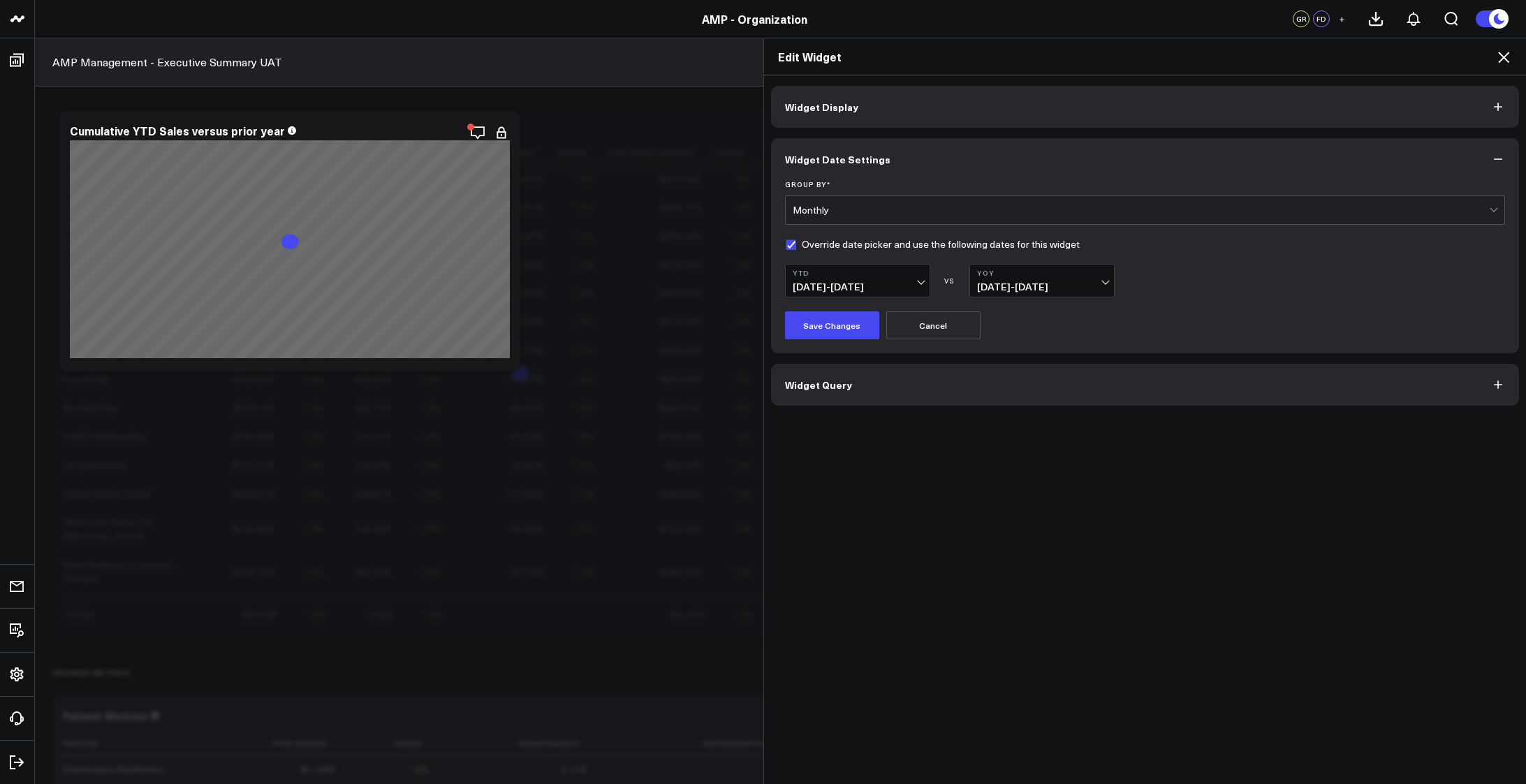
click at [954, 380] on button "Widget Query" at bounding box center [1145, 385] width 749 height 42
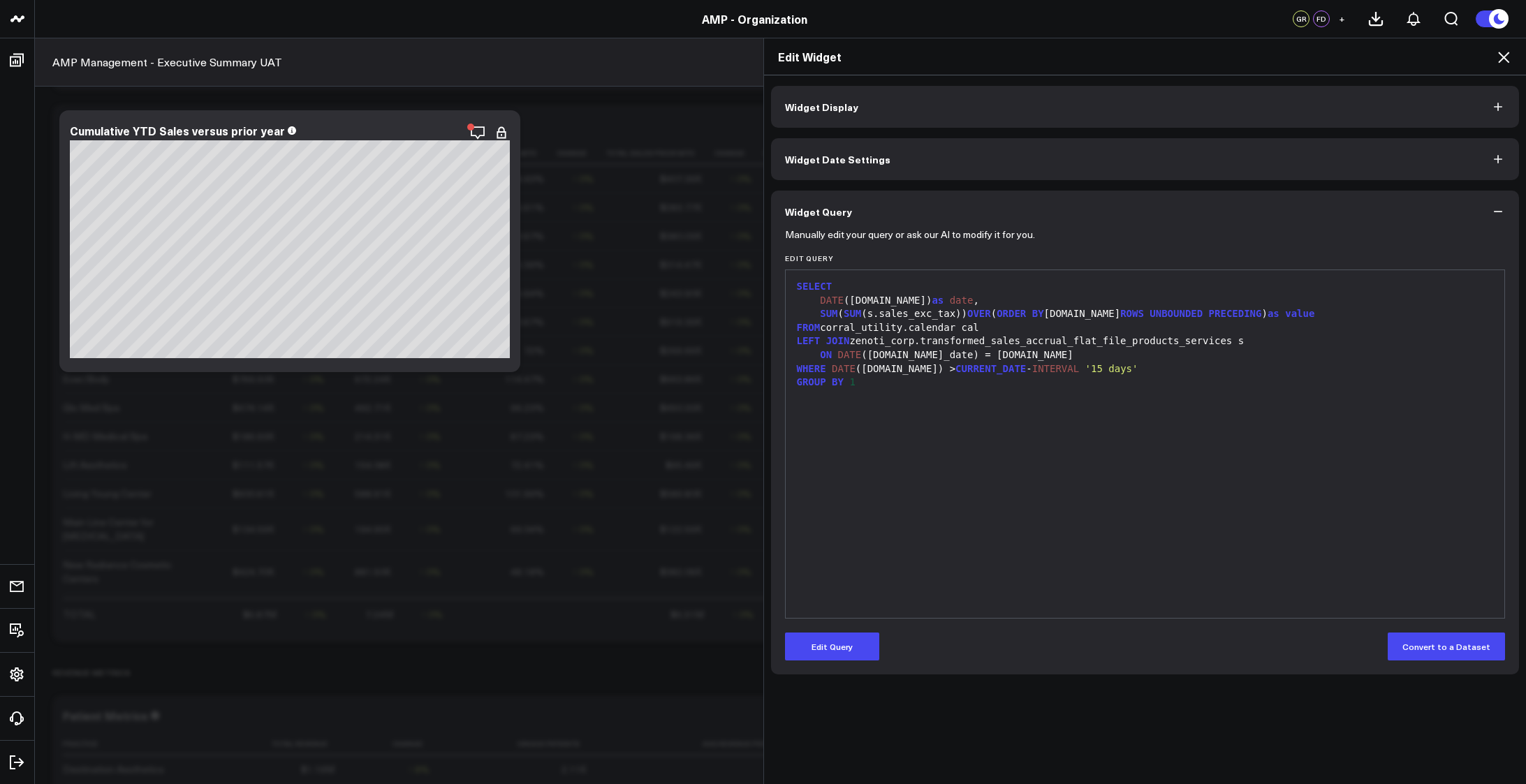
click at [1105, 395] on div "SELECT DATE ([DOMAIN_NAME]) as date , SUM ( SUM (s.sales_exc_tax)) OVER ( ORDER…" at bounding box center [1145, 443] width 705 height 334
click at [1085, 370] on span "'15 days'" at bounding box center [1112, 369] width 53 height 11
click at [839, 645] on button "Edit Query" at bounding box center [832, 646] width 94 height 28
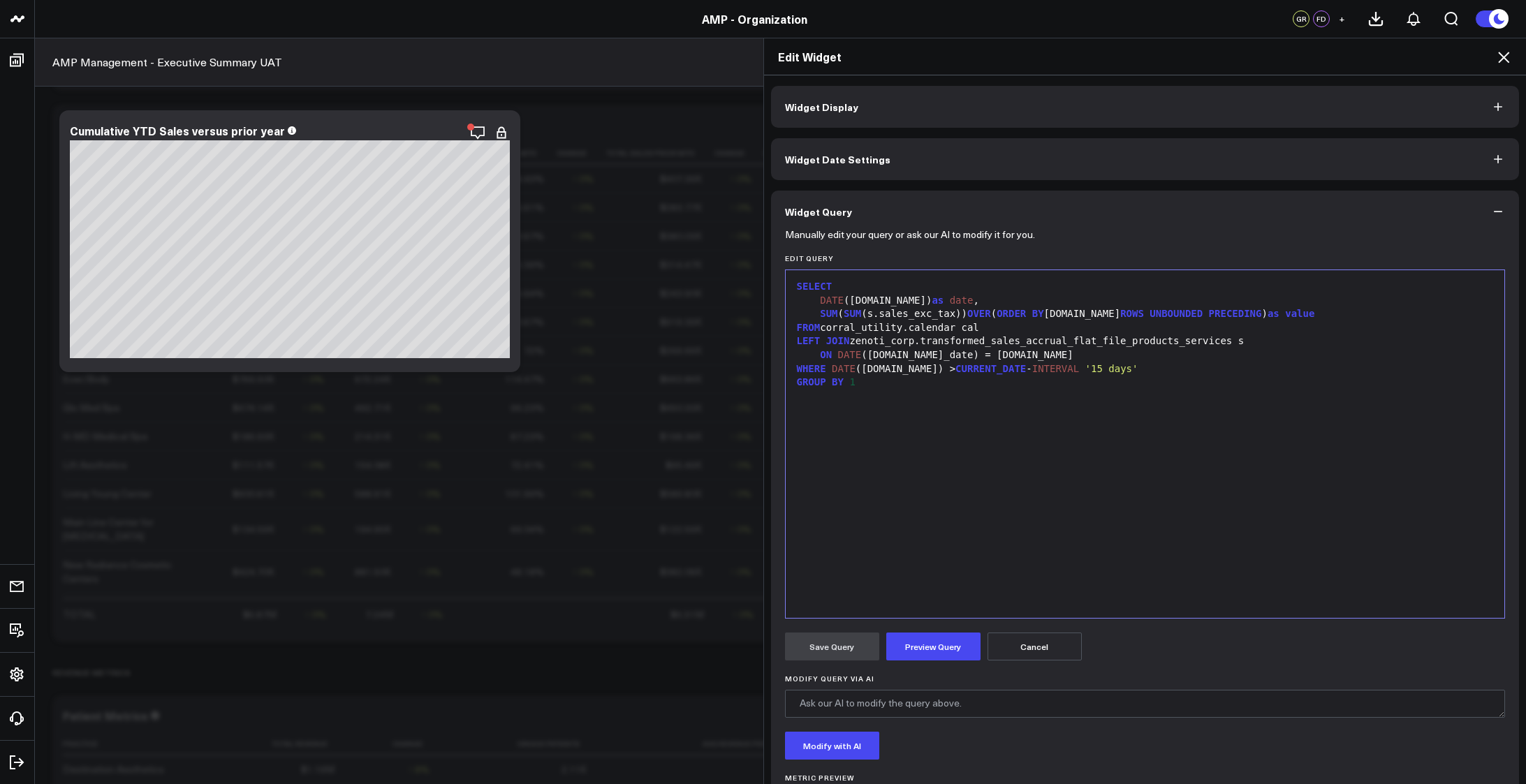
click at [1021, 470] on div "SELECT DATE ([DOMAIN_NAME]) as date , SUM ( SUM (s.sales_exc_tax)) OVER ( ORDER…" at bounding box center [1145, 443] width 705 height 334
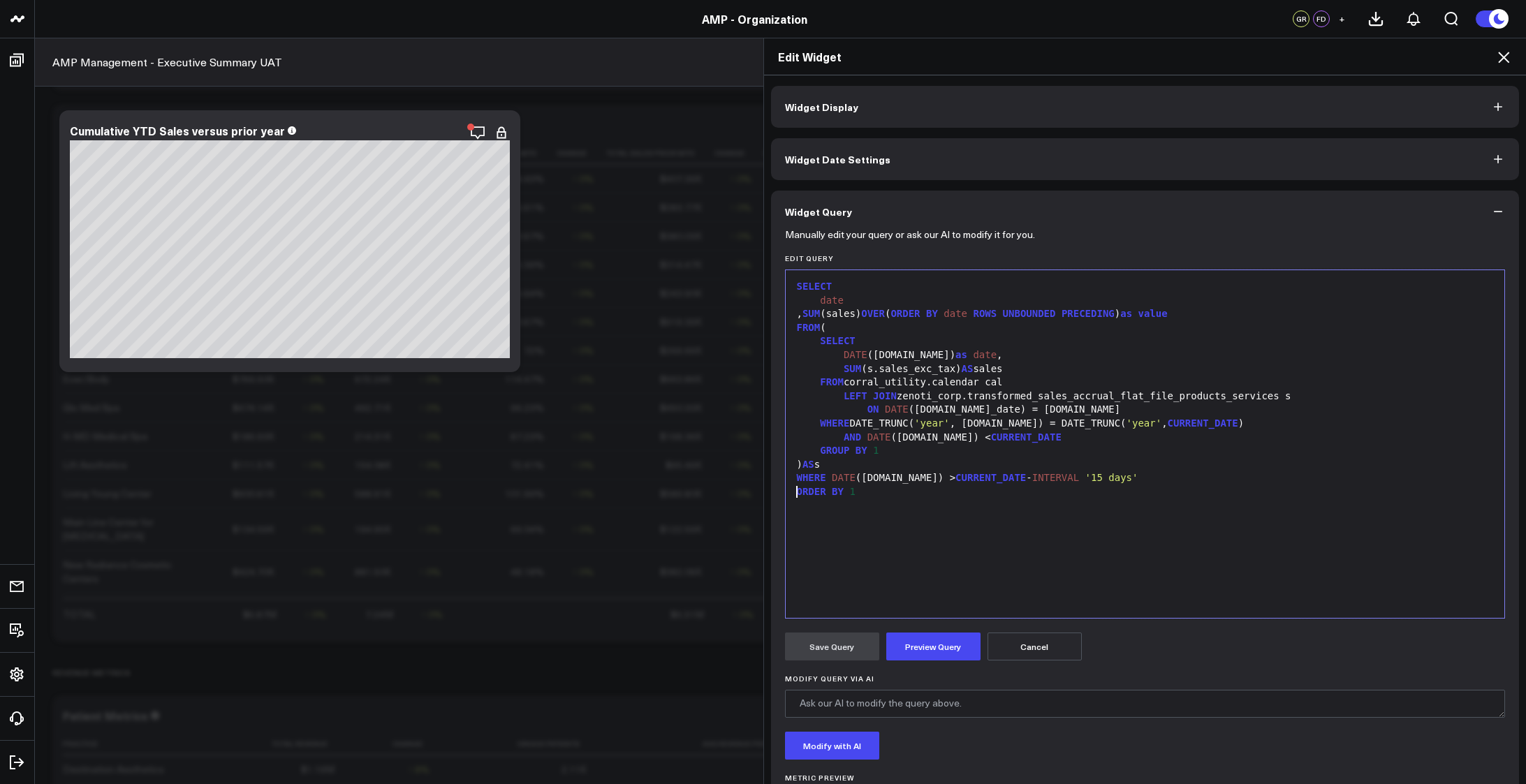
click at [912, 669] on form "Manually edit your query or ask our AI to modify it for you. Edit Query Selecti…" at bounding box center [1145, 533] width 720 height 601
click at [912, 645] on button "Preview Query" at bounding box center [933, 646] width 94 height 28
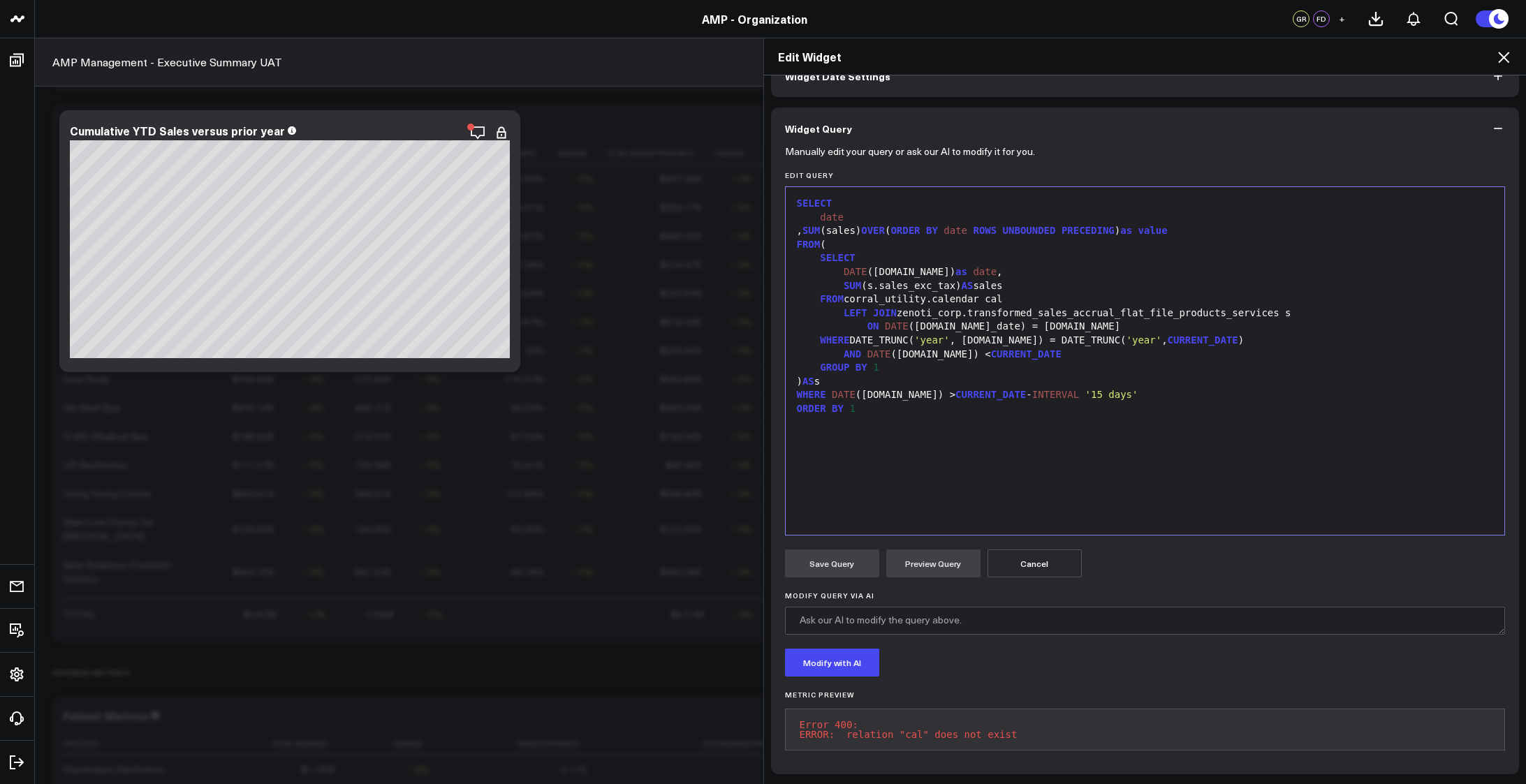
click at [865, 388] on div "WHERE DATE ([DOMAIN_NAME]) > CURRENT_DATE - INTERVAL '15 days'" at bounding box center [1145, 395] width 705 height 14
copy div "s."
click at [929, 549] on button "Preview Query" at bounding box center [933, 563] width 94 height 28
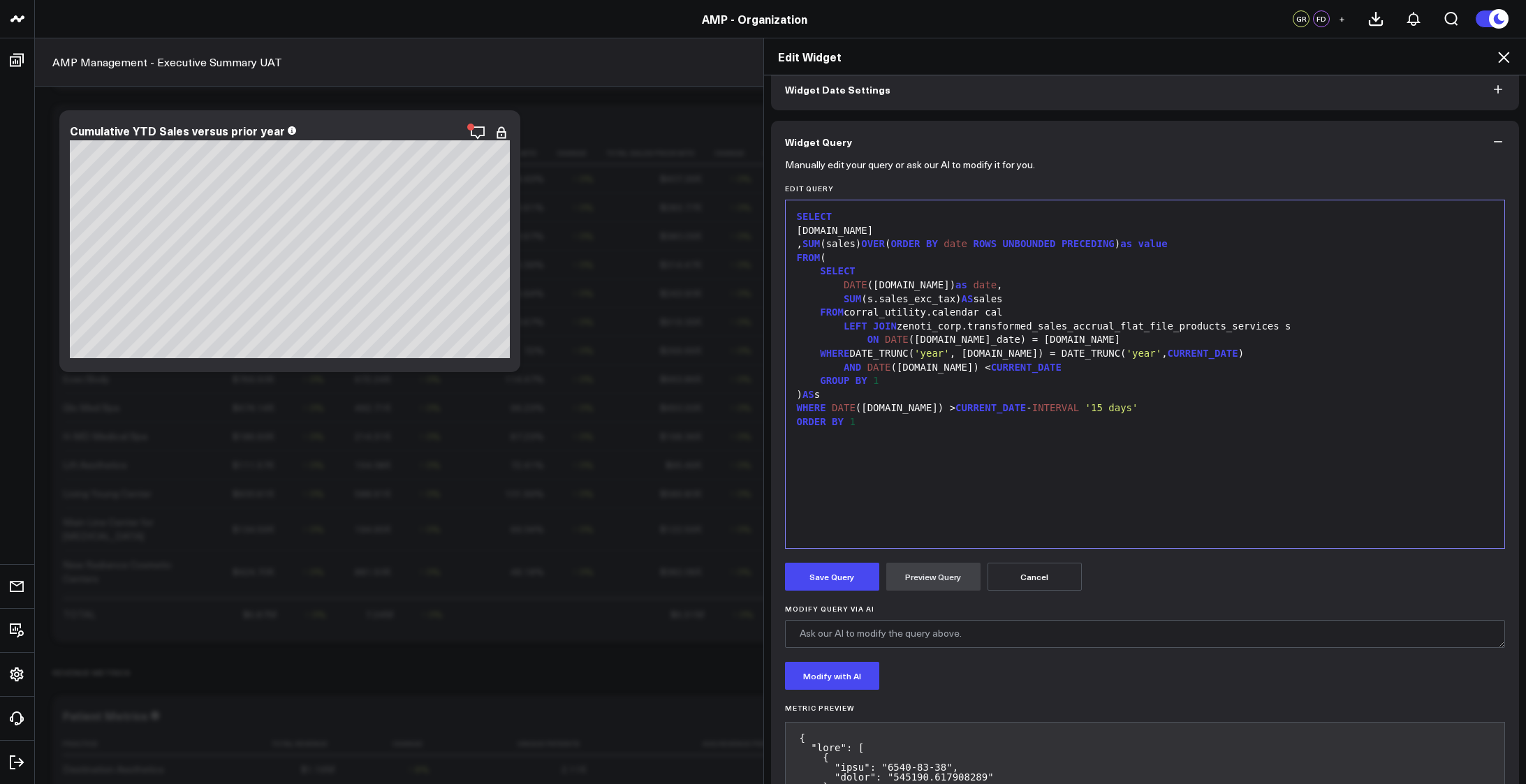
scroll to position [117, 0]
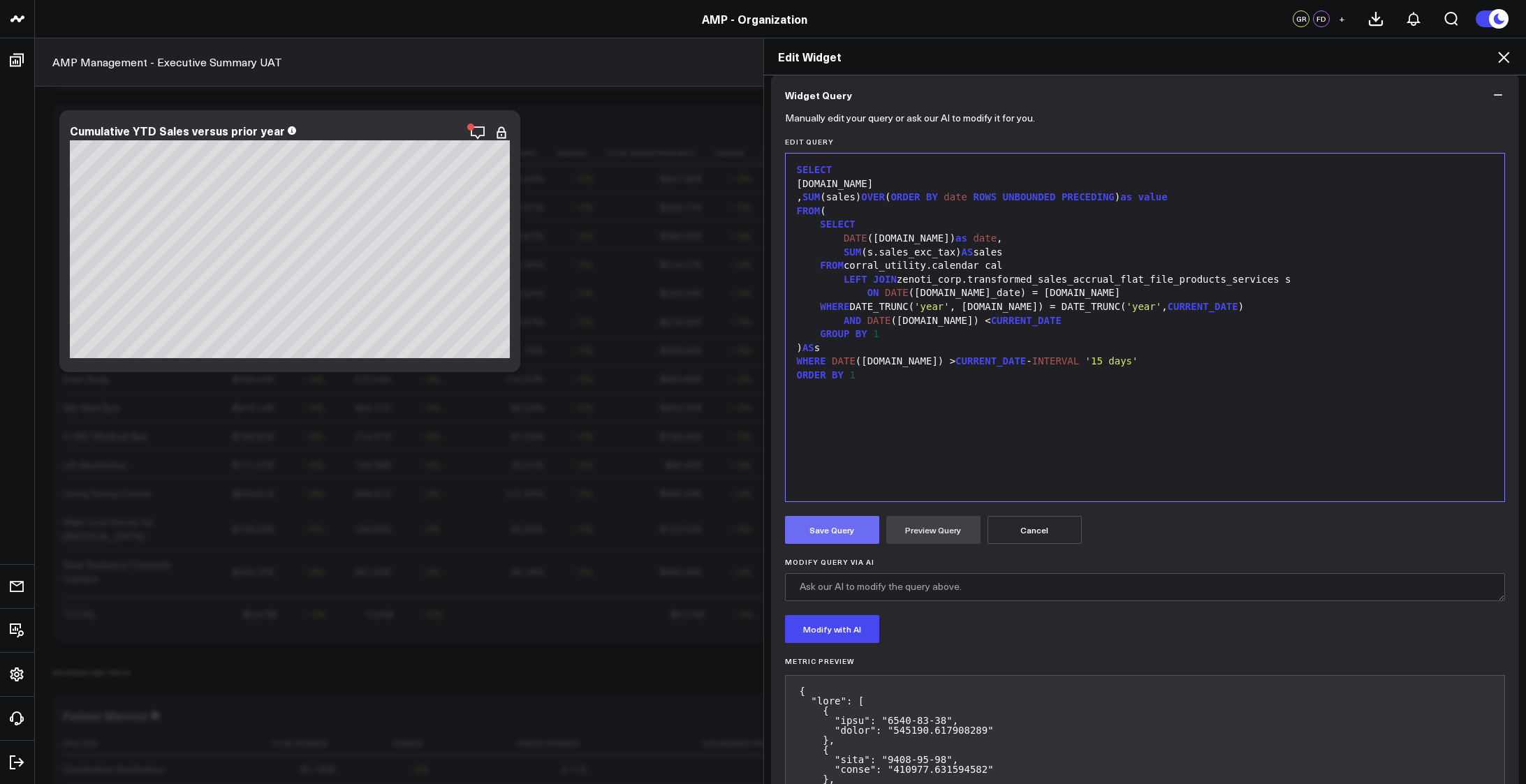
click at [822, 528] on button "Save Query" at bounding box center [832, 530] width 94 height 28
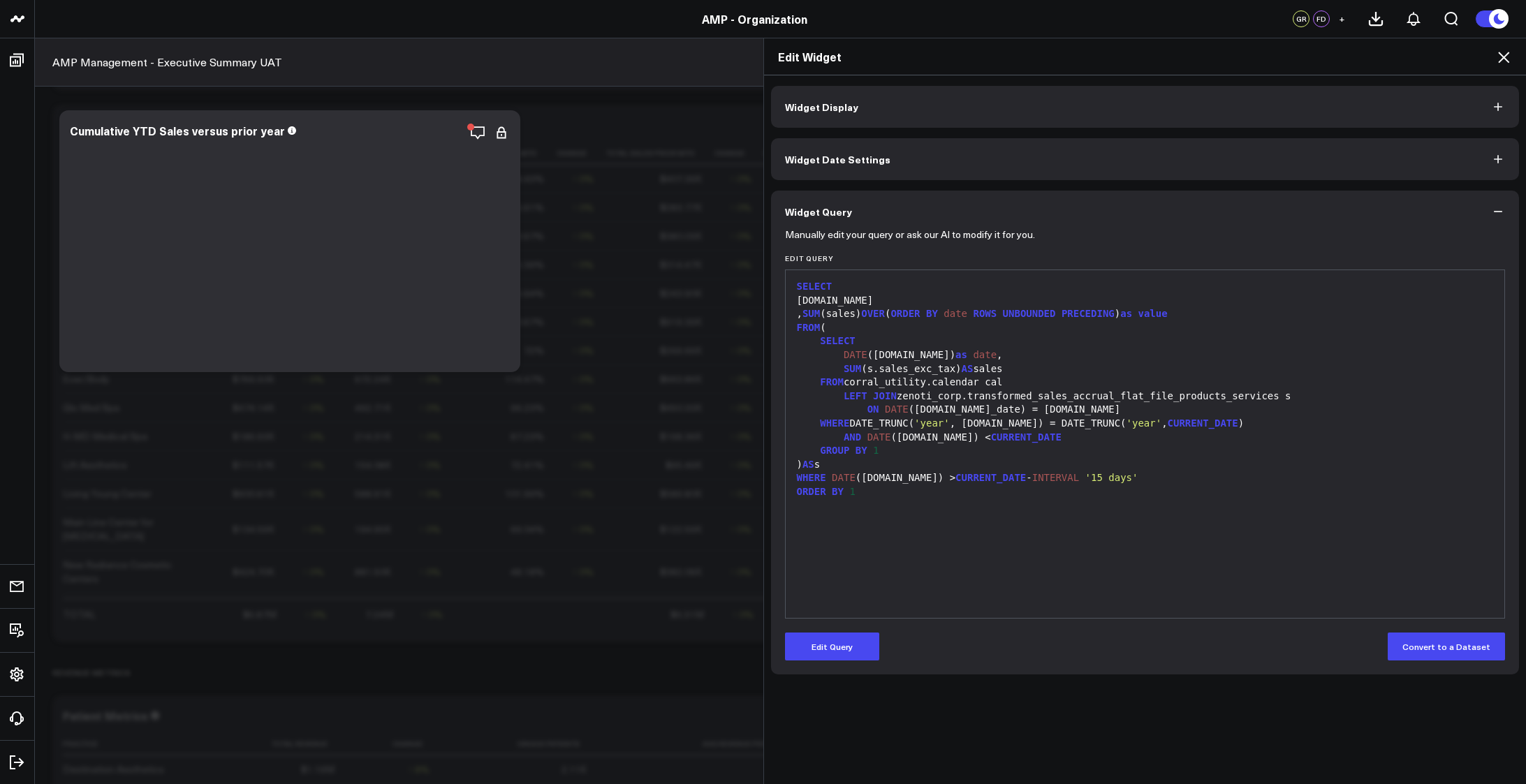
scroll to position [0, 0]
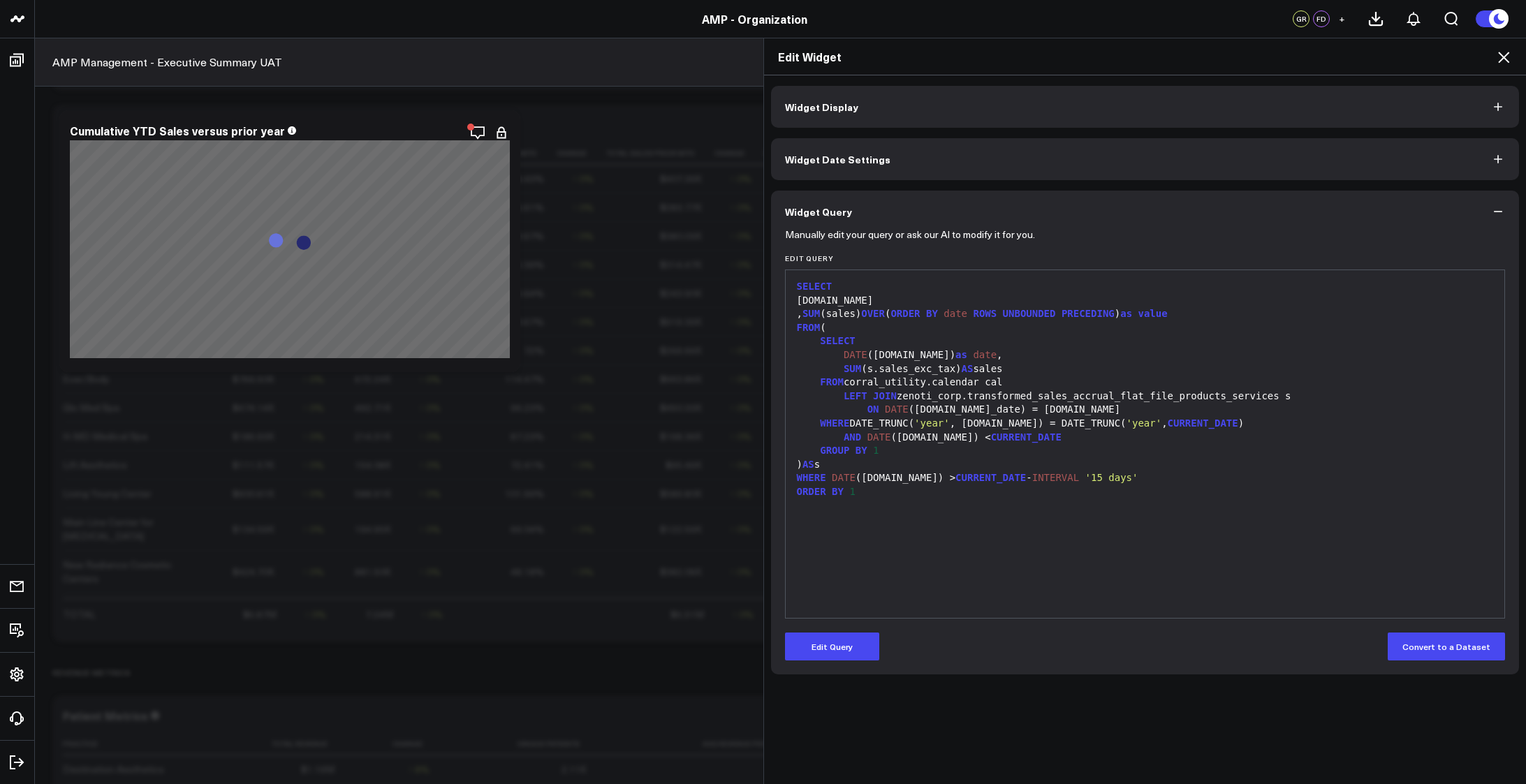
click at [843, 423] on div "WHERE DATE_TRUNC( 'year' , [DOMAIN_NAME]) = DATE_TRUNC( 'year' , CURRENT_DATE )" at bounding box center [1145, 424] width 705 height 14
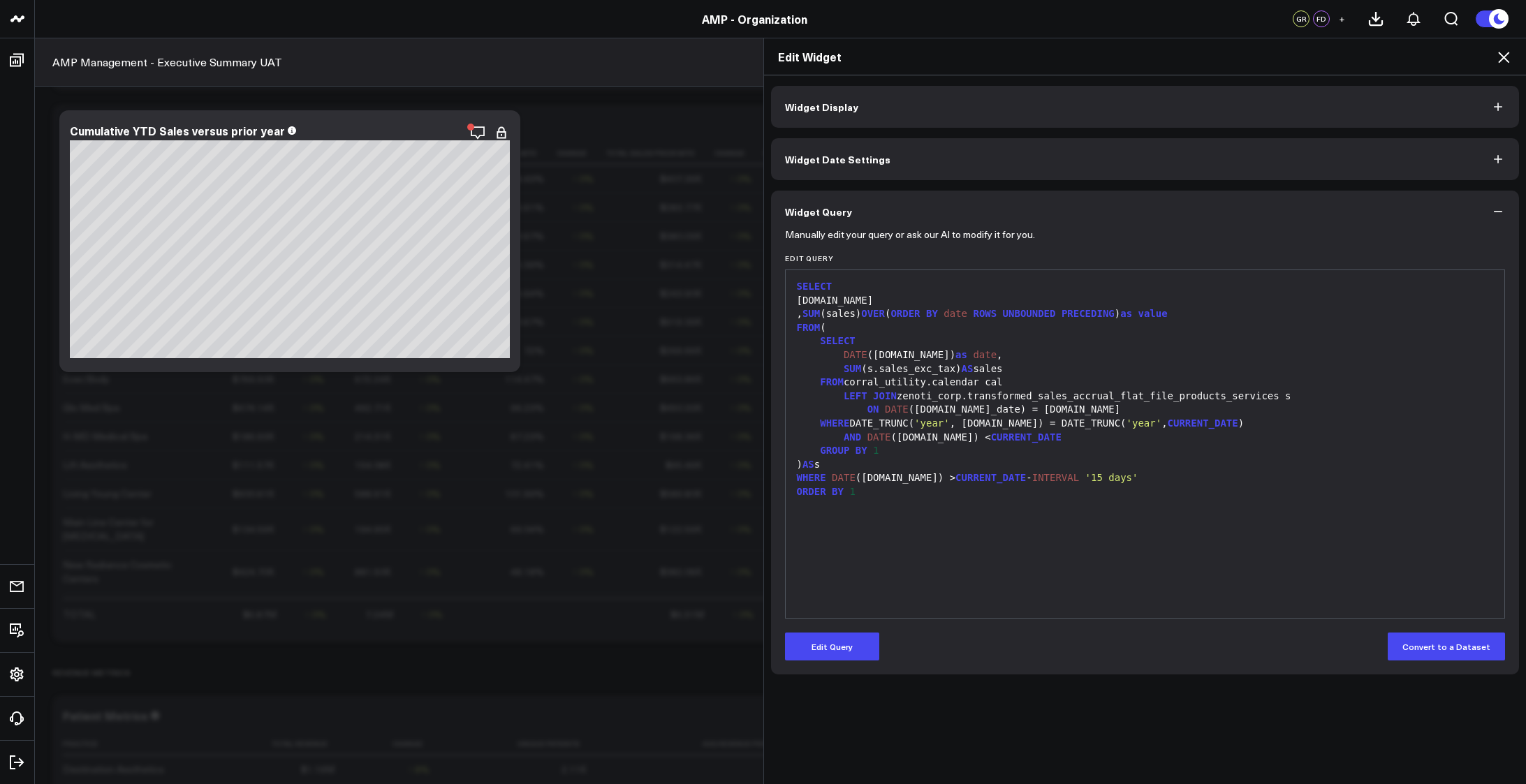
click at [841, 419] on div "WHERE DATE_TRUNC( 'year' , [DOMAIN_NAME]) = DATE_TRUNC( 'year' , CURRENT_DATE )" at bounding box center [1145, 424] width 705 height 14
click at [824, 638] on button "Edit Query" at bounding box center [832, 646] width 94 height 28
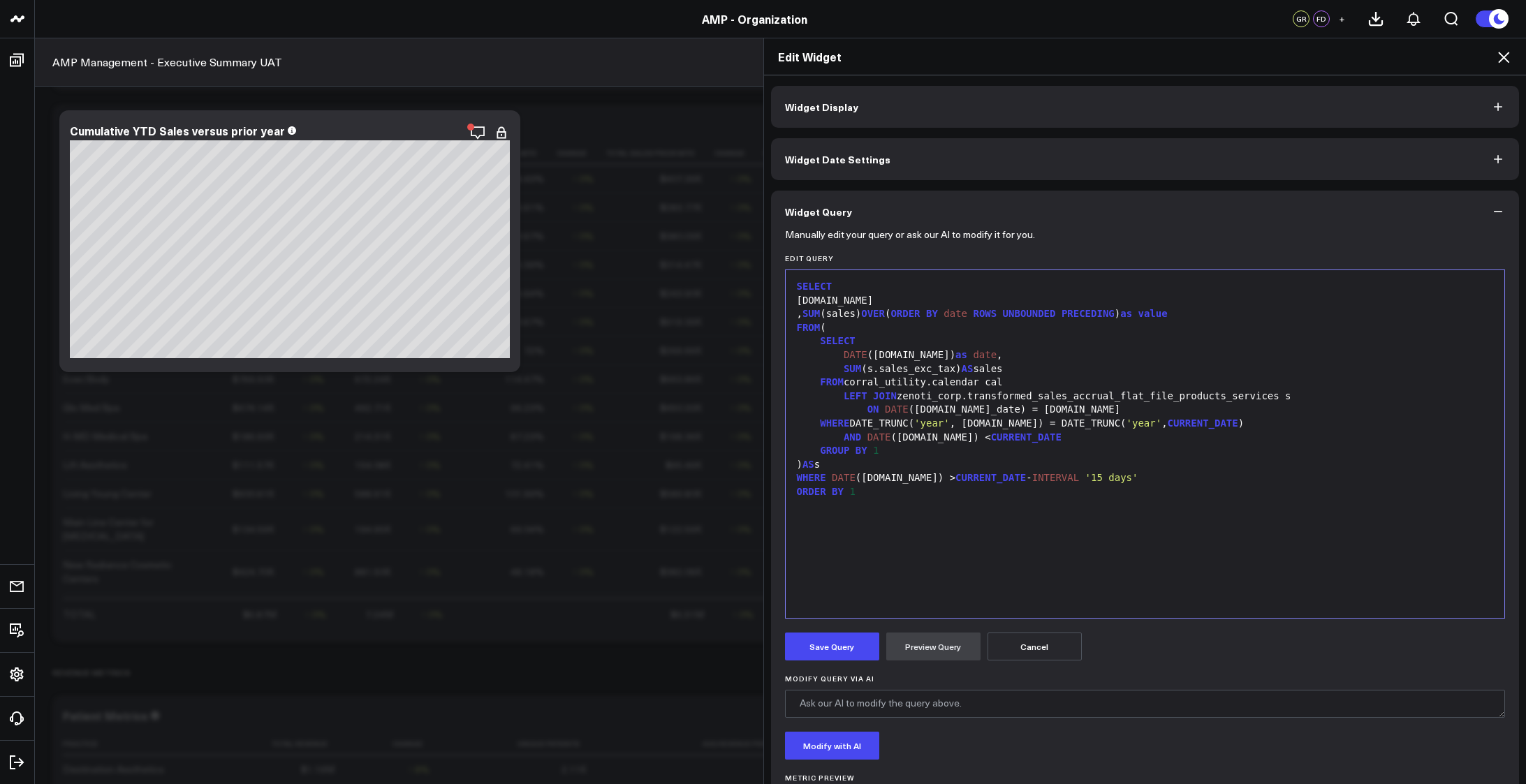
click at [843, 425] on div "WHERE DATE_TRUNC( 'year' , [DOMAIN_NAME]) = DATE_TRUNC( 'year' , CURRENT_DATE )" at bounding box center [1145, 424] width 705 height 14
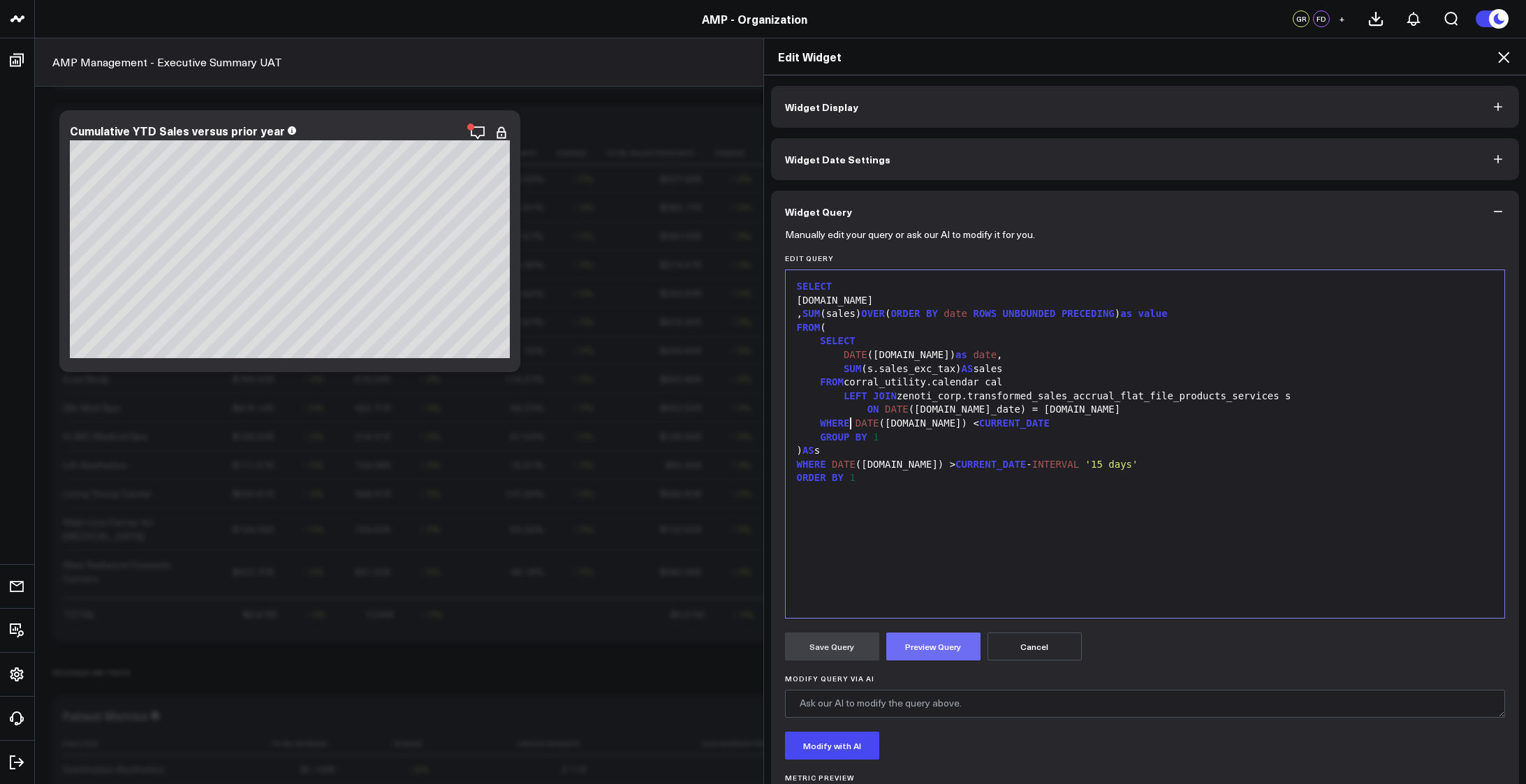
click at [920, 645] on button "Preview Query" at bounding box center [933, 646] width 94 height 28
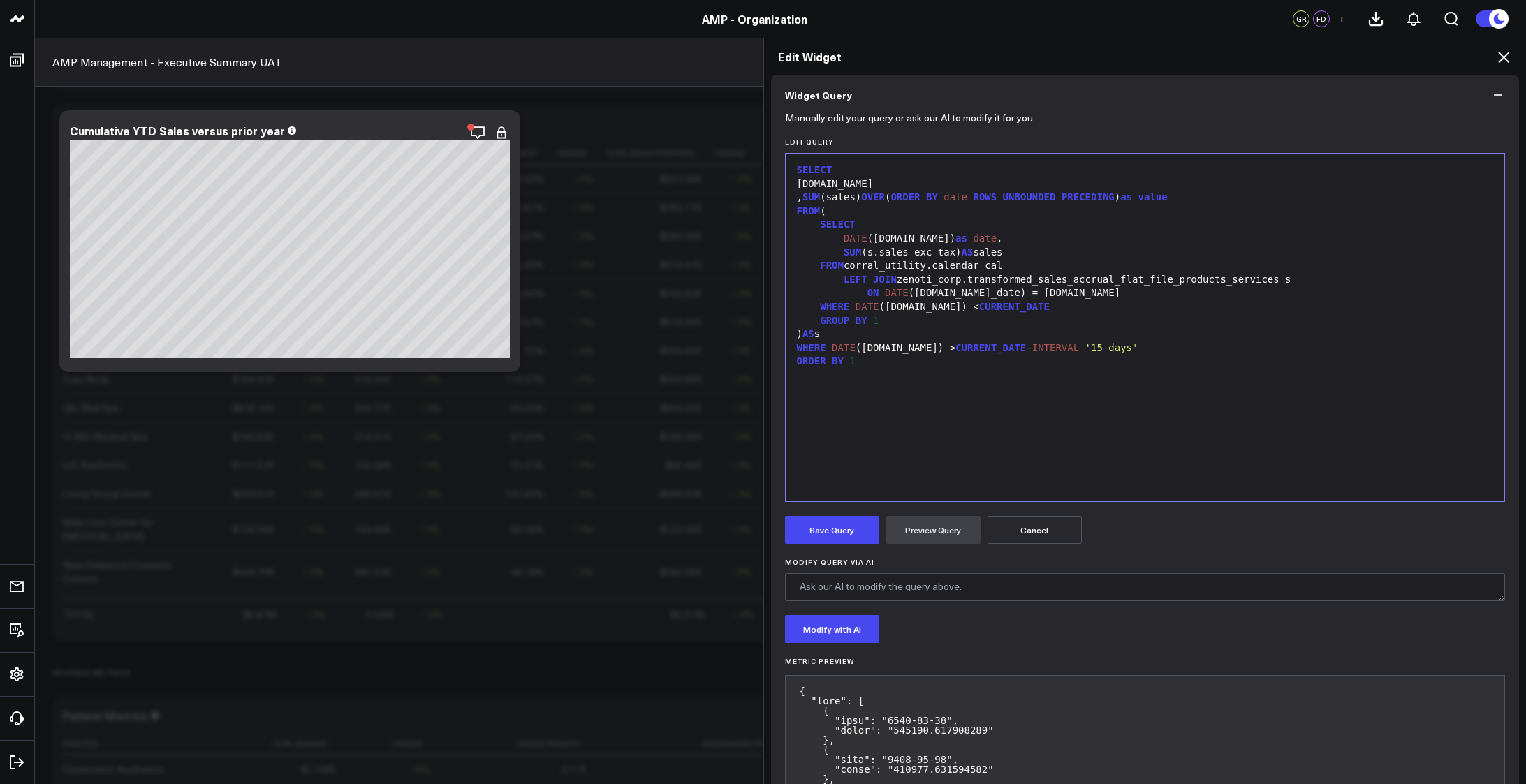
scroll to position [140, 0]
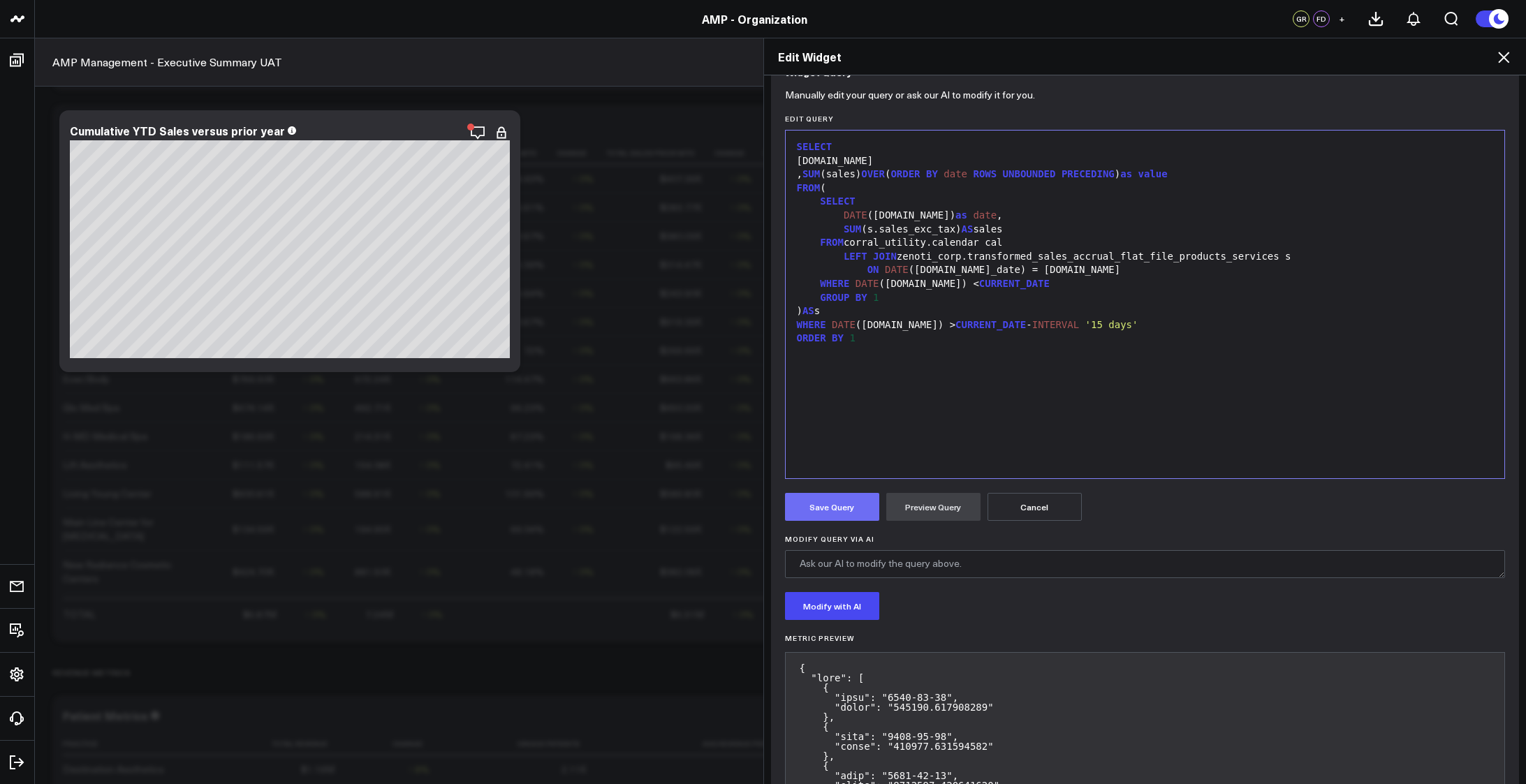
click at [818, 497] on button "Save Query" at bounding box center [832, 507] width 94 height 28
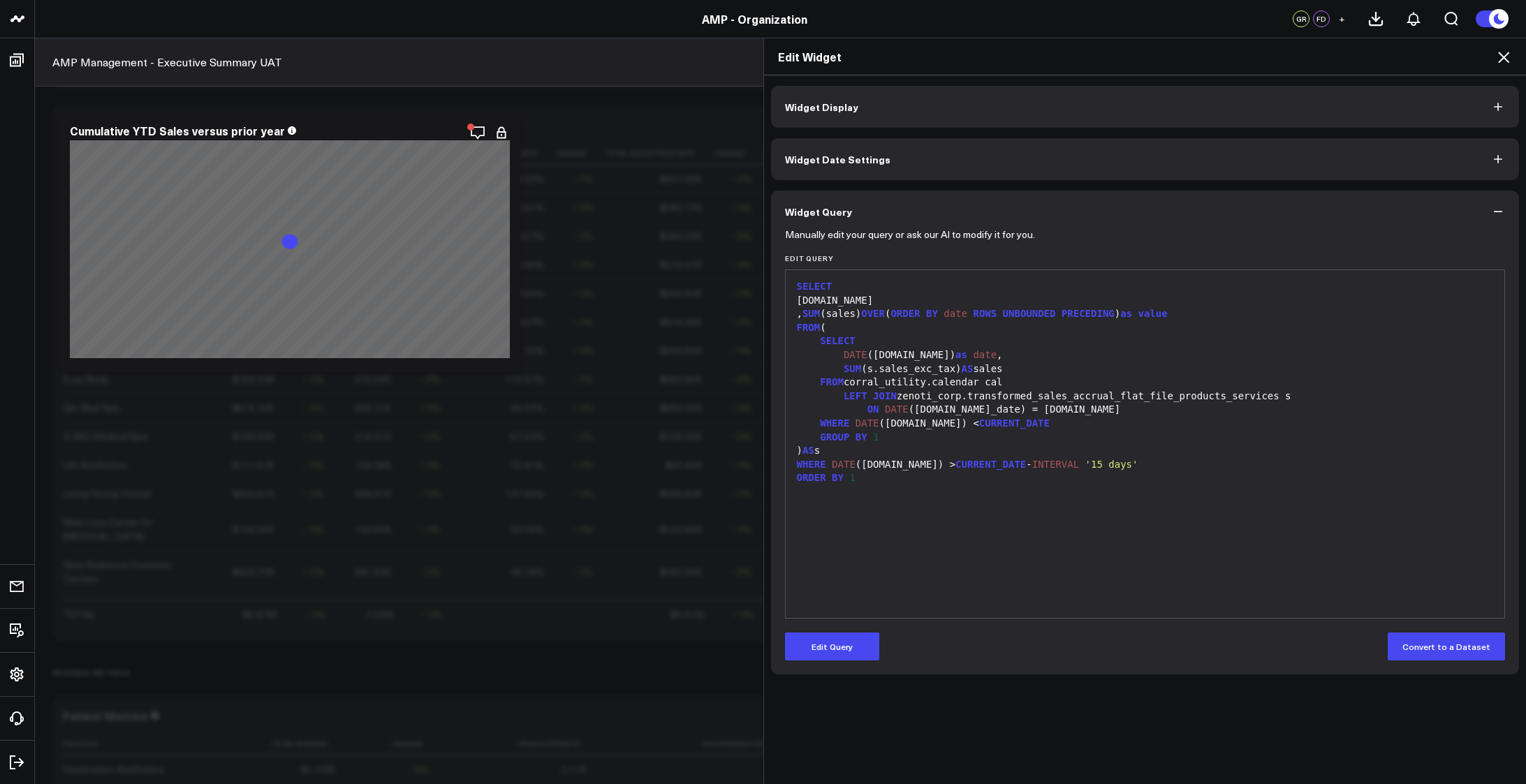
scroll to position [0, 0]
click at [855, 422] on span "DATE" at bounding box center [867, 423] width 24 height 11
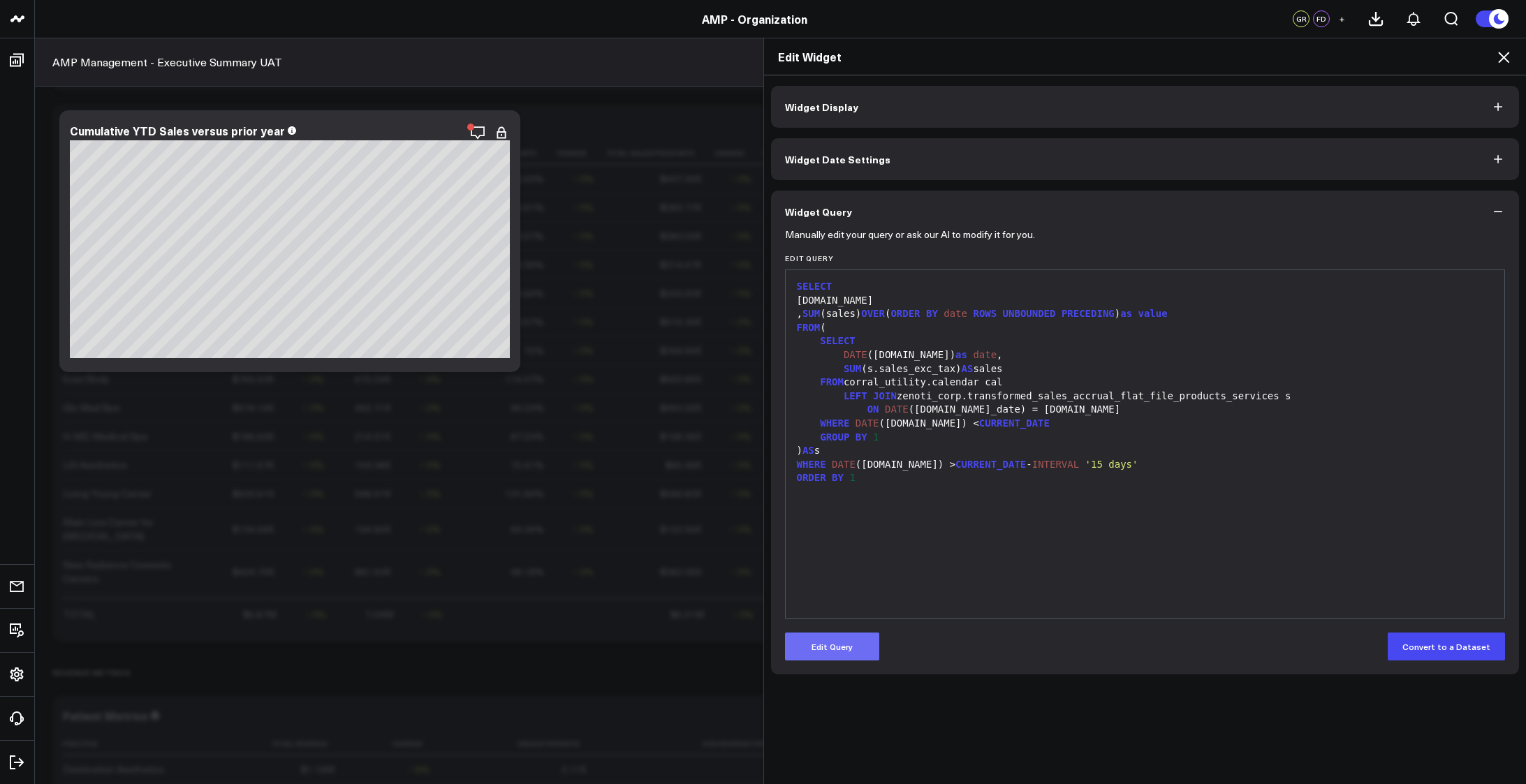
click at [830, 641] on button "Edit Query" at bounding box center [832, 646] width 94 height 28
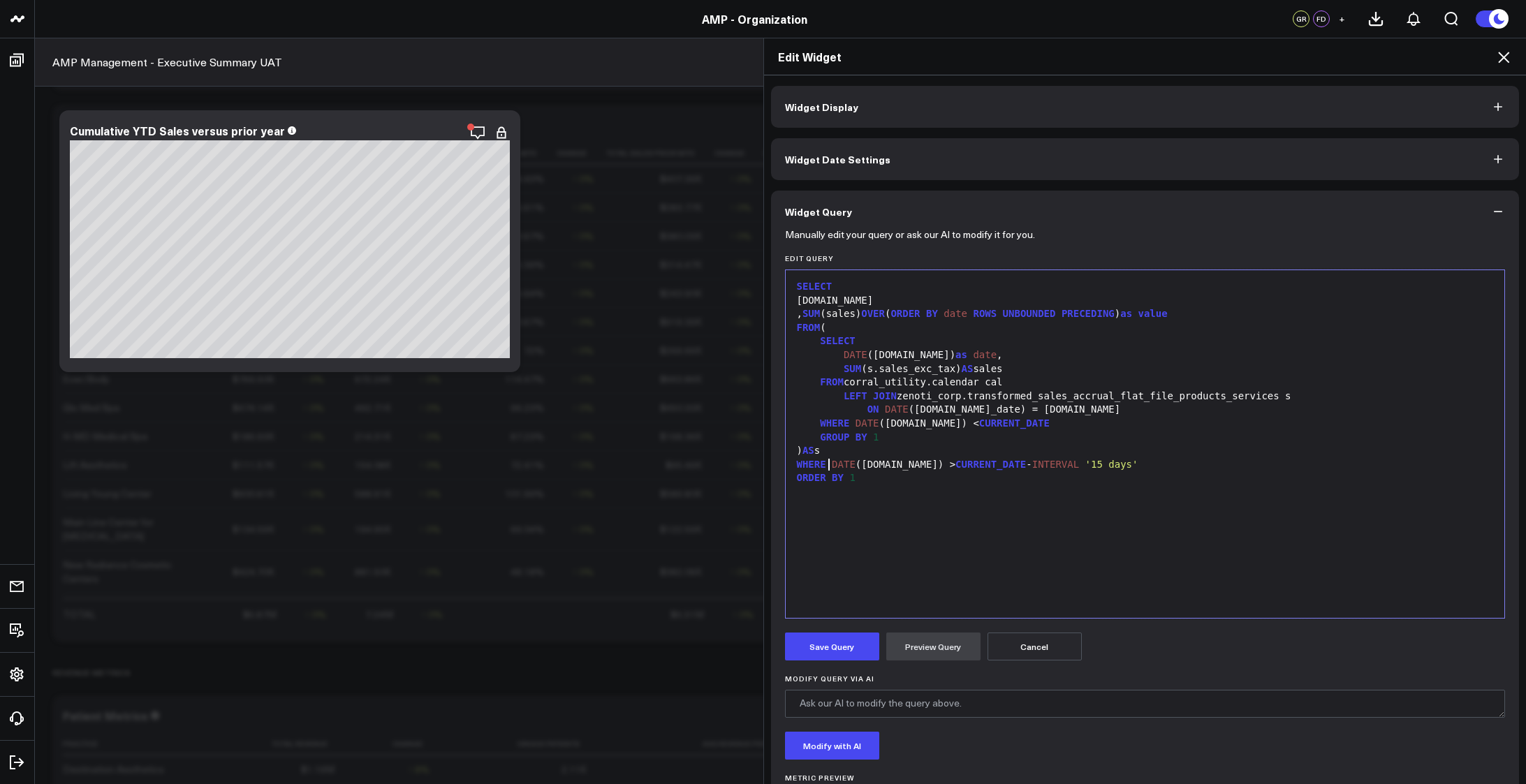
click at [822, 461] on div "WHERE DATE ([DOMAIN_NAME]) > CURRENT_DATE - INTERVAL '15 days'" at bounding box center [1145, 465] width 705 height 14
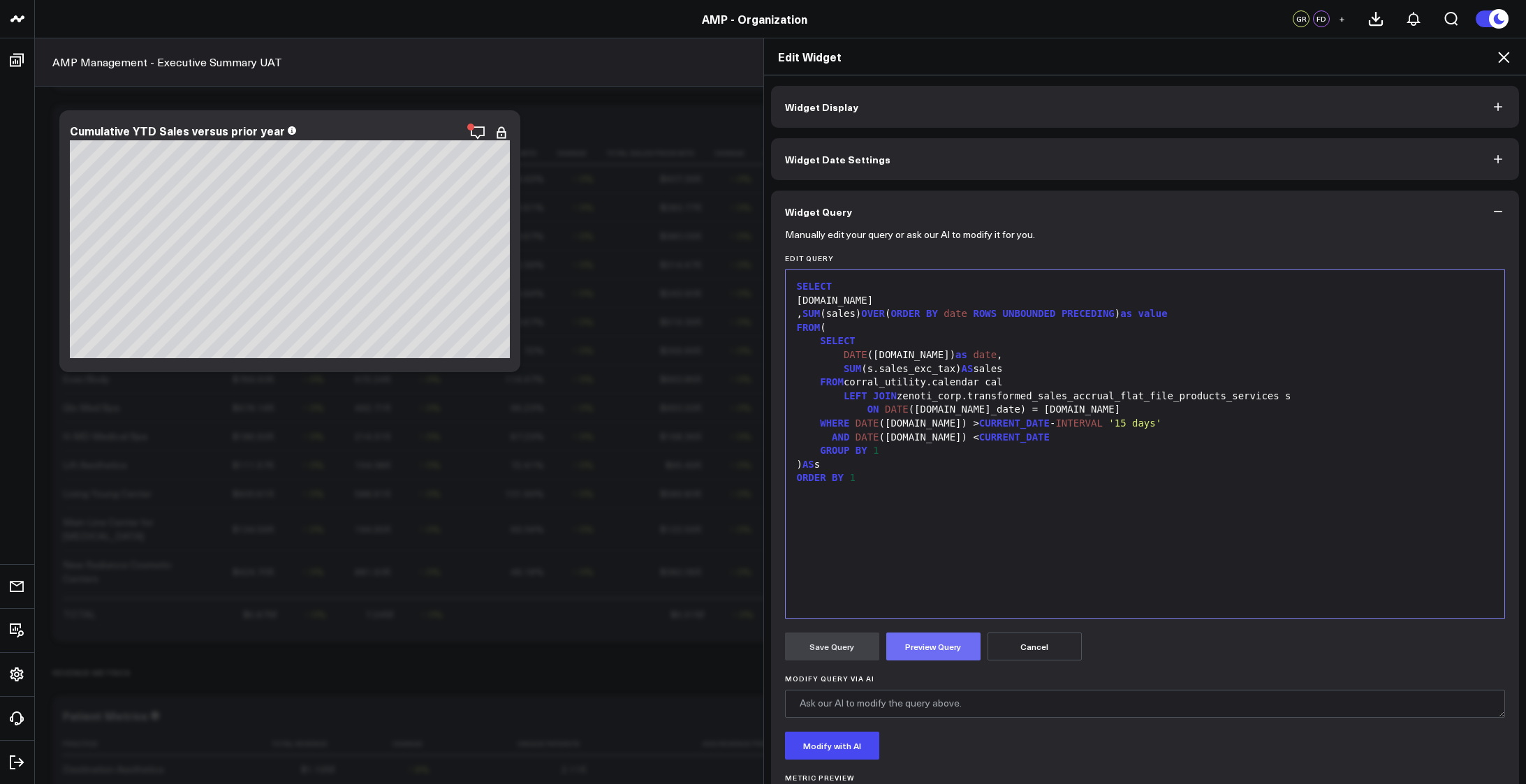
click at [943, 648] on button "Preview Query" at bounding box center [933, 646] width 94 height 28
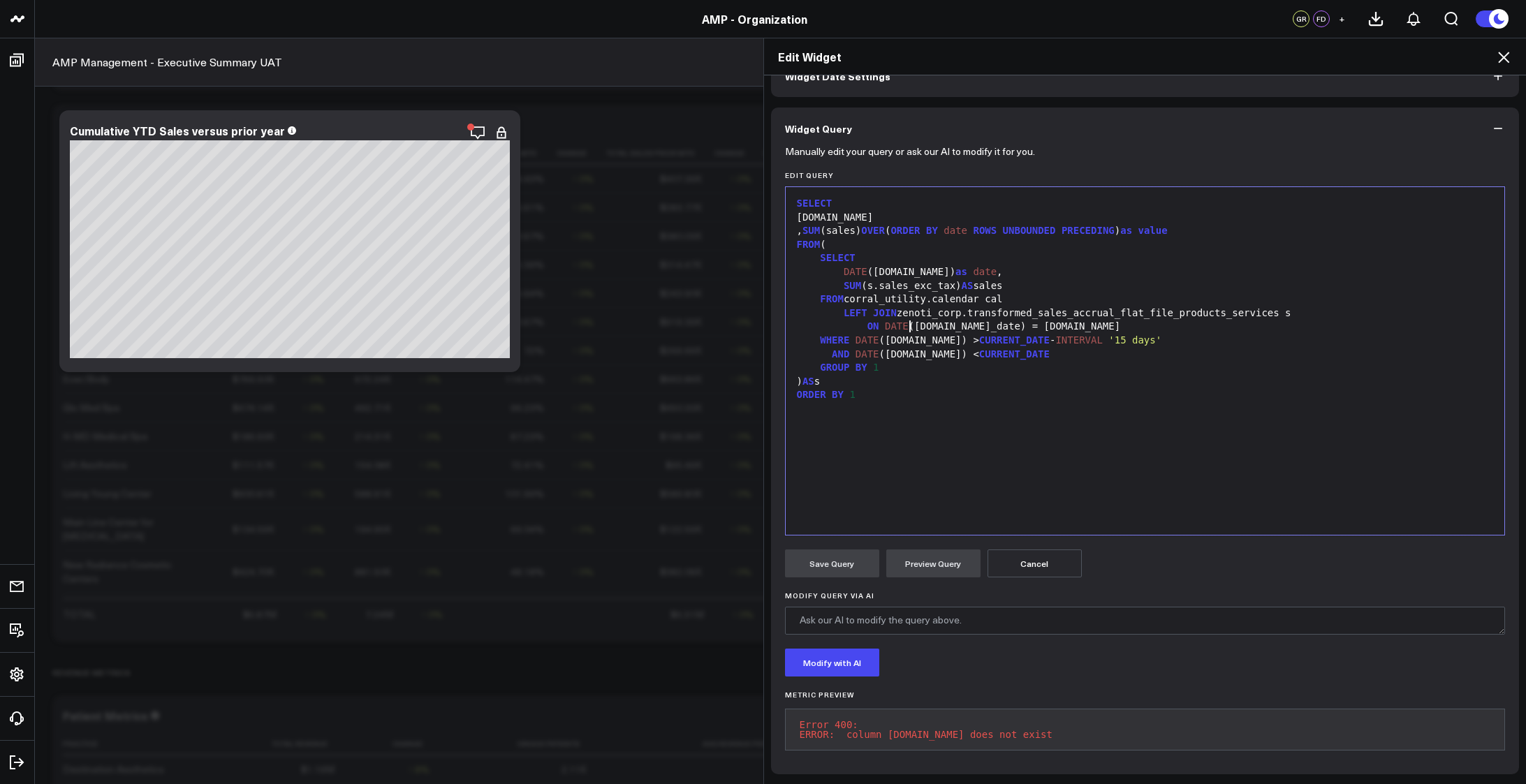
click at [903, 320] on div "ON DATE ([DOMAIN_NAME]_date) = [DOMAIN_NAME]" at bounding box center [1145, 327] width 705 height 14
click at [930, 555] on button "Preview Query" at bounding box center [933, 563] width 94 height 28
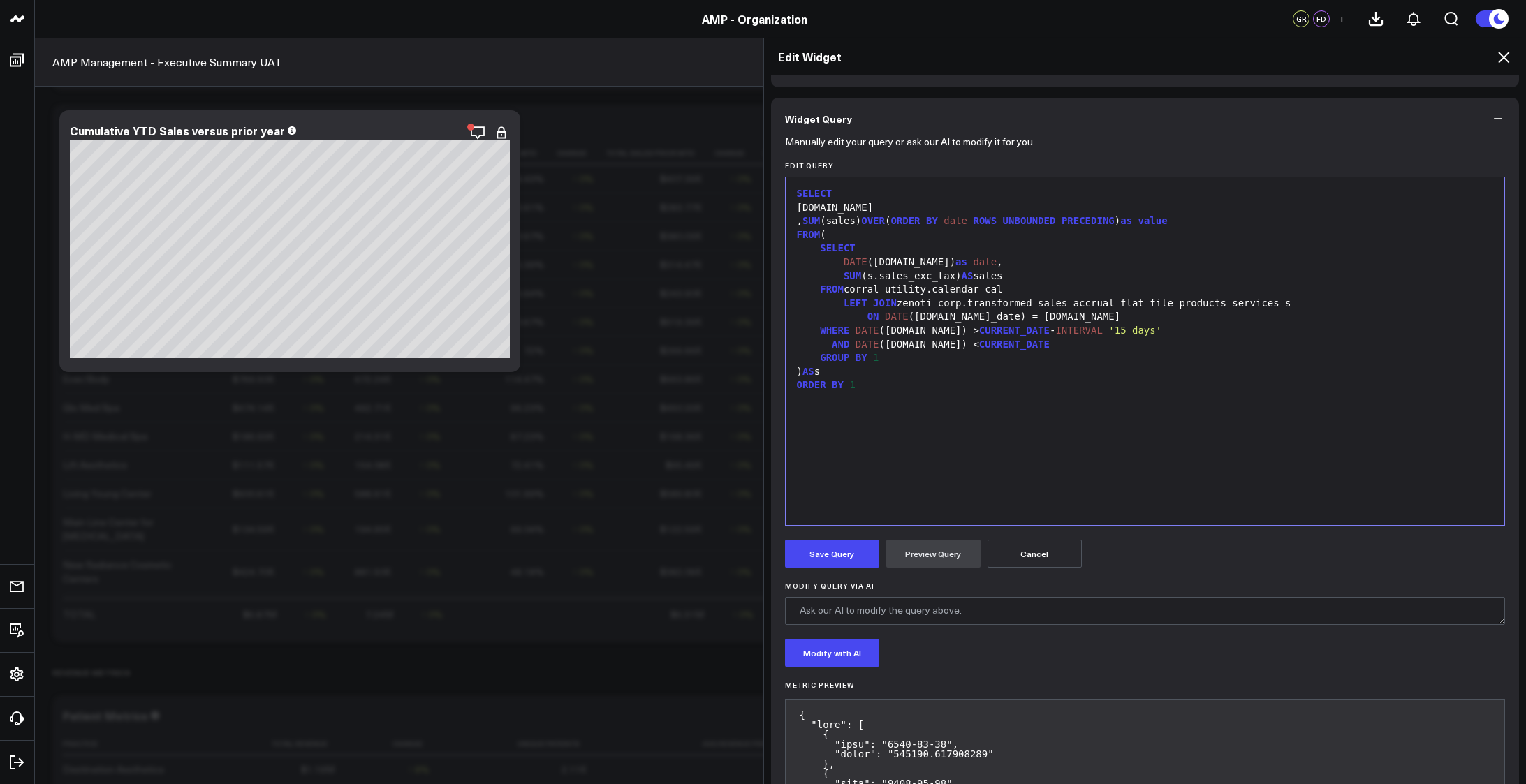
click at [815, 574] on form "Manually edit your query or ask our AI to modify it for you. Edit Query Selecti…" at bounding box center [1145, 729] width 720 height 1177
click at [815, 551] on button "Save Query" at bounding box center [832, 554] width 94 height 28
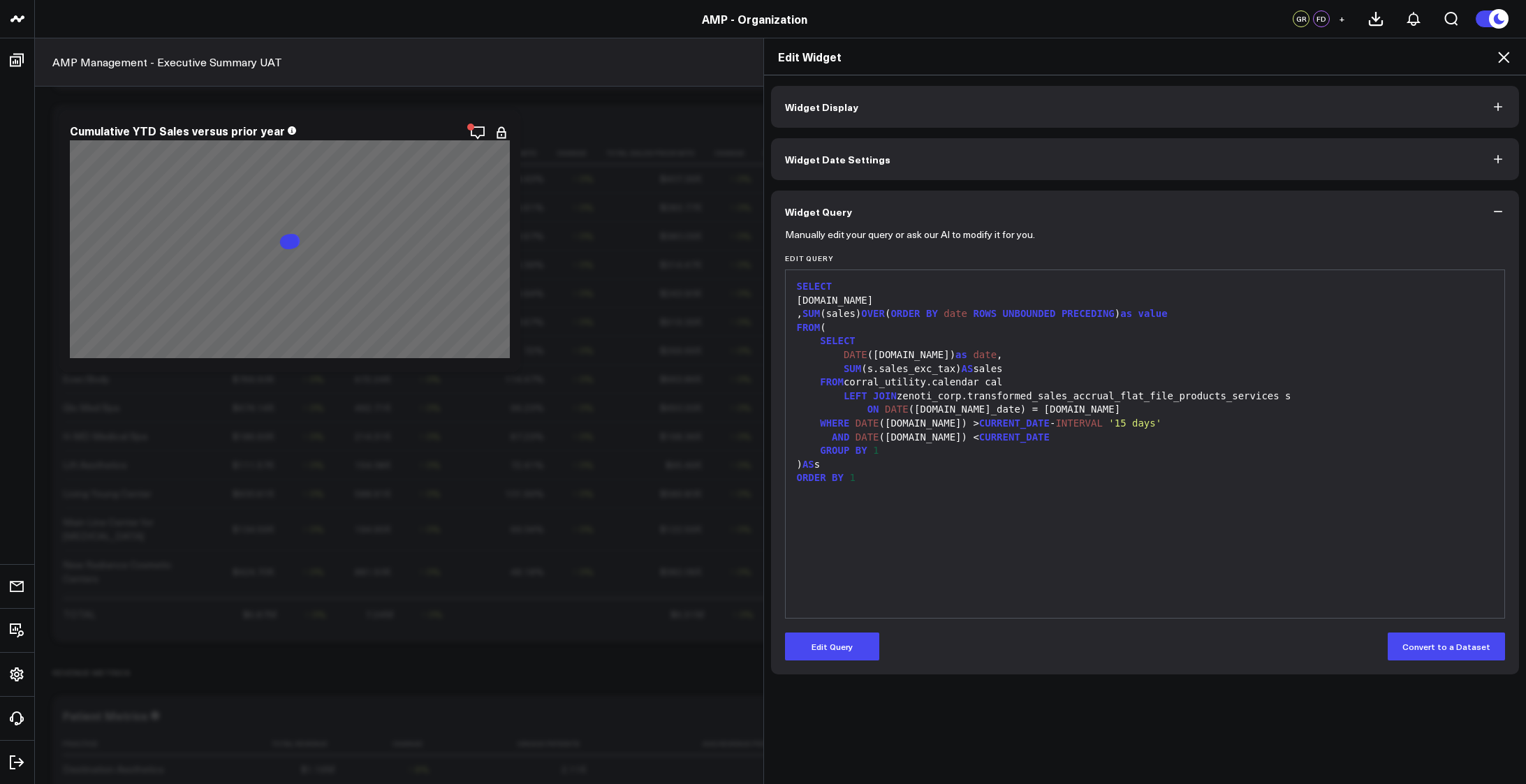
scroll to position [0, 0]
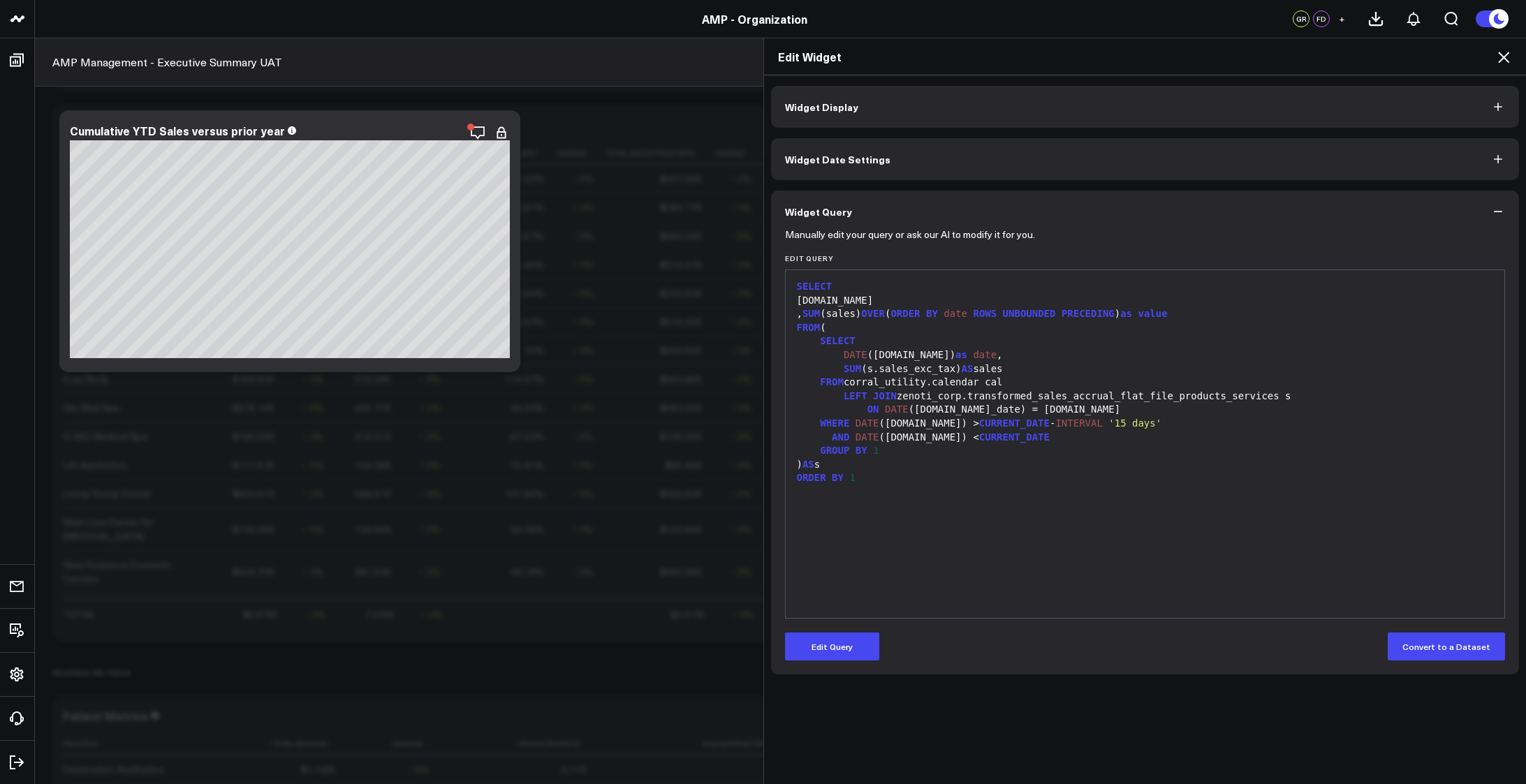
click at [888, 163] on button "Widget Date Settings" at bounding box center [1145, 159] width 749 height 42
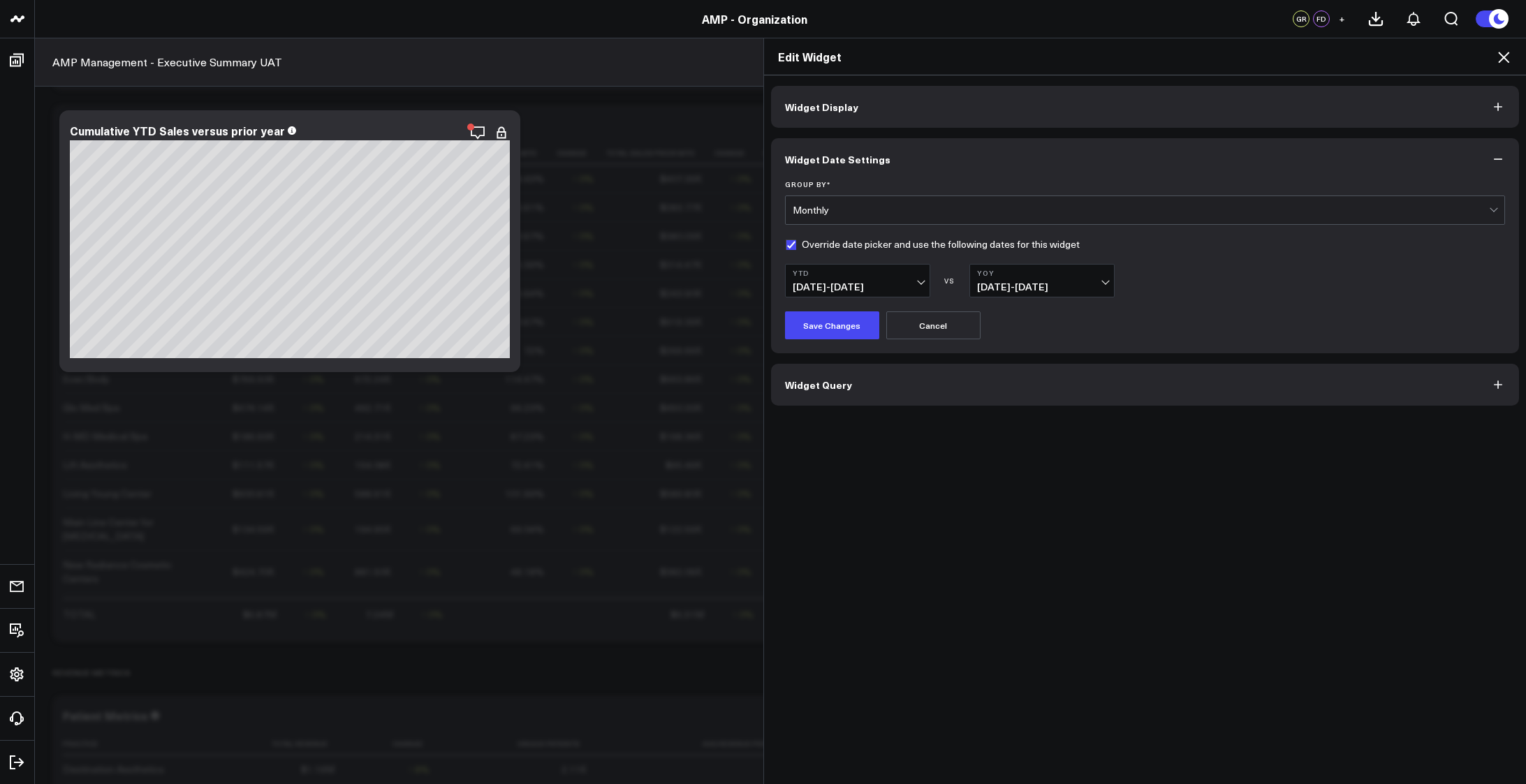
click at [901, 379] on button "Widget Query" at bounding box center [1145, 385] width 749 height 42
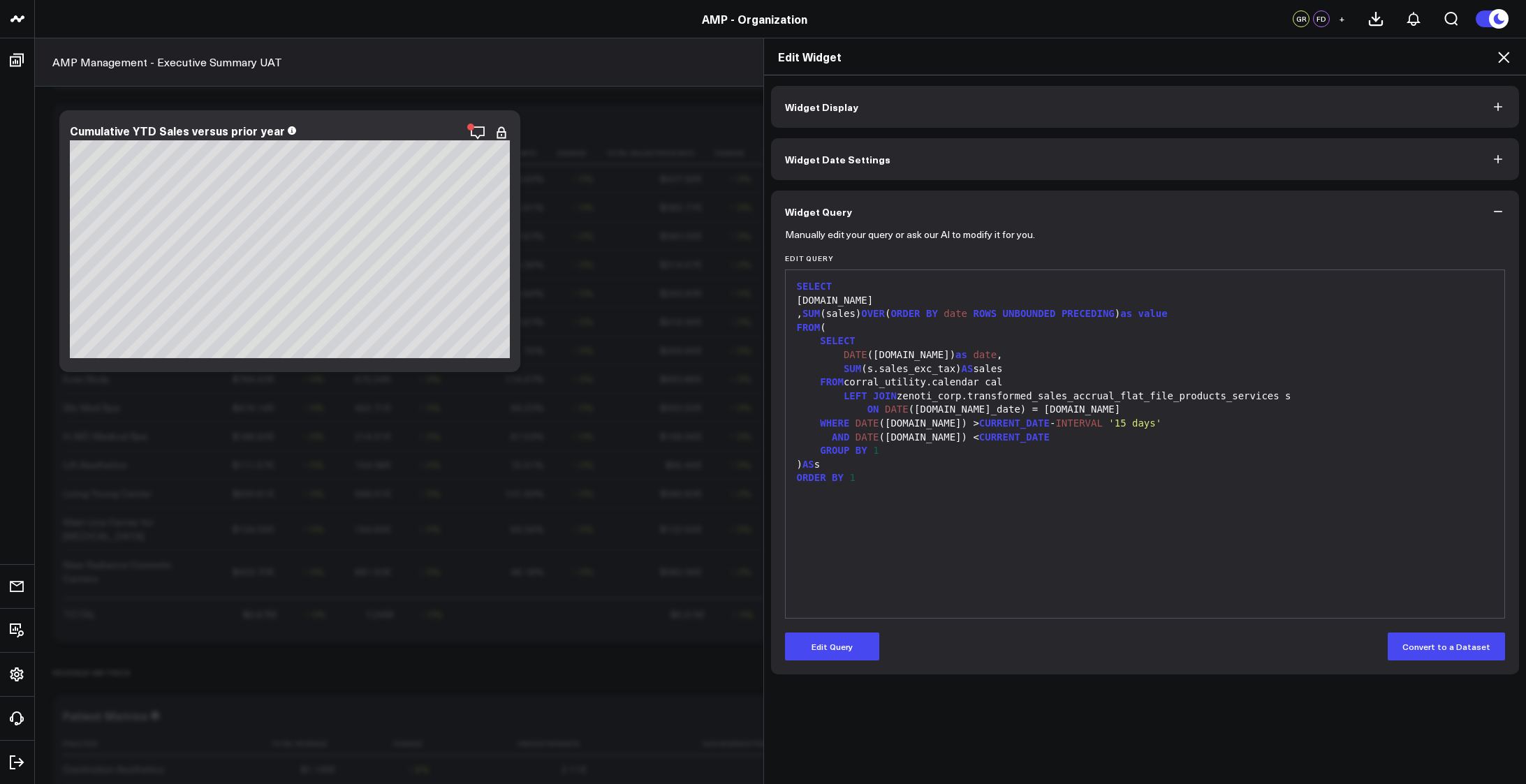
click at [913, 153] on button "Widget Date Settings" at bounding box center [1145, 159] width 749 height 42
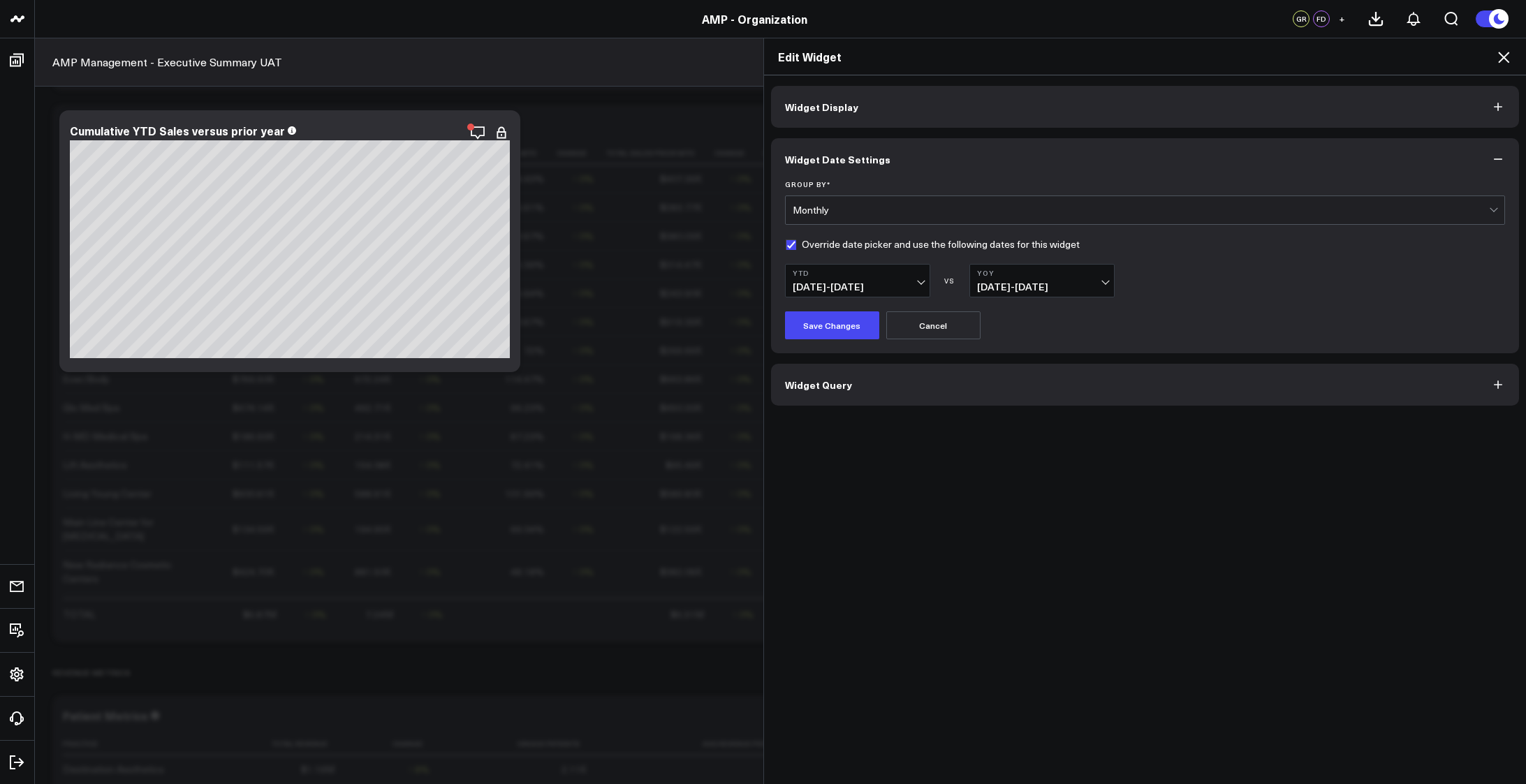
click at [872, 383] on button "Widget Query" at bounding box center [1145, 385] width 749 height 42
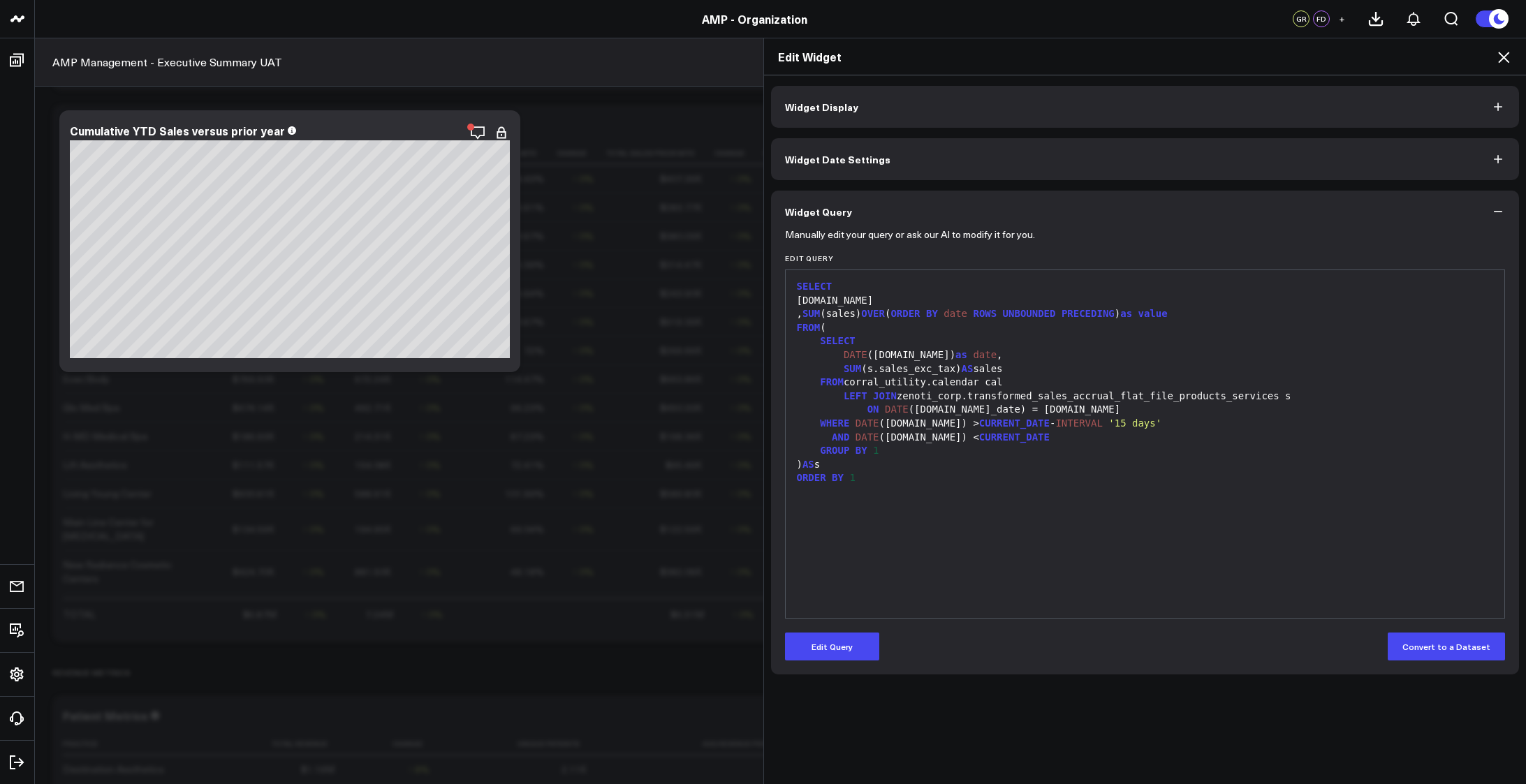
click at [924, 483] on div "ORDER BY 1" at bounding box center [1145, 478] width 705 height 14
click at [811, 640] on button "Edit Query" at bounding box center [832, 646] width 94 height 28
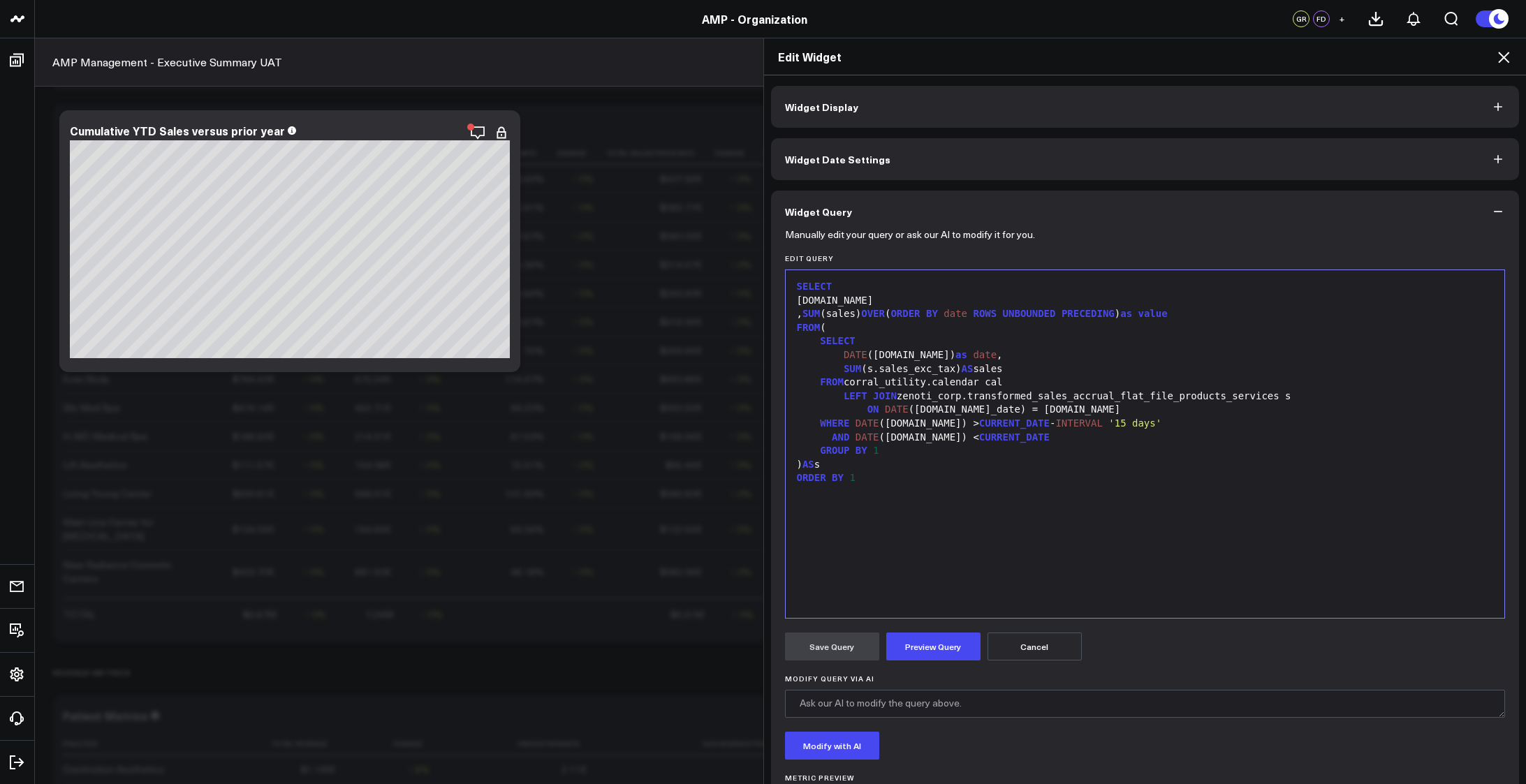
click at [919, 503] on div at bounding box center [1145, 506] width 705 height 14
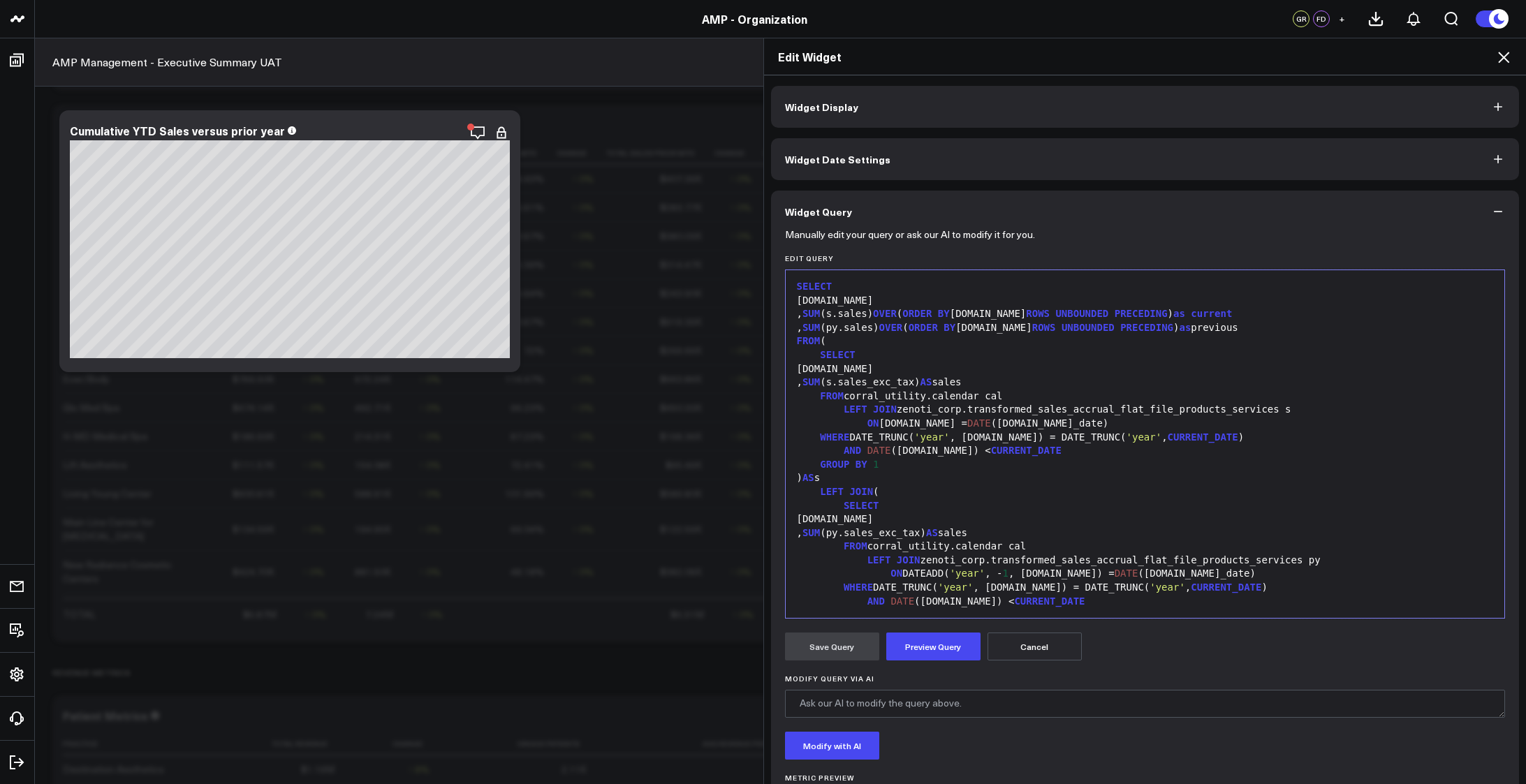
scroll to position [54, 0]
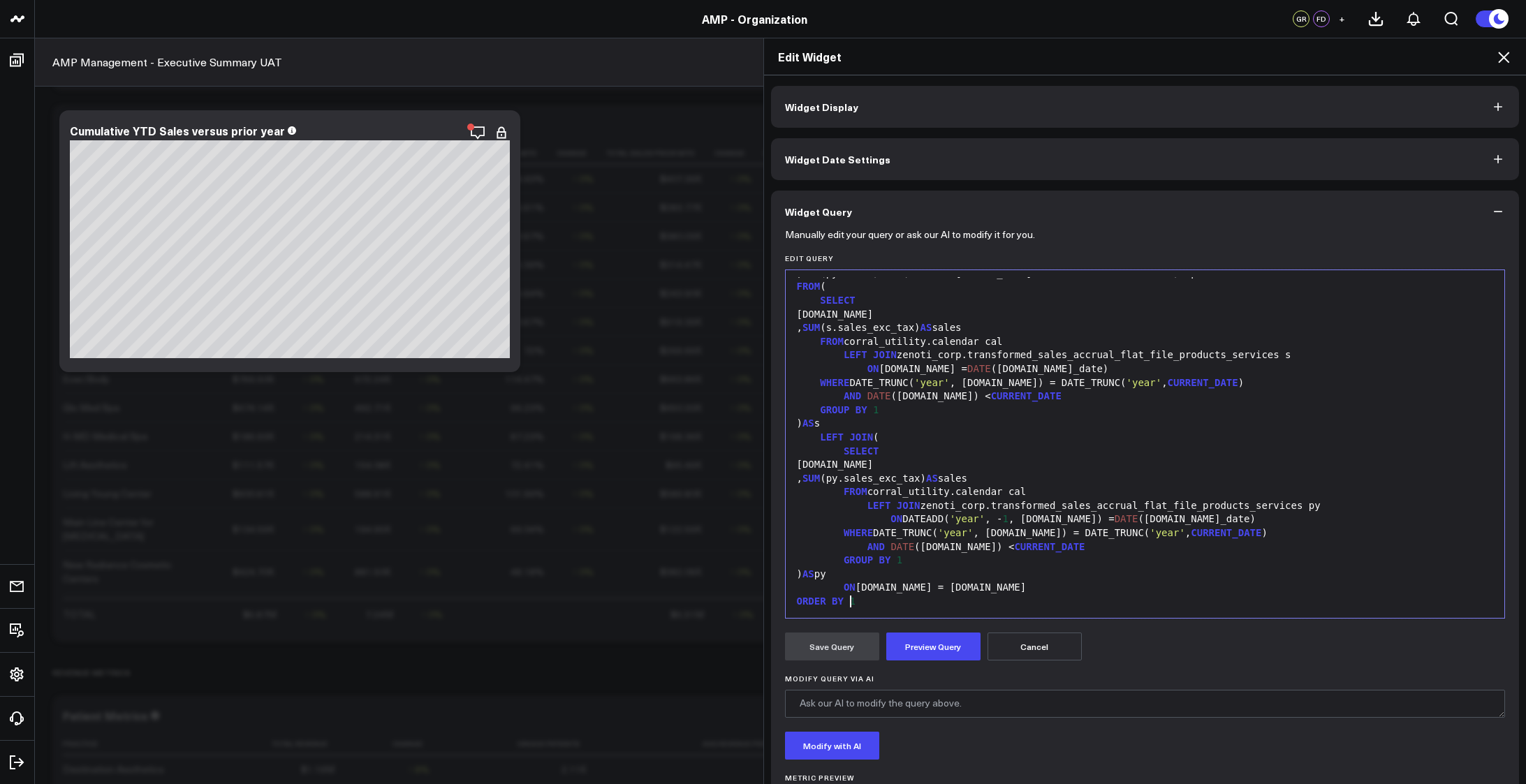
click at [927, 663] on form "Manually edit your query or ask our AI to modify it for you. Edit Query 99 1 2 …" at bounding box center [1145, 533] width 720 height 601
click at [922, 653] on button "Preview Query" at bounding box center [933, 646] width 94 height 28
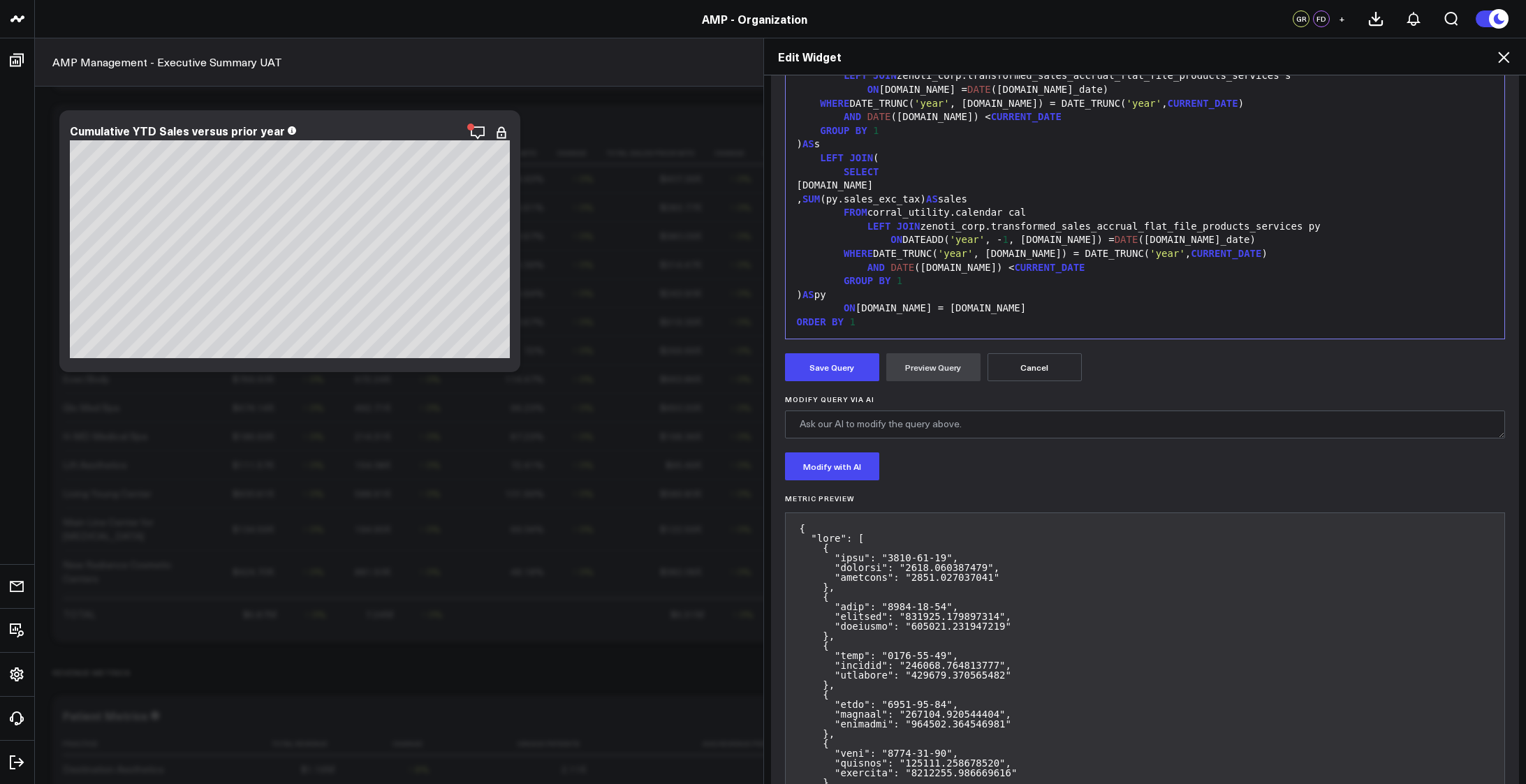
scroll to position [186, 0]
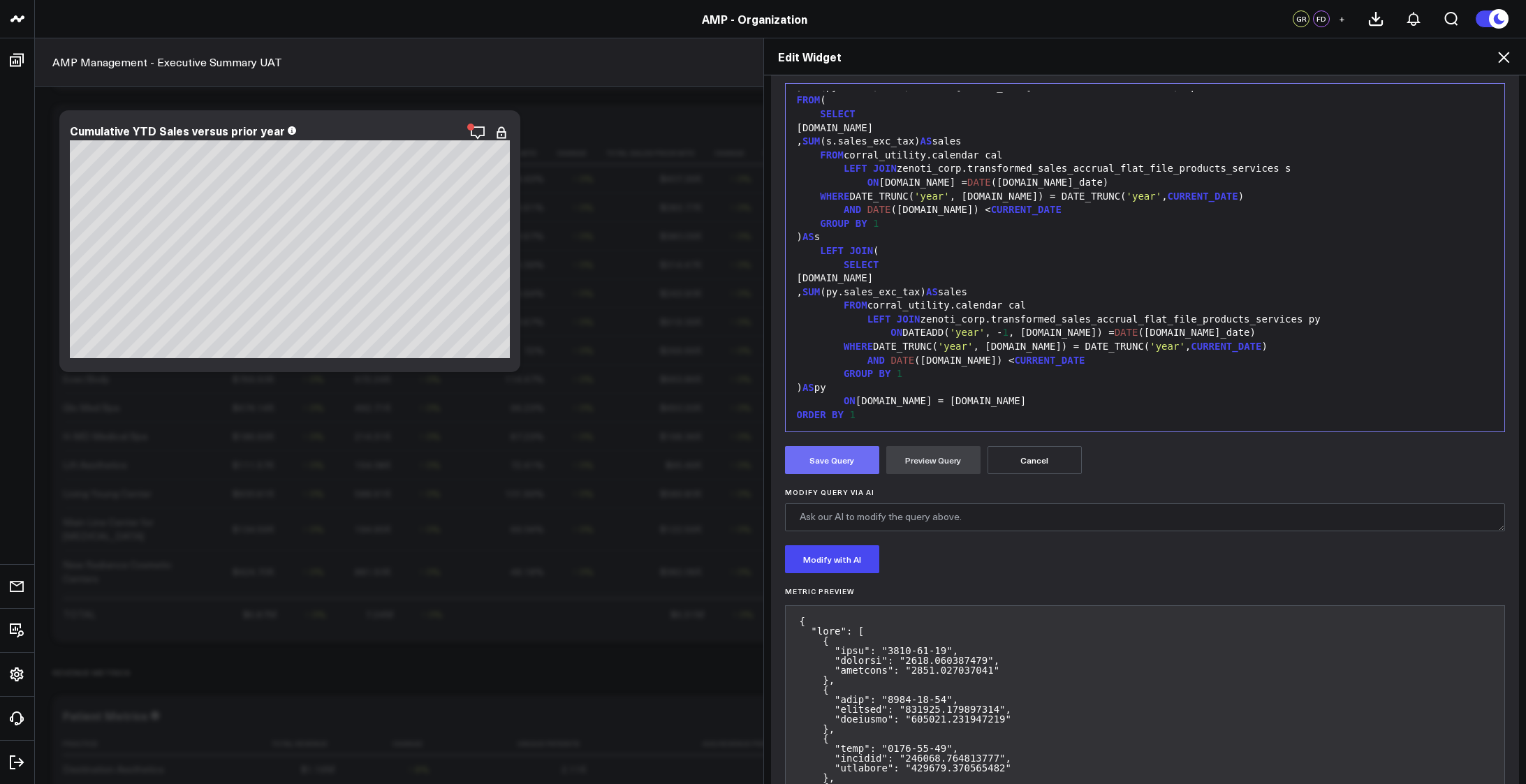
click at [804, 459] on button "Save Query" at bounding box center [832, 460] width 94 height 28
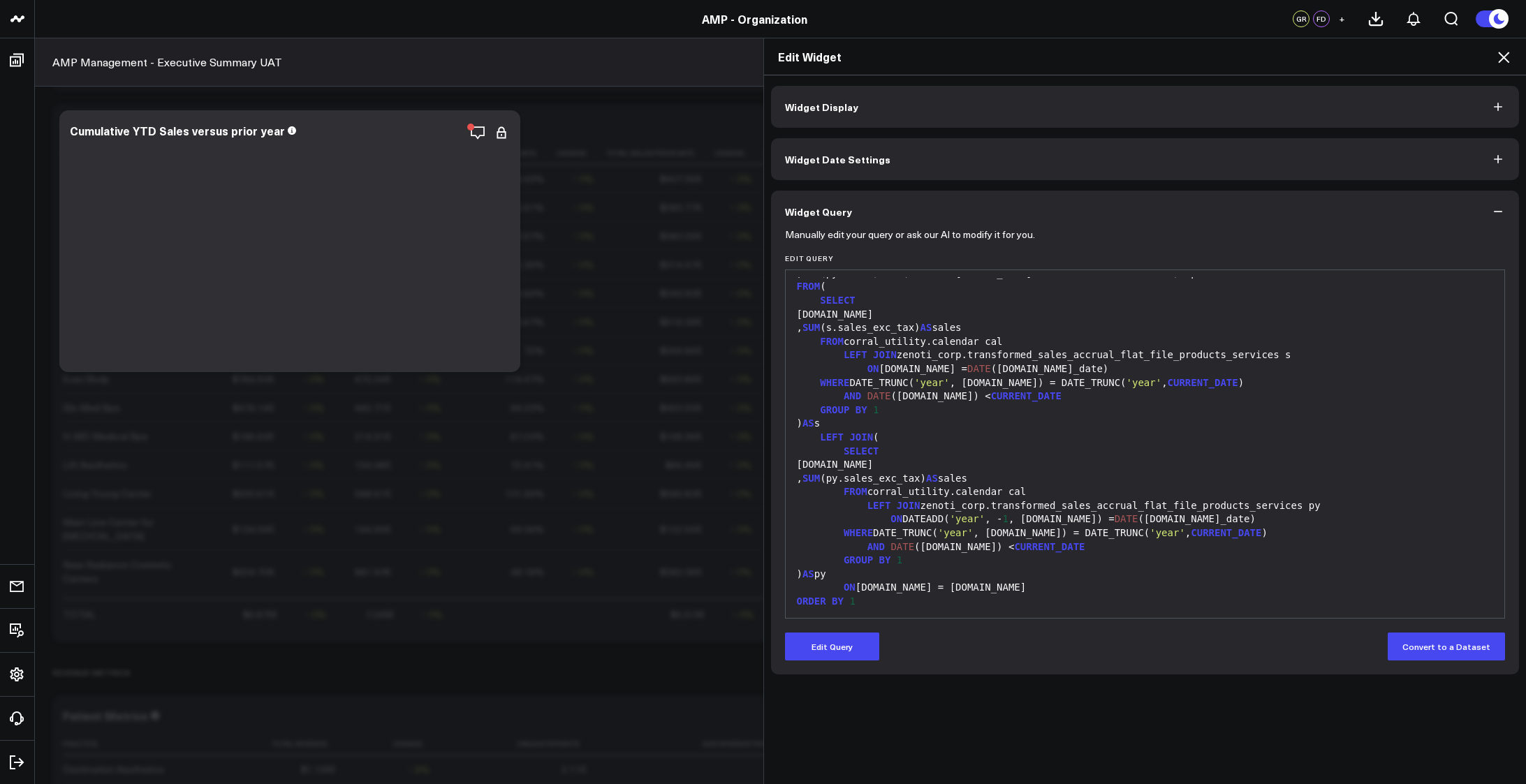
scroll to position [0, 0]
click at [869, 163] on button "Widget Date Settings" at bounding box center [1145, 159] width 749 height 42
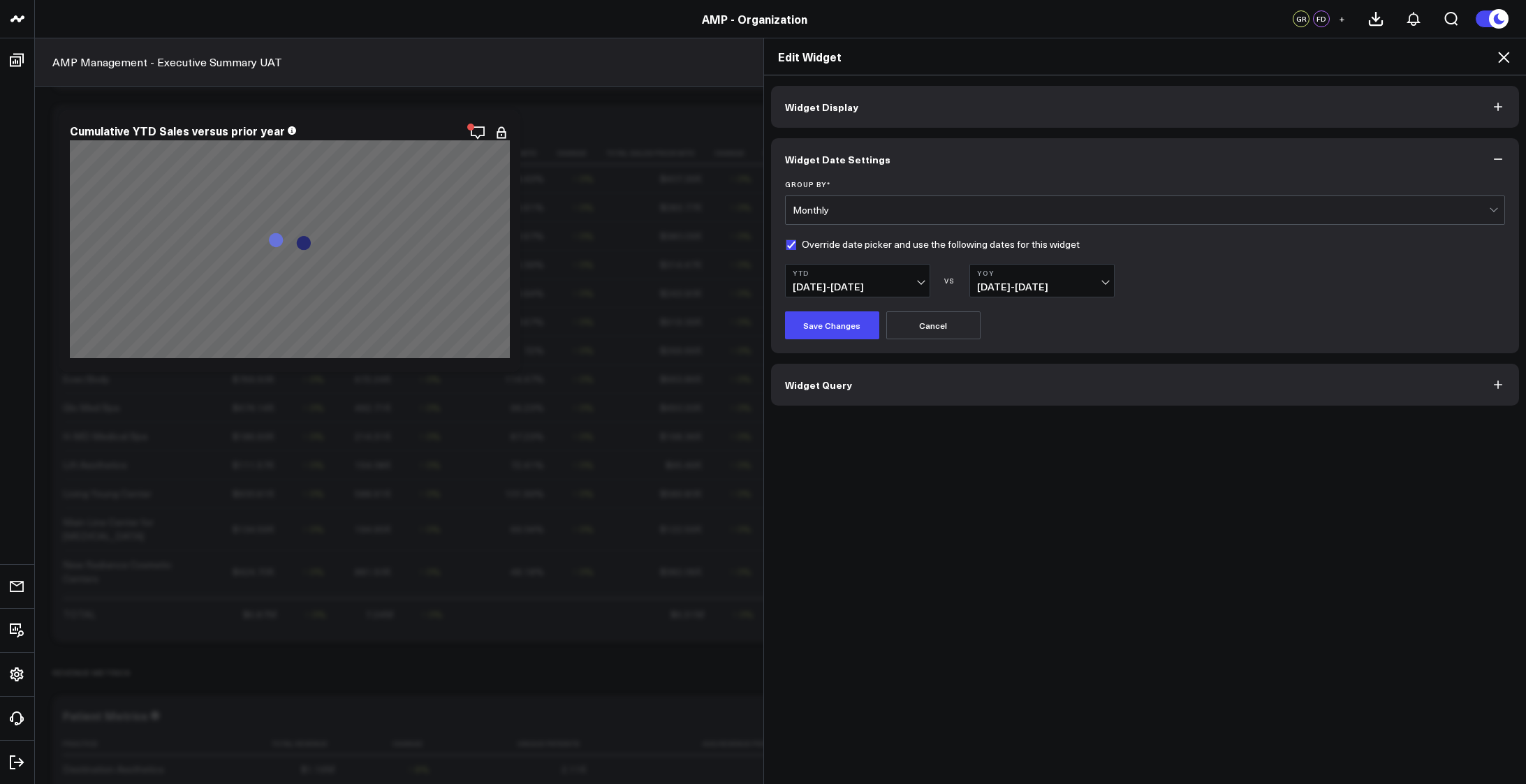
click at [817, 246] on label "Override date picker and use the following dates for this widget" at bounding box center [932, 244] width 295 height 11
click at [796, 246] on input "Override date picker and use the following dates for this widget" at bounding box center [791, 244] width 11 height 11
checkbox input "false"
click at [819, 325] on button "Save Changes" at bounding box center [832, 325] width 94 height 28
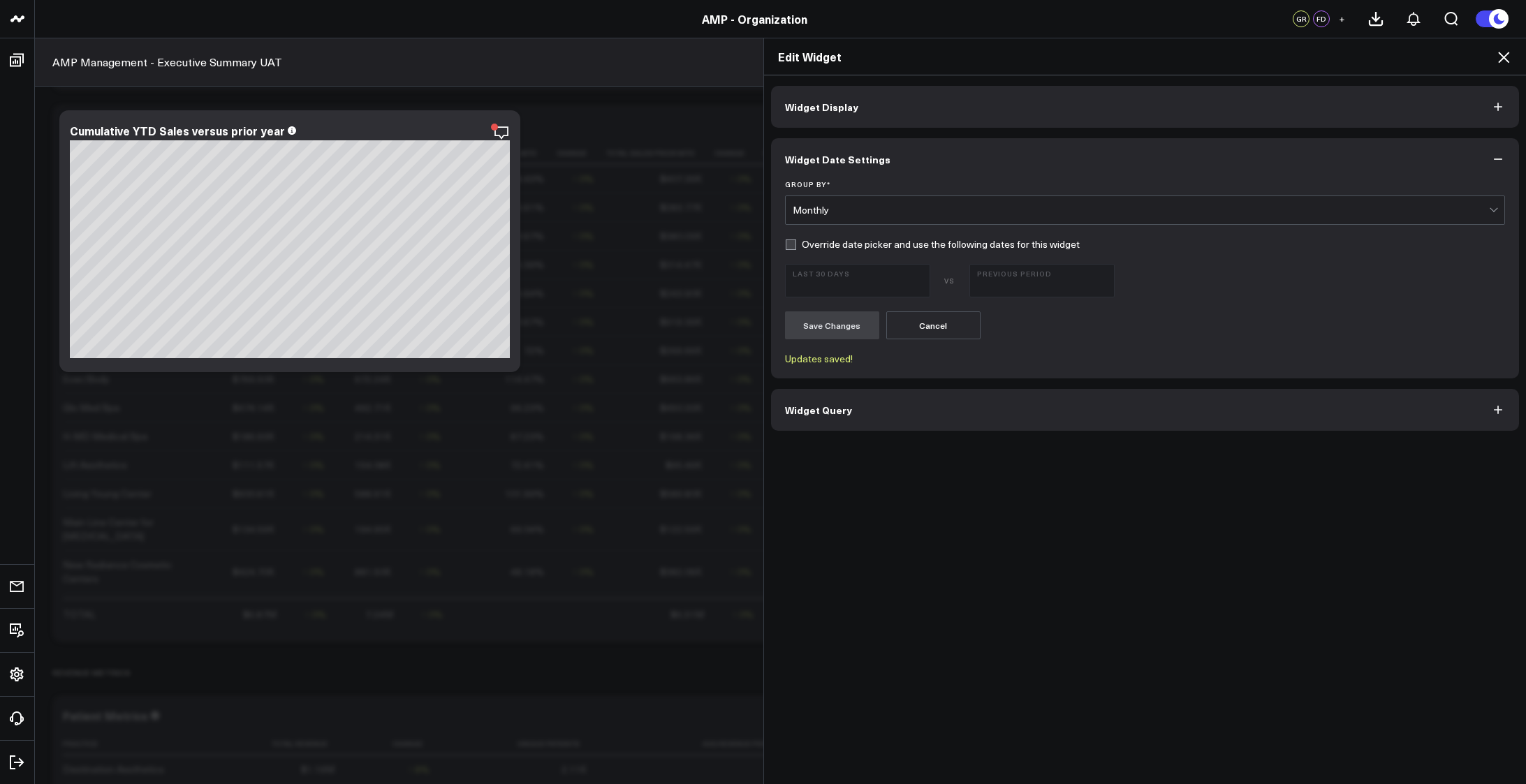
click at [879, 400] on button "Widget Query" at bounding box center [1145, 410] width 749 height 42
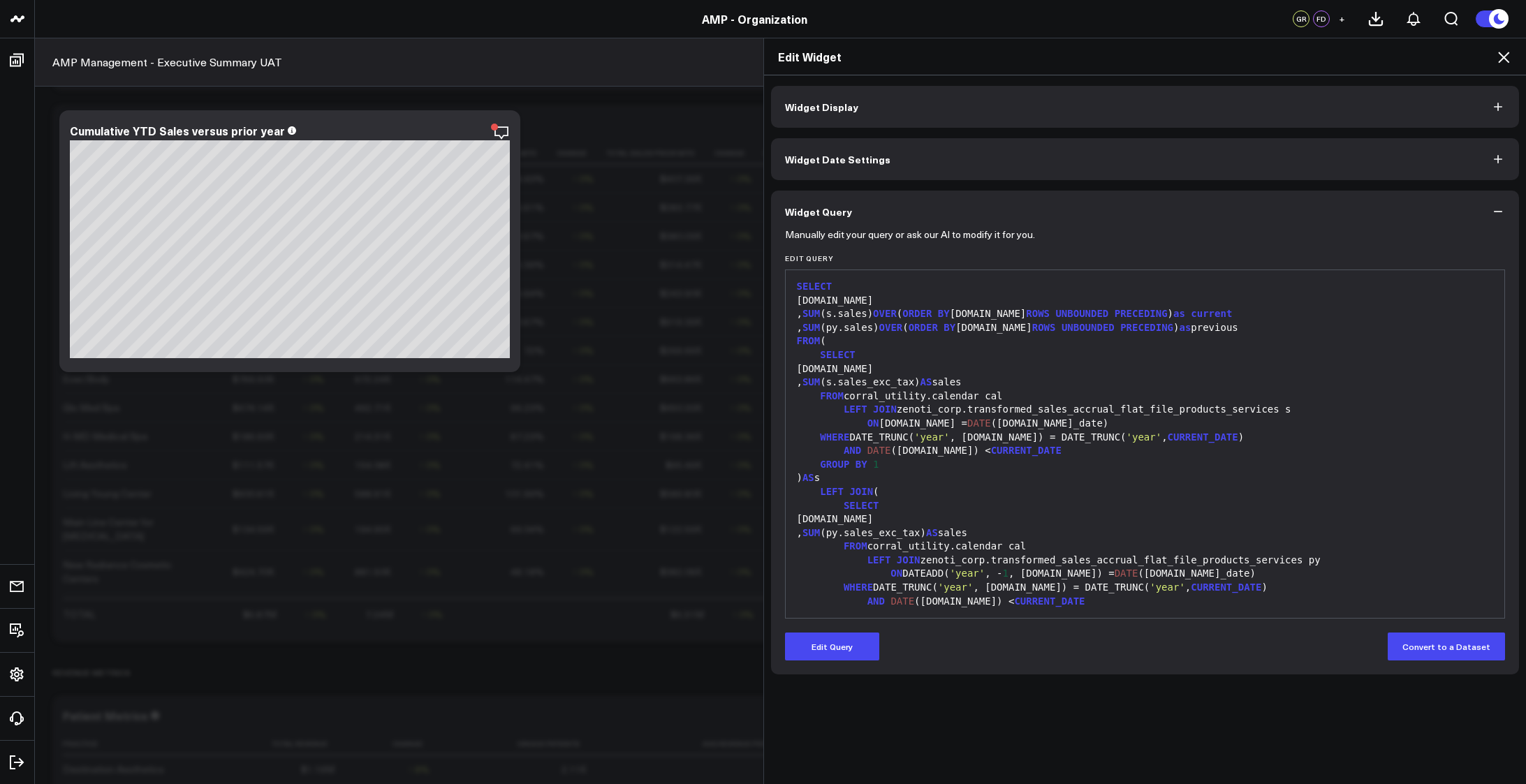
click at [916, 381] on div ", SUM (s.sales_exc_tax) AS sales" at bounding box center [1145, 383] width 705 height 14
click at [853, 662] on div "Manually edit your query or ask our AI to modify it for you. Edit Query 99 1 2 …" at bounding box center [1145, 453] width 749 height 442
click at [841, 646] on button "Edit Query" at bounding box center [832, 646] width 94 height 28
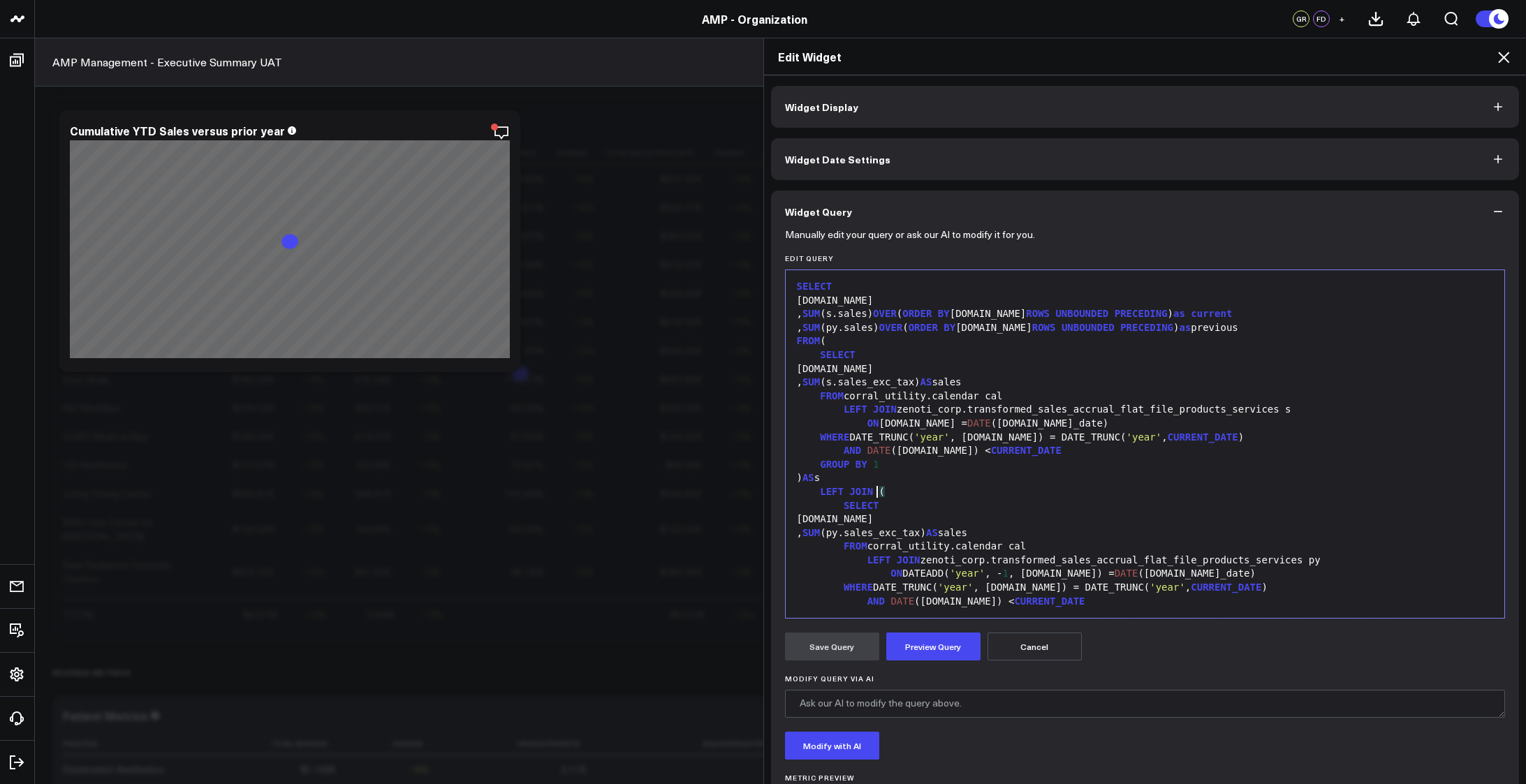
click at [1021, 496] on div "LEFT JOIN (" at bounding box center [1145, 492] width 705 height 14
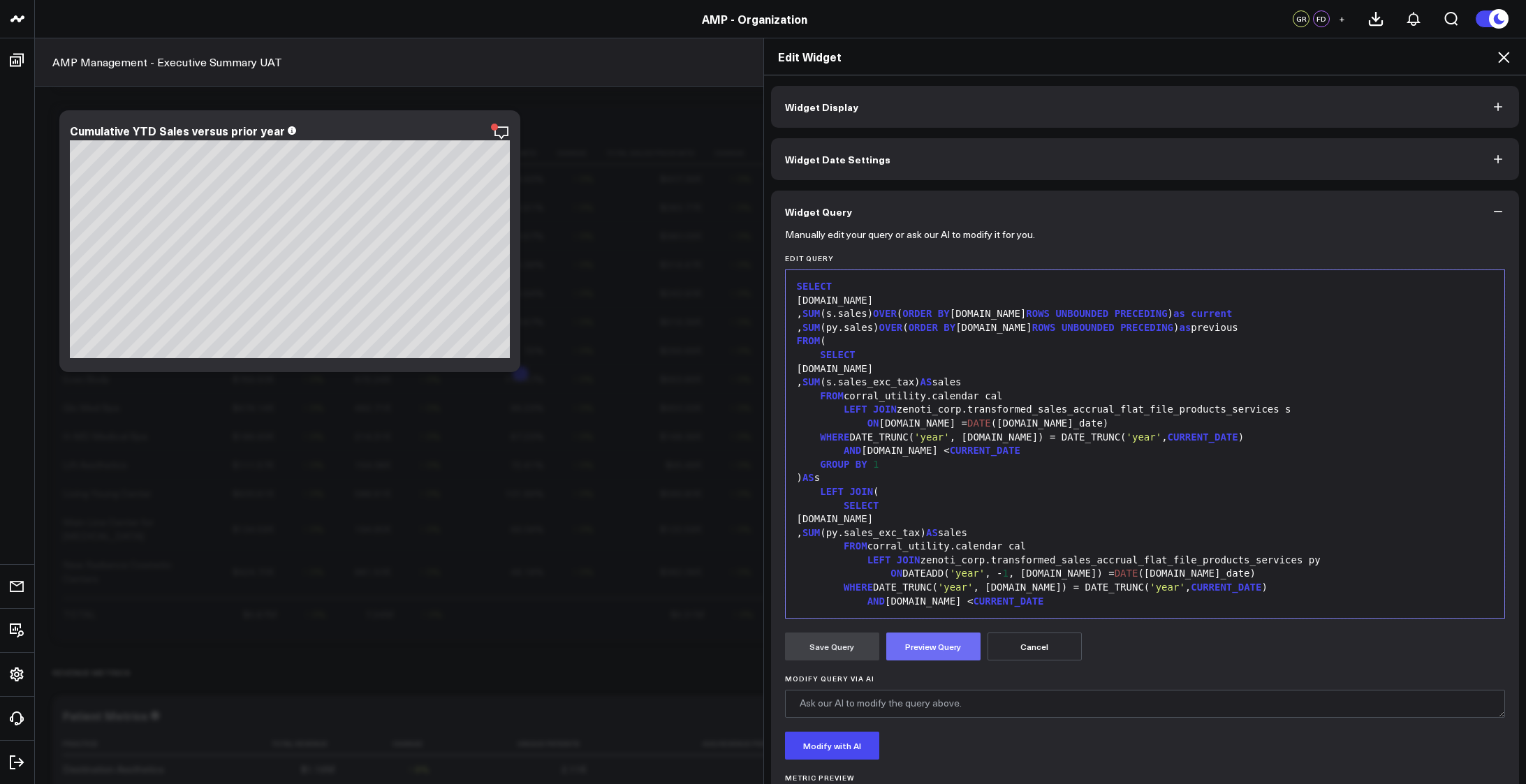
click at [902, 650] on button "Preview Query" at bounding box center [933, 646] width 94 height 28
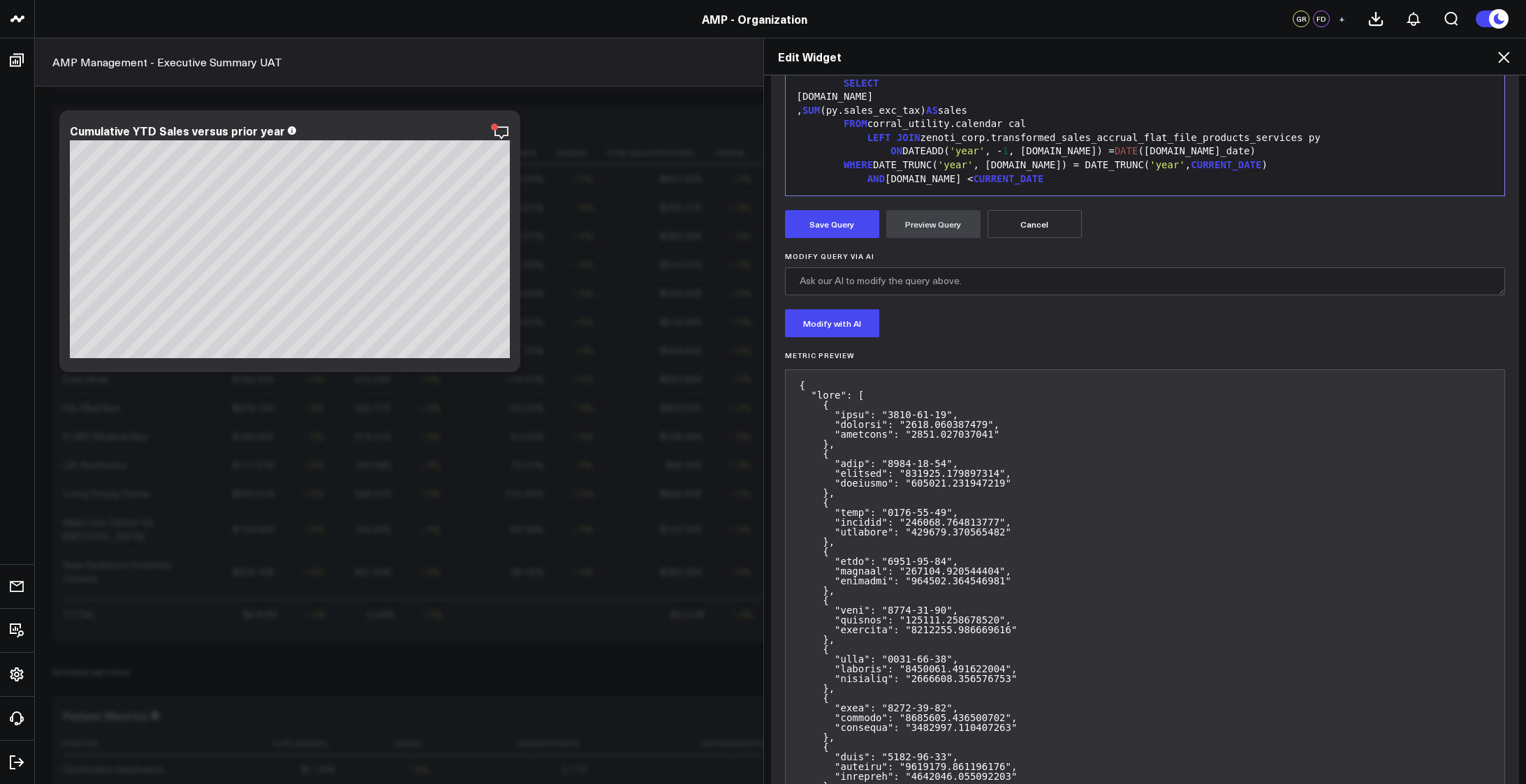
scroll to position [492, 0]
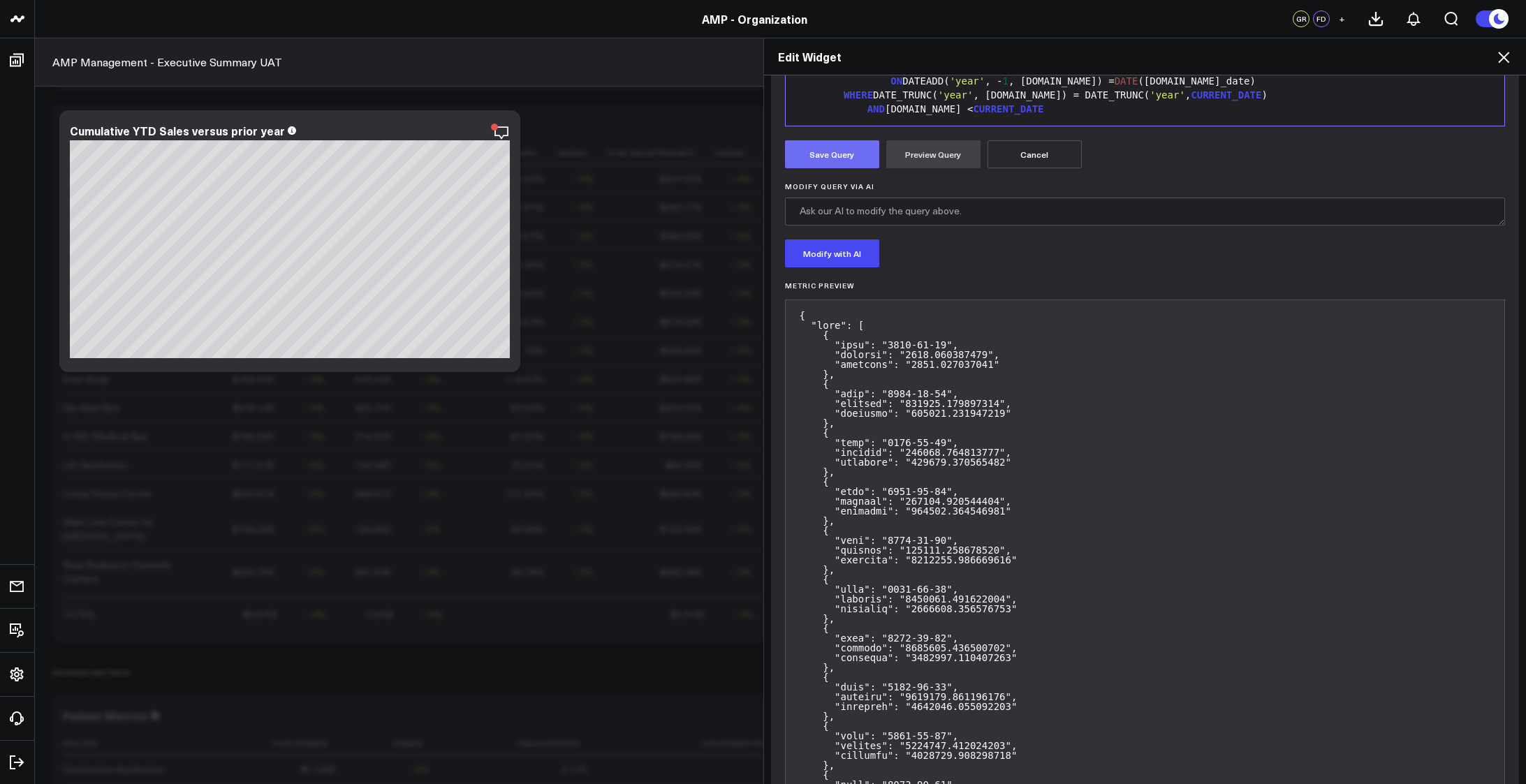
click at [814, 167] on button "Save Query" at bounding box center [832, 155] width 94 height 28
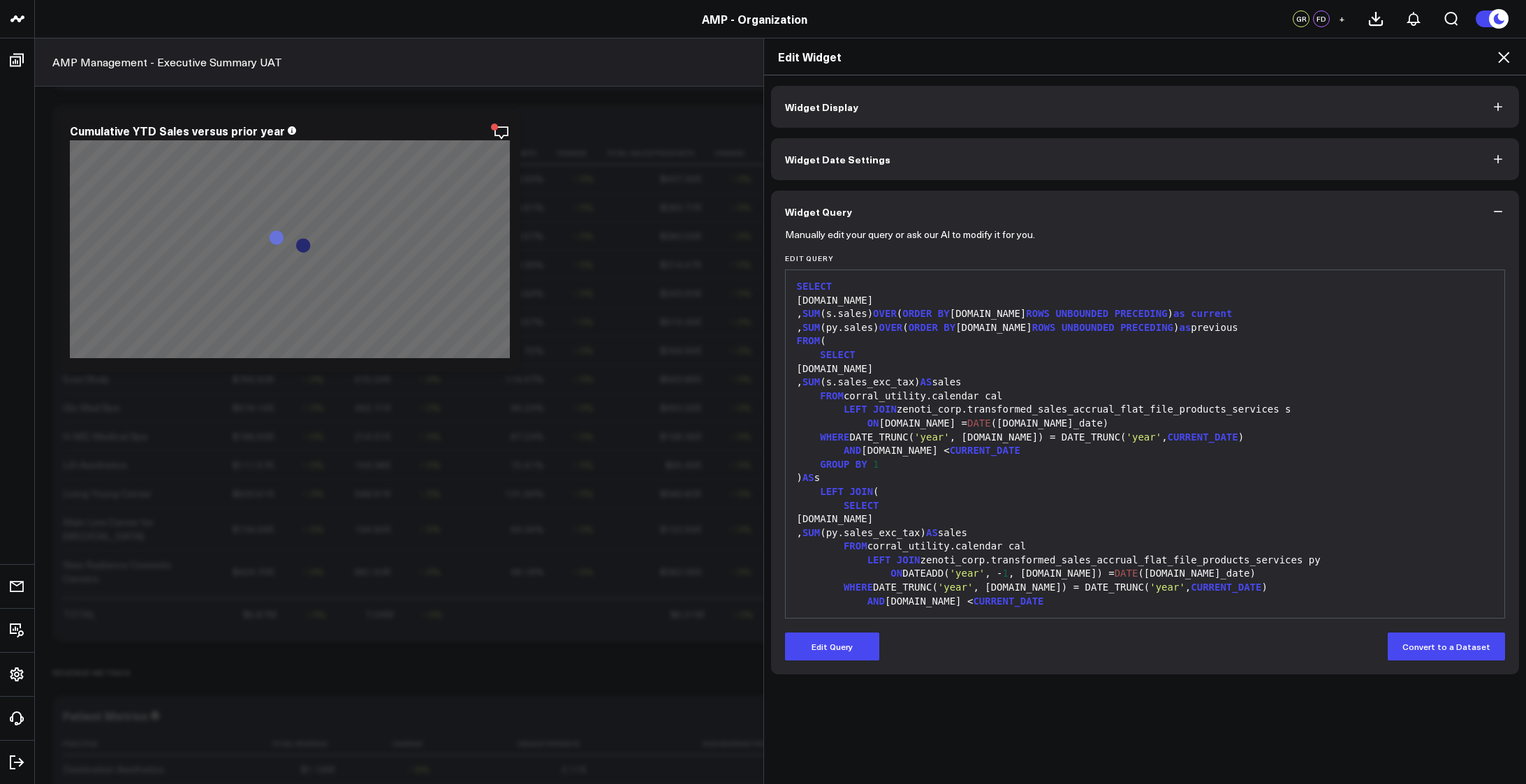
scroll to position [0, 0]
